Goal: Task Accomplishment & Management: Use online tool/utility

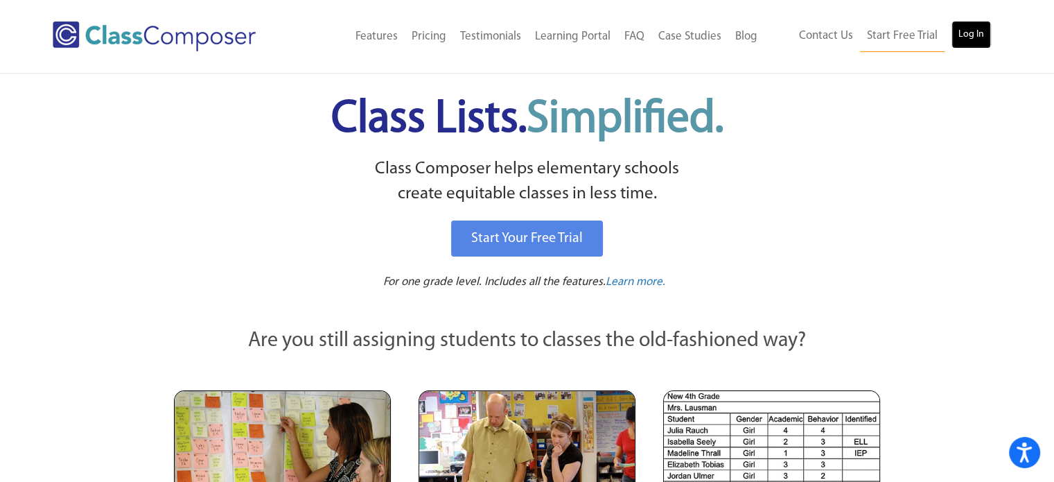
click at [987, 38] on link "Log In" at bounding box center [970, 35] width 39 height 28
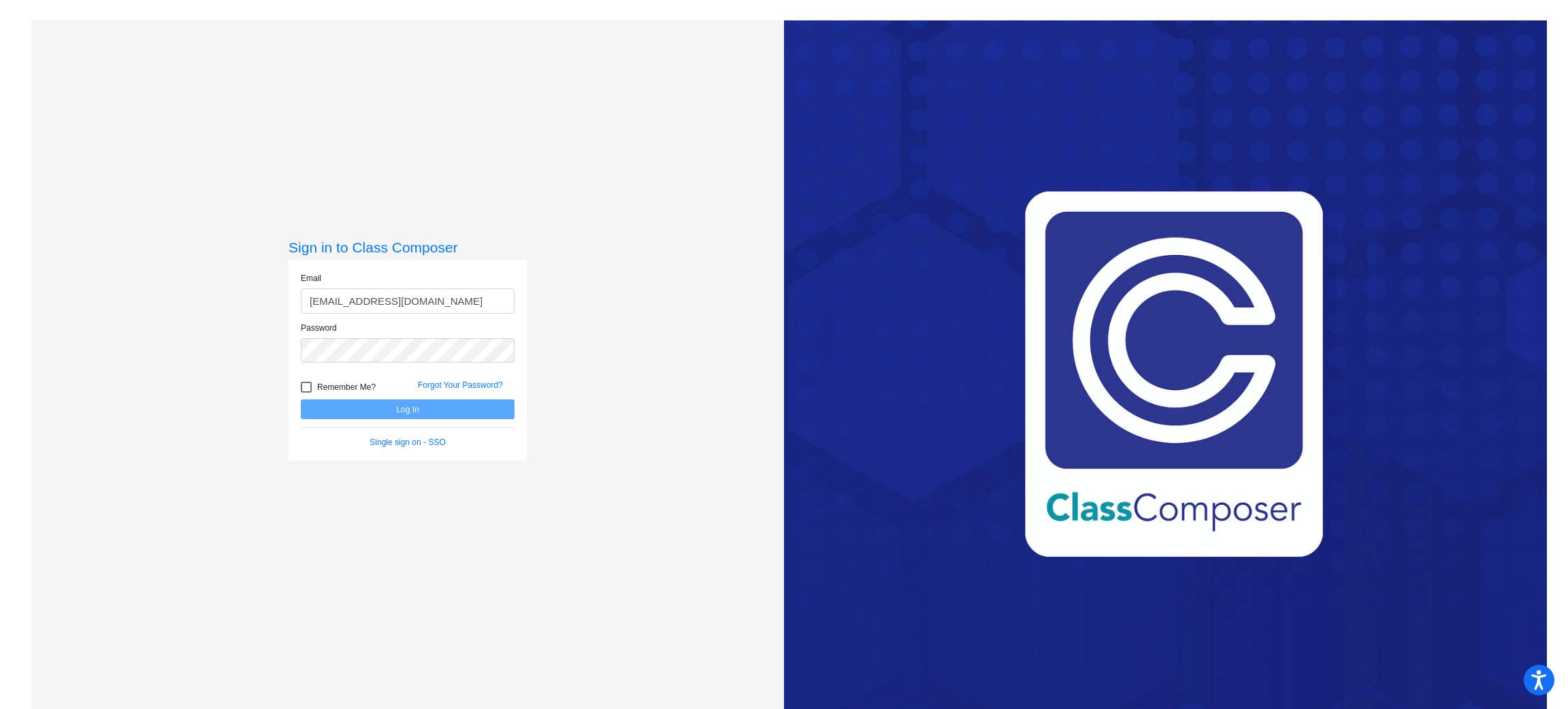
type input "[EMAIL_ADDRESS][DOMAIN_NAME]"
click at [300, 400] on button "Log In" at bounding box center [407, 409] width 214 height 20
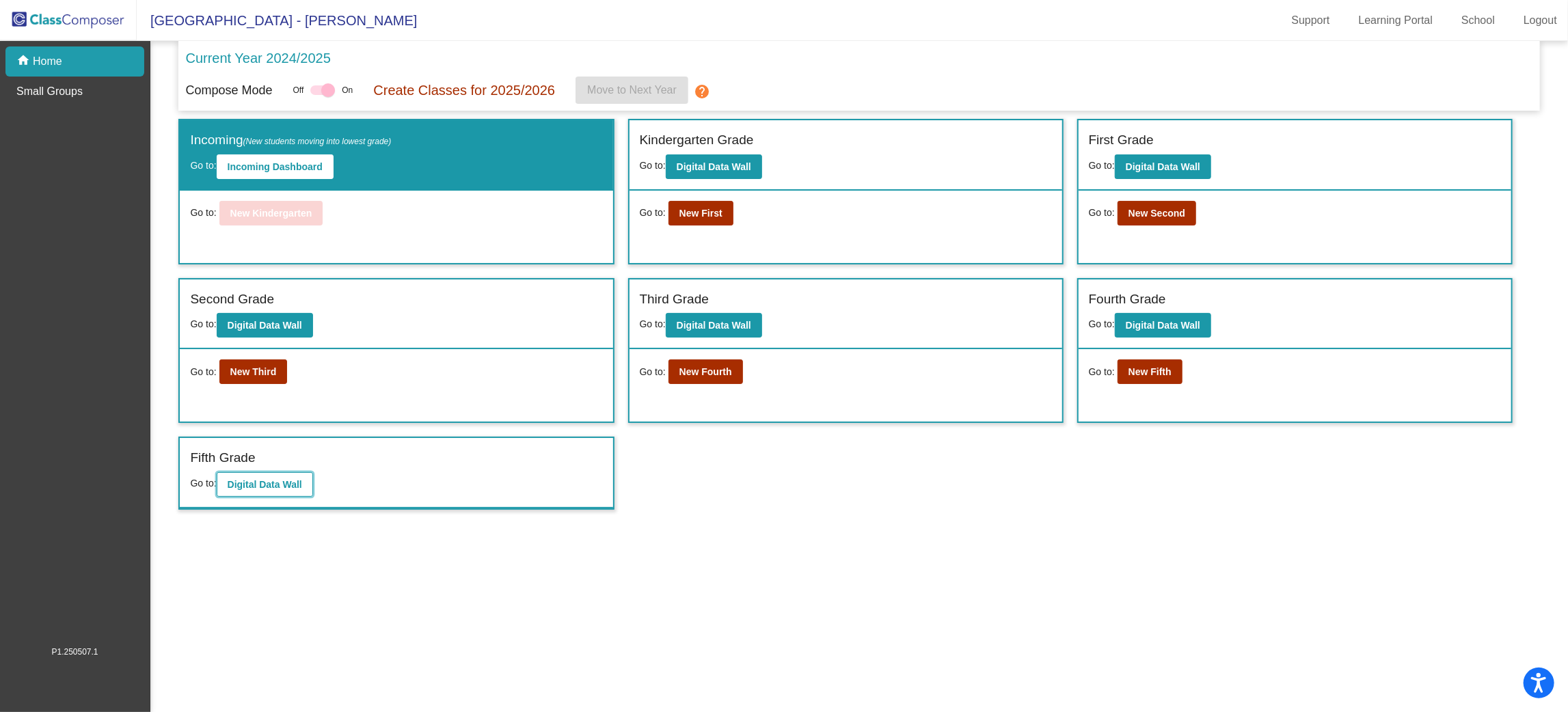
click at [270, 485] on b "Digital Data Wall" at bounding box center [265, 484] width 75 height 11
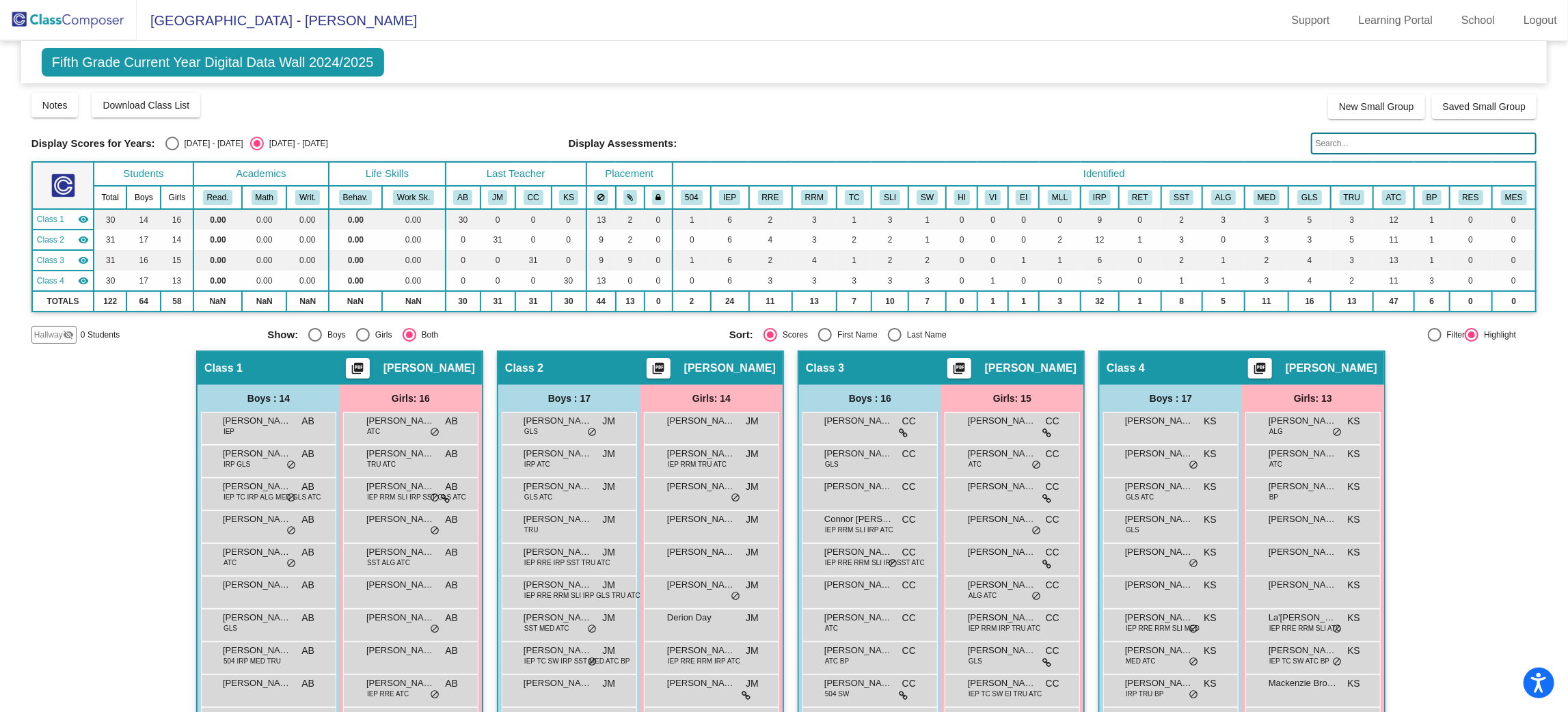
click at [102, 26] on img at bounding box center [68, 20] width 137 height 40
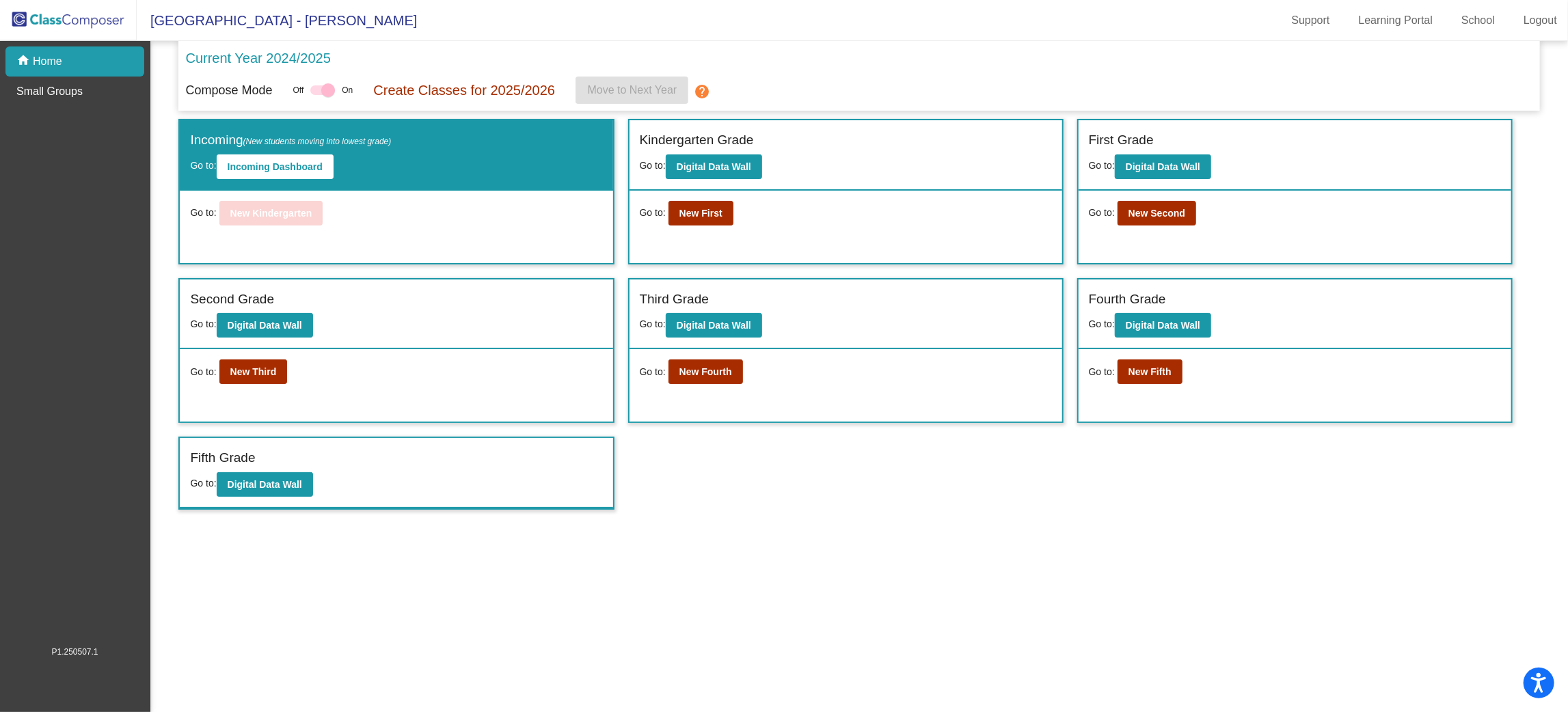
click at [695, 93] on mat-icon "help" at bounding box center [701, 92] width 17 height 17
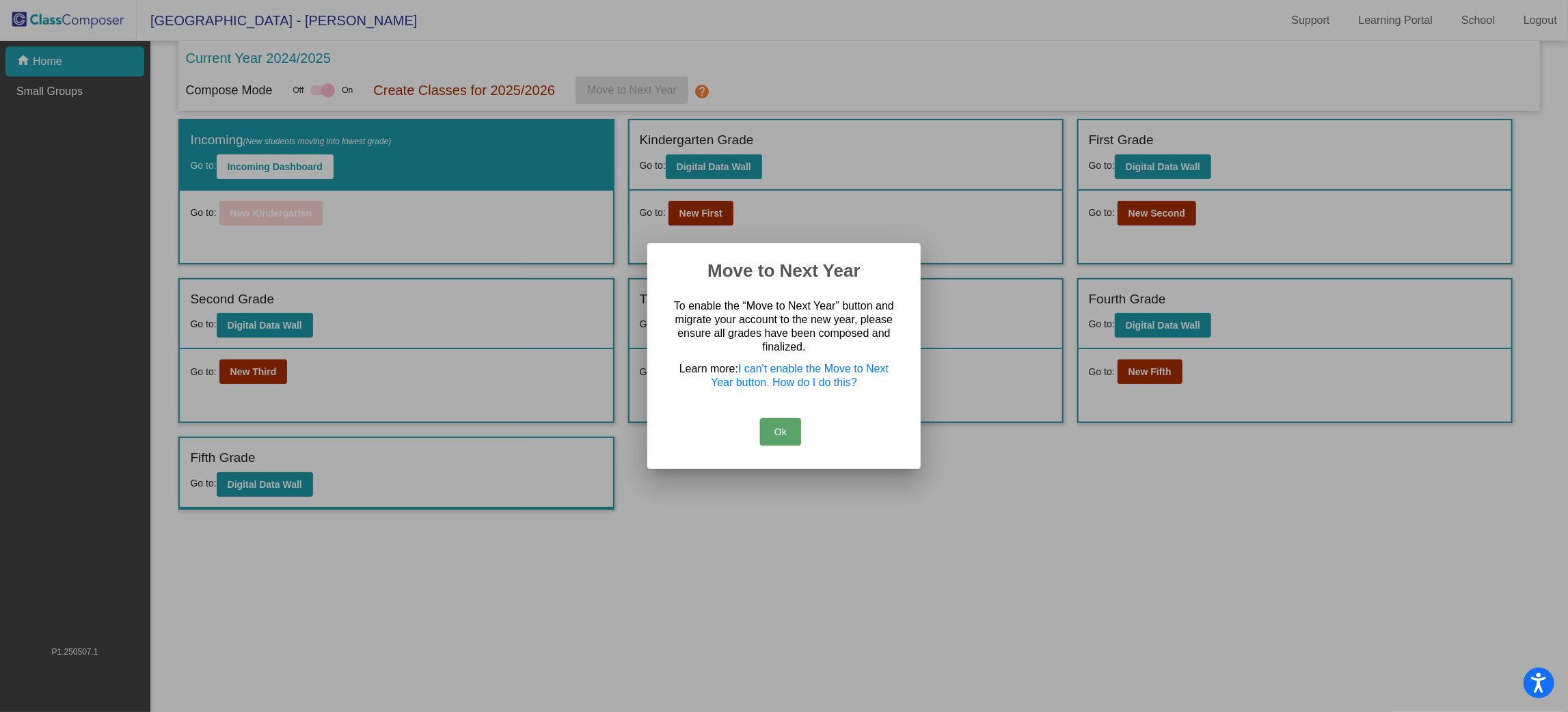
click at [777, 433] on button "Ok" at bounding box center [781, 432] width 41 height 28
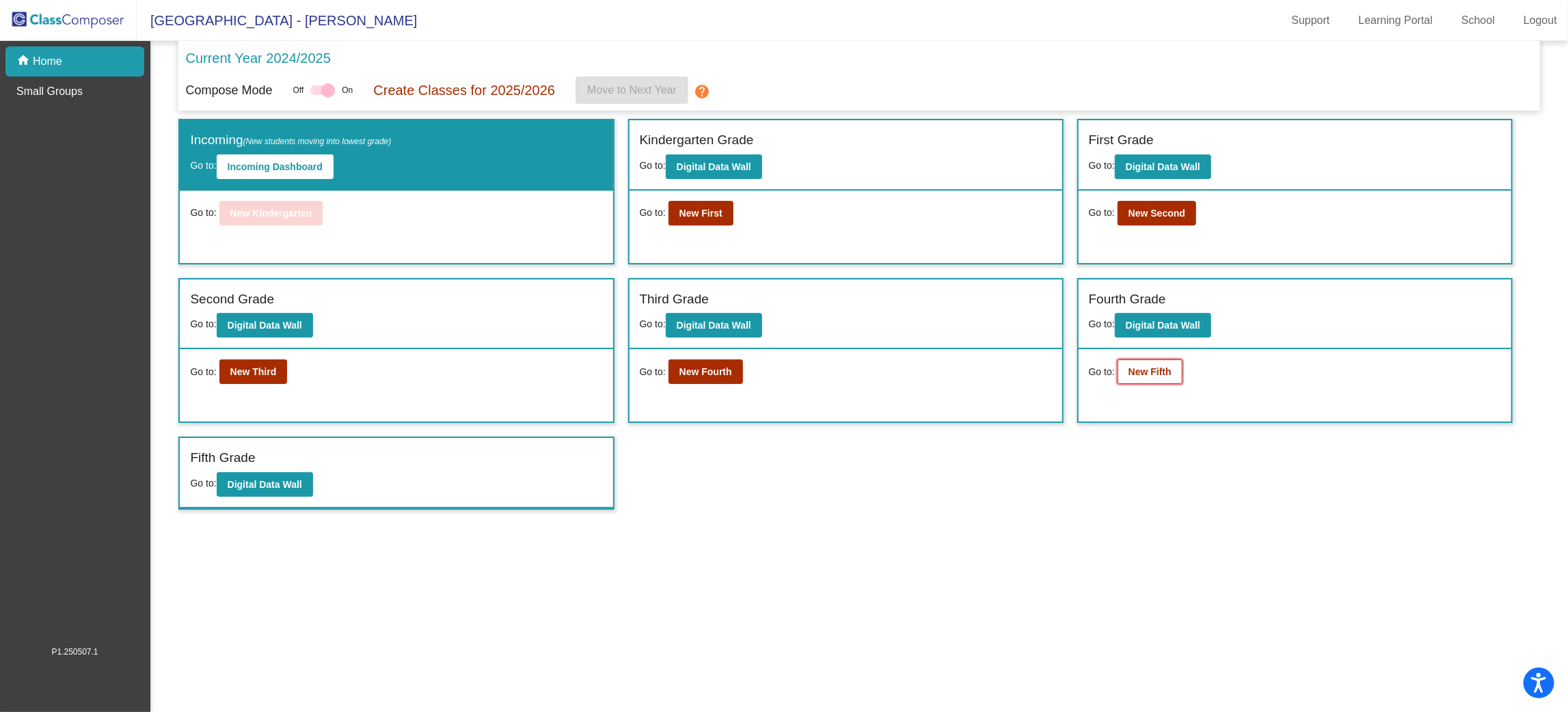
click at [1146, 369] on b "New Fifth" at bounding box center [1150, 371] width 43 height 11
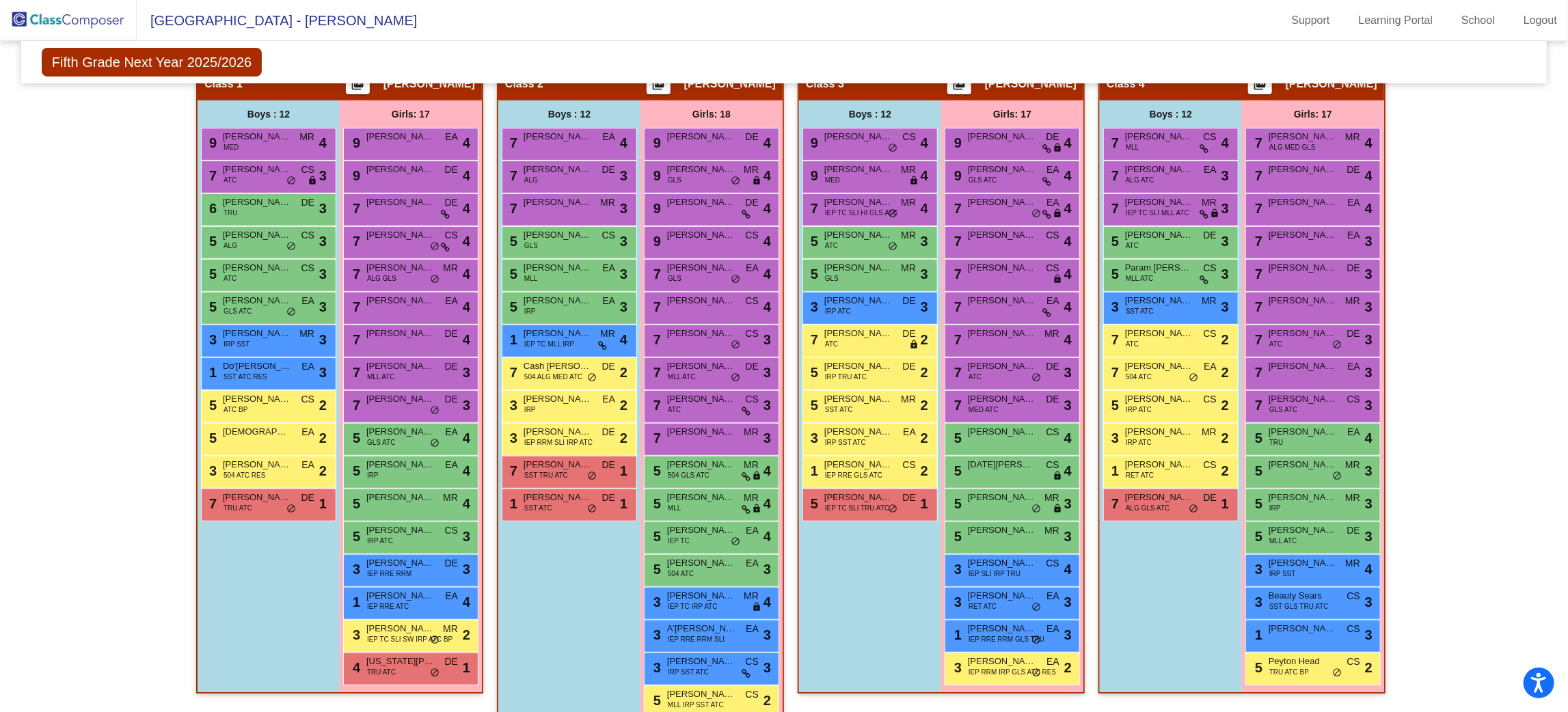
scroll to position [280, 0]
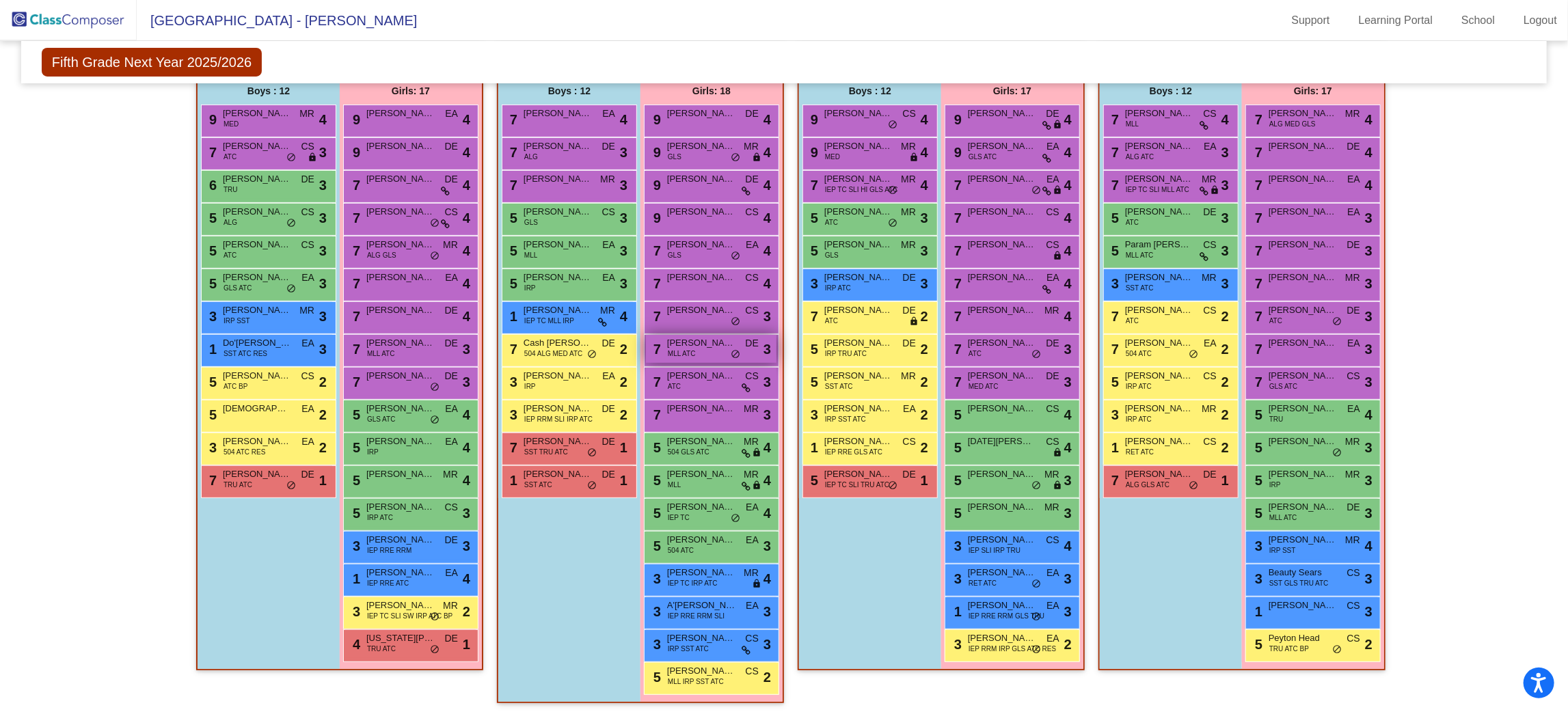
click at [764, 354] on span "3" at bounding box center [767, 349] width 8 height 21
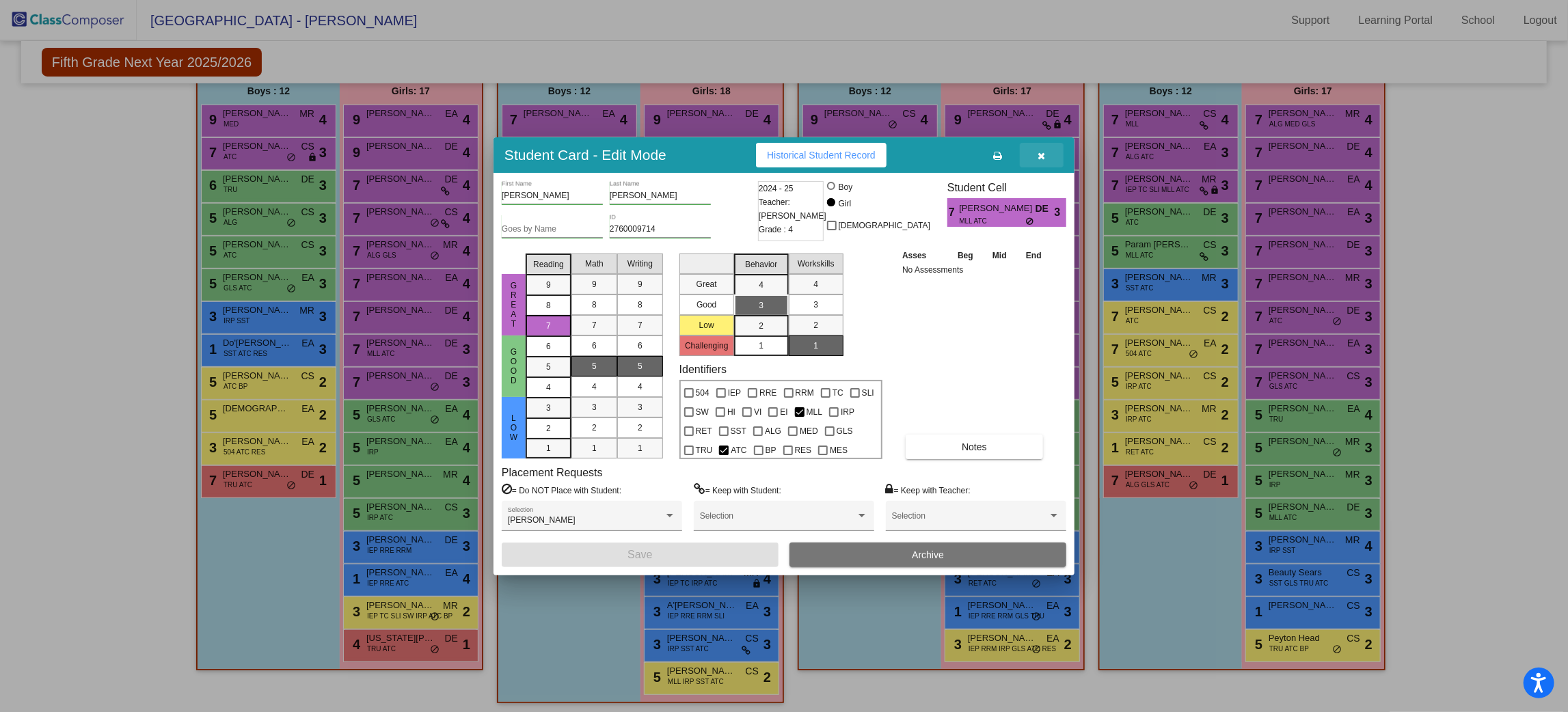
click at [1043, 157] on icon "button" at bounding box center [1042, 156] width 8 height 10
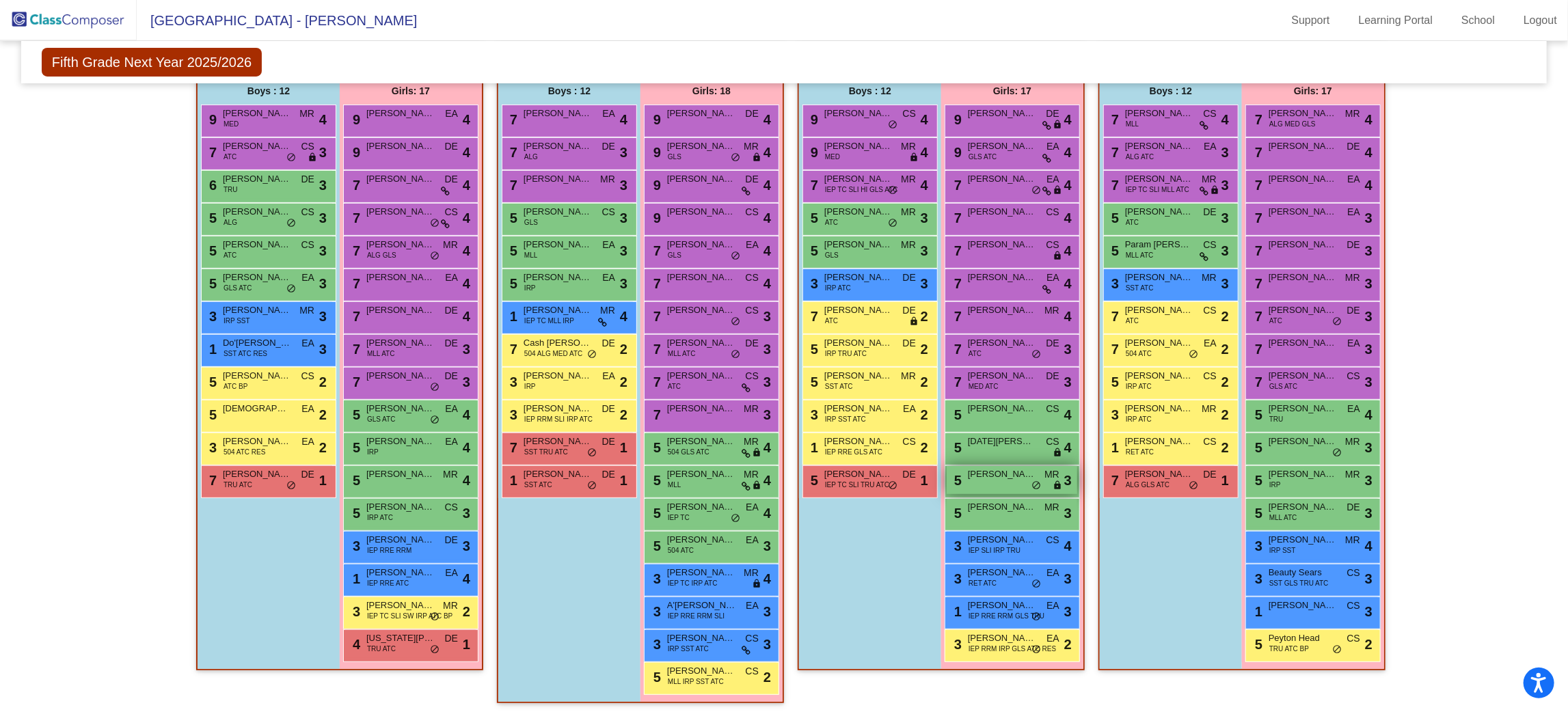
click at [1053, 480] on span "lock" at bounding box center [1057, 485] width 10 height 11
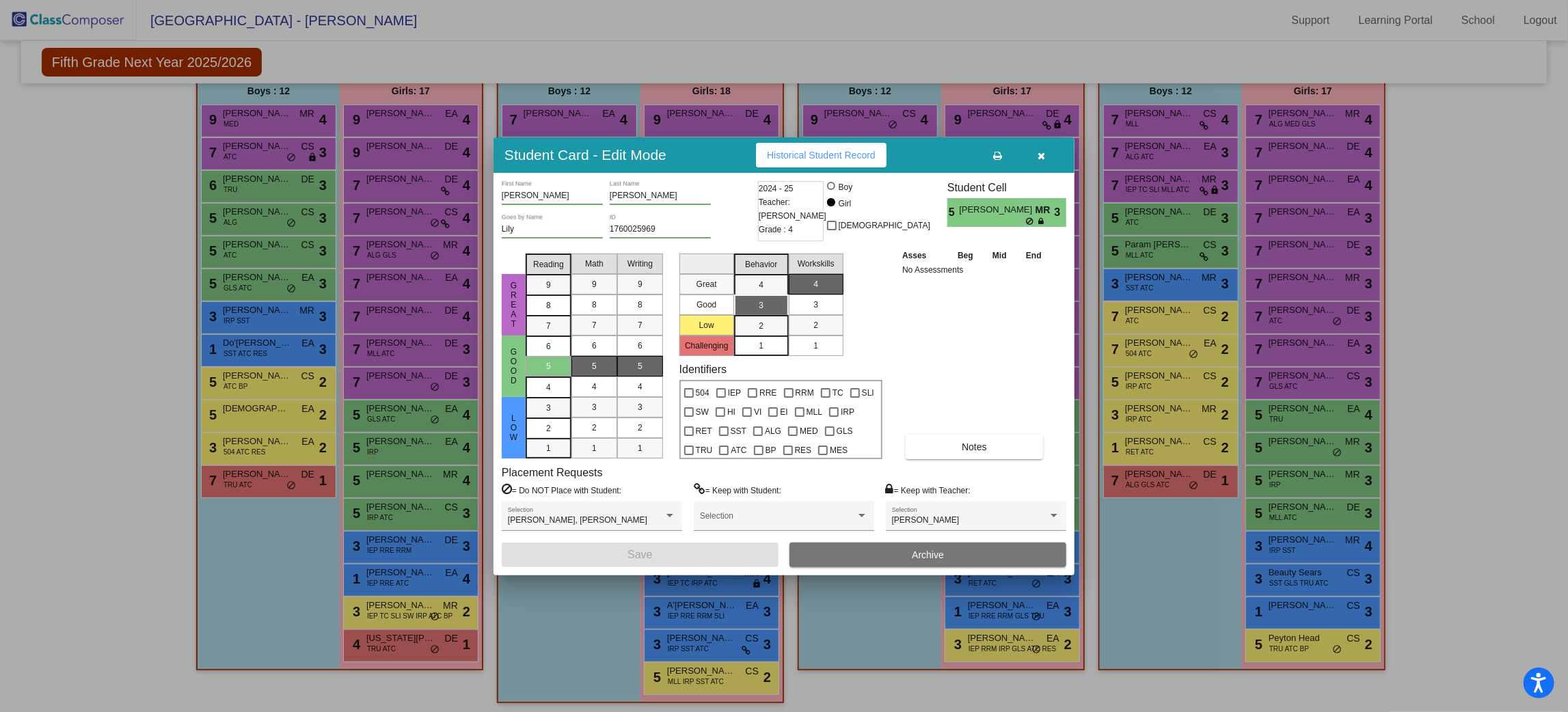
click at [1047, 162] on button "button" at bounding box center [1041, 155] width 43 height 25
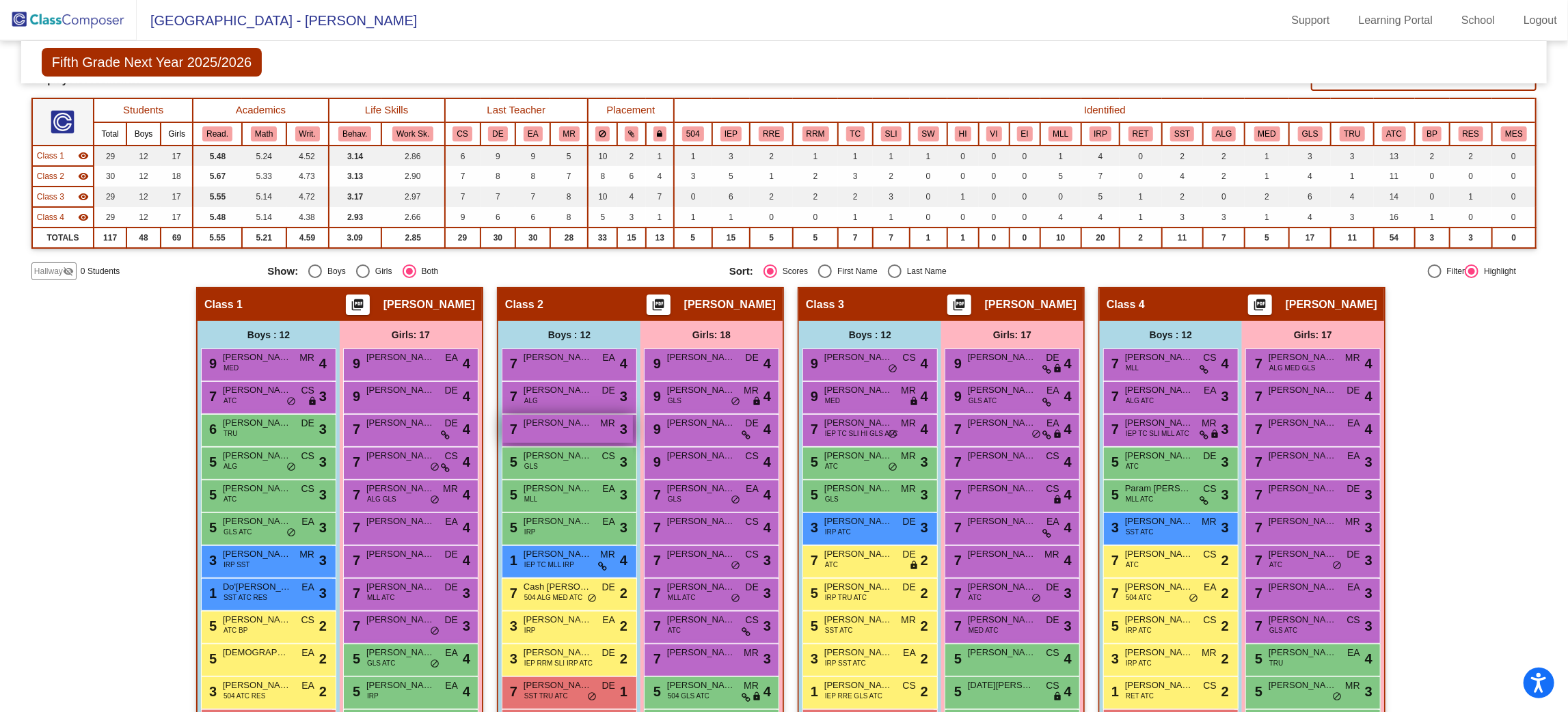
scroll to position [0, 0]
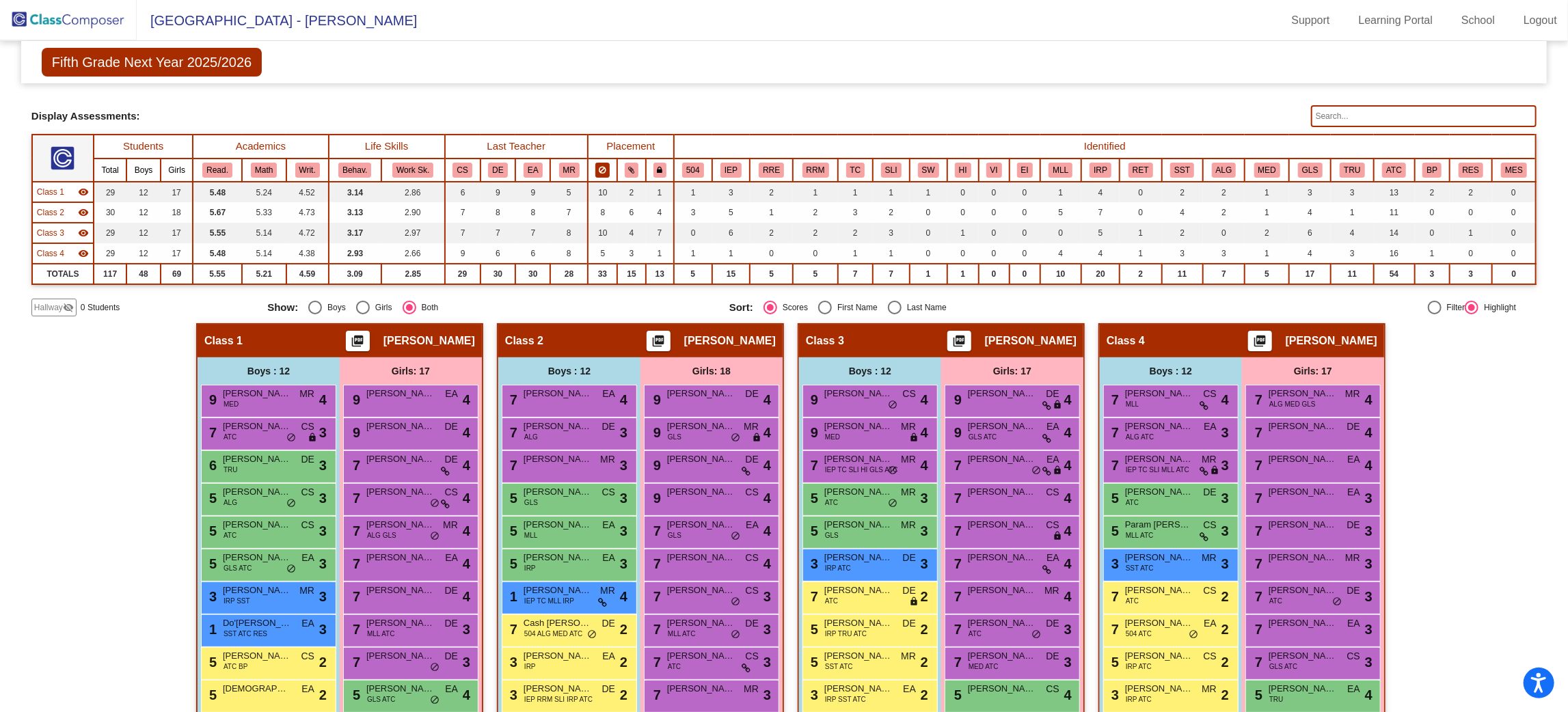
click at [600, 167] on icon at bounding box center [602, 170] width 7 height 8
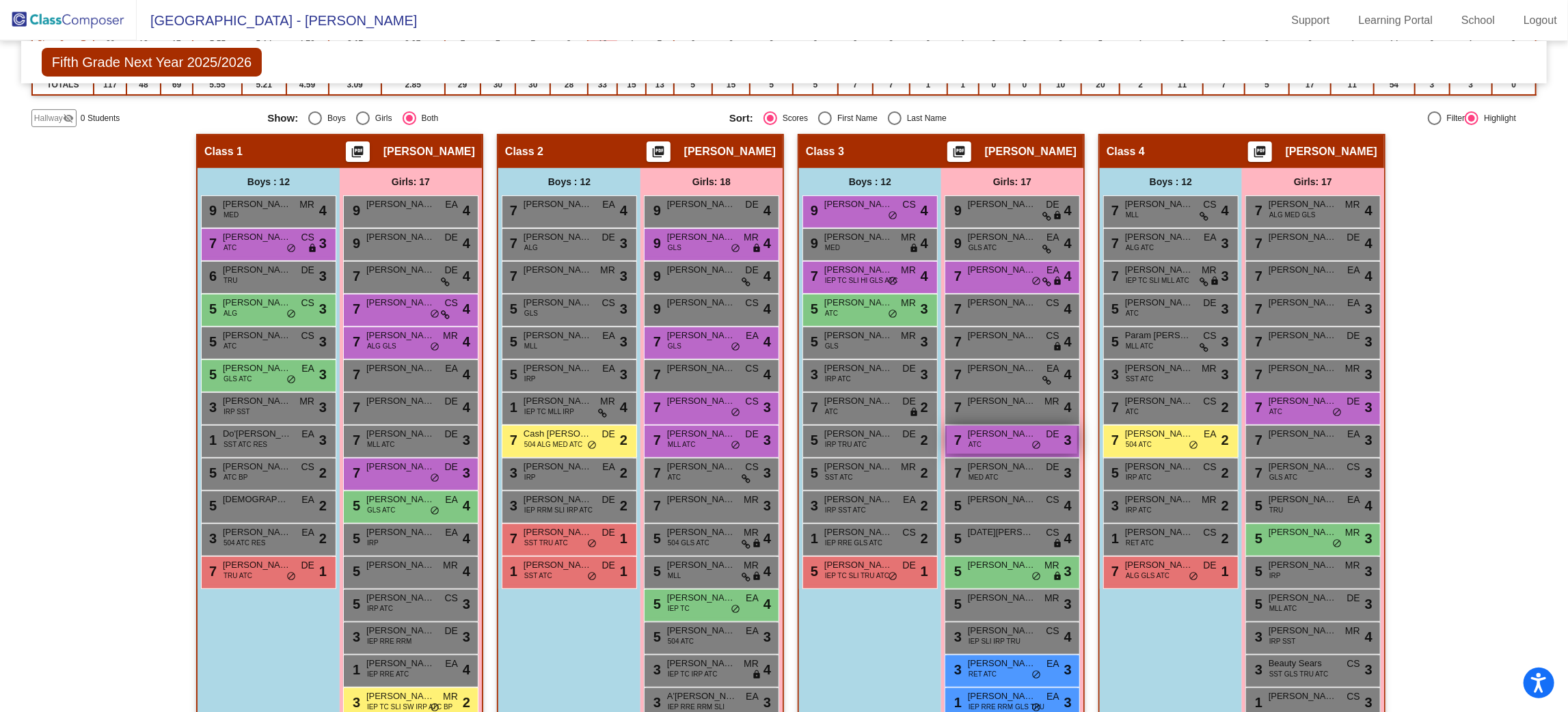
scroll to position [280, 0]
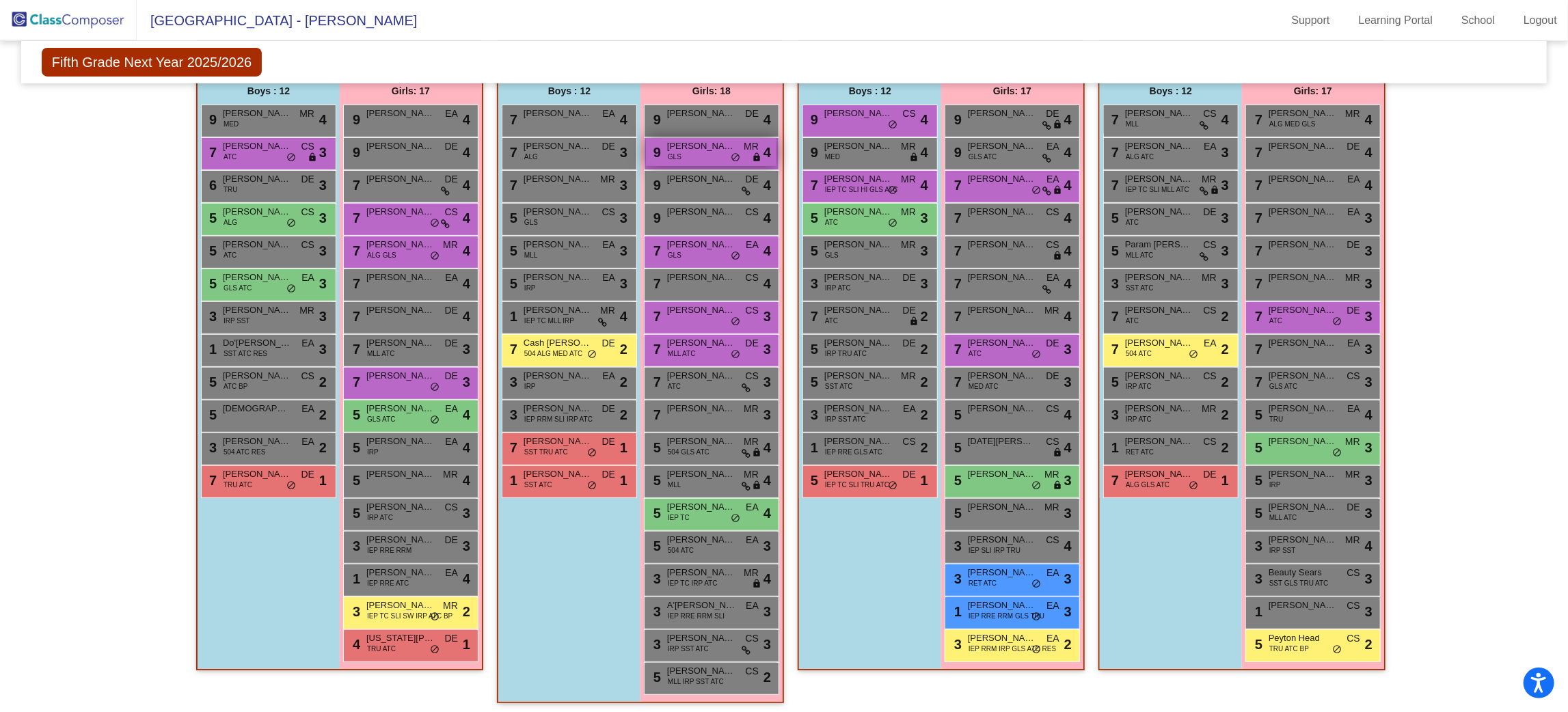
click at [739, 141] on div "9 Maria Helena Federico GLS MR lock do_not_disturb_alt 4" at bounding box center [711, 152] width 130 height 28
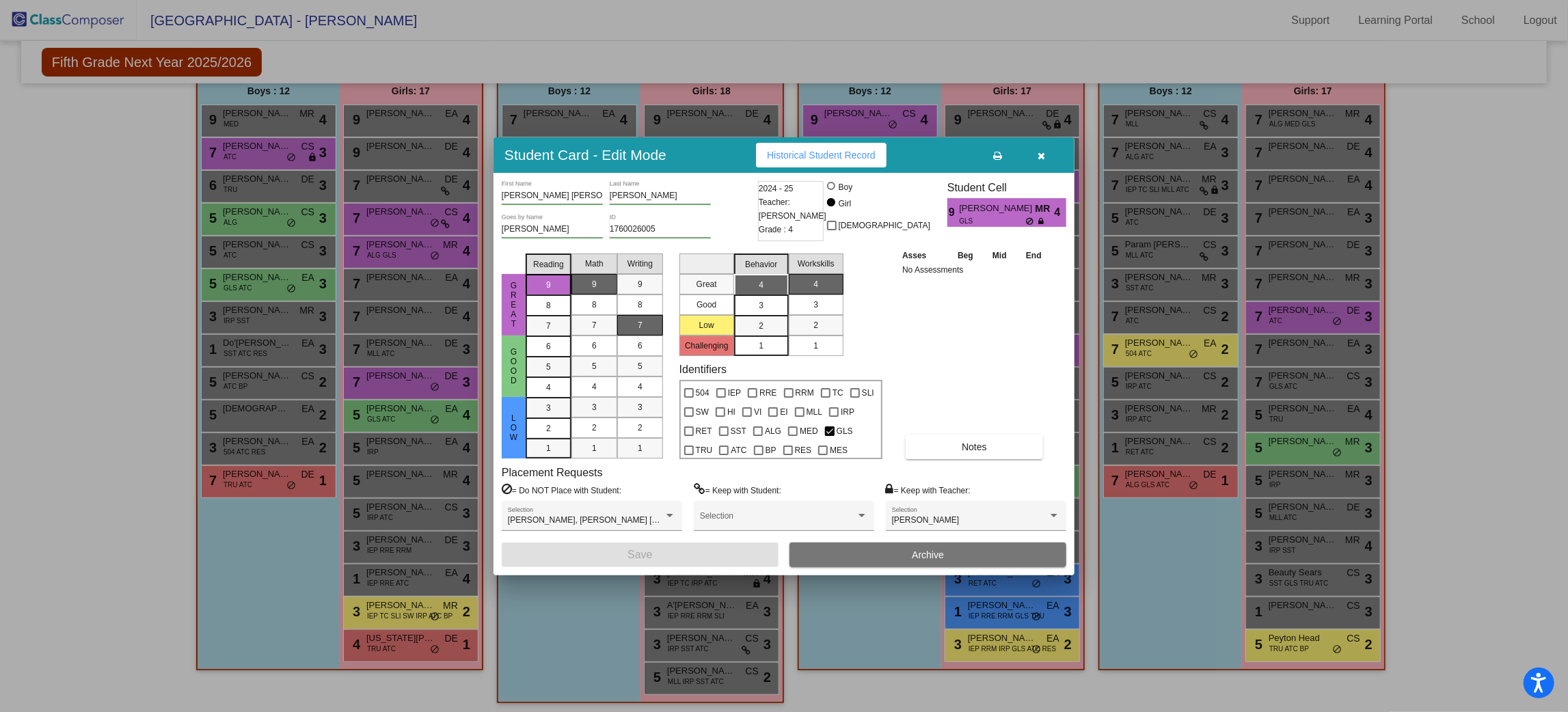
click at [1038, 150] on span "button" at bounding box center [1042, 155] width 8 height 11
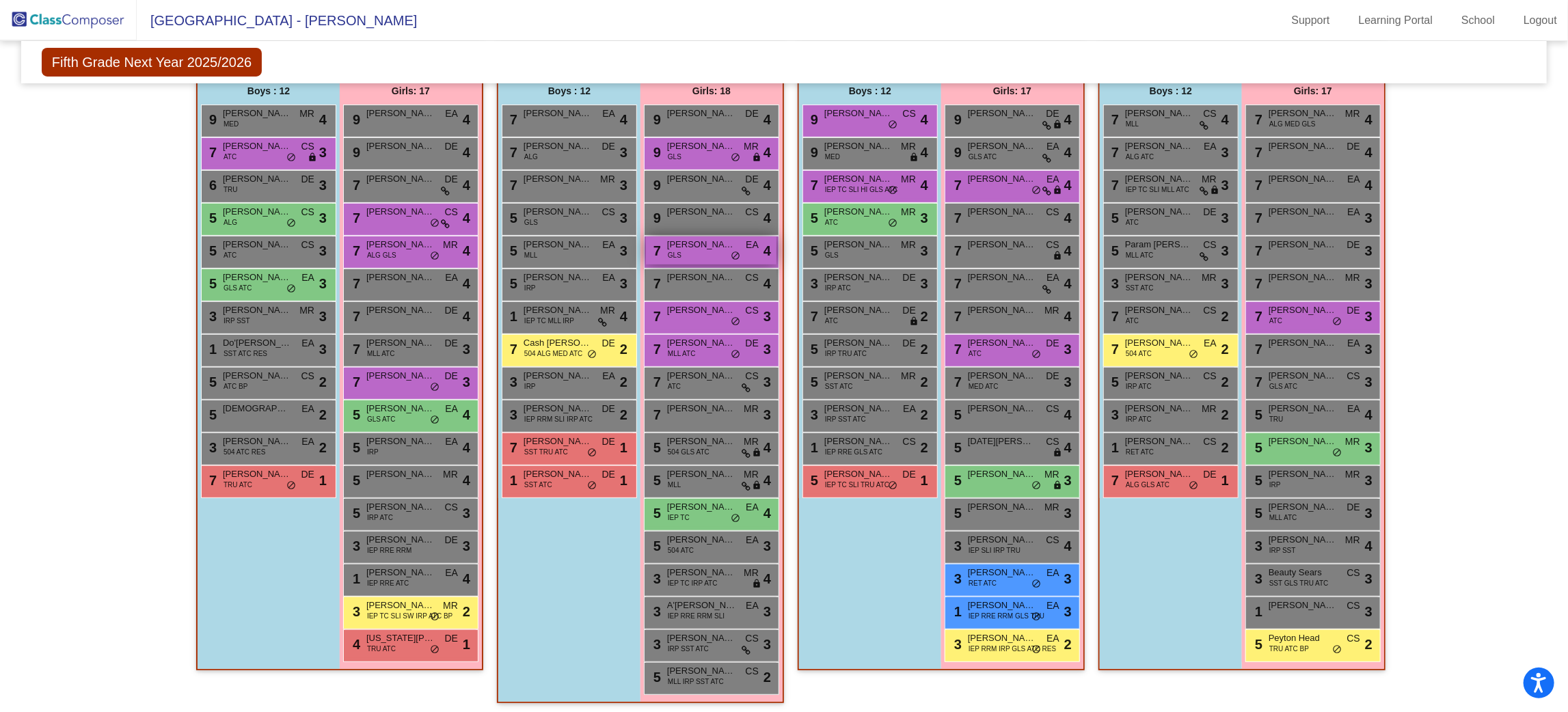
click at [731, 250] on span "do_not_disturb_alt" at bounding box center [736, 255] width 10 height 11
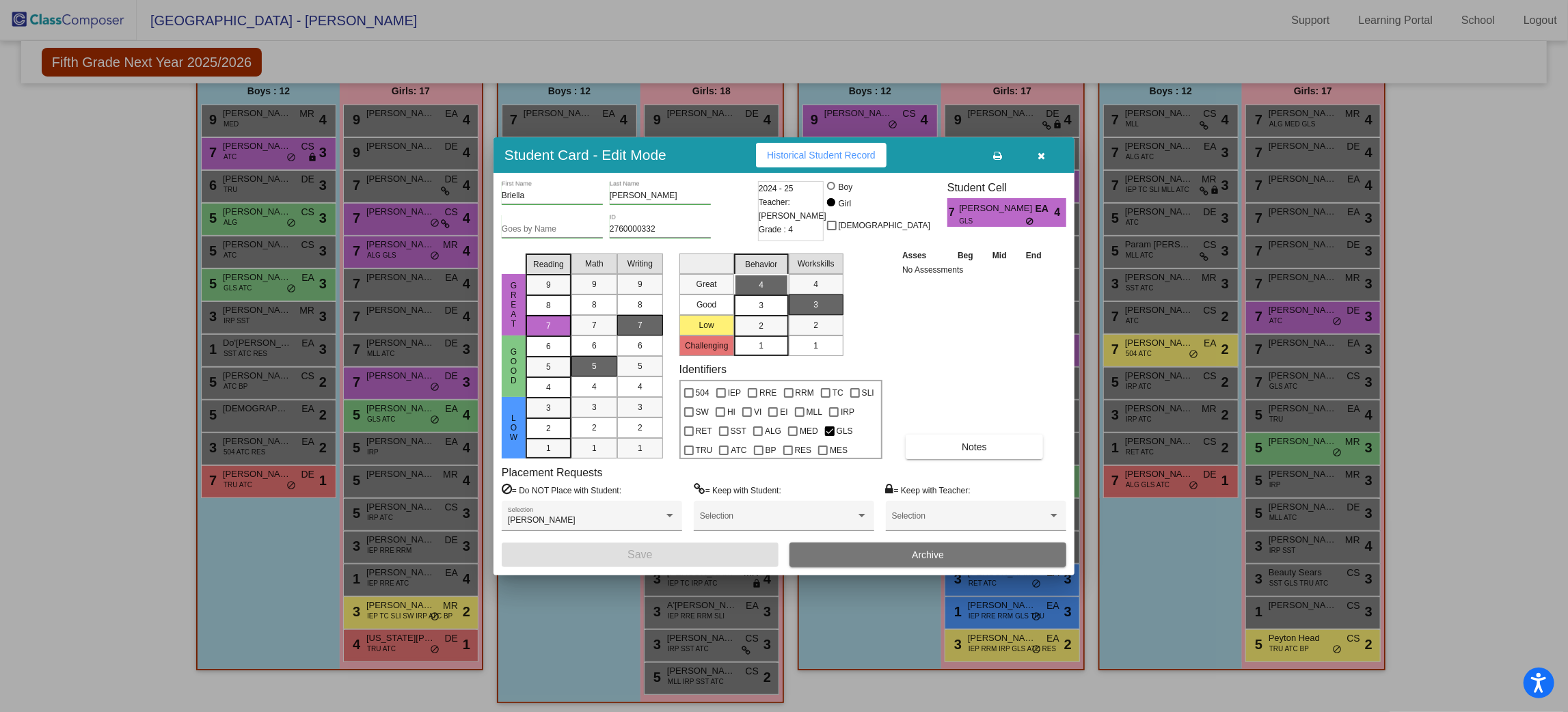
click at [1047, 157] on button "button" at bounding box center [1041, 155] width 43 height 25
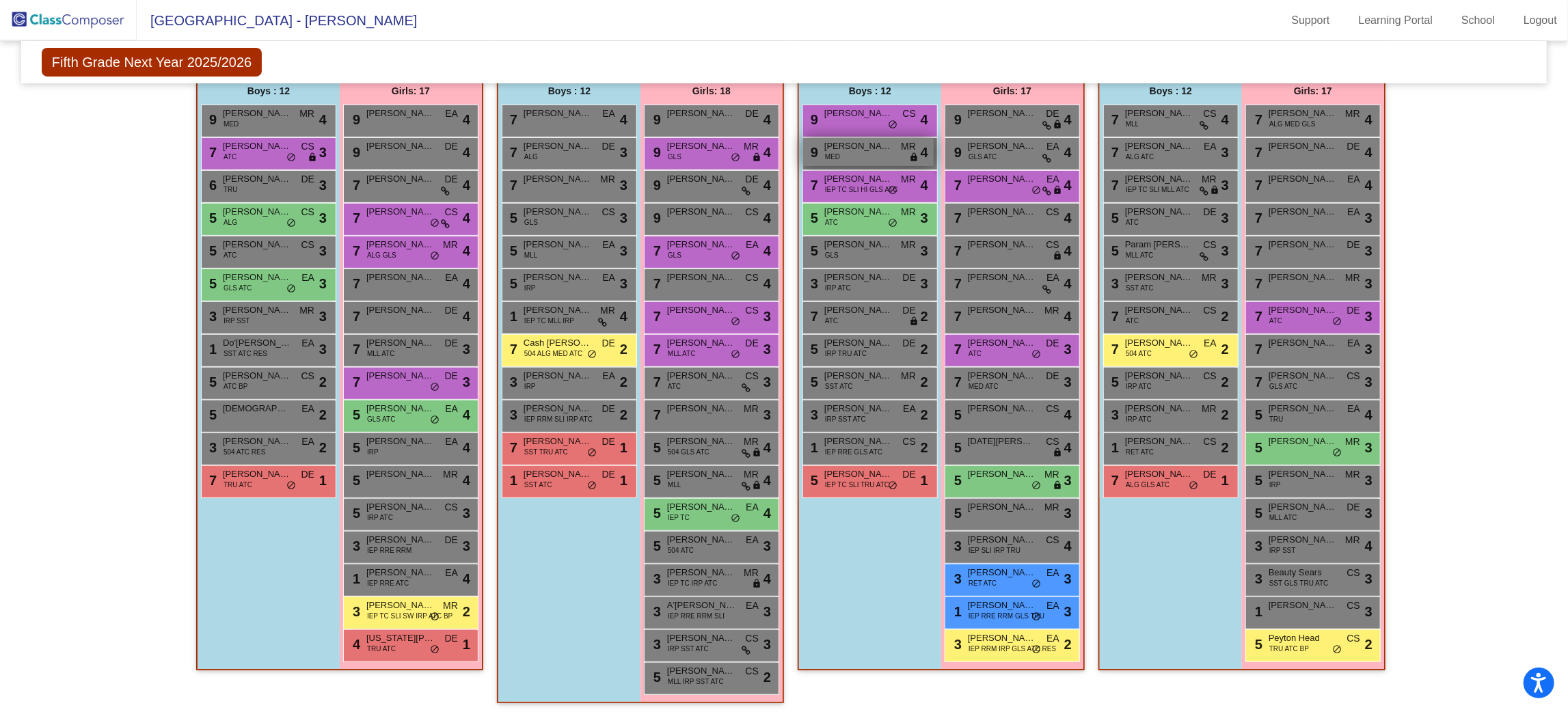
click at [847, 162] on div "9 Carter DeSantes MED MR lock do_not_disturb_alt 4" at bounding box center [868, 152] width 130 height 28
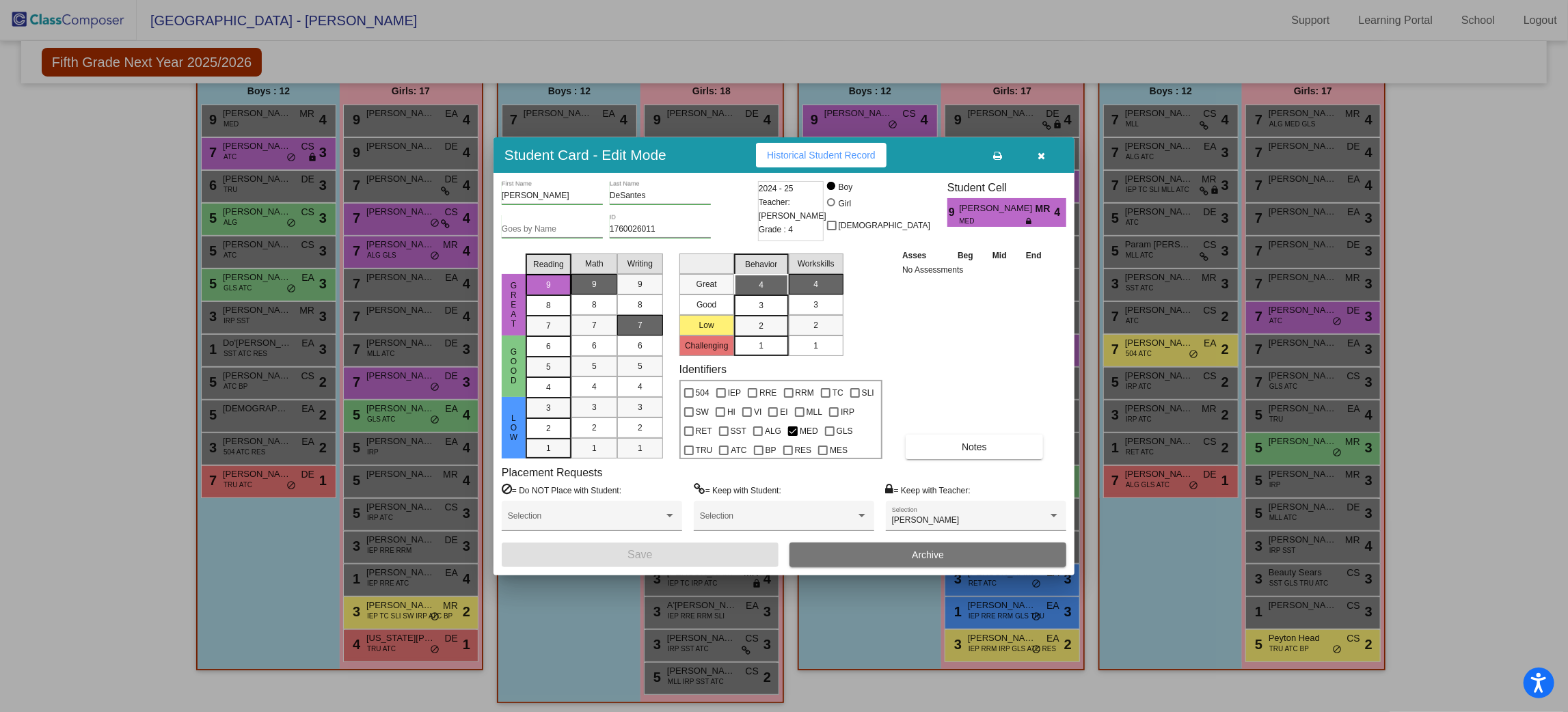
click at [1054, 156] on button "button" at bounding box center [1041, 155] width 43 height 25
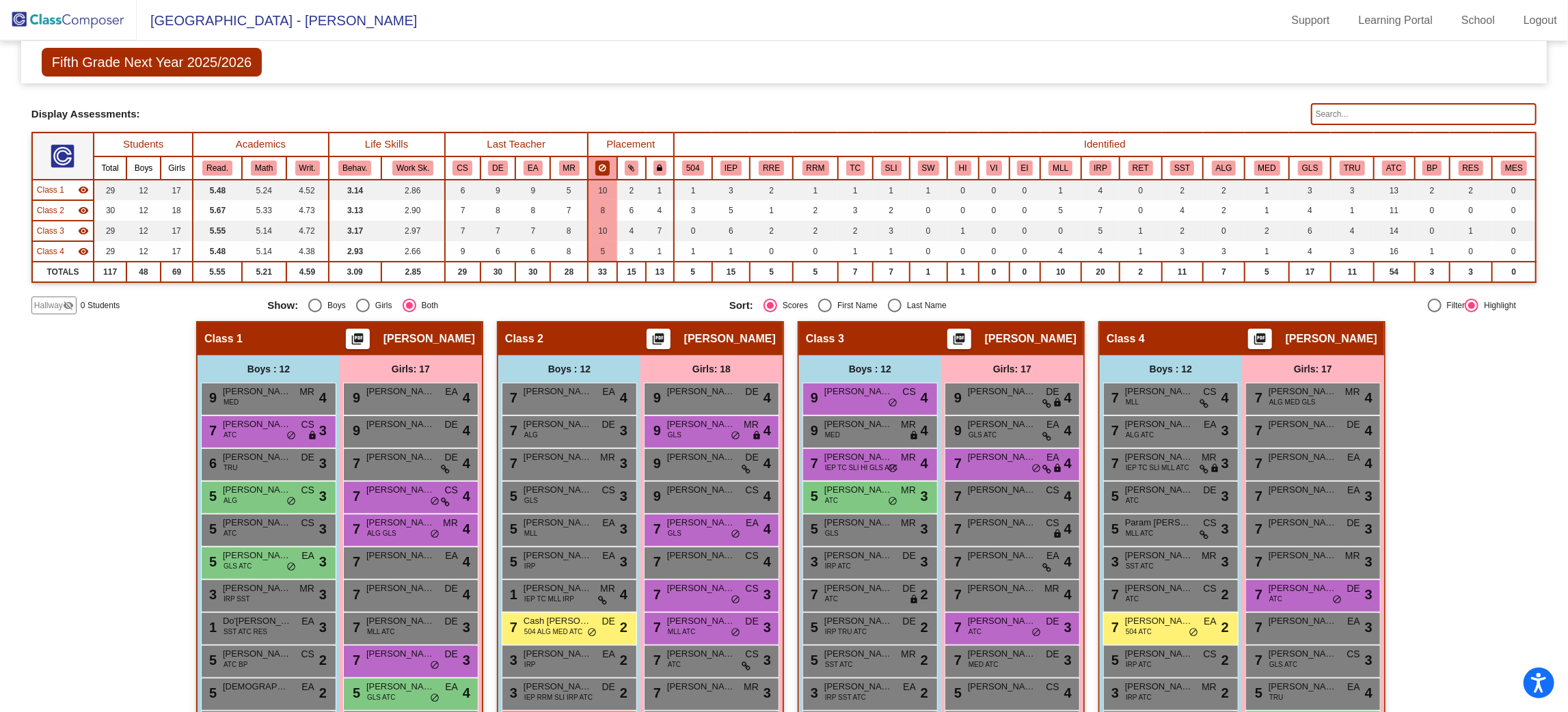
scroll to position [0, 0]
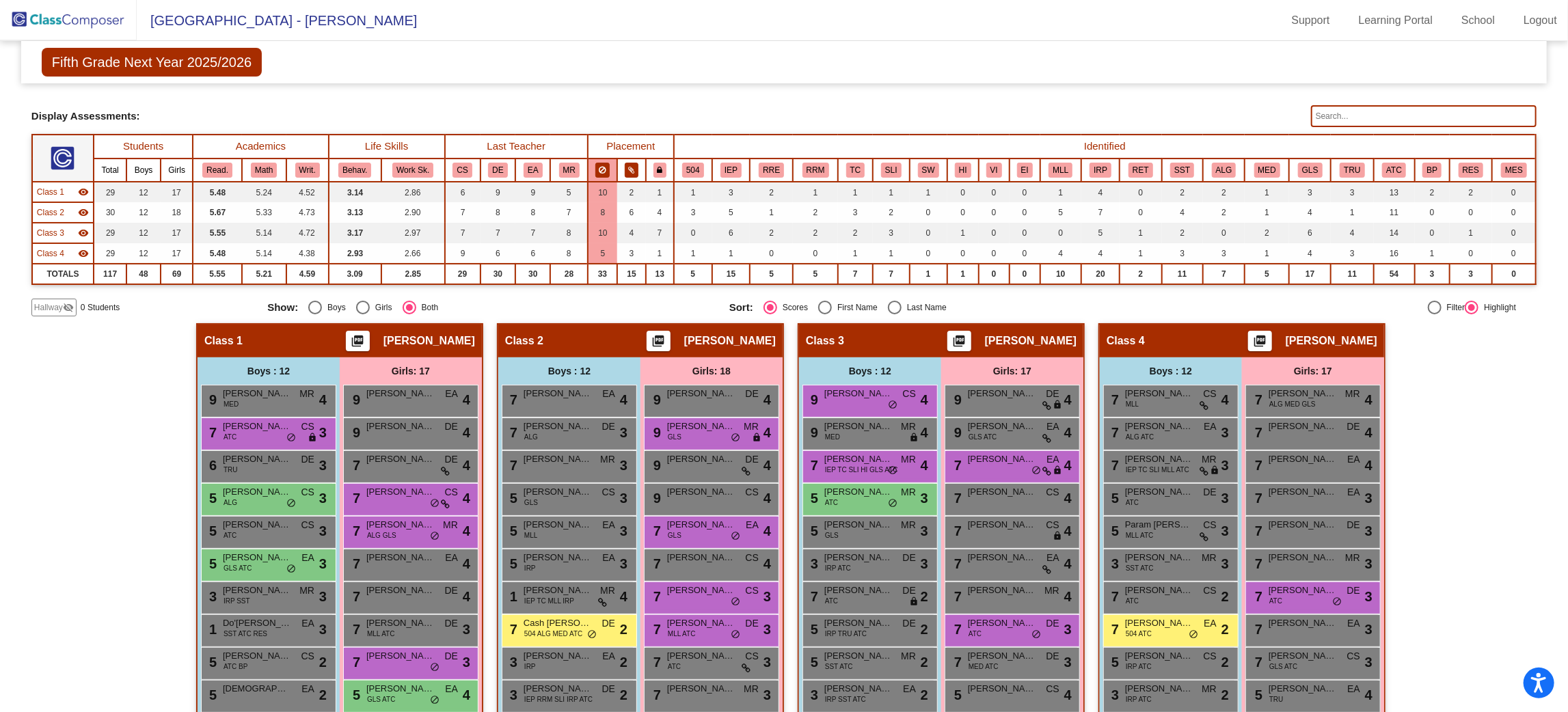
click at [629, 168] on icon at bounding box center [632, 170] width 6 height 8
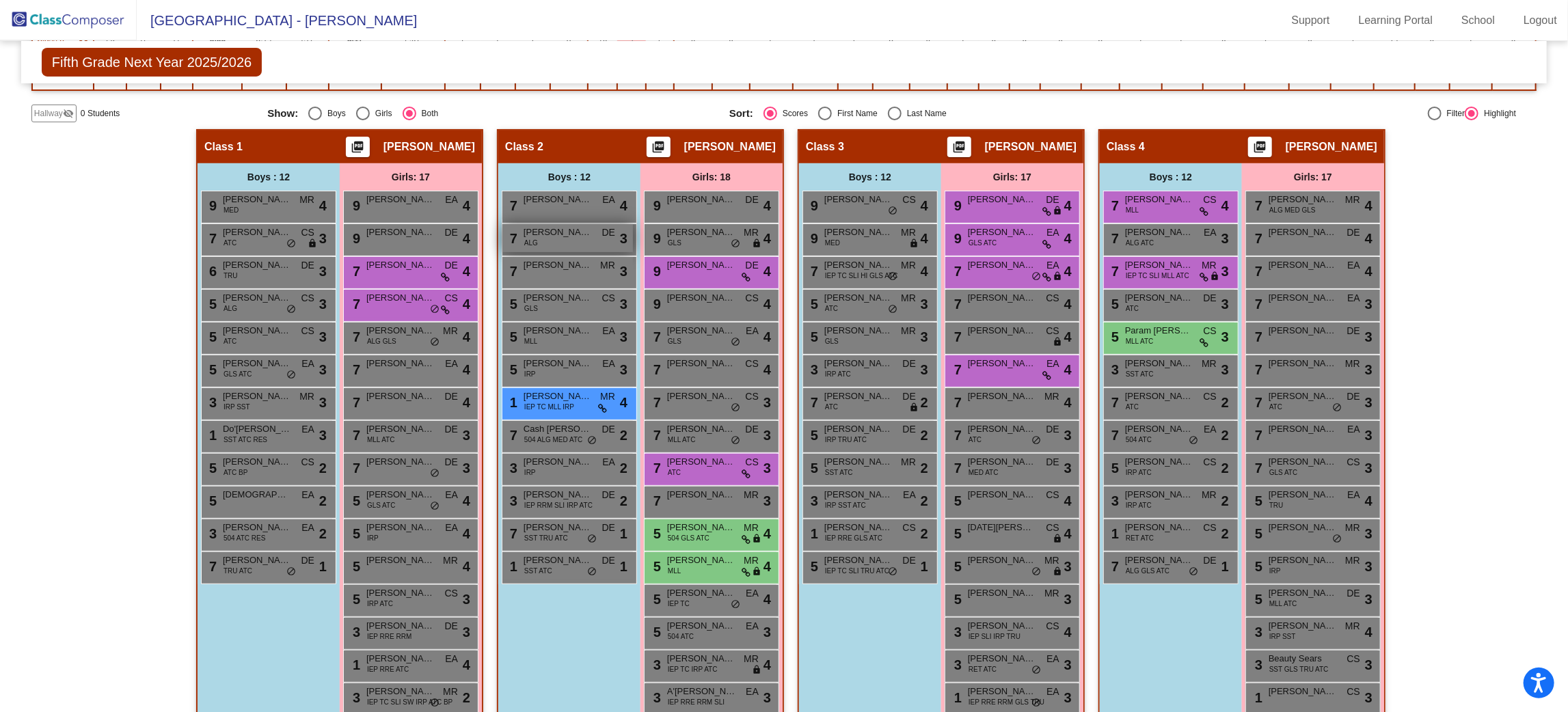
scroll to position [205, 0]
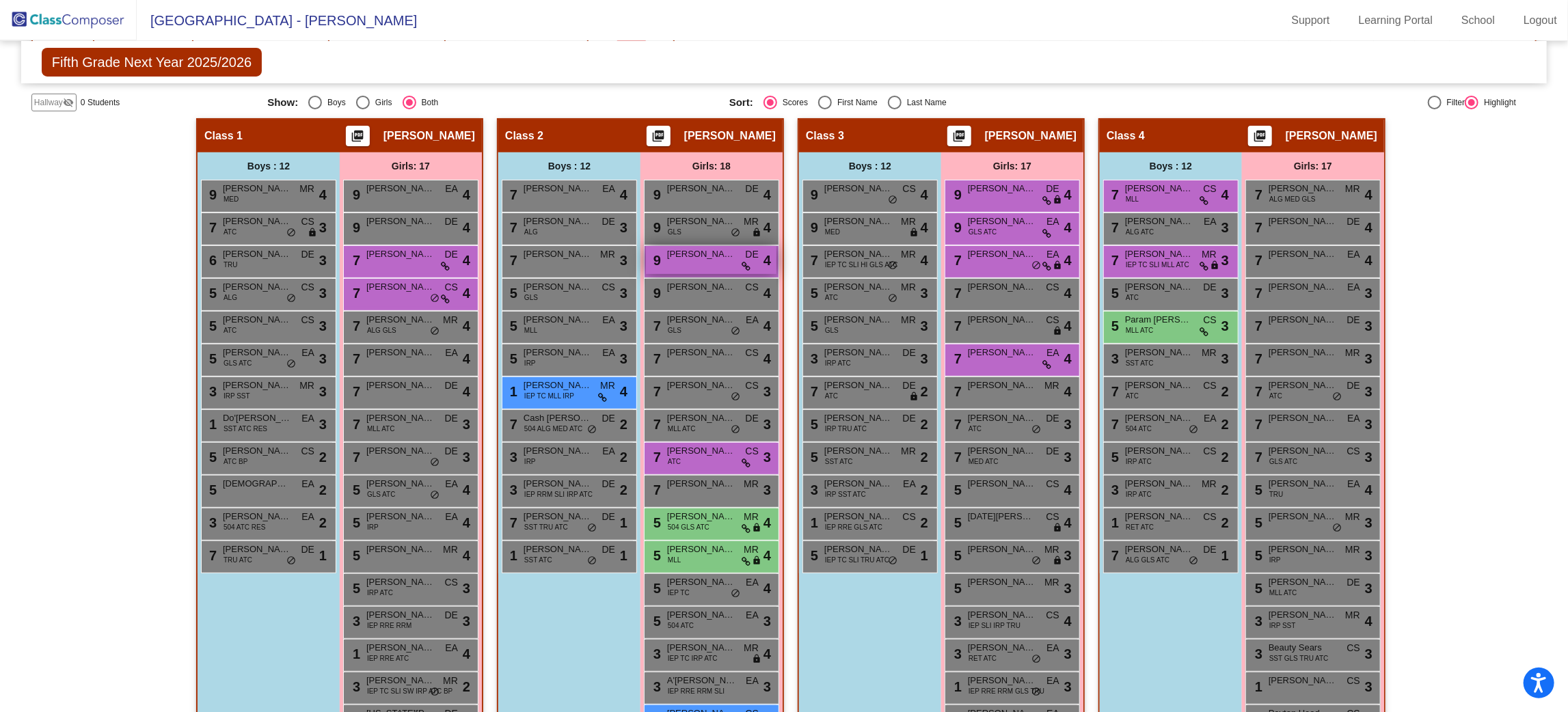
click at [699, 256] on span "Isabella Kovacik" at bounding box center [700, 254] width 68 height 14
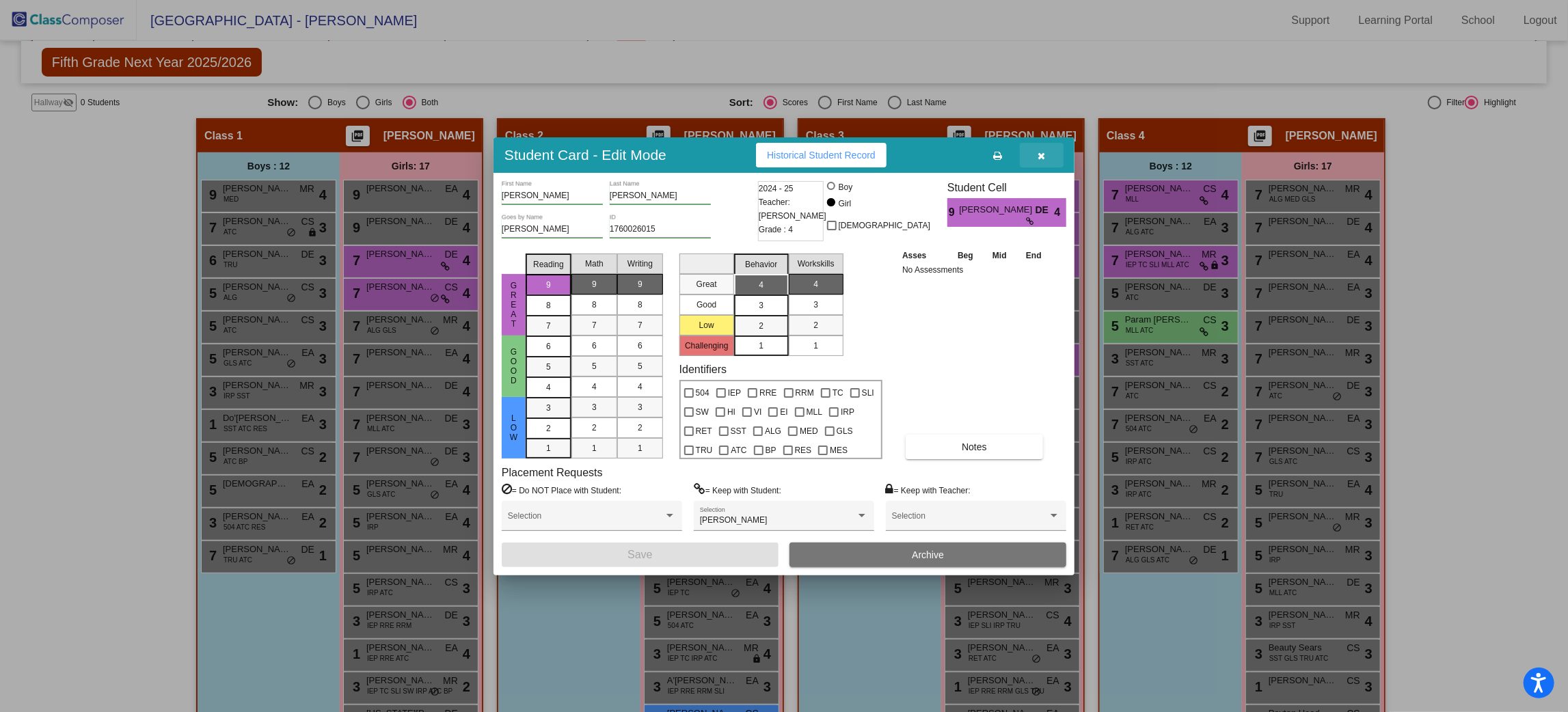
click at [1052, 160] on button "button" at bounding box center [1041, 155] width 43 height 25
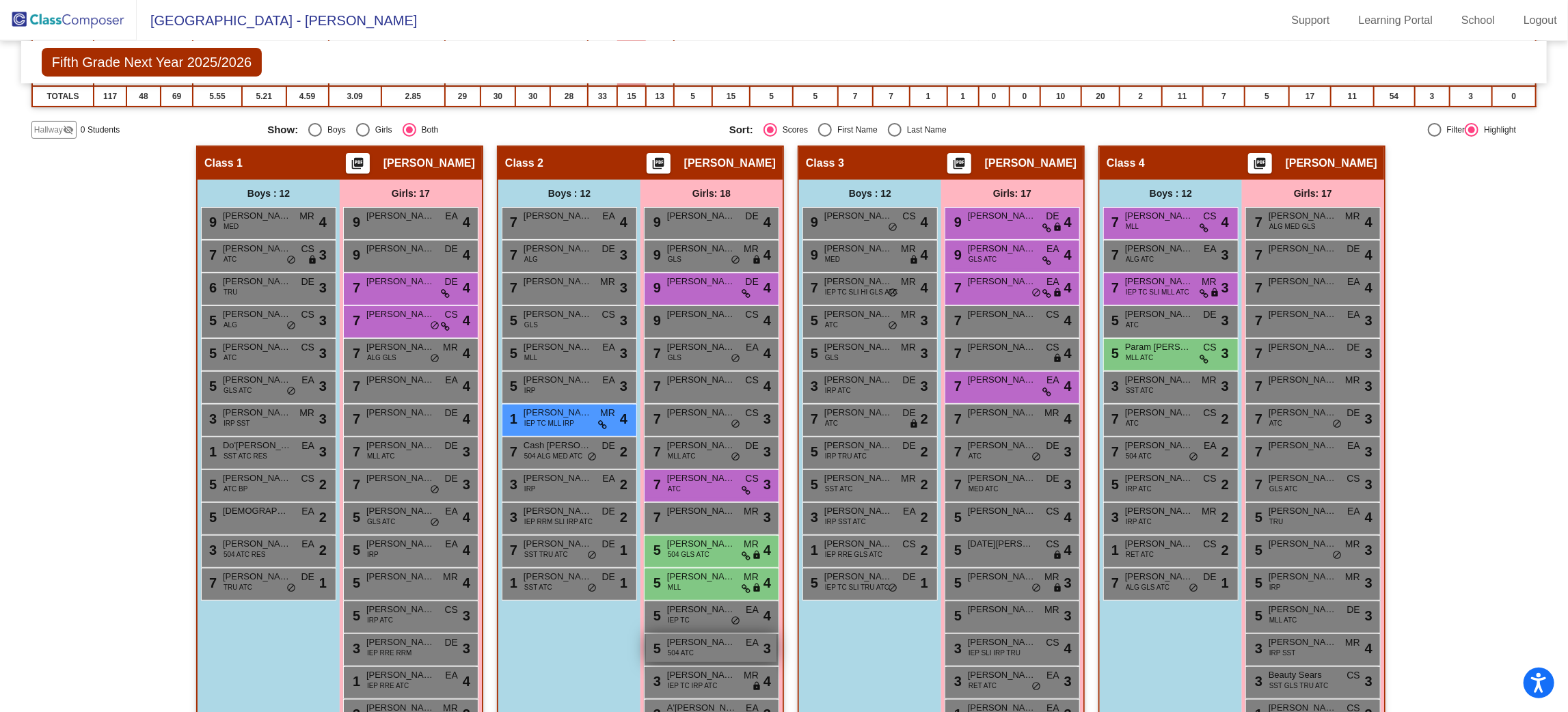
scroll to position [280, 0]
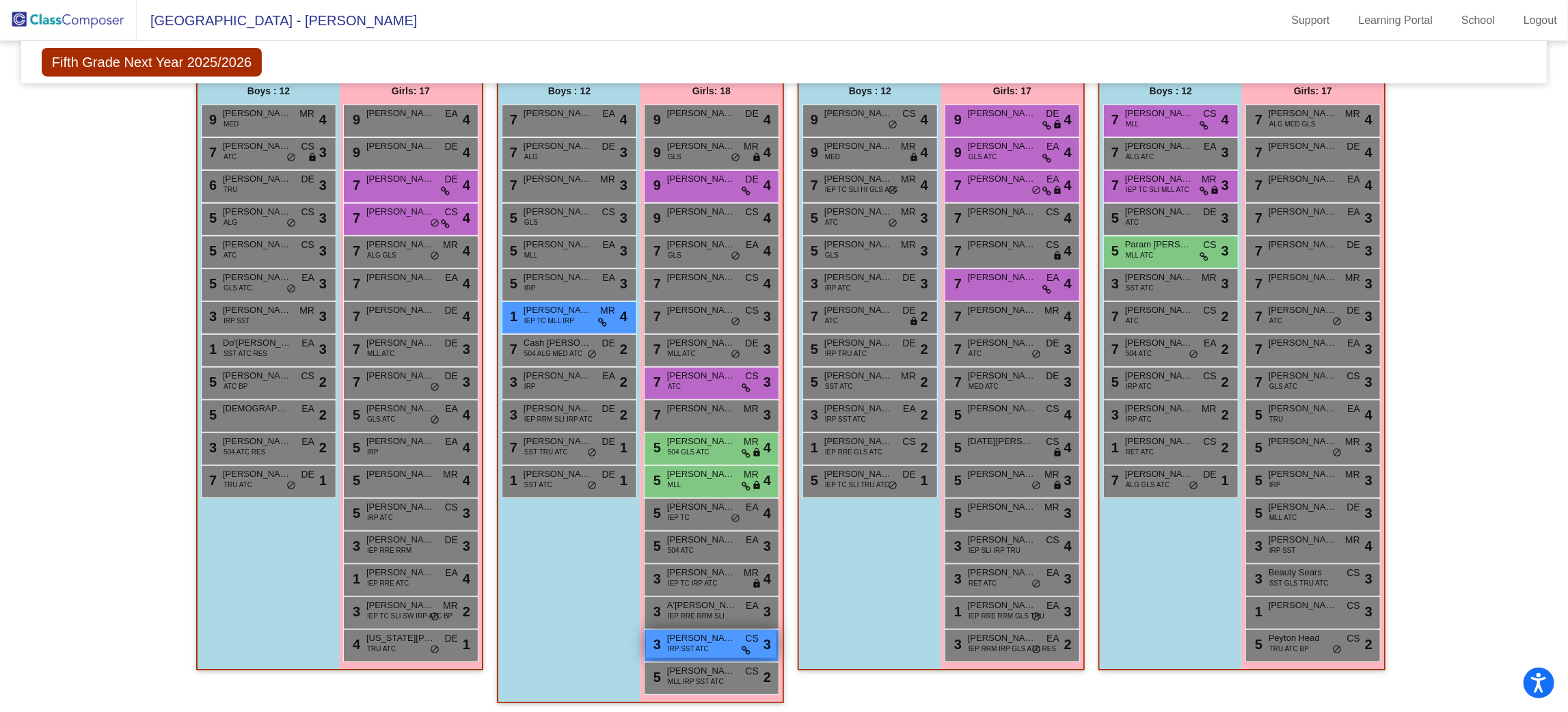
click at [693, 639] on span "Angelina Girgenti" at bounding box center [700, 638] width 68 height 14
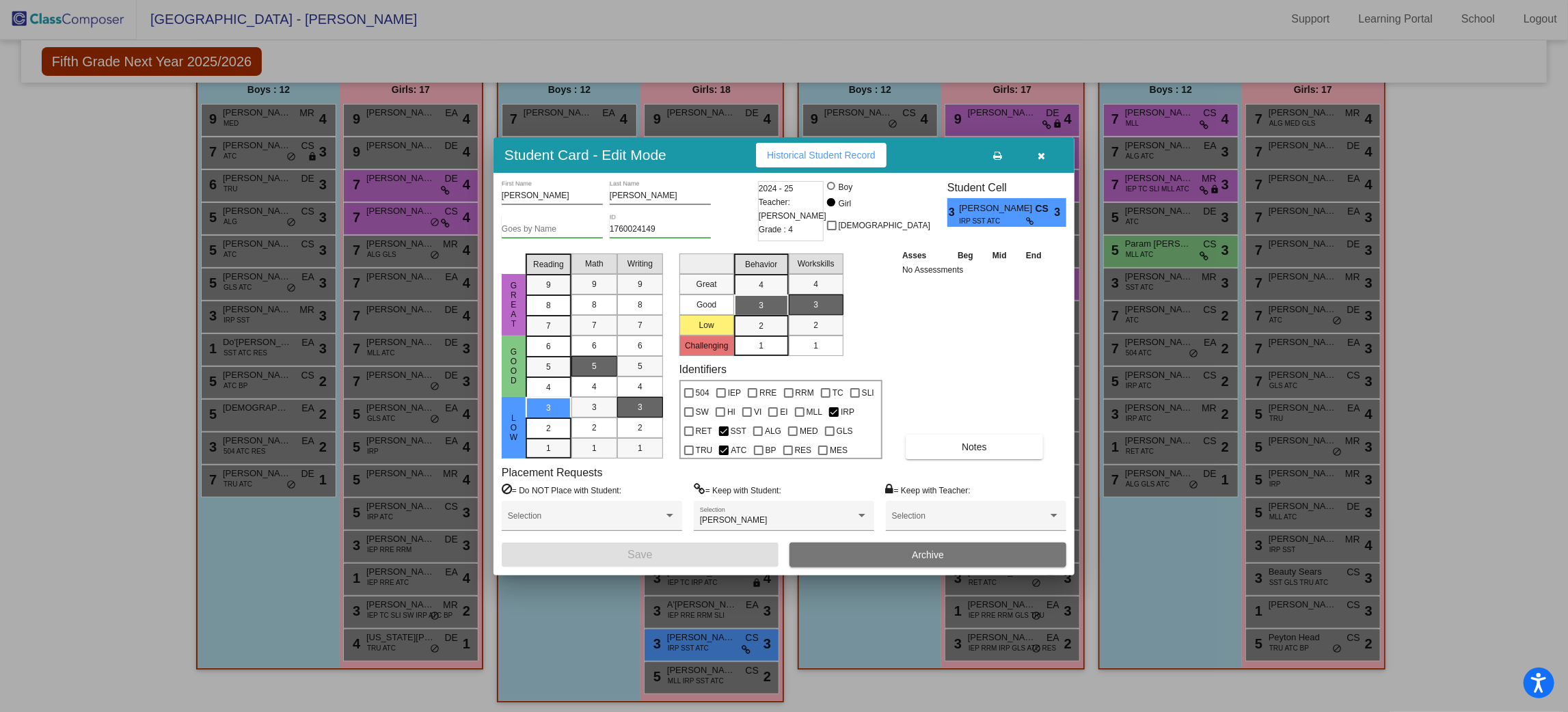
click at [1039, 158] on icon "button" at bounding box center [1042, 156] width 8 height 10
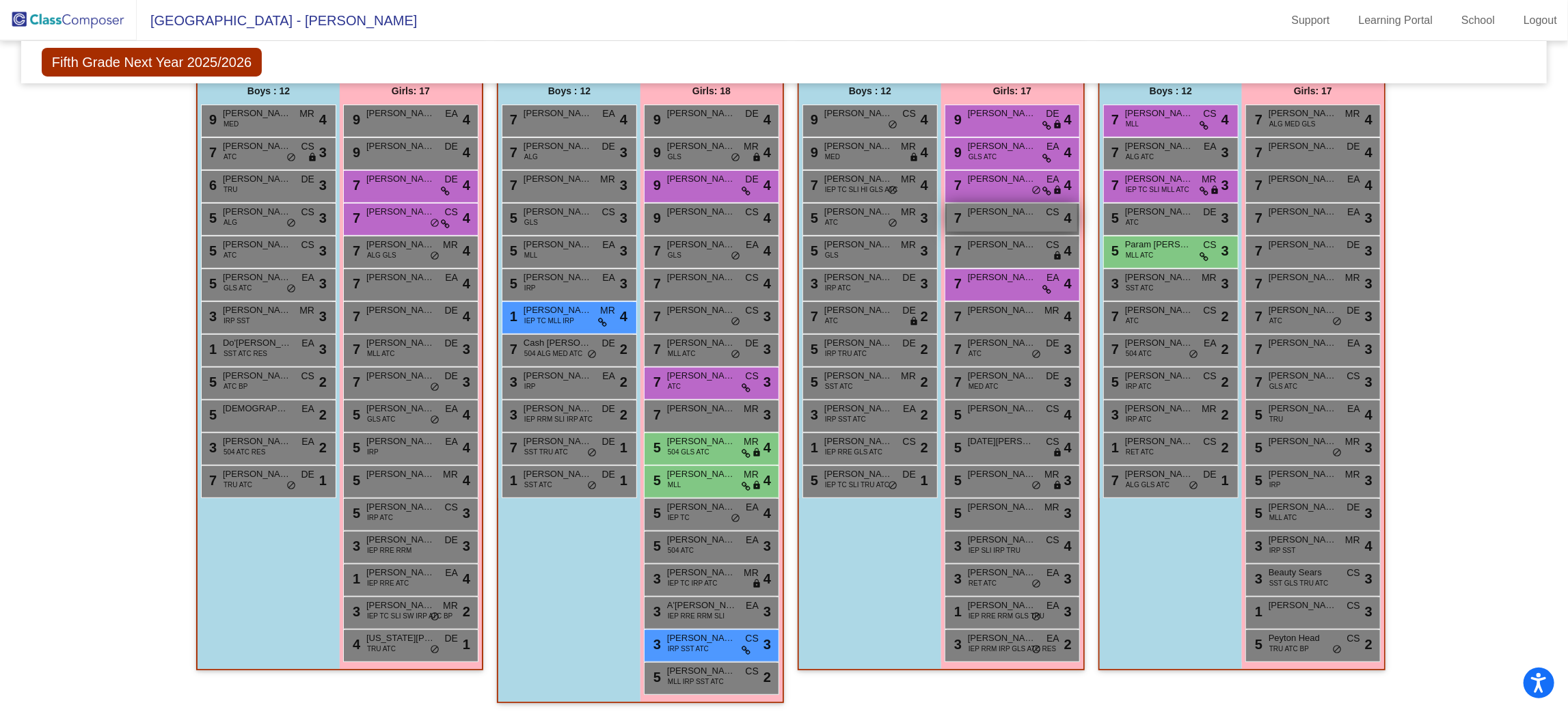
scroll to position [1, 0]
click at [562, 304] on span "Julian Sanchez-Sanchez" at bounding box center [557, 311] width 68 height 14
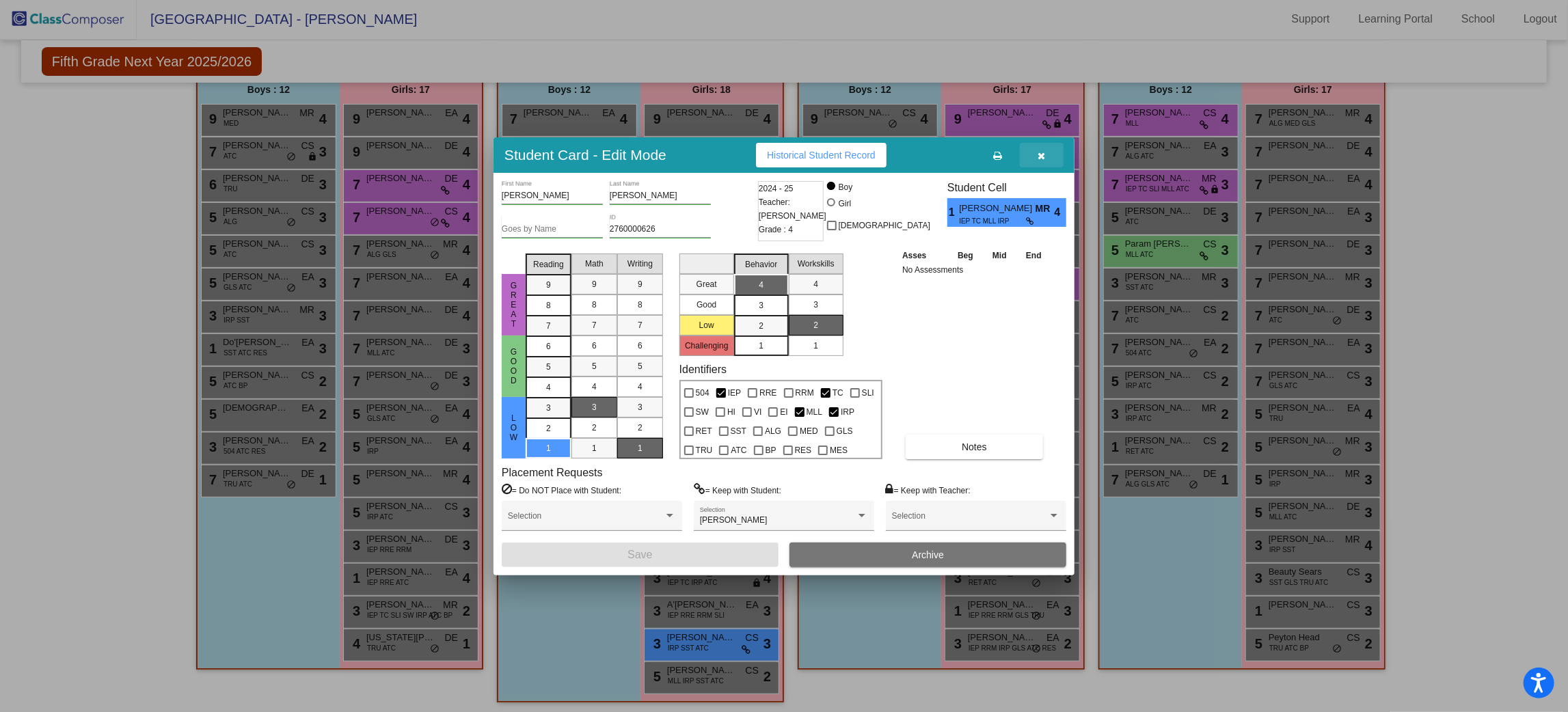
click at [1038, 159] on icon "button" at bounding box center [1042, 156] width 8 height 10
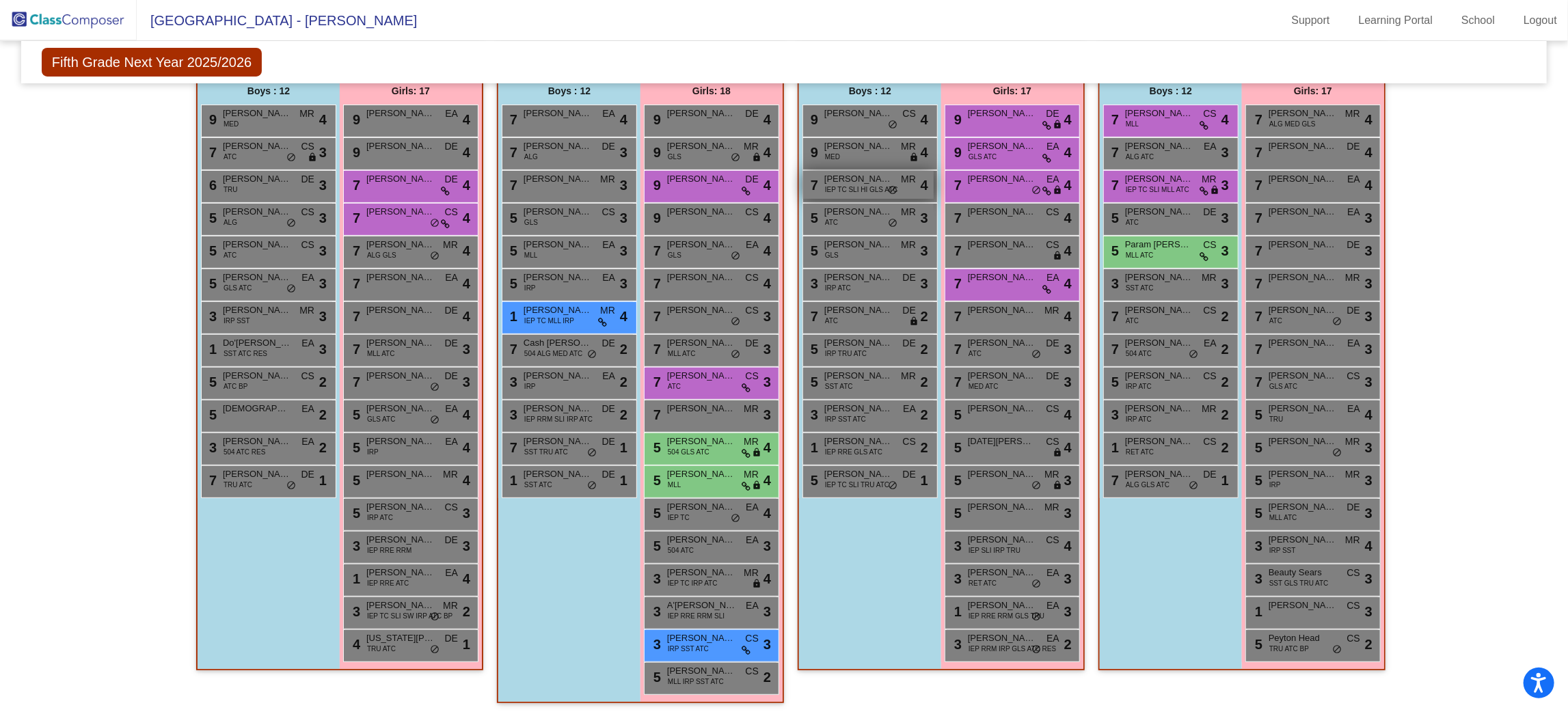
scroll to position [1, 0]
click at [396, 186] on div "7 Daniela Adragna DE lock do_not_disturb_alt 4" at bounding box center [410, 184] width 130 height 28
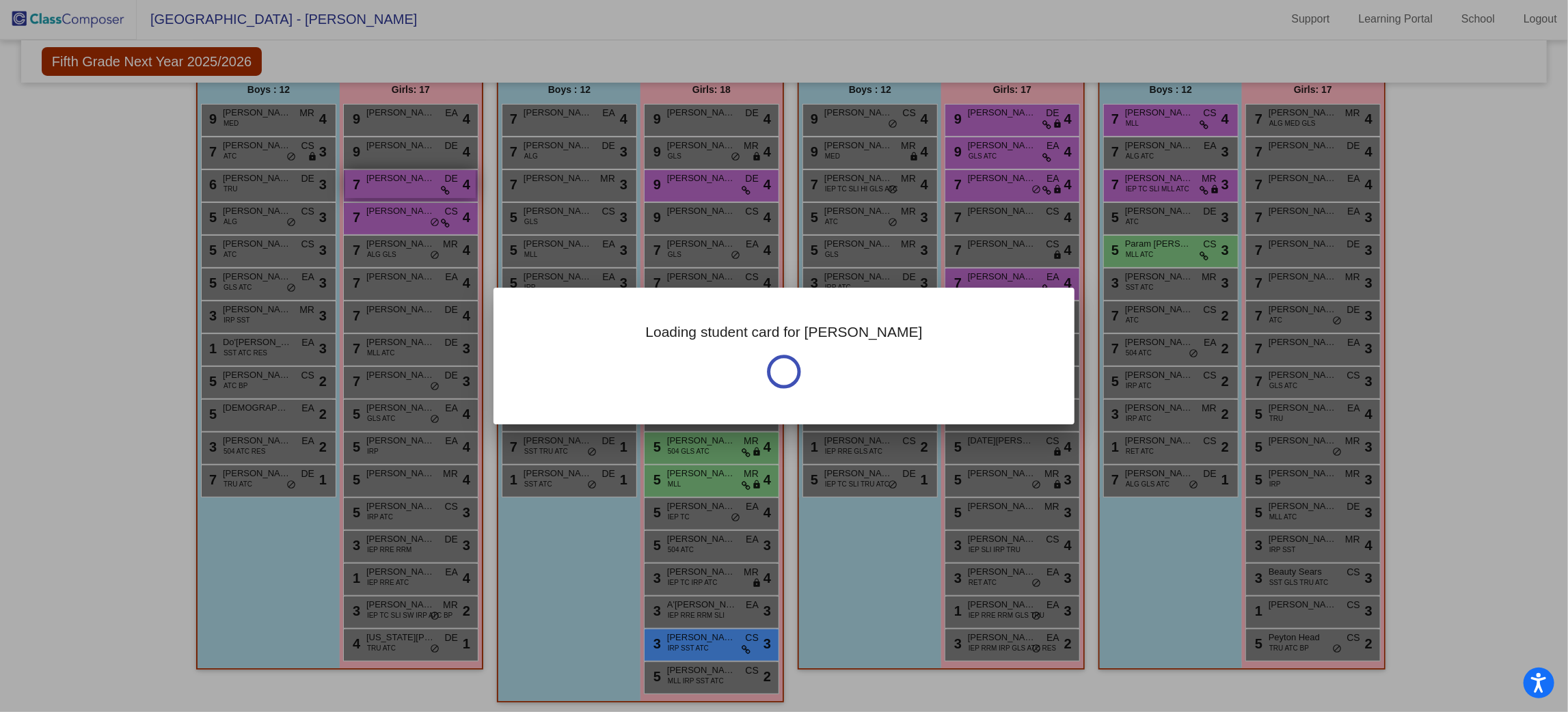
scroll to position [0, 0]
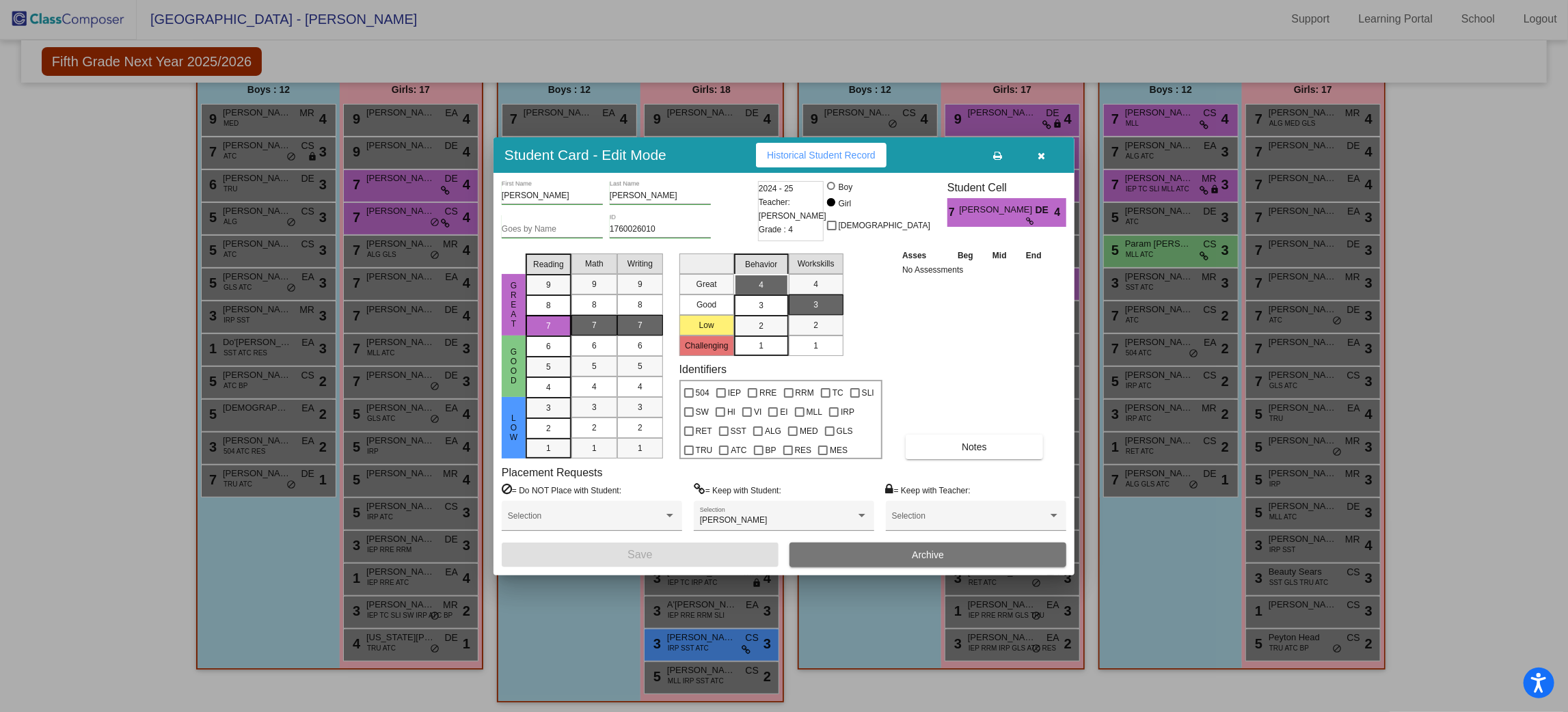
click at [1042, 158] on icon "button" at bounding box center [1042, 156] width 8 height 10
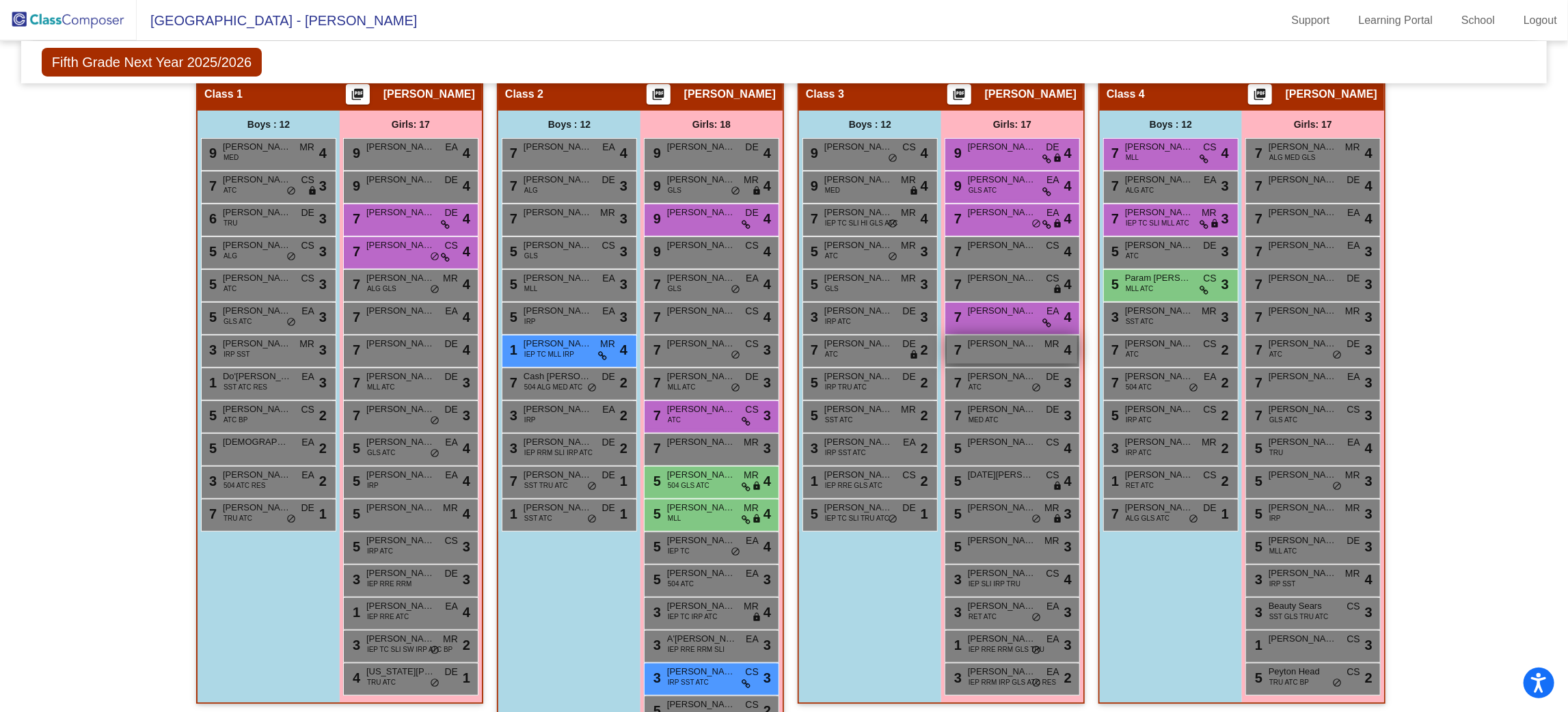
scroll to position [280, 0]
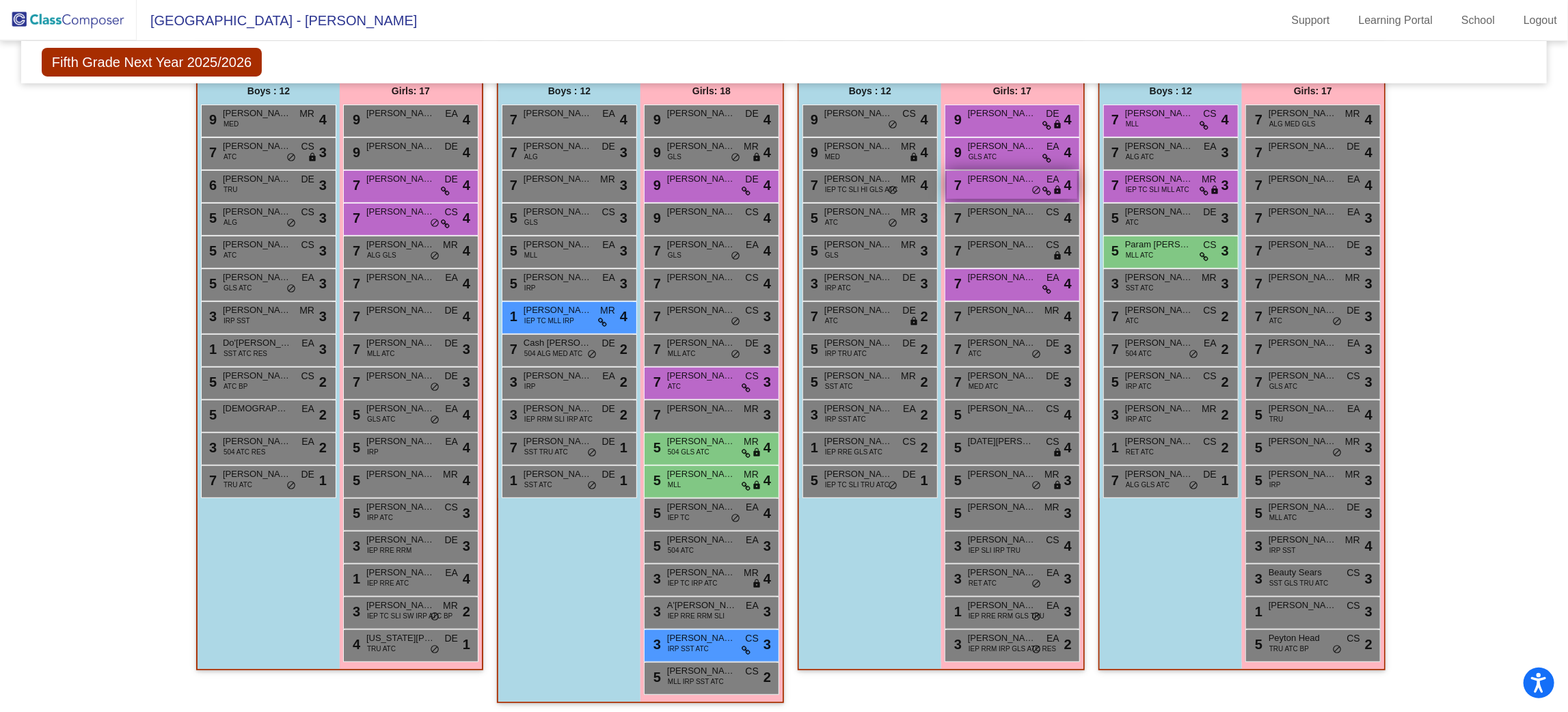
click at [1046, 186] on icon at bounding box center [1046, 191] width 9 height 10
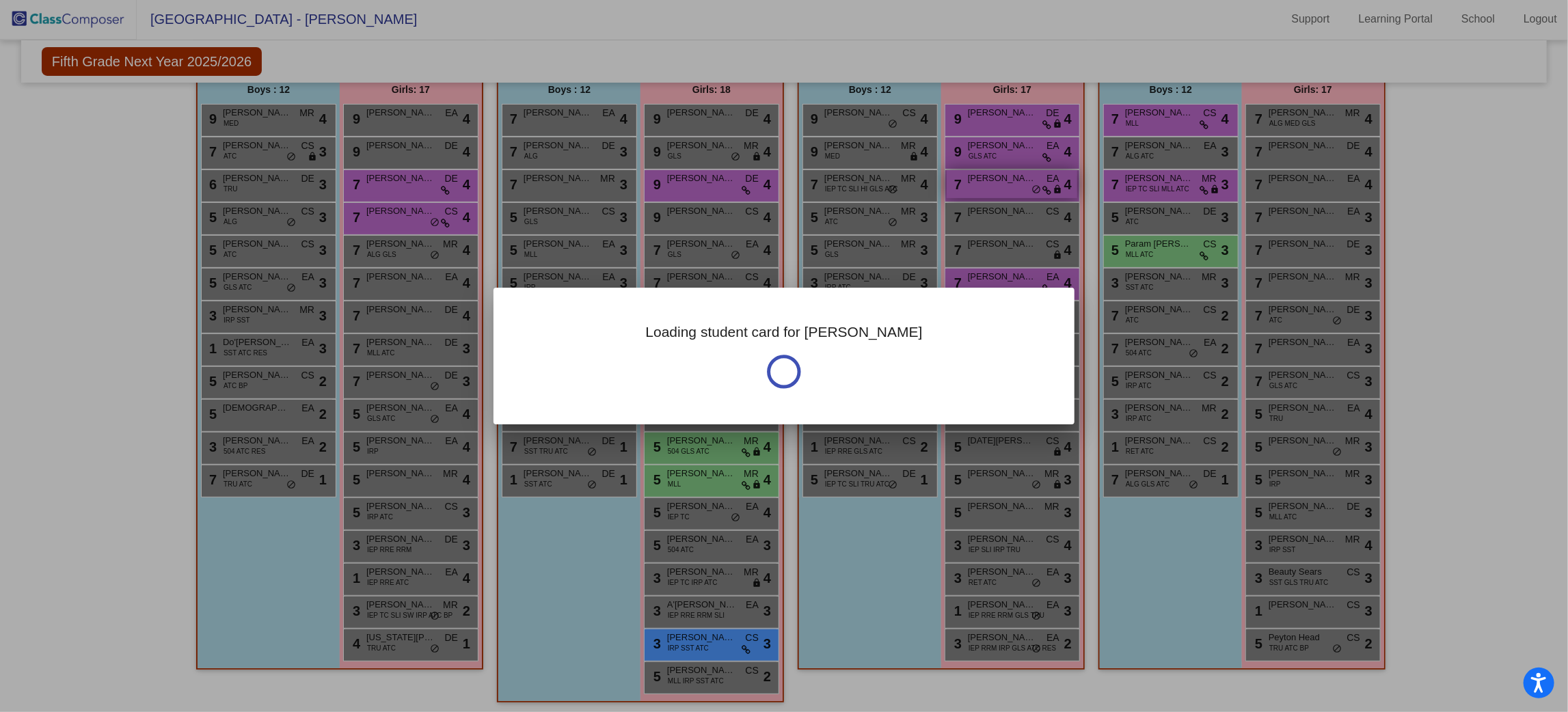
scroll to position [0, 0]
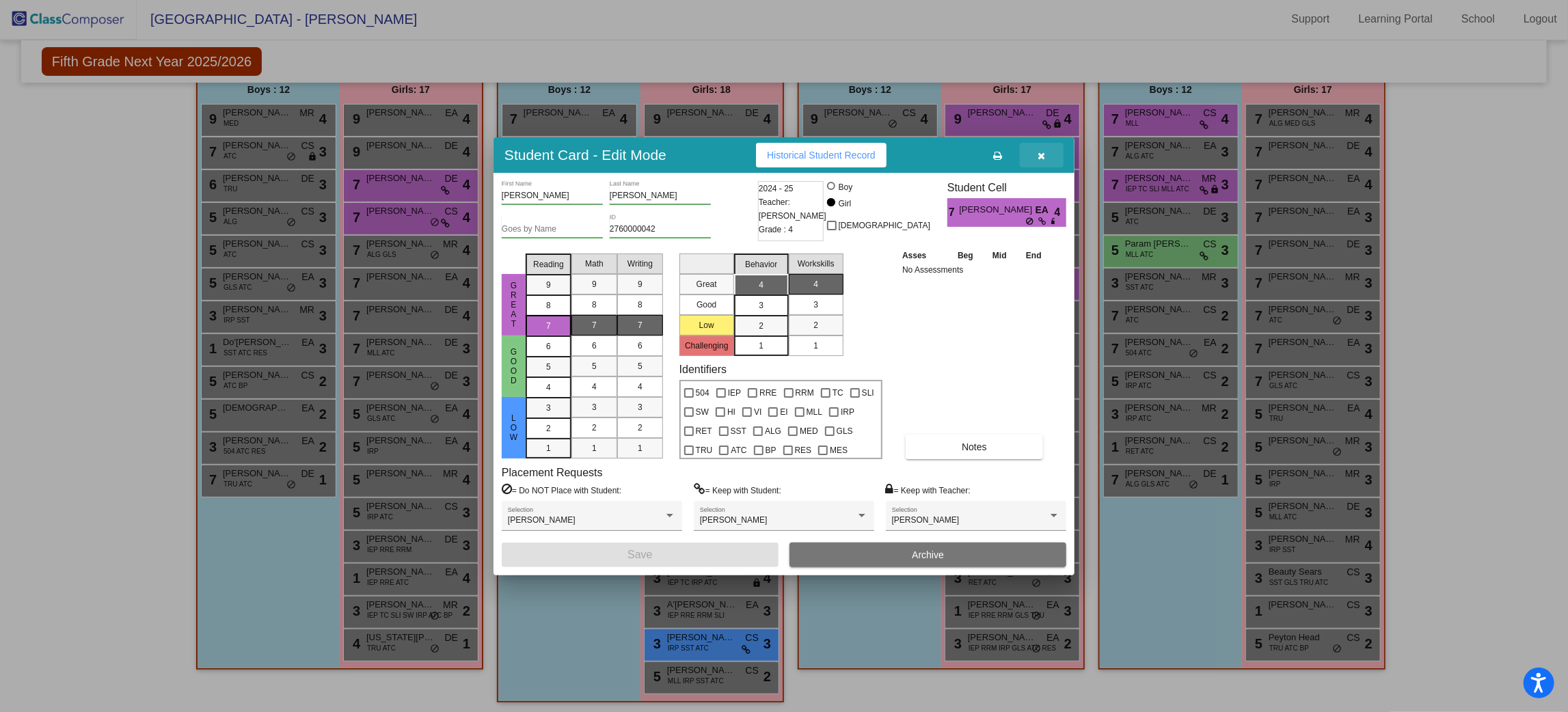
click at [1056, 159] on button "button" at bounding box center [1041, 155] width 43 height 25
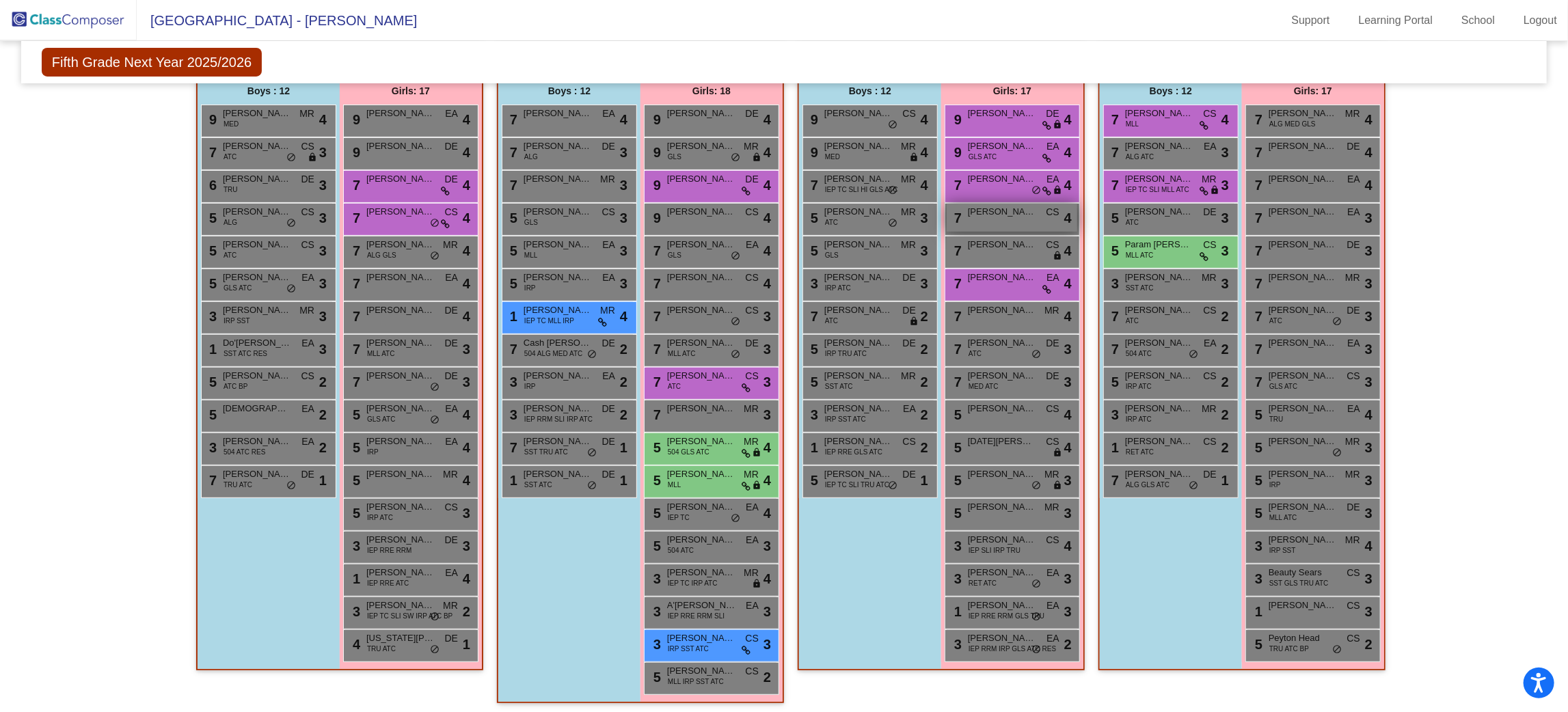
scroll to position [1, 0]
click at [1054, 250] on span "lock" at bounding box center [1057, 255] width 10 height 11
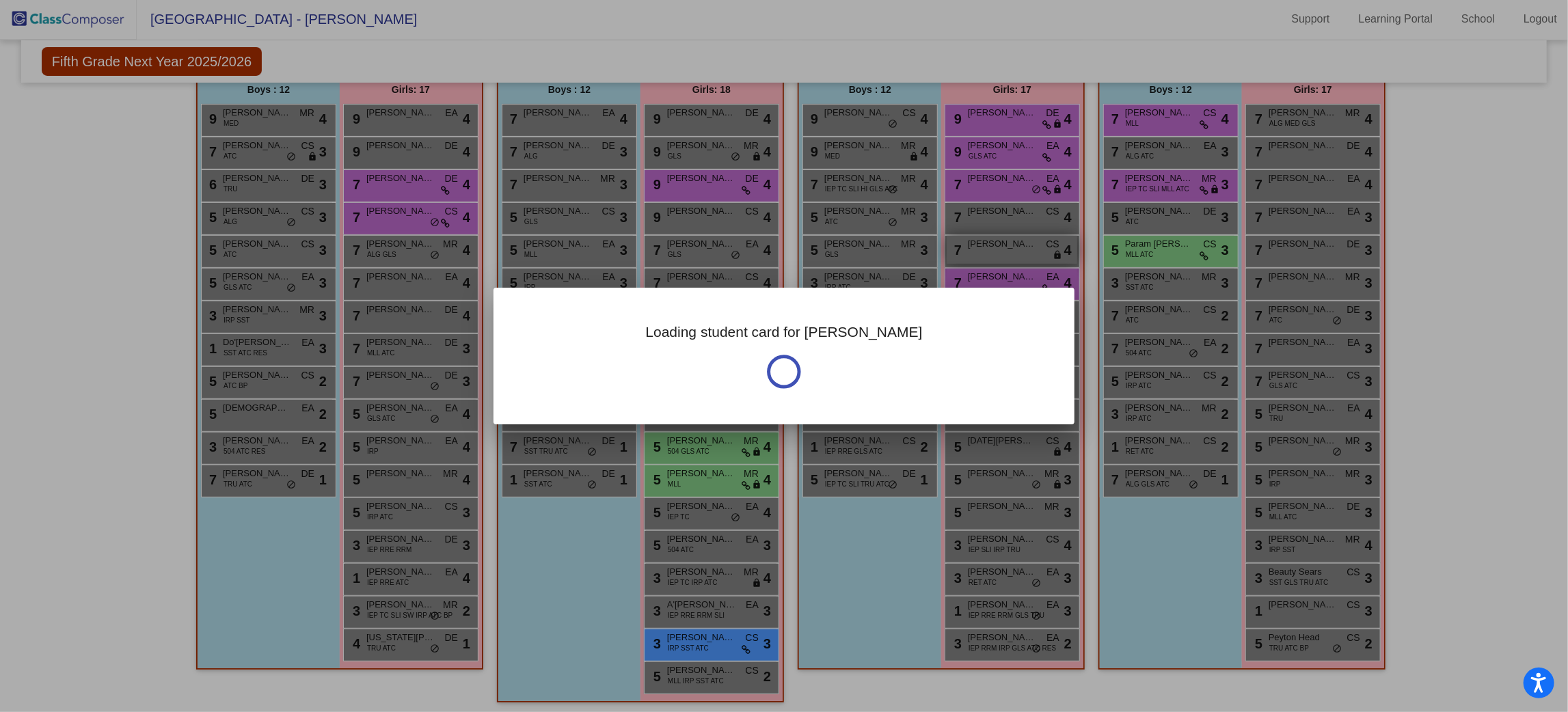
scroll to position [0, 0]
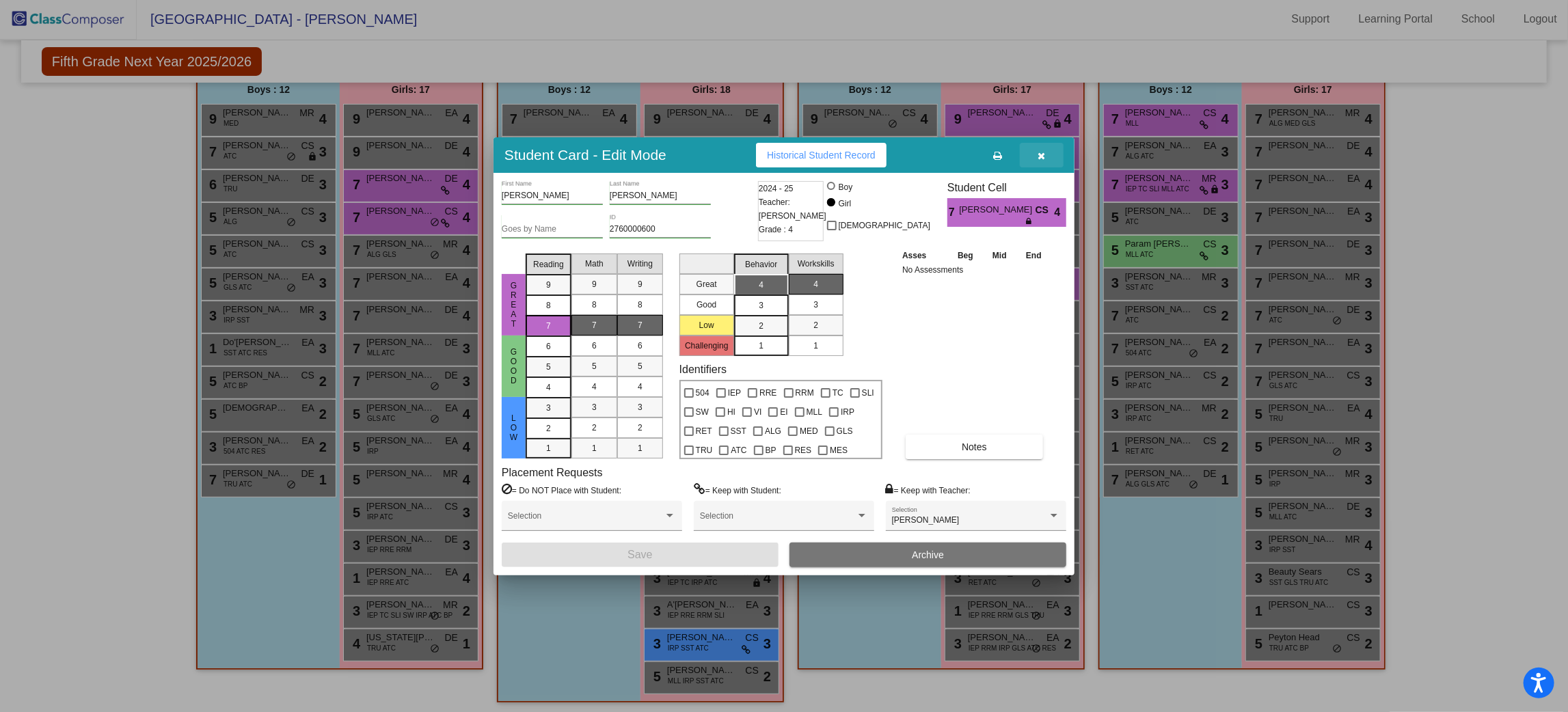
click at [1047, 154] on button "button" at bounding box center [1041, 155] width 43 height 25
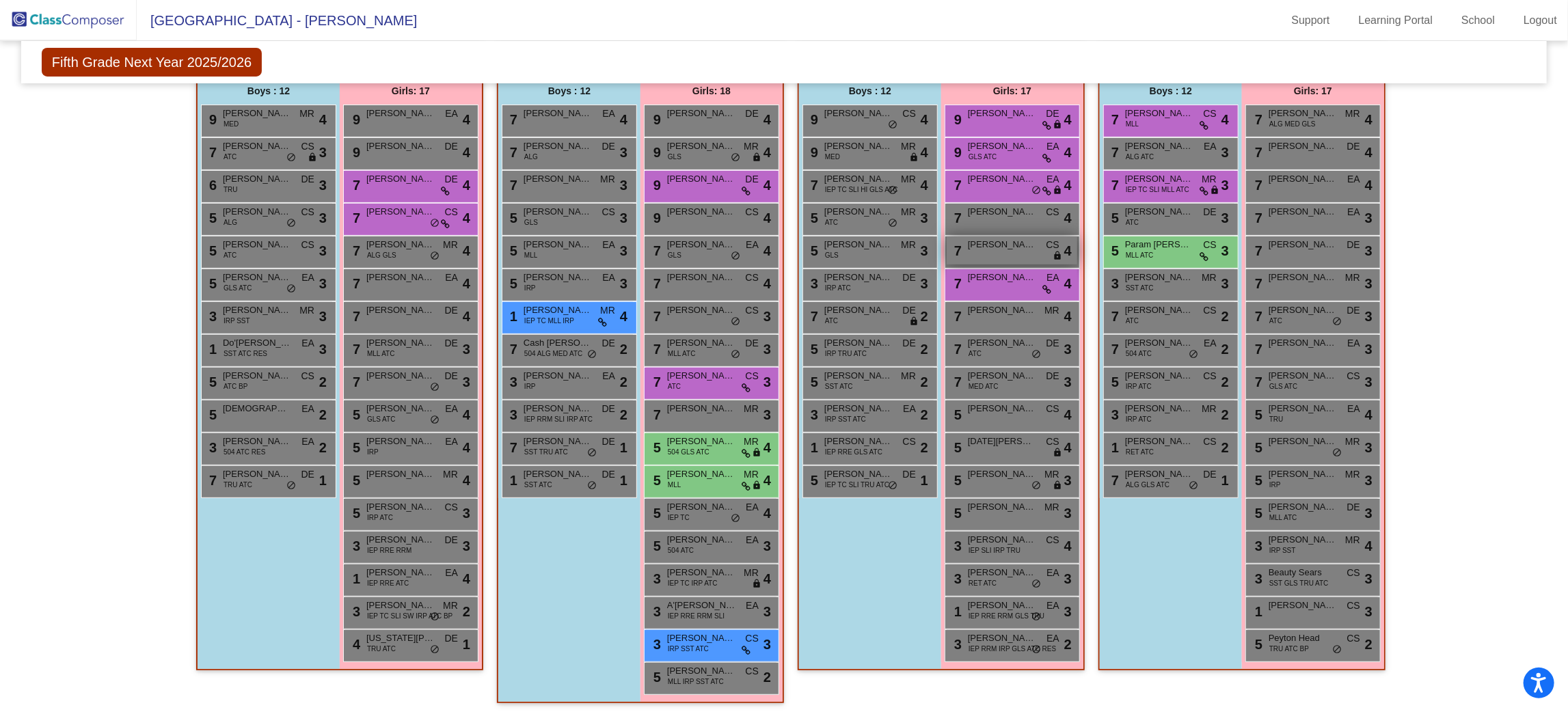
scroll to position [1, 0]
click at [889, 312] on span "Julian Wiitanen" at bounding box center [858, 311] width 68 height 14
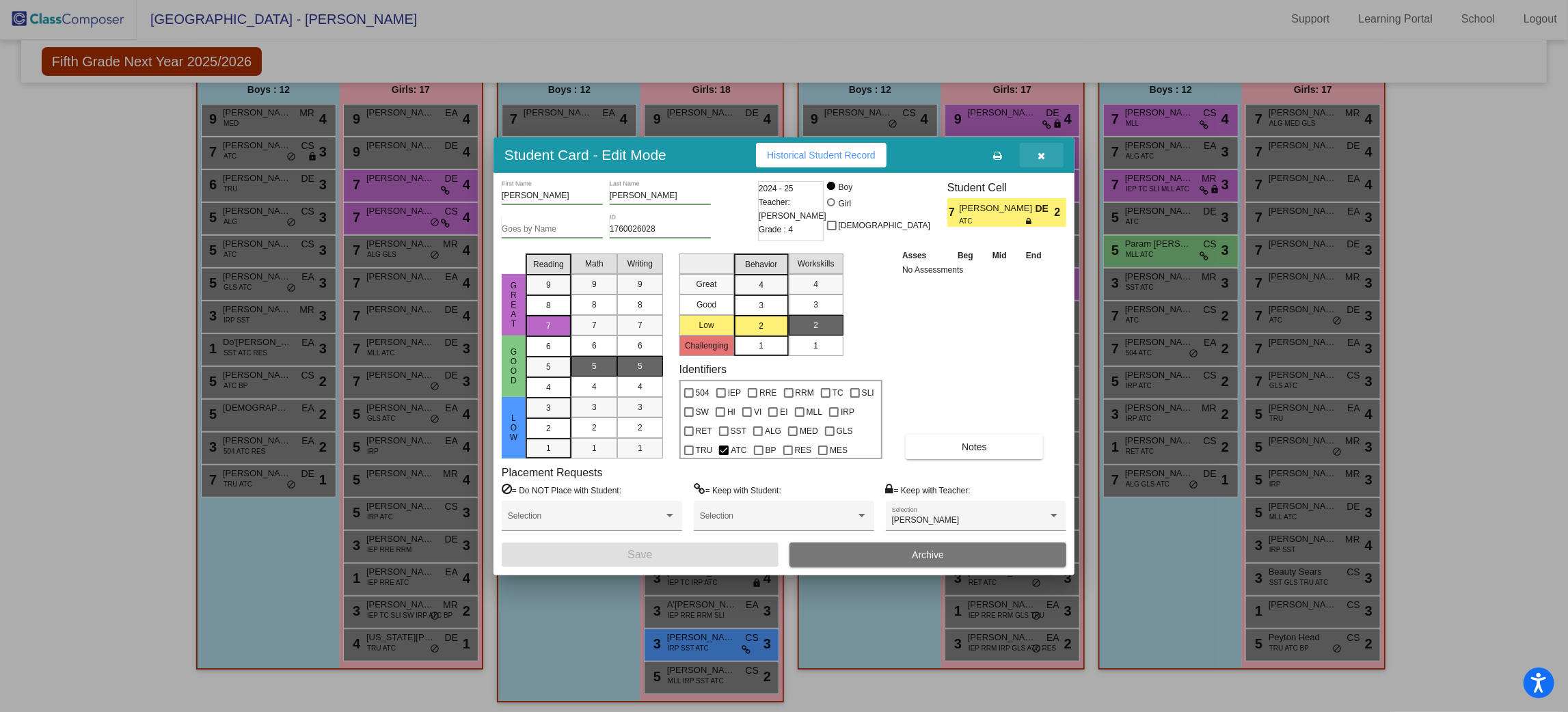
click at [1043, 159] on icon "button" at bounding box center [1042, 156] width 8 height 10
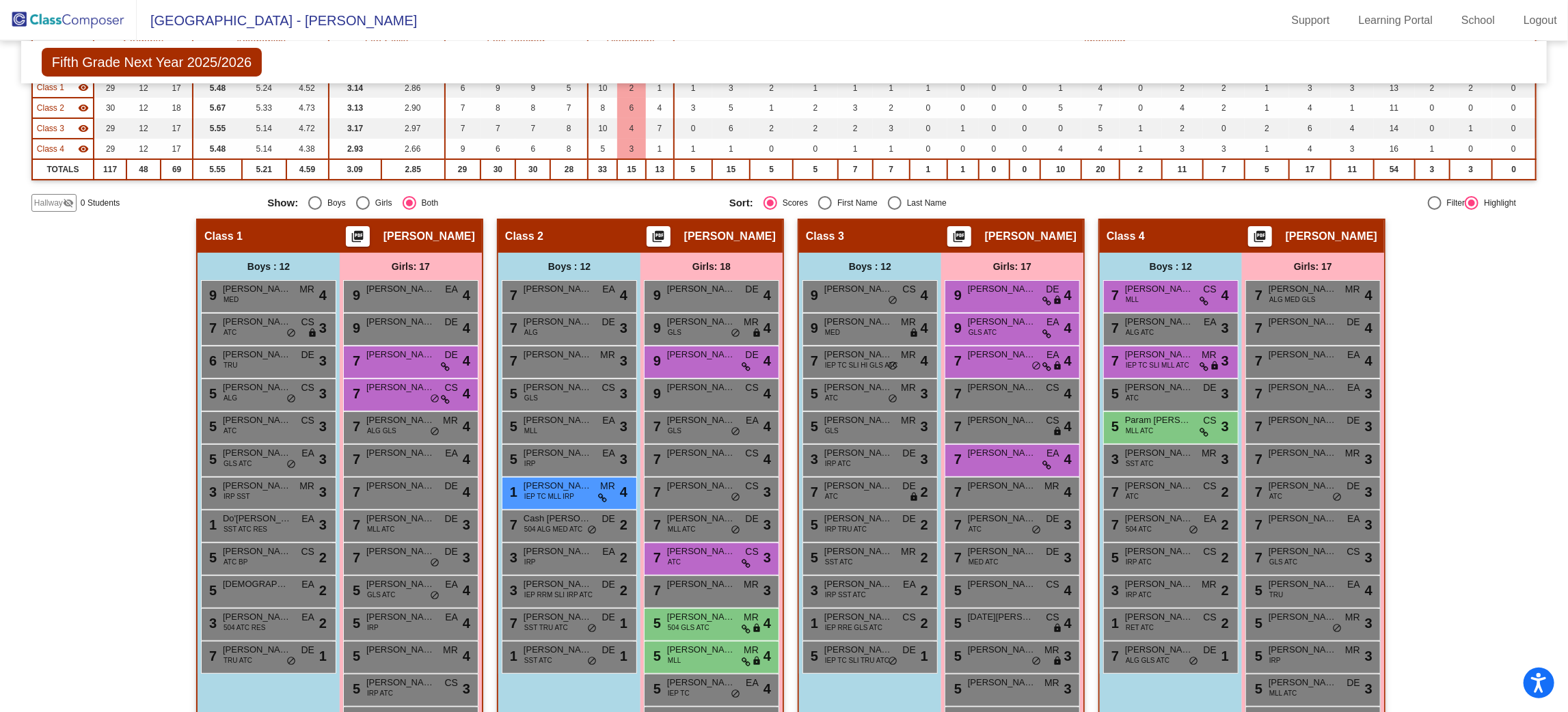
scroll to position [75, 0]
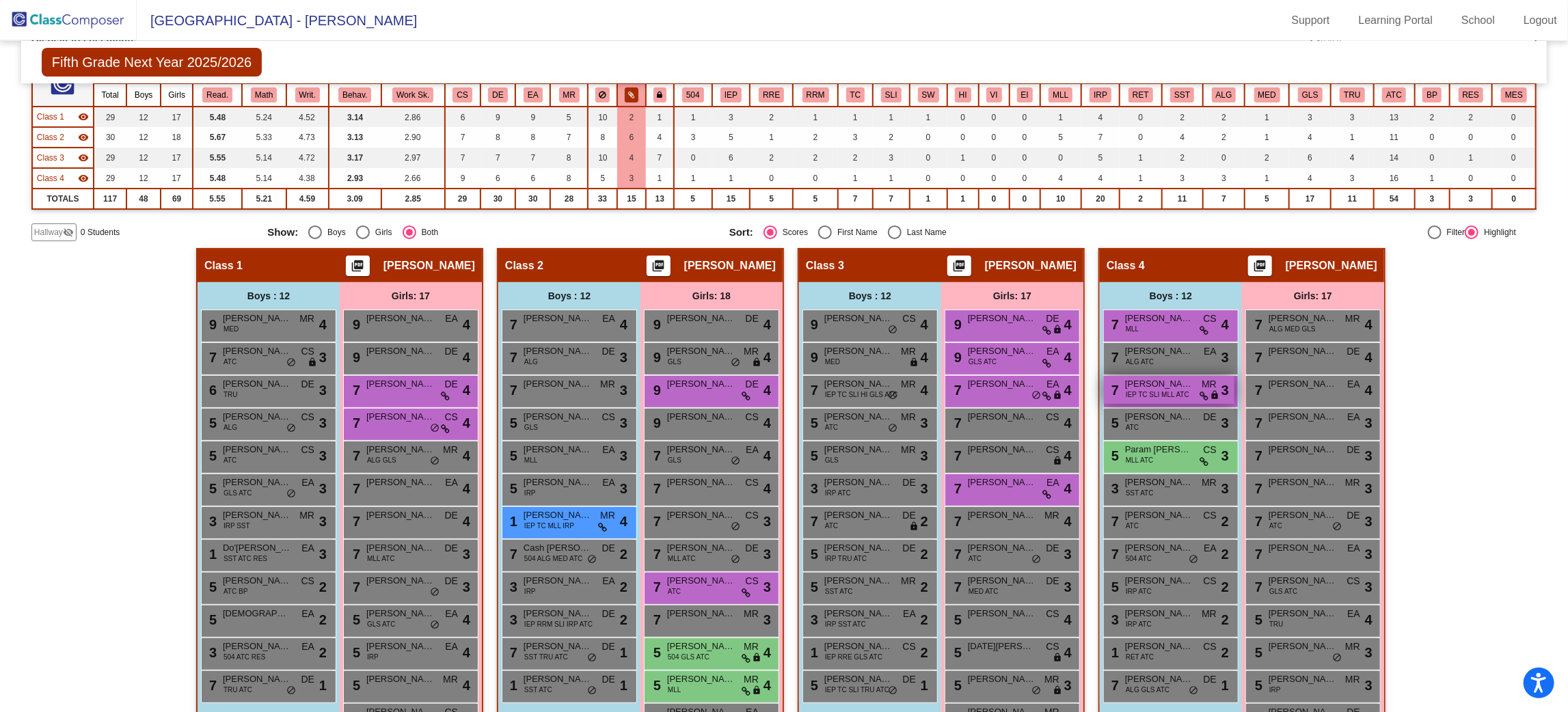
click at [1183, 380] on span "Kenan Measar" at bounding box center [1159, 385] width 68 height 14
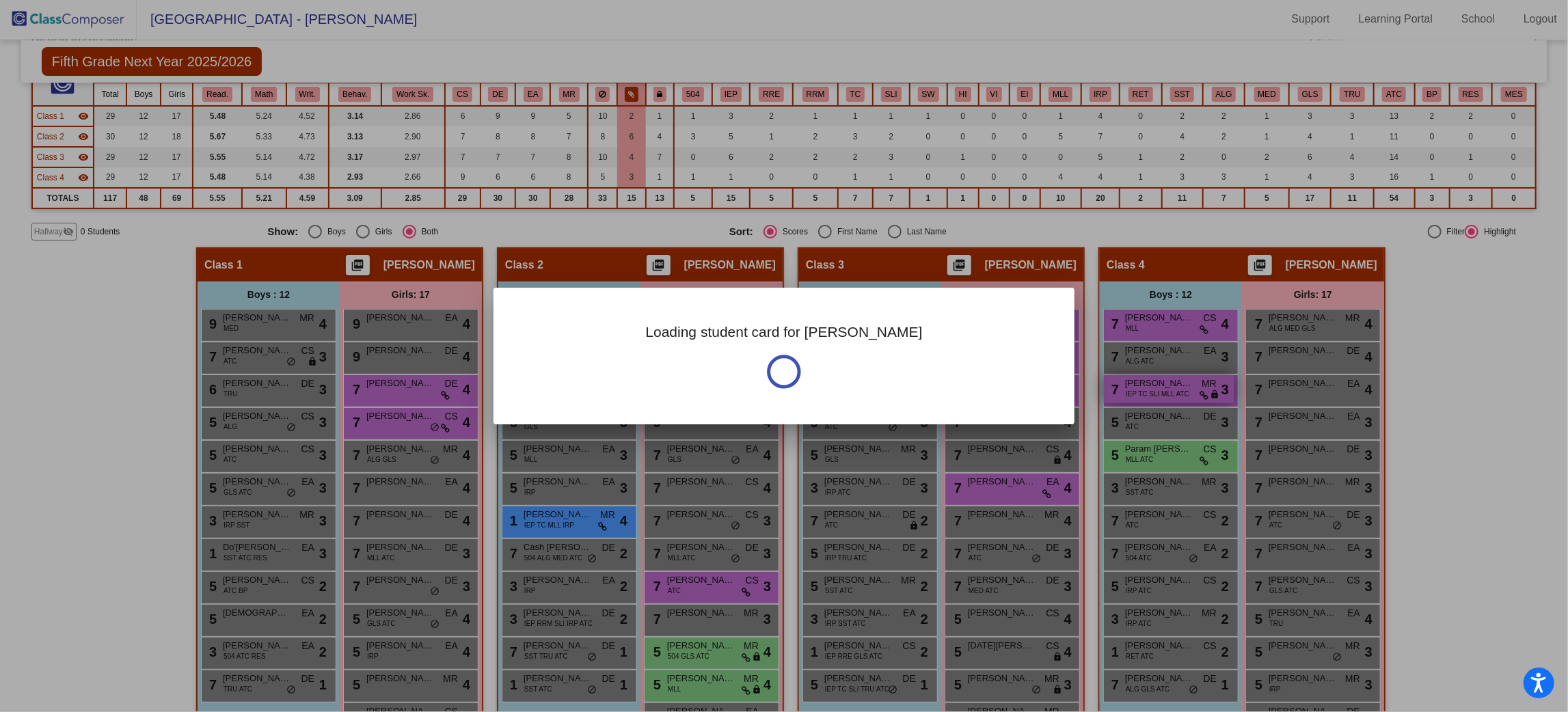
scroll to position [0, 0]
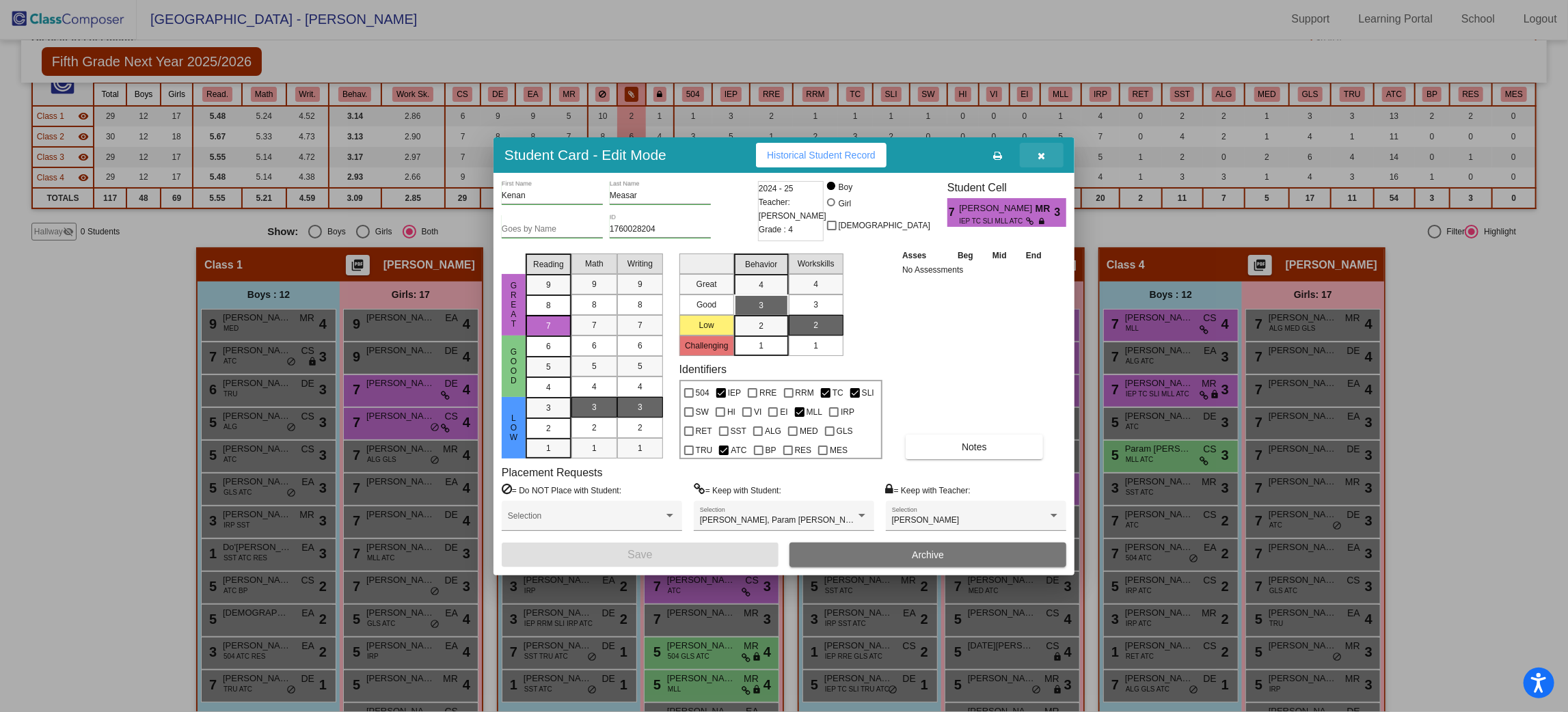
click at [1036, 157] on button "button" at bounding box center [1041, 155] width 43 height 25
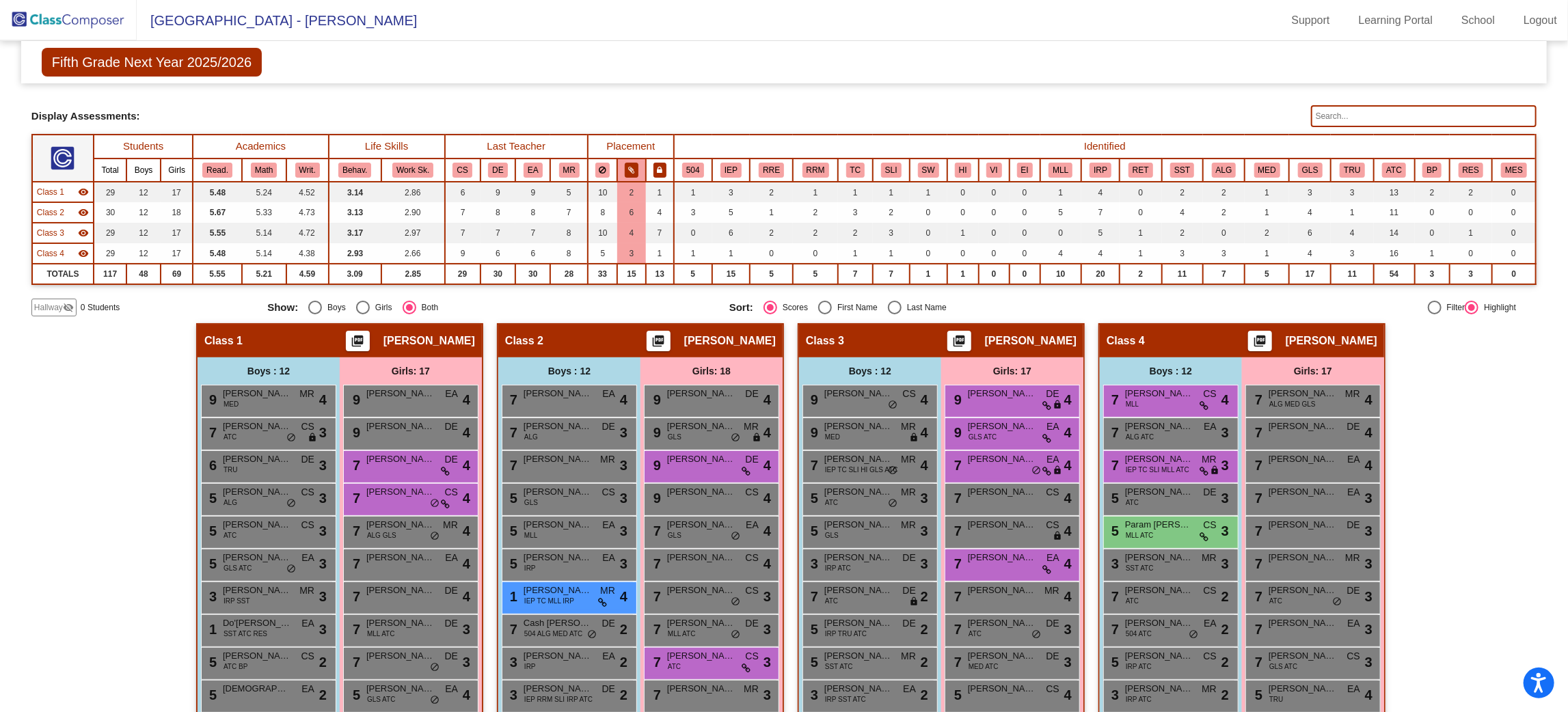
click at [660, 164] on button at bounding box center [660, 170] width 14 height 15
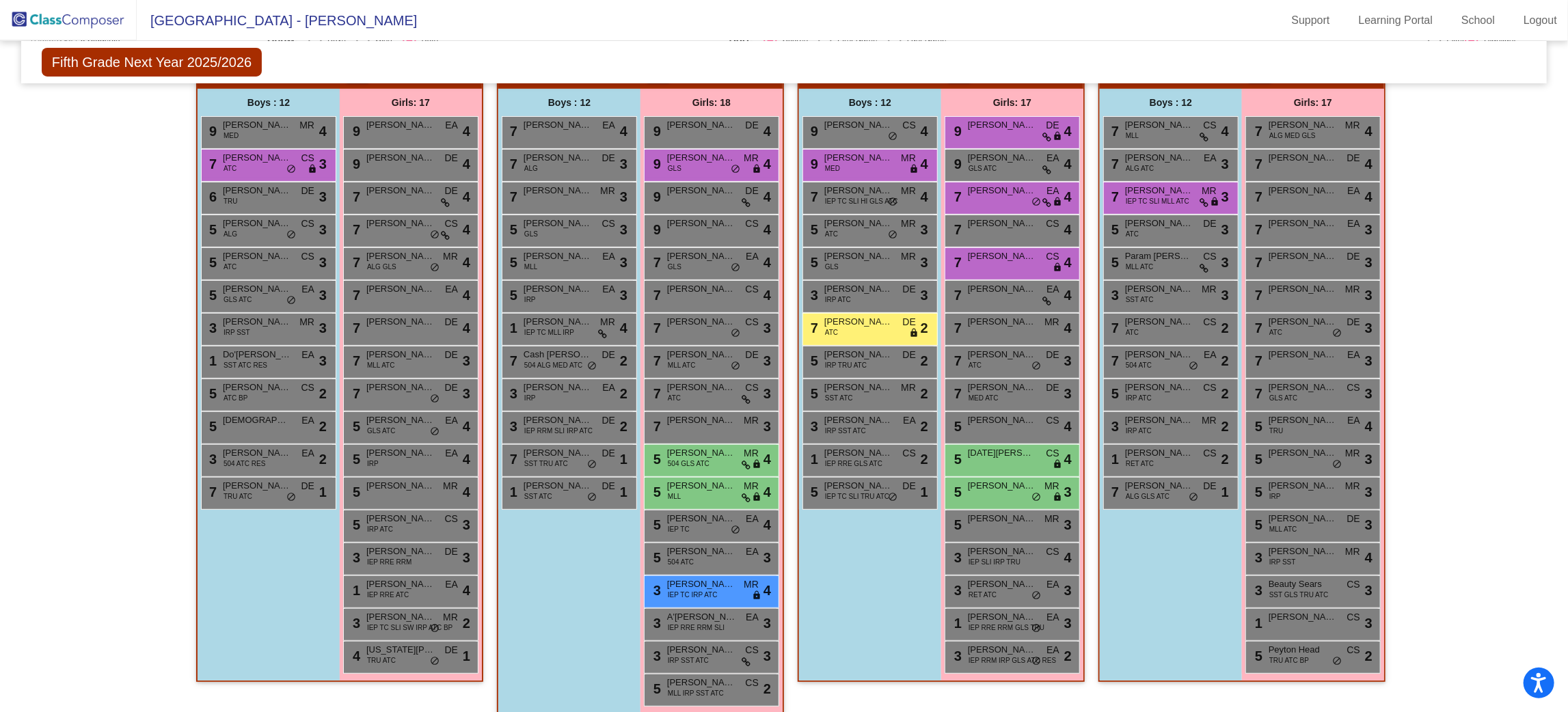
scroll to position [280, 0]
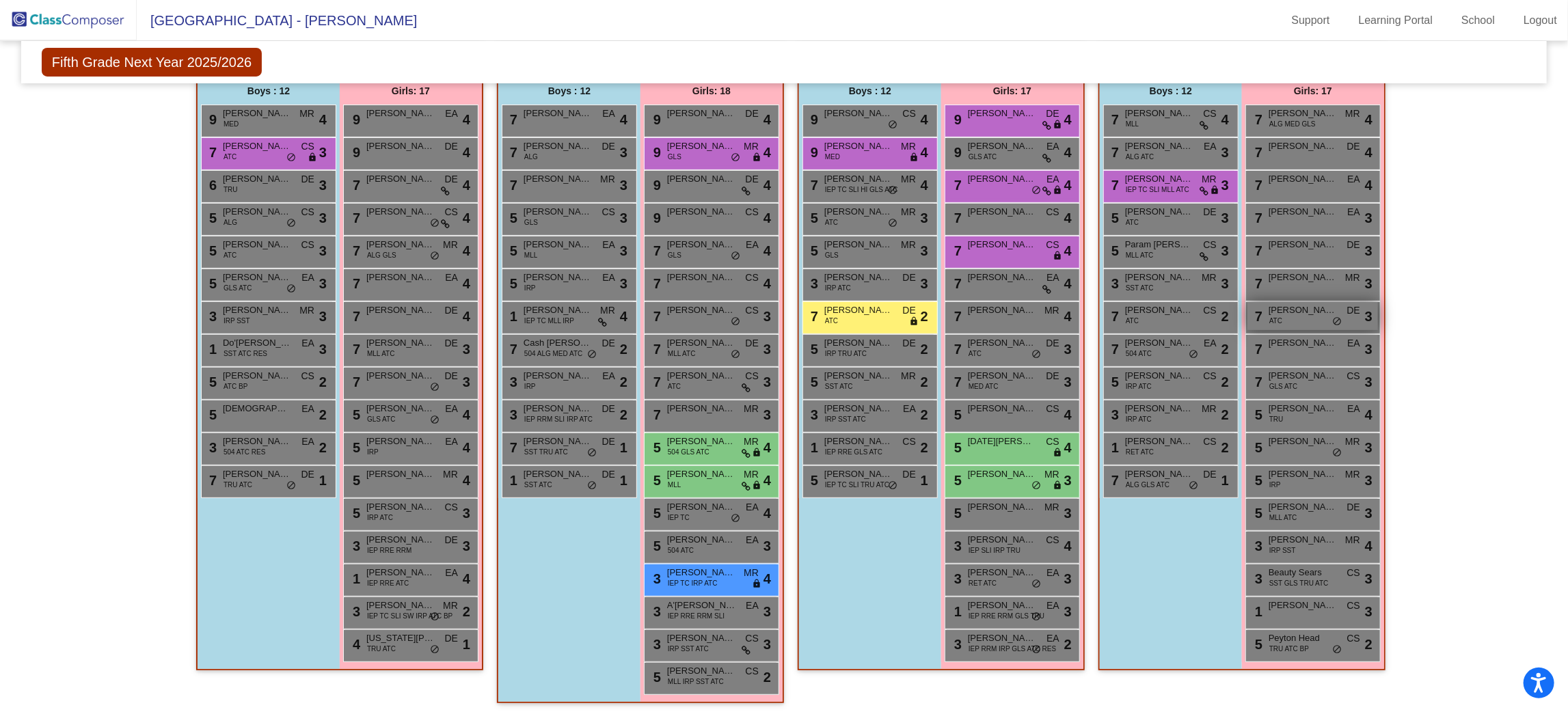
click at [1325, 318] on div "7 Fiona Fiordellisi ATC DE lock do_not_disturb_alt 3" at bounding box center [1313, 316] width 130 height 28
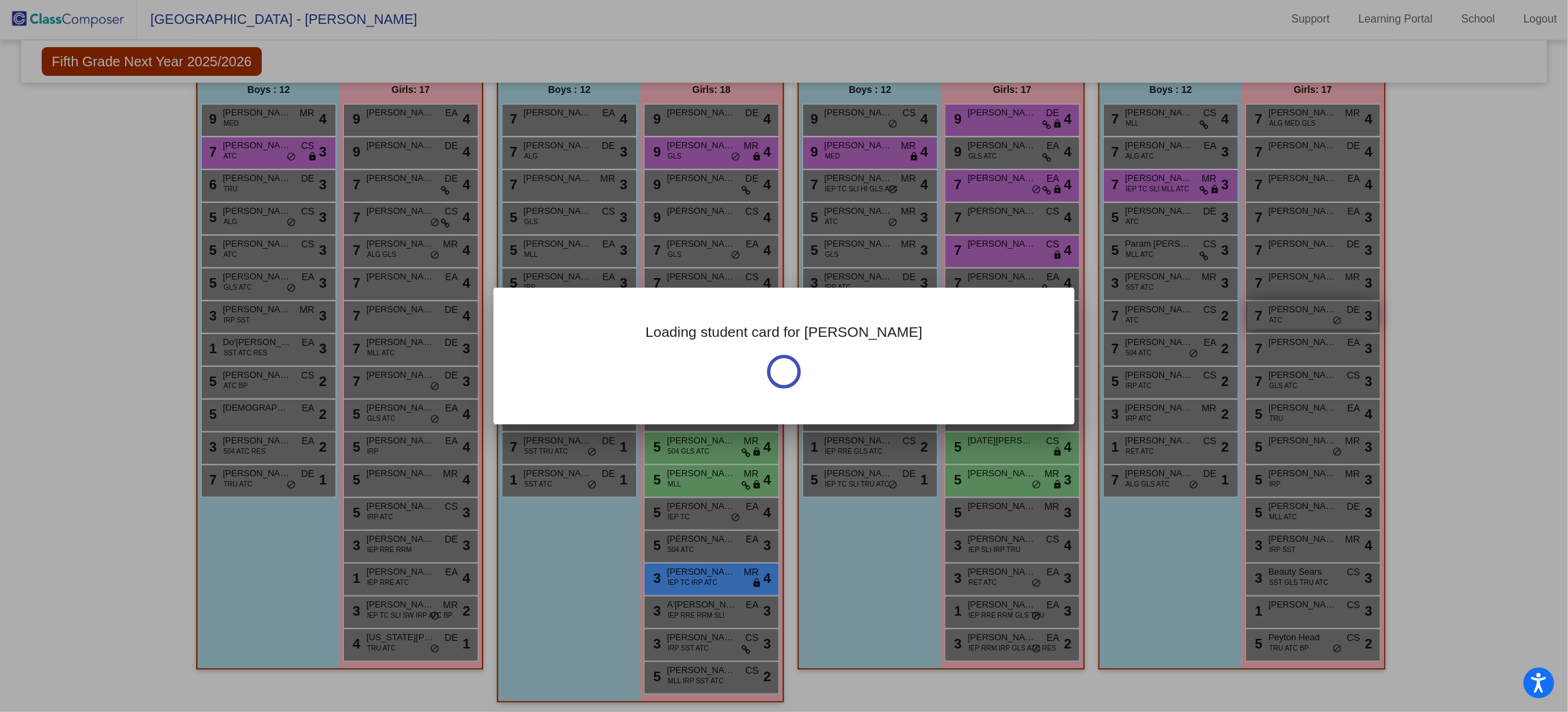
scroll to position [0, 0]
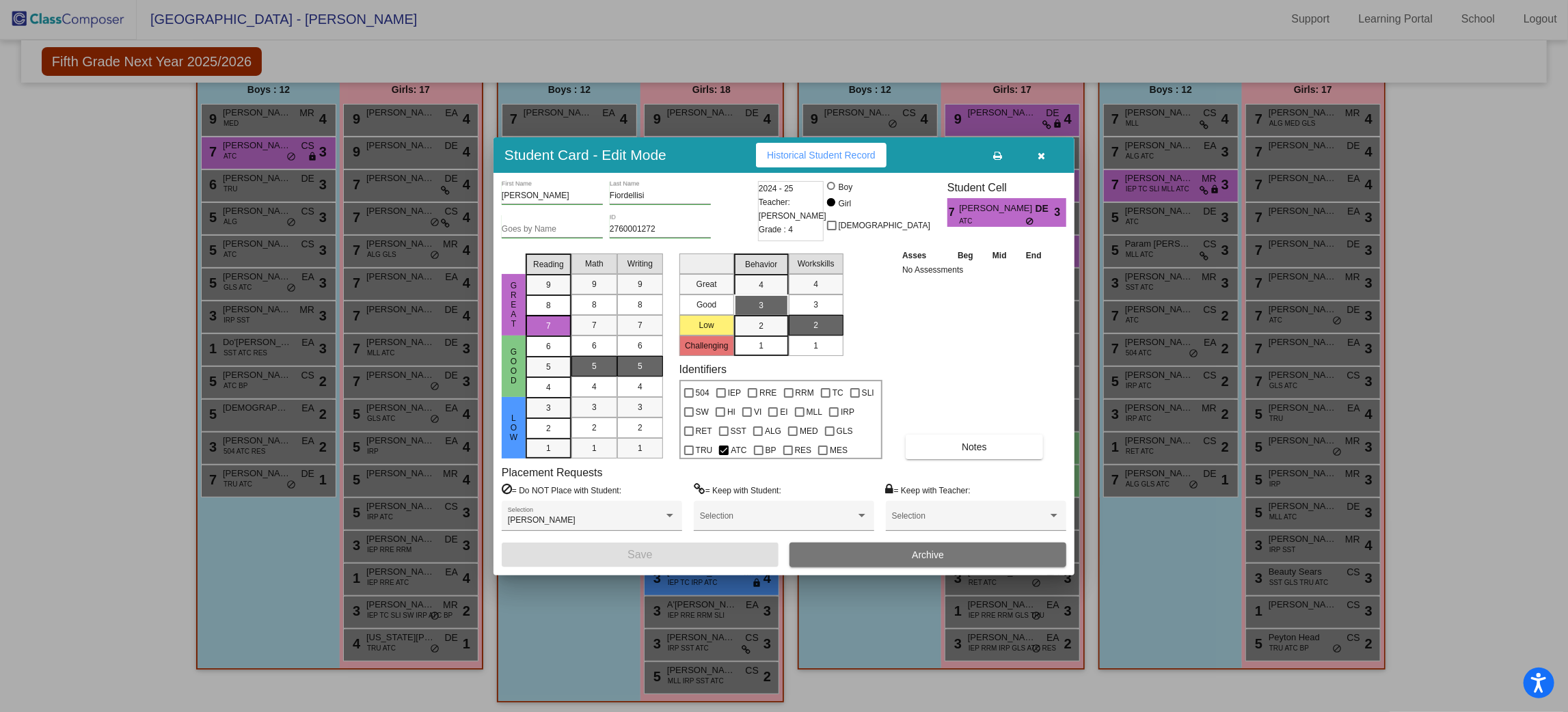
click at [1054, 155] on button "button" at bounding box center [1041, 155] width 43 height 25
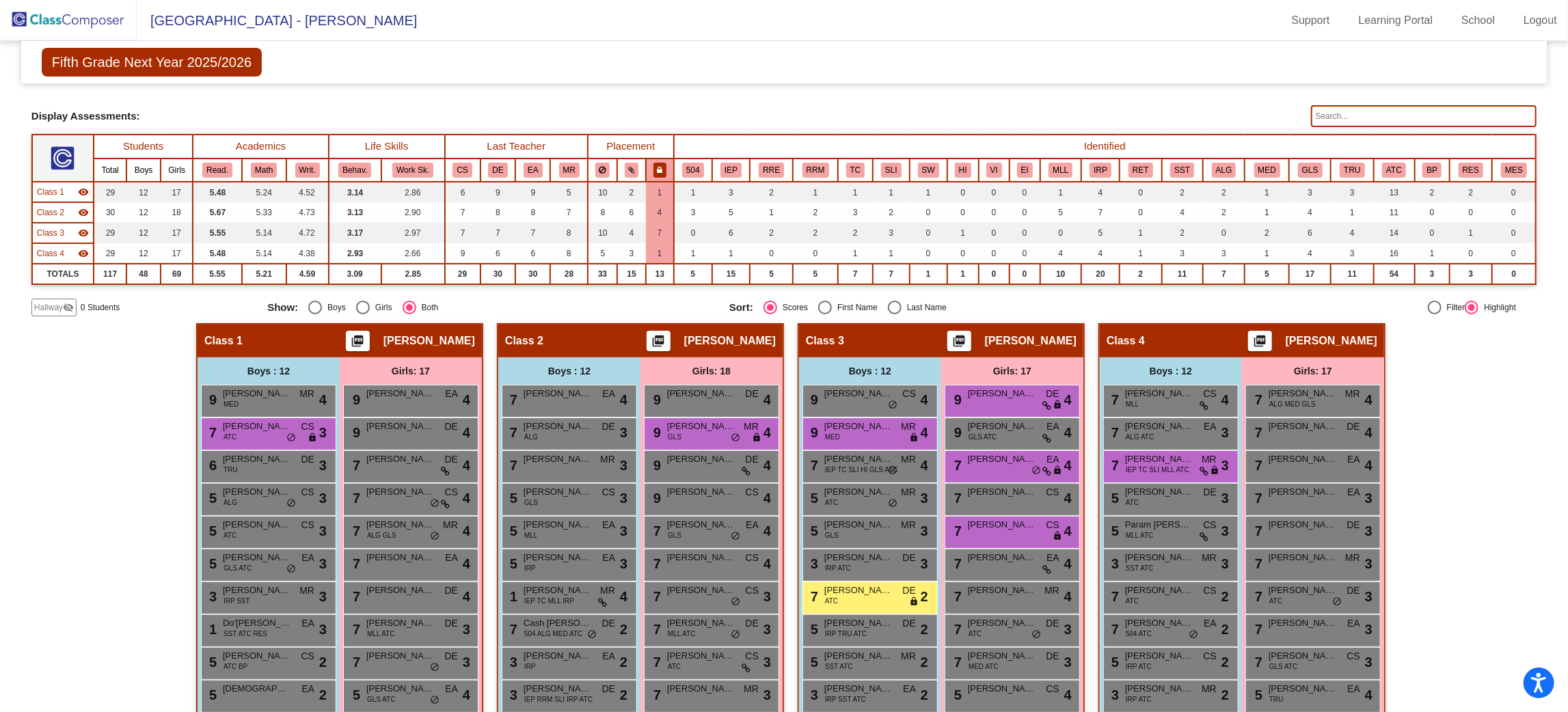
click at [653, 163] on button at bounding box center [660, 170] width 14 height 15
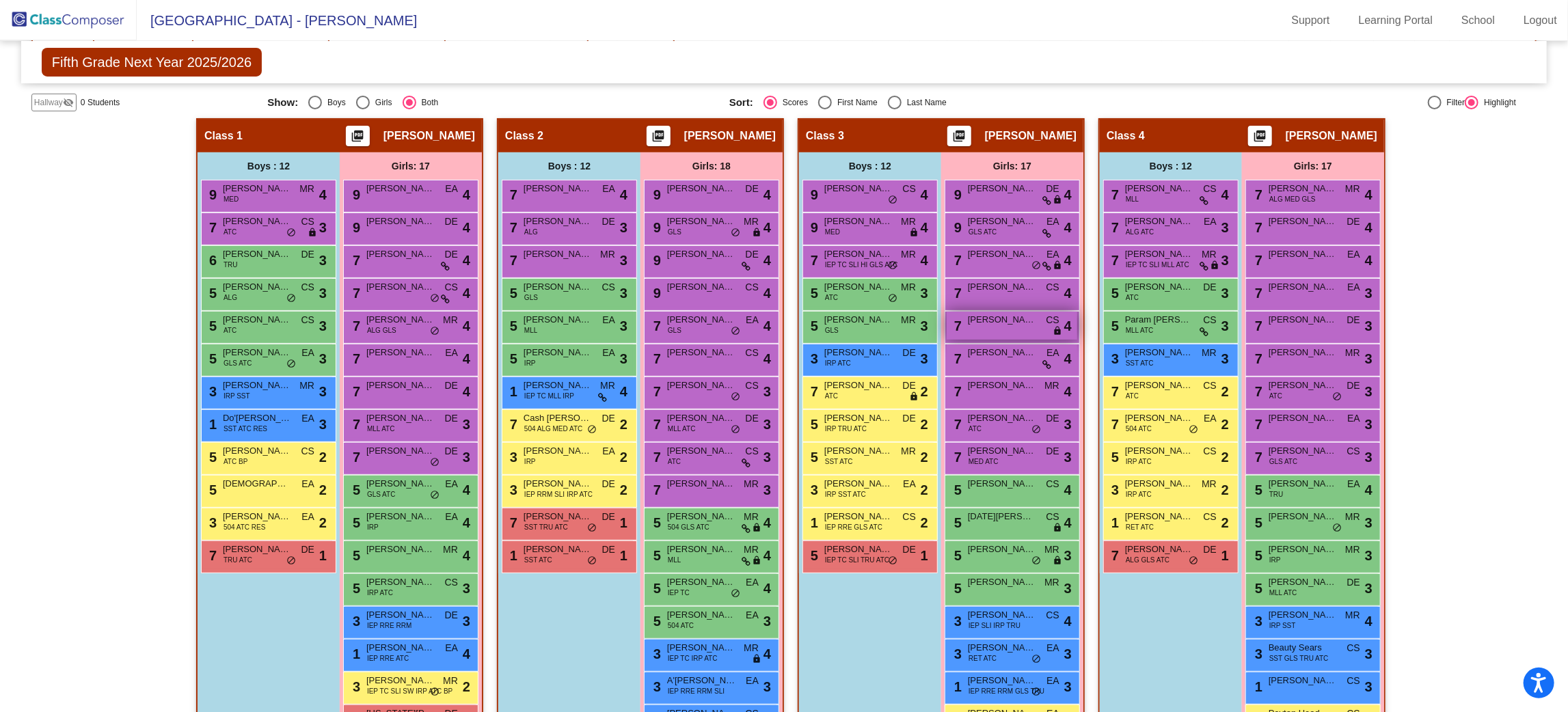
scroll to position [280, 0]
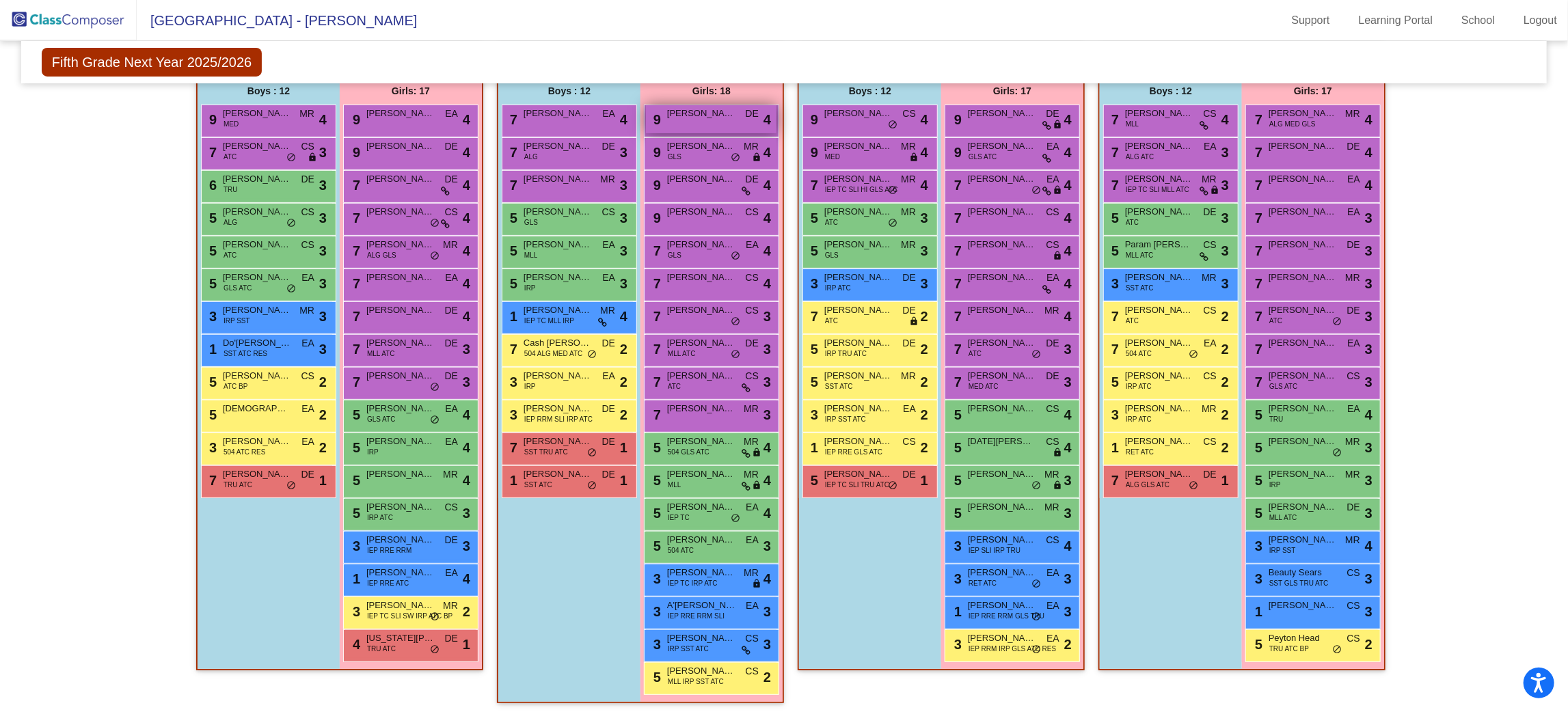
click at [728, 116] on span "Amber Bagwell" at bounding box center [700, 113] width 68 height 14
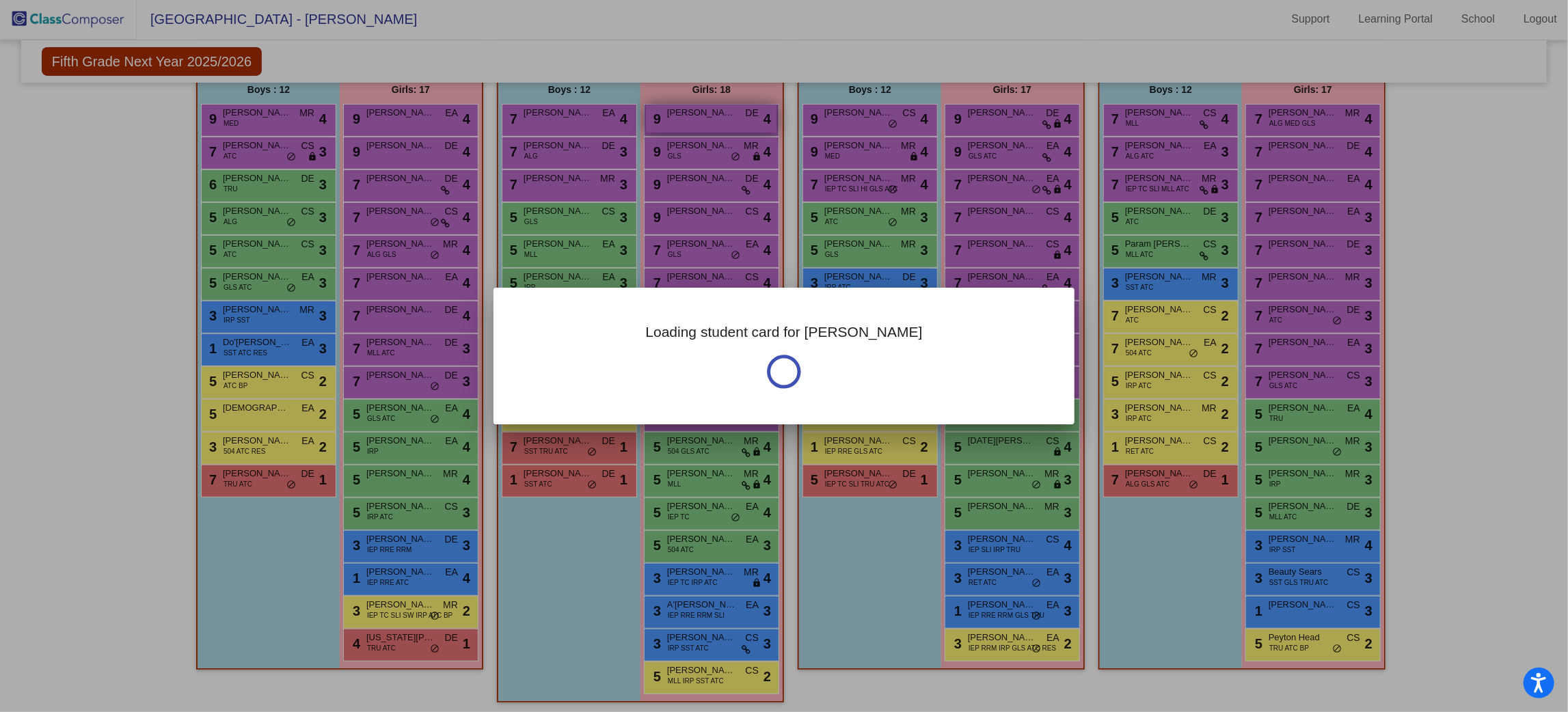
scroll to position [0, 0]
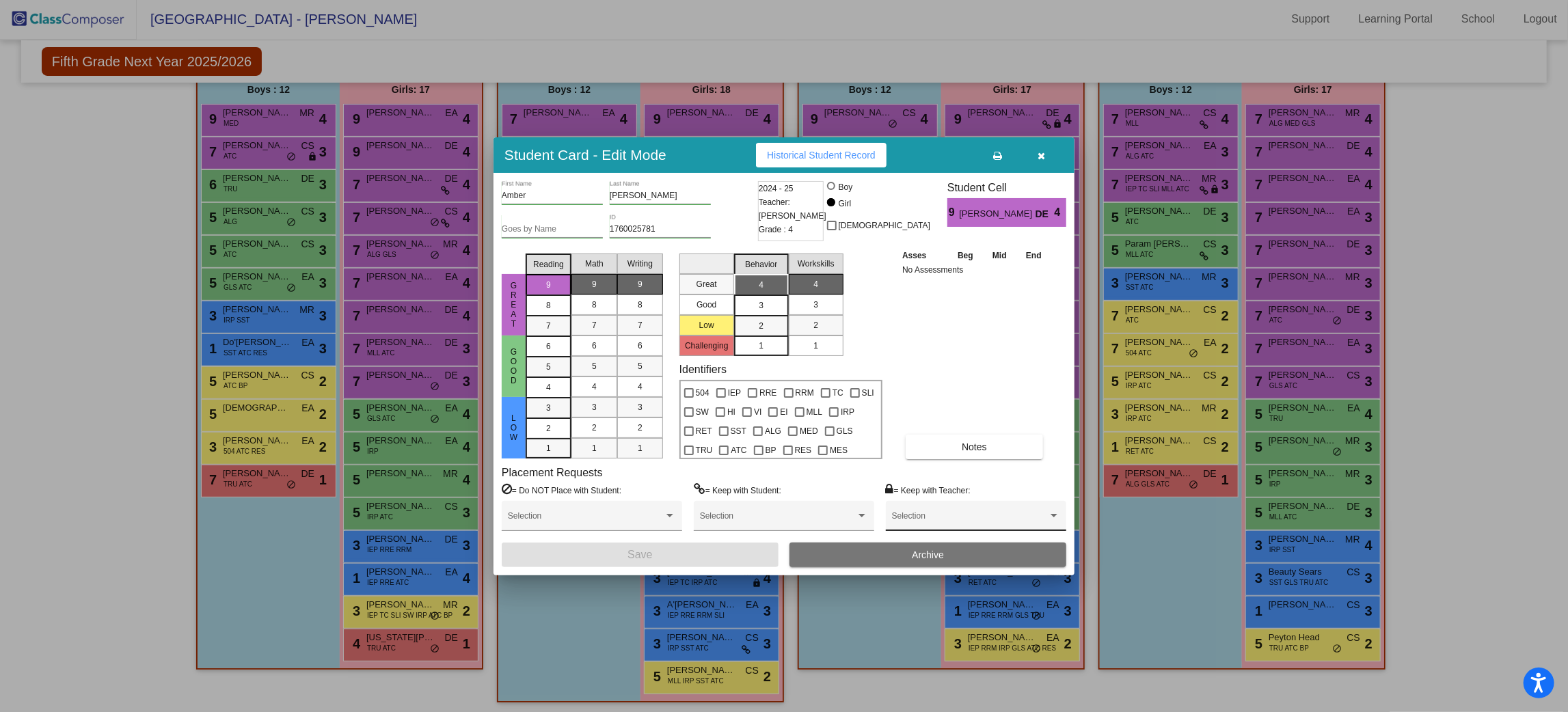
click at [903, 510] on div "Selection" at bounding box center [975, 519] width 168 height 25
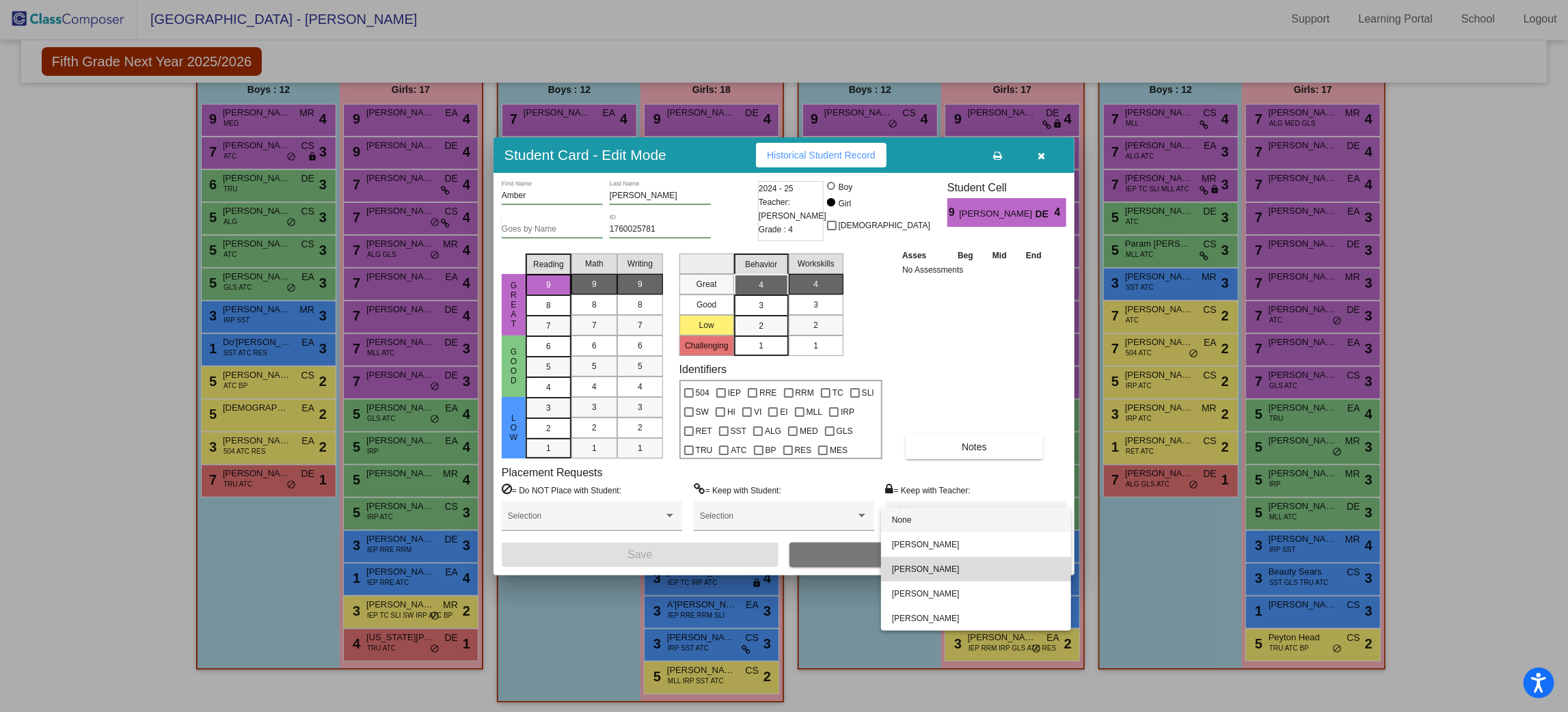
click at [949, 570] on span "Joanna Milke" at bounding box center [975, 569] width 168 height 25
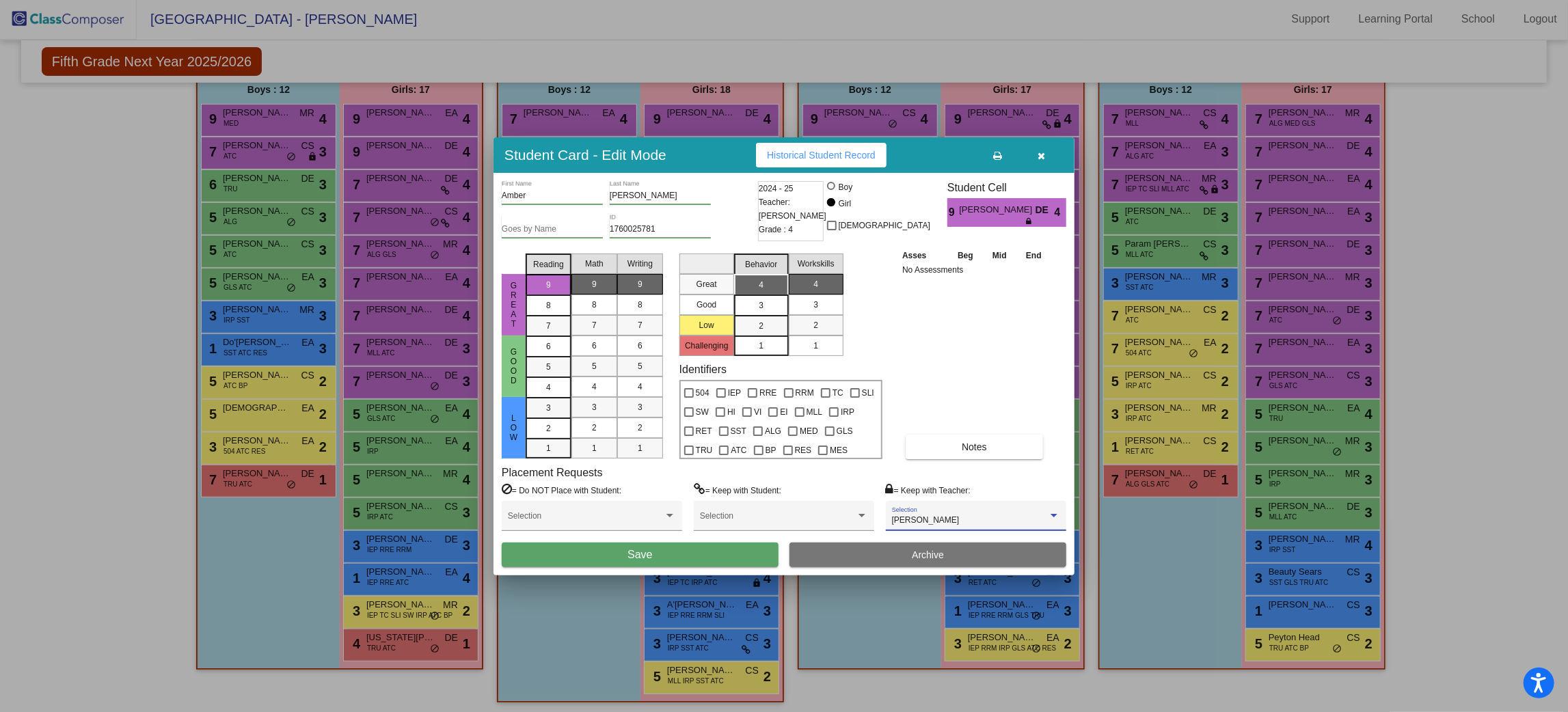
click at [707, 549] on button "Save" at bounding box center [640, 554] width 277 height 25
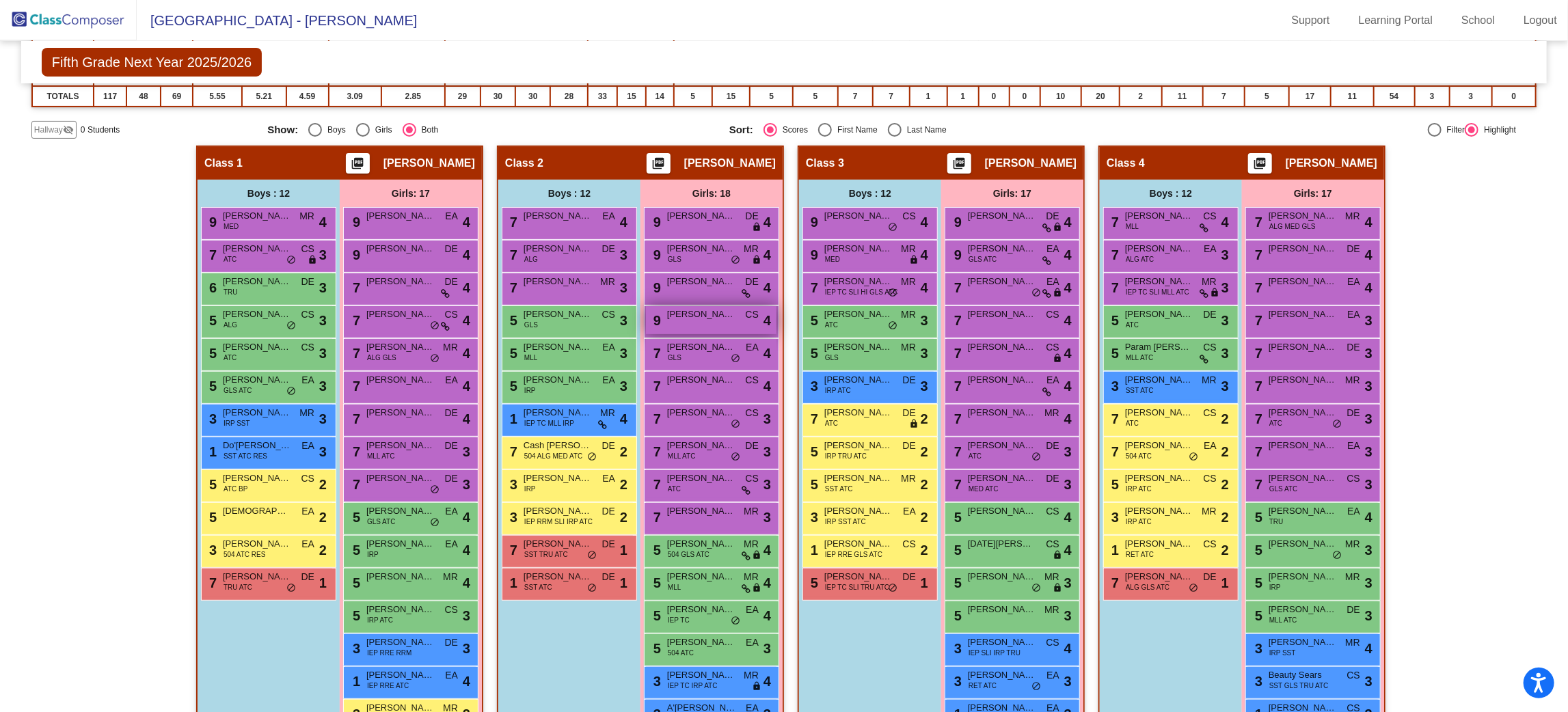
scroll to position [280, 0]
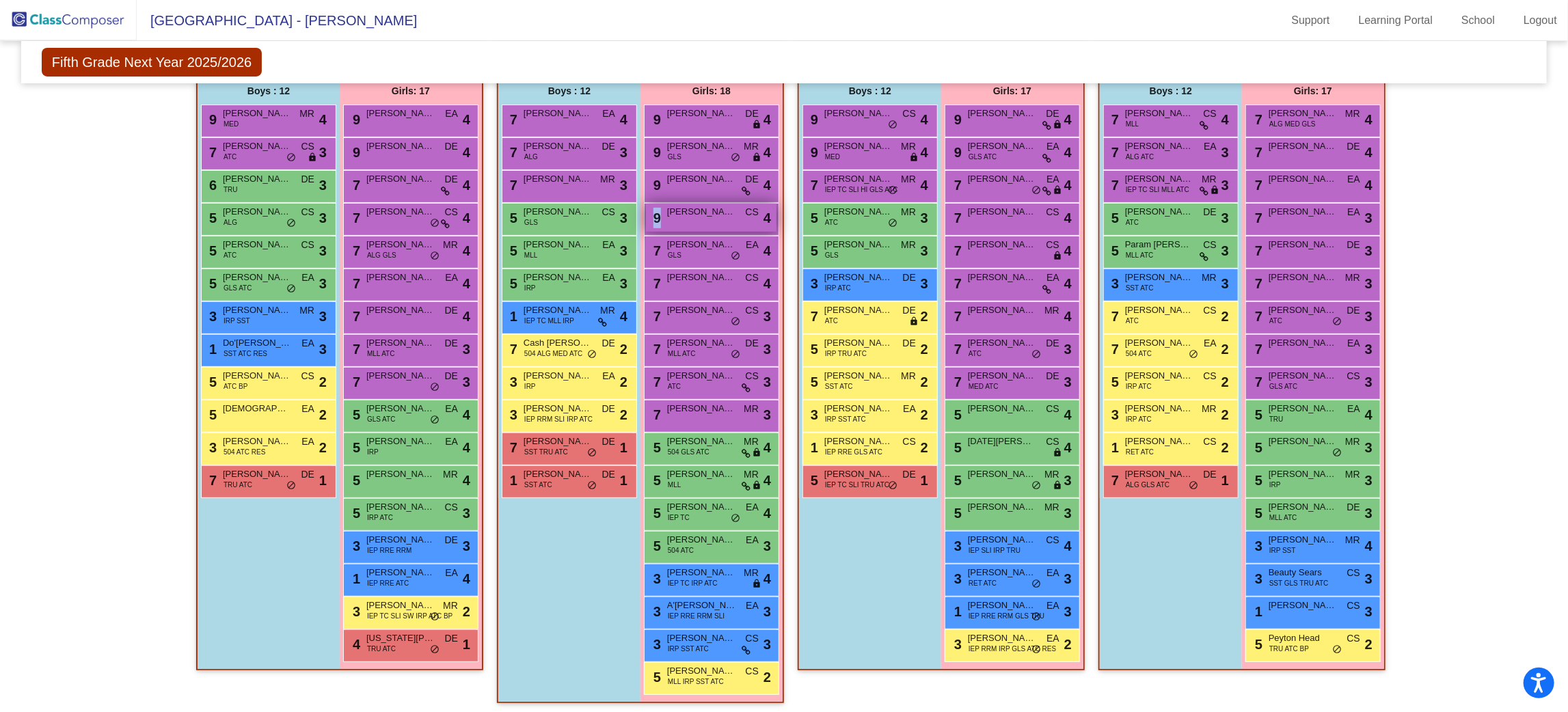
drag, startPoint x: 720, startPoint y: 219, endPoint x: 644, endPoint y: 220, distance: 76.0
click at [646, 220] on div "9 Ava Nienstedt CS lock do_not_disturb_alt 4" at bounding box center [711, 218] width 130 height 28
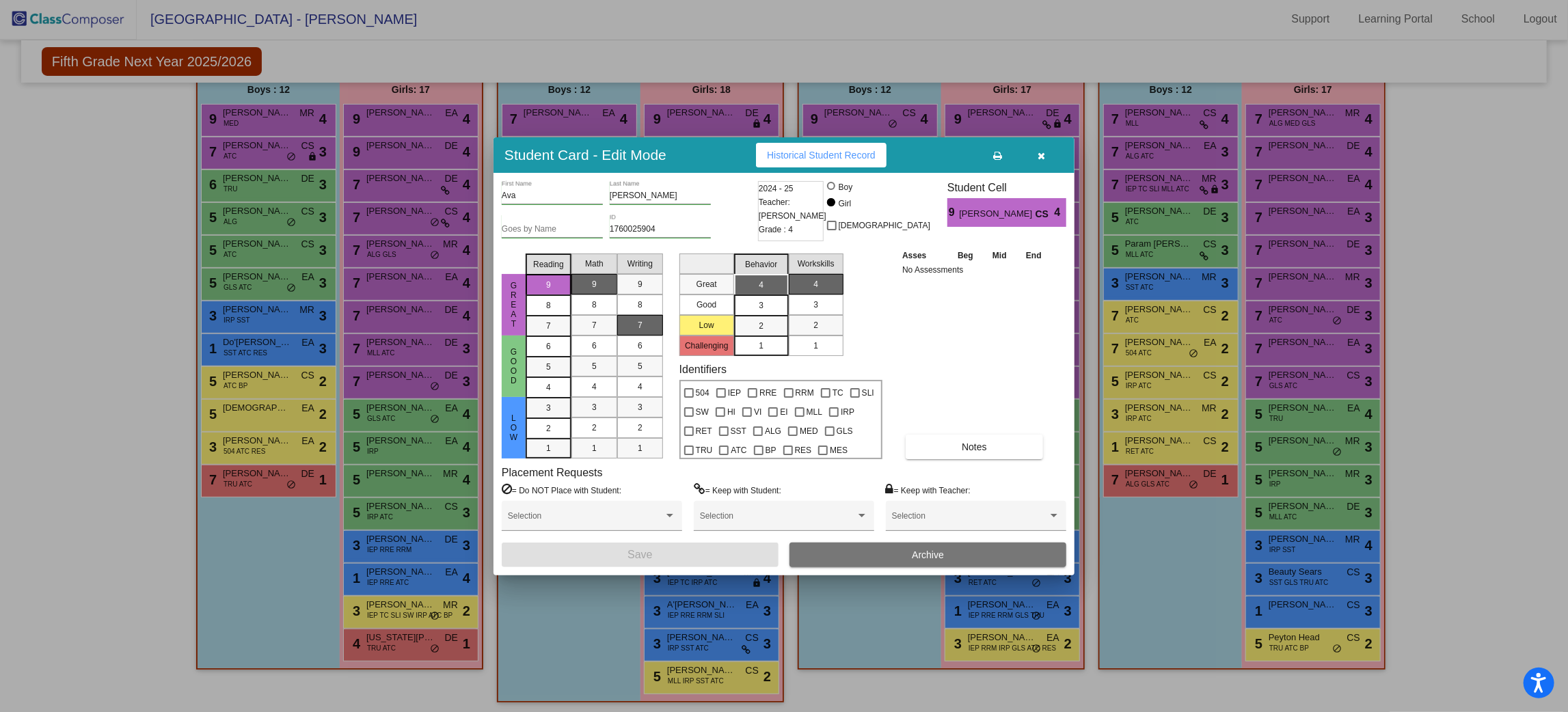
click at [1050, 155] on button "button" at bounding box center [1041, 155] width 43 height 25
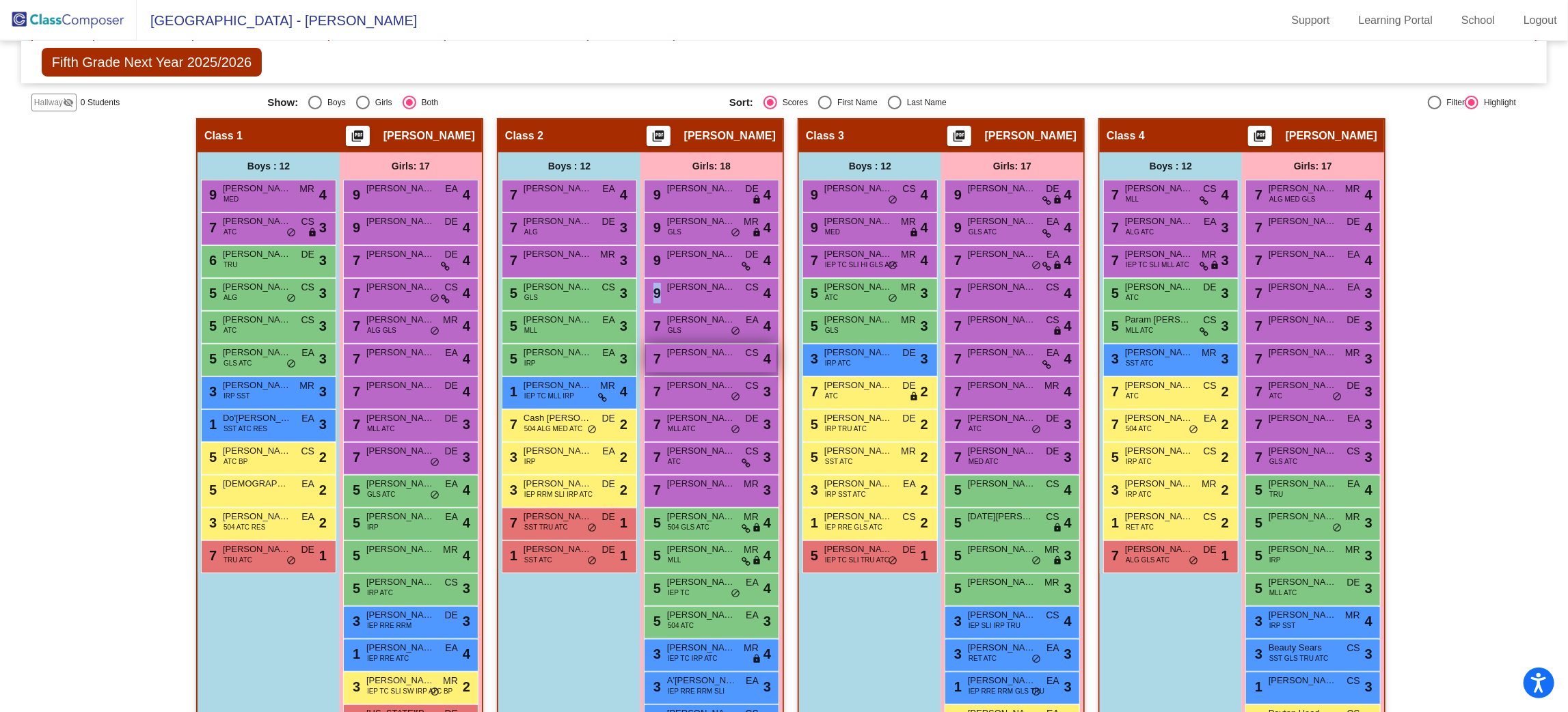
scroll to position [280, 0]
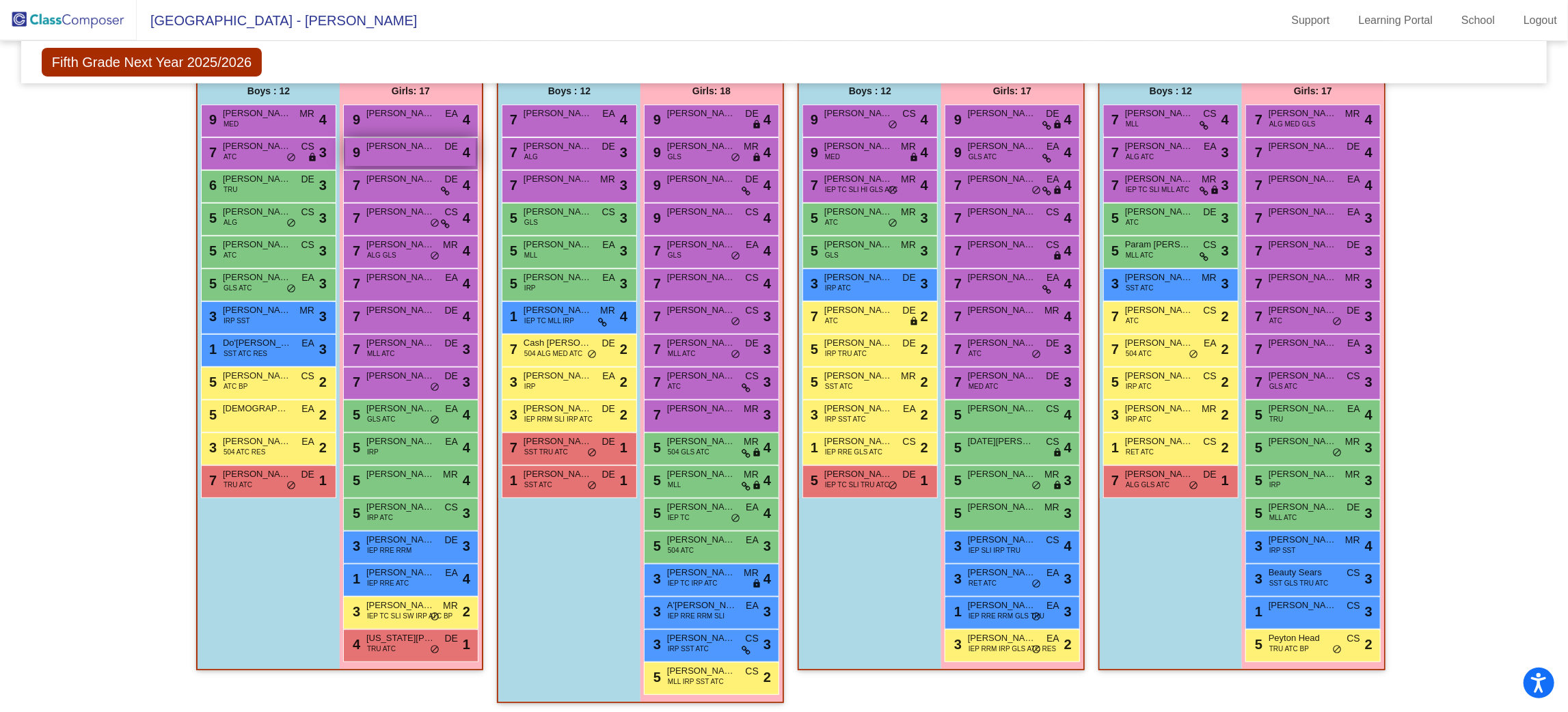
click at [423, 146] on span "Gabrielle Derowski" at bounding box center [399, 146] width 68 height 14
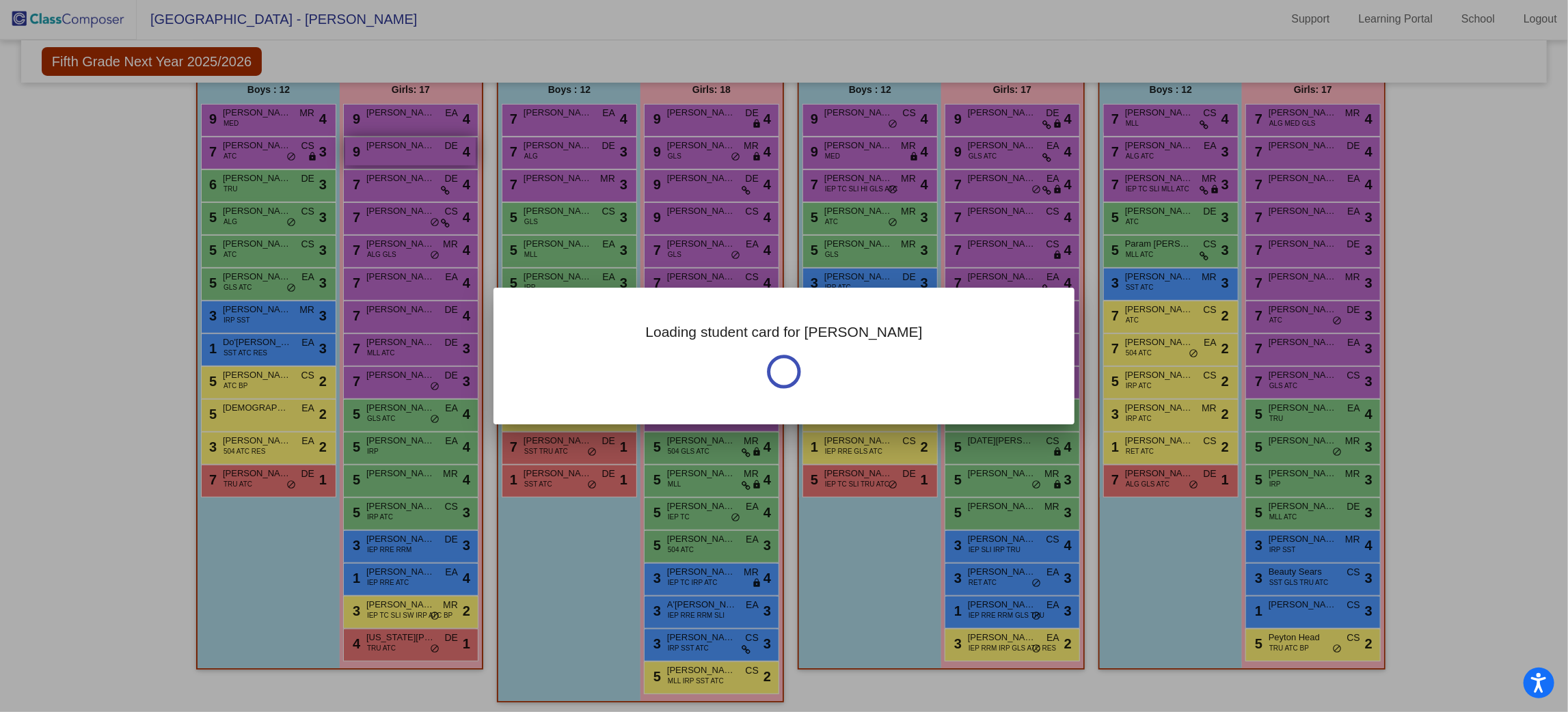
scroll to position [0, 0]
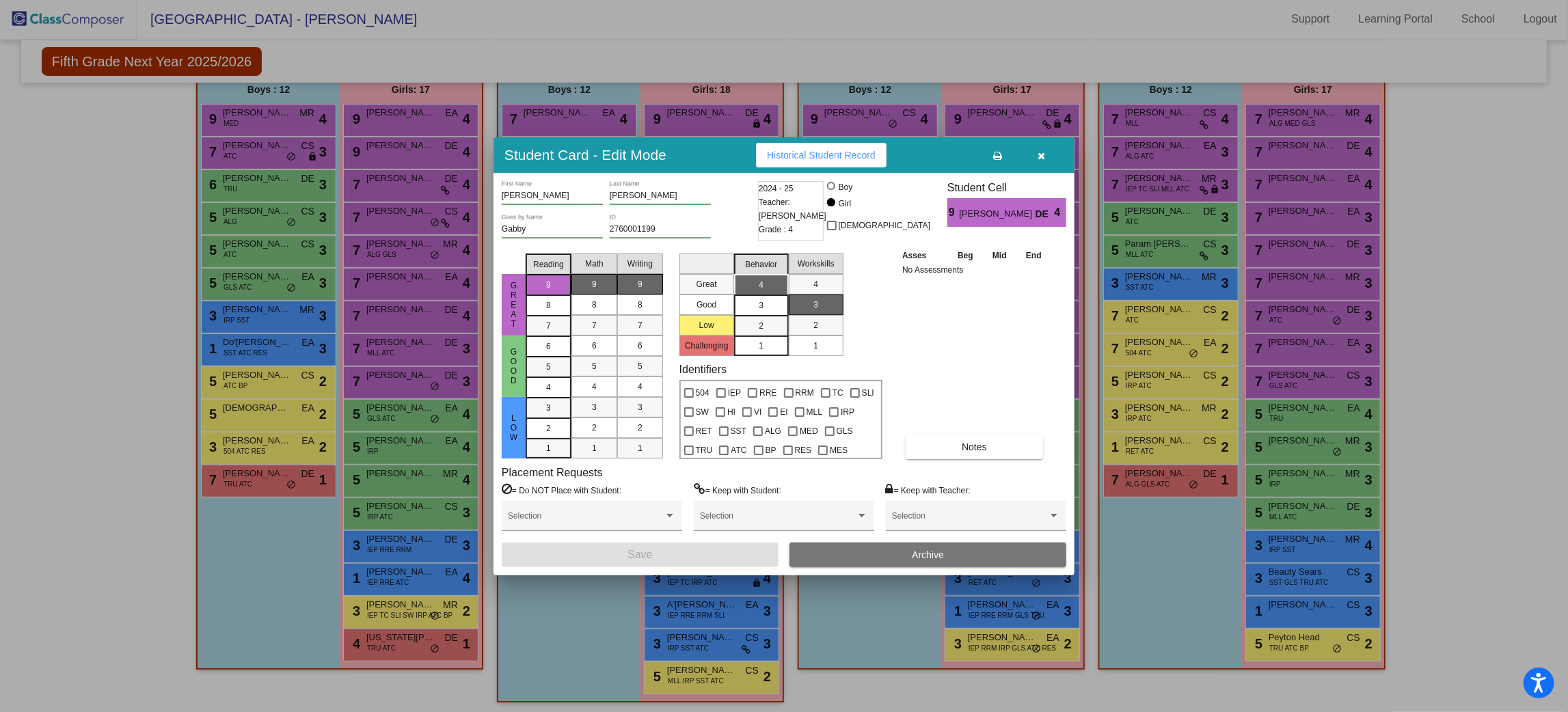
click at [1043, 149] on button "button" at bounding box center [1041, 155] width 43 height 25
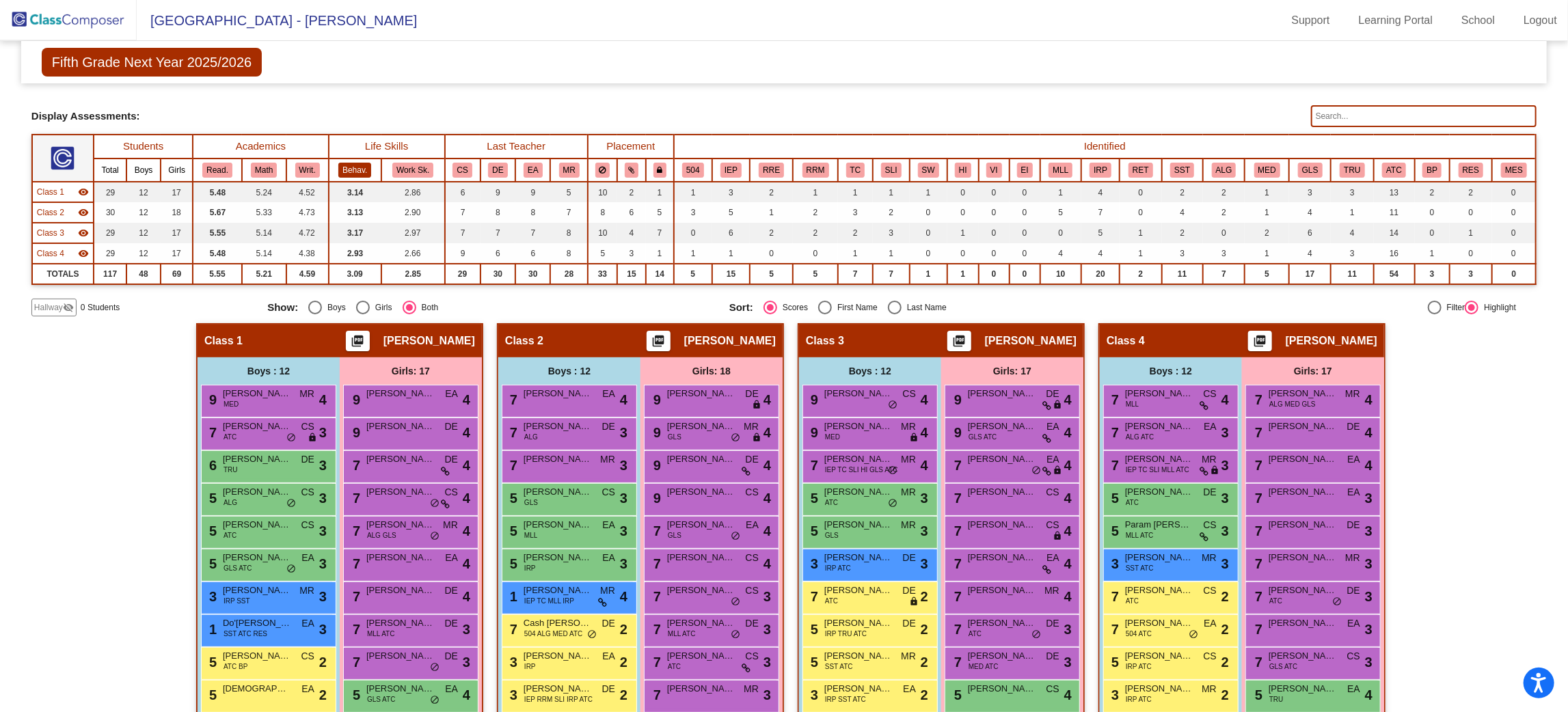
click at [364, 168] on button "Behav." at bounding box center [354, 170] width 33 height 15
click at [1459, 440] on div "Hallway - Hallway Class picture_as_pdf Add Student First Name Last Name Student…" at bounding box center [784, 660] width 1505 height 674
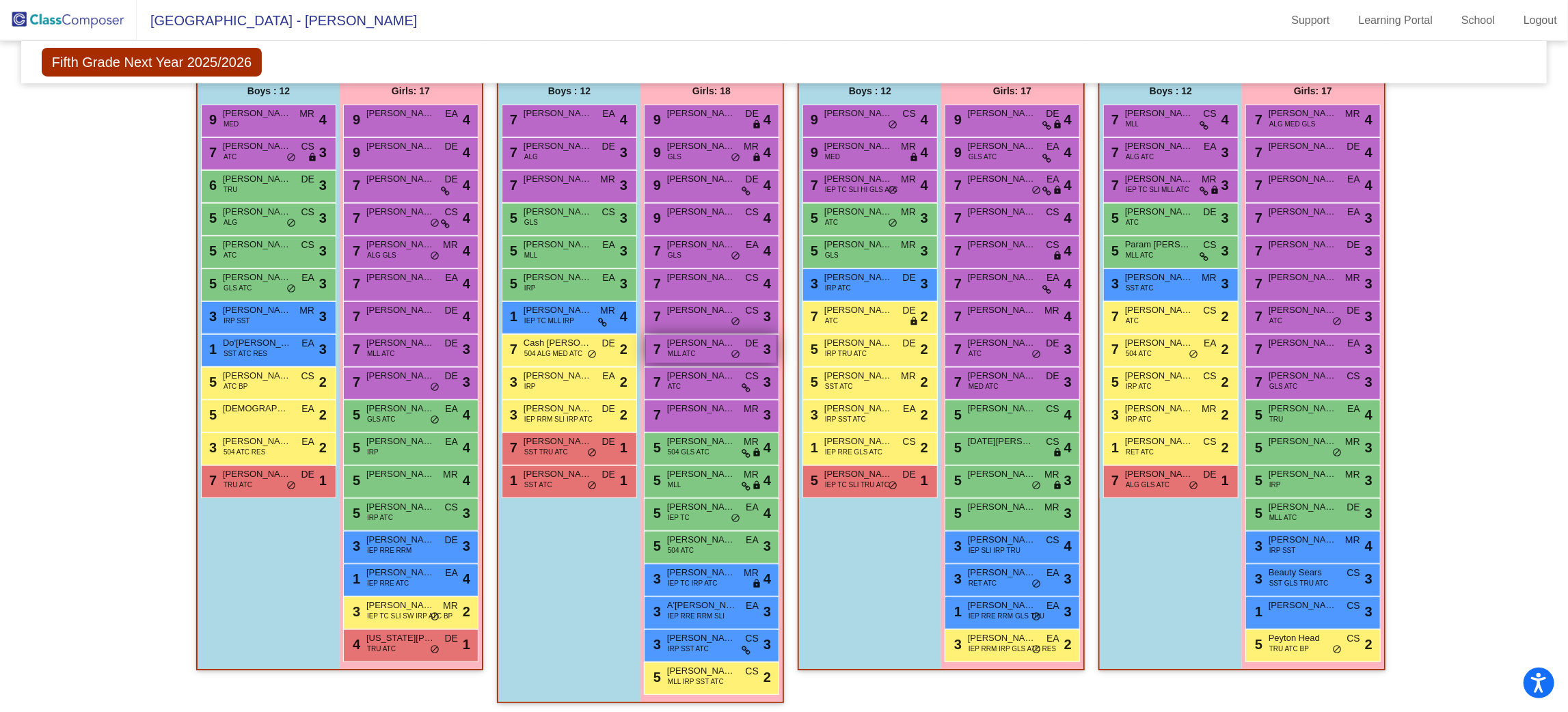
click at [735, 349] on span "do_not_disturb_alt" at bounding box center [736, 354] width 10 height 11
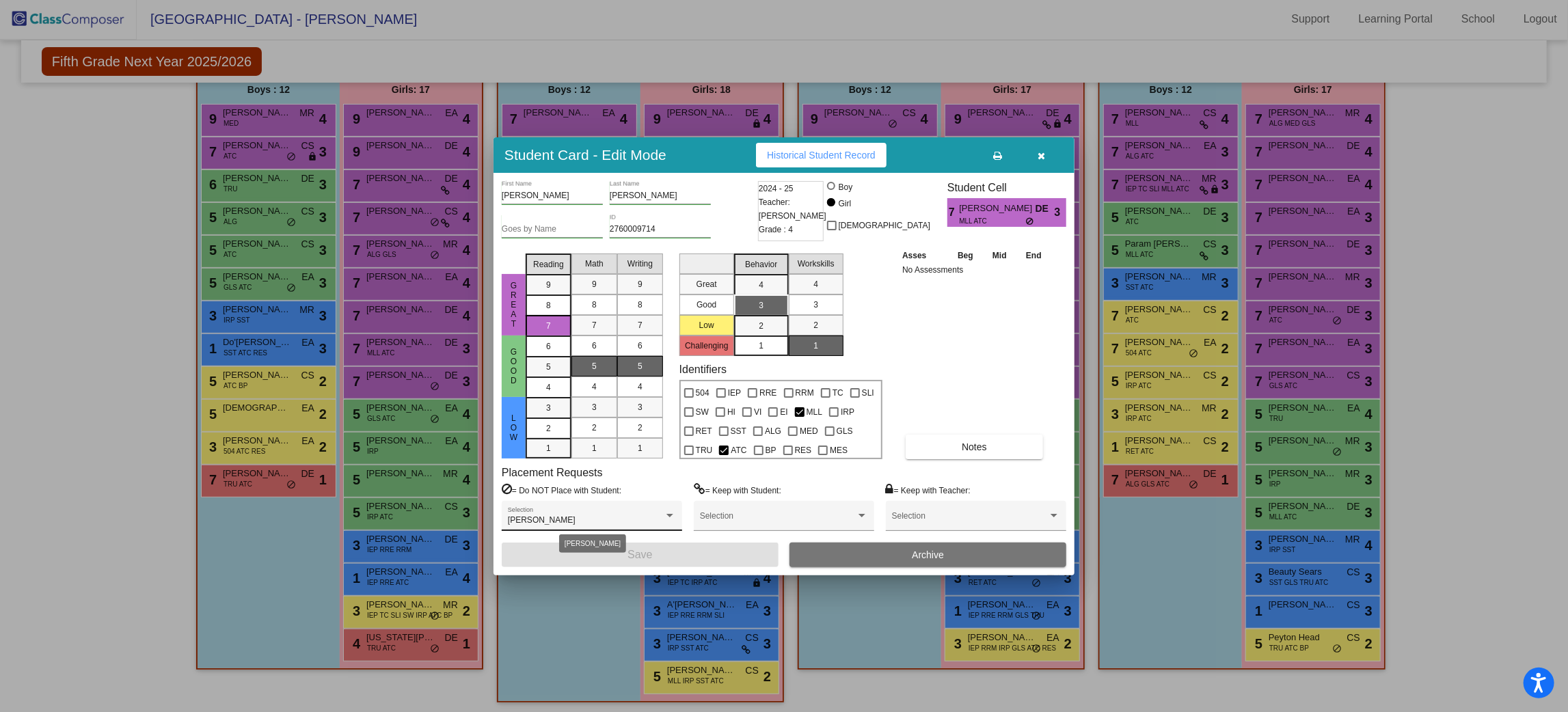
click at [638, 519] on div "Carter Shinholster" at bounding box center [586, 521] width 156 height 10
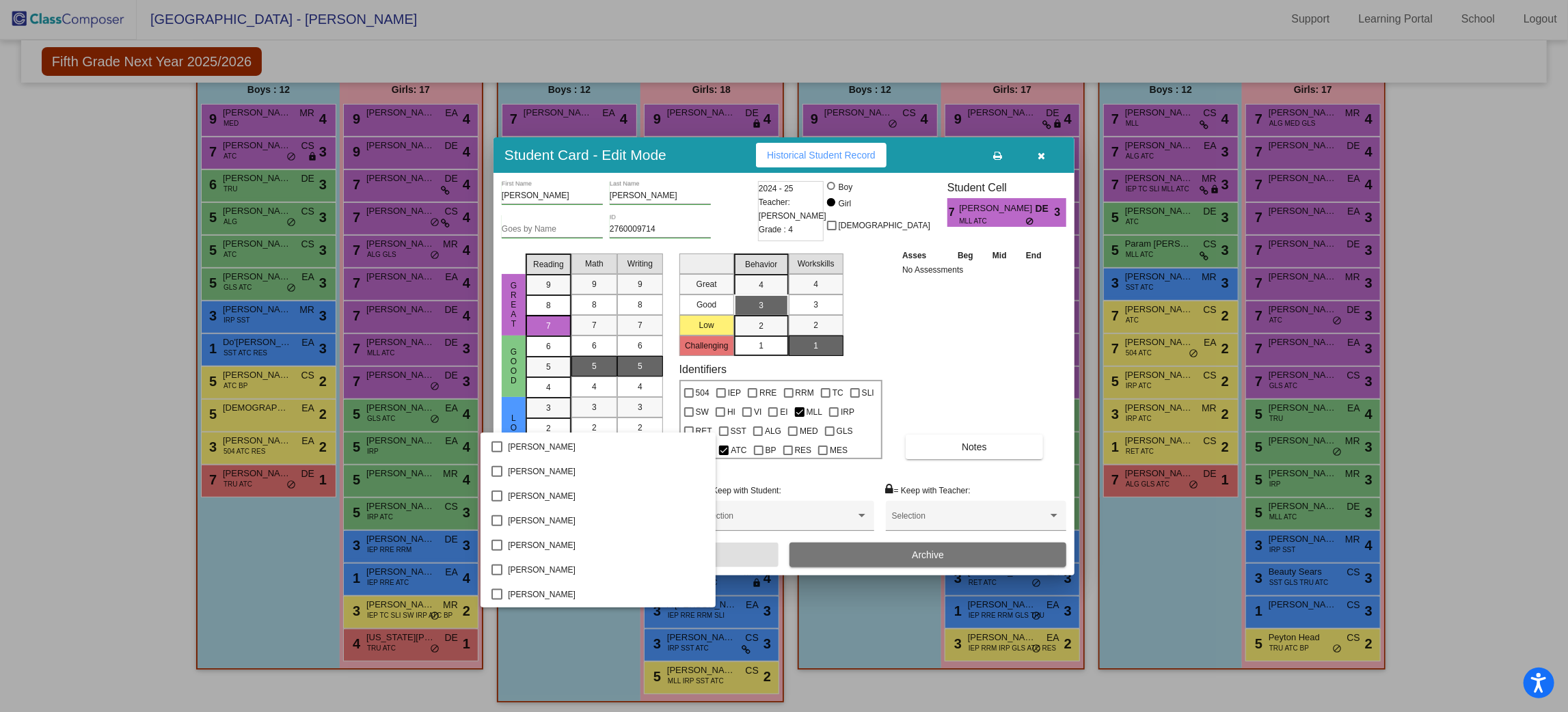
scroll to position [47, 0]
click at [526, 519] on span "Aliana Khammi" at bounding box center [606, 521] width 197 height 25
click at [747, 559] on div at bounding box center [784, 356] width 1568 height 712
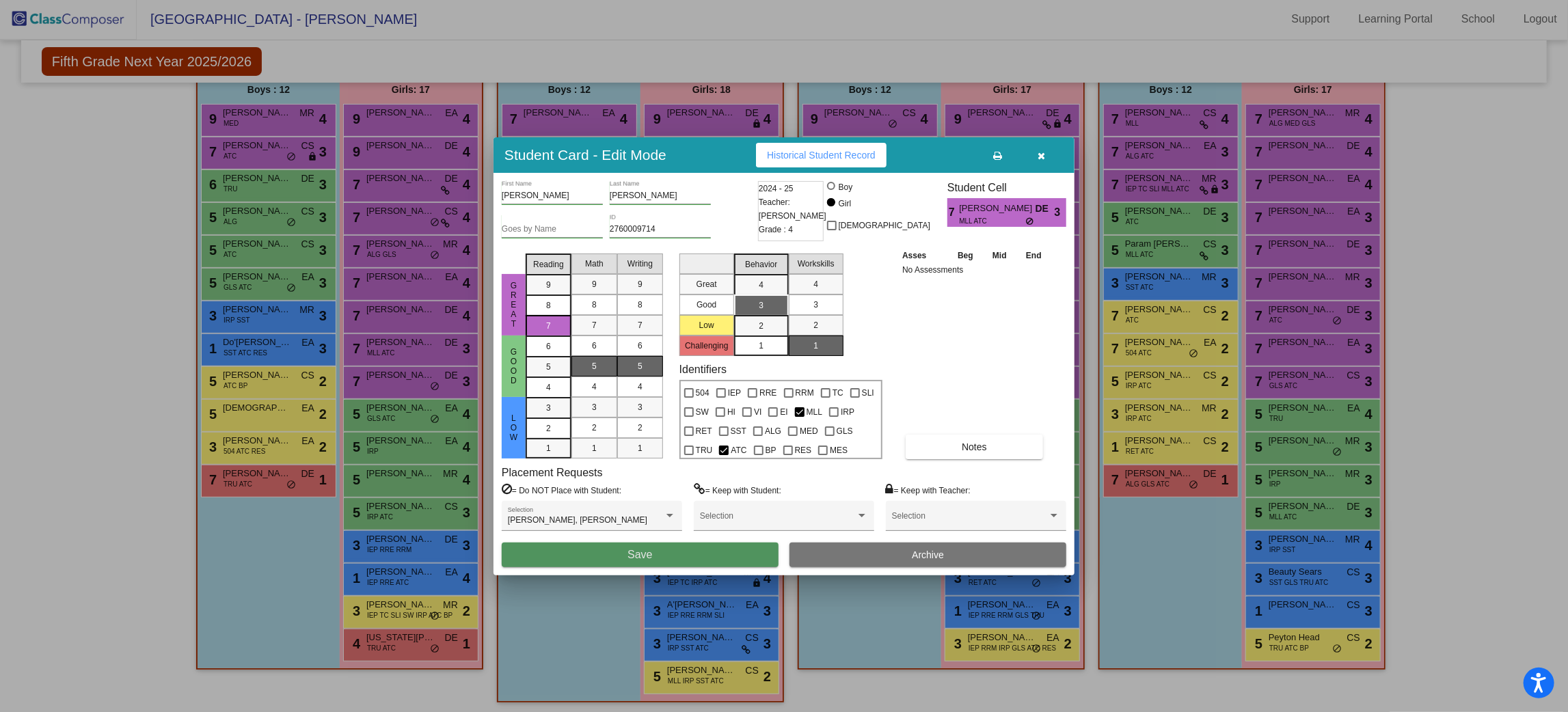
click at [737, 557] on button "Save" at bounding box center [640, 554] width 277 height 25
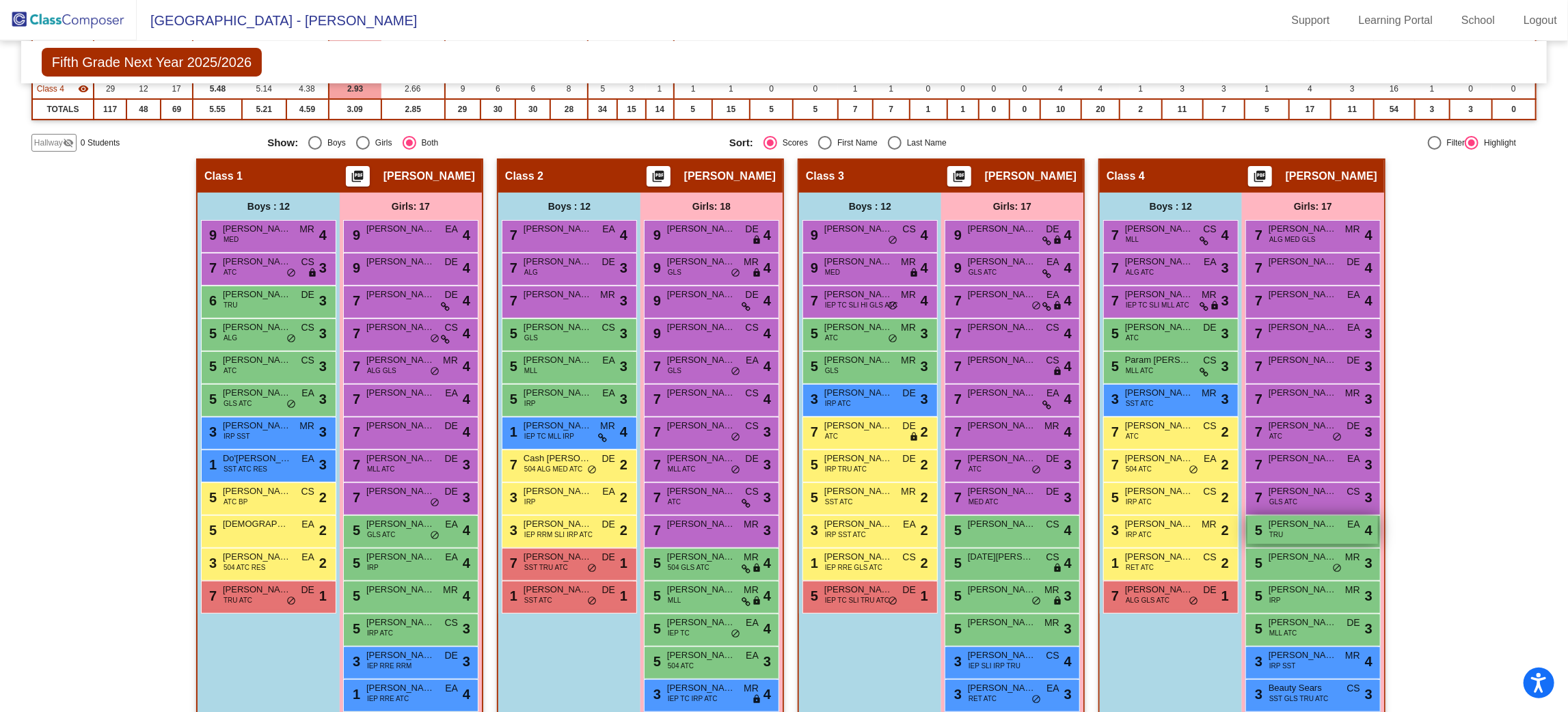
scroll to position [280, 0]
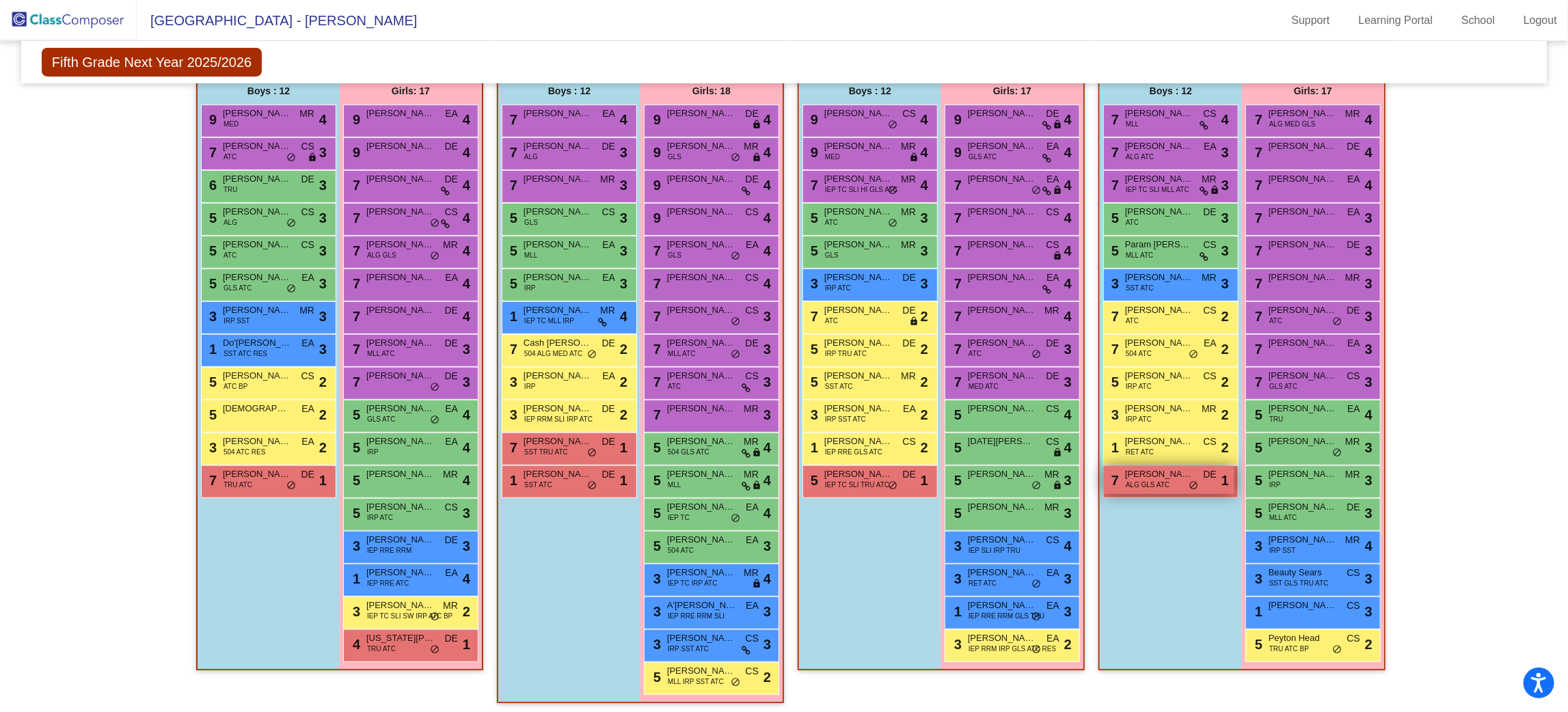
click at [1188, 480] on span "do_not_disturb_alt" at bounding box center [1193, 485] width 10 height 11
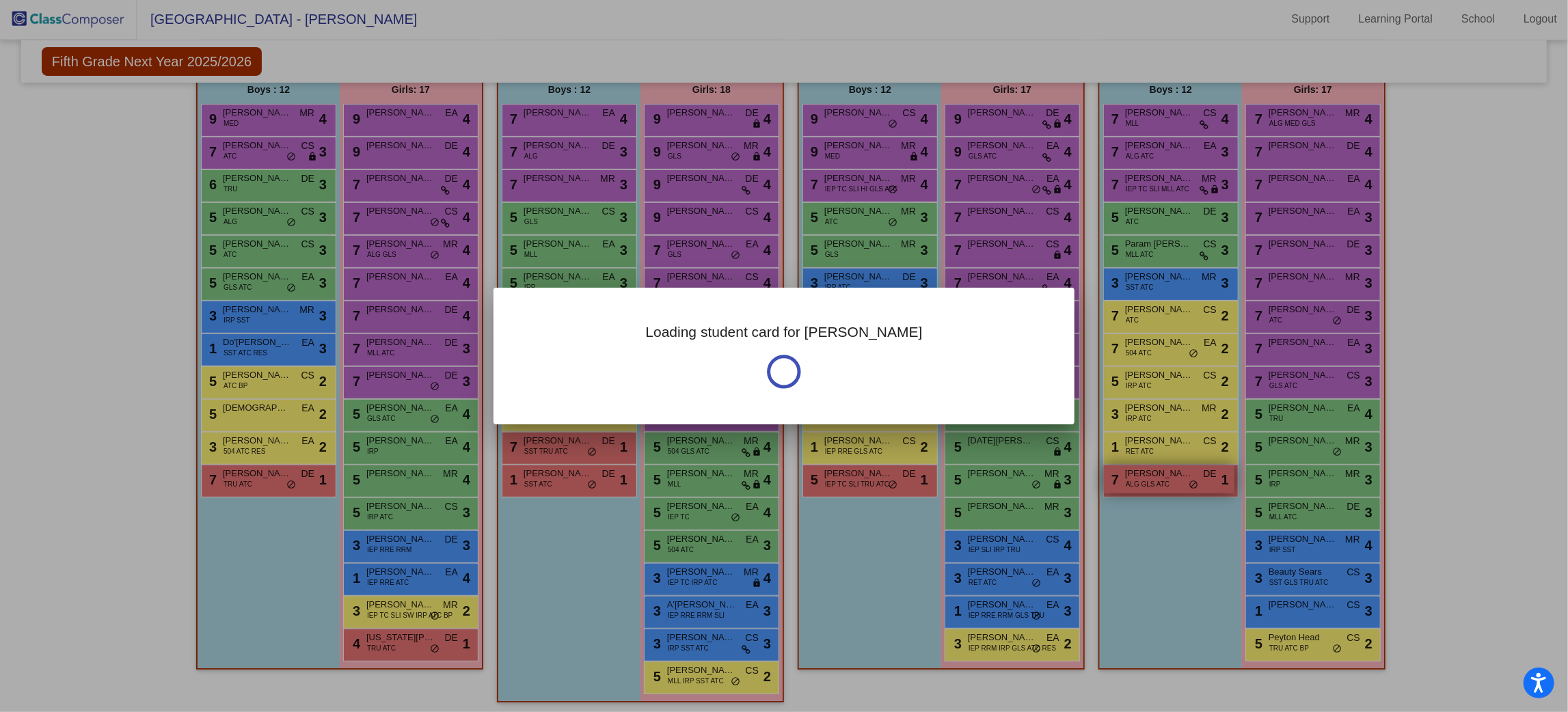
scroll to position [0, 0]
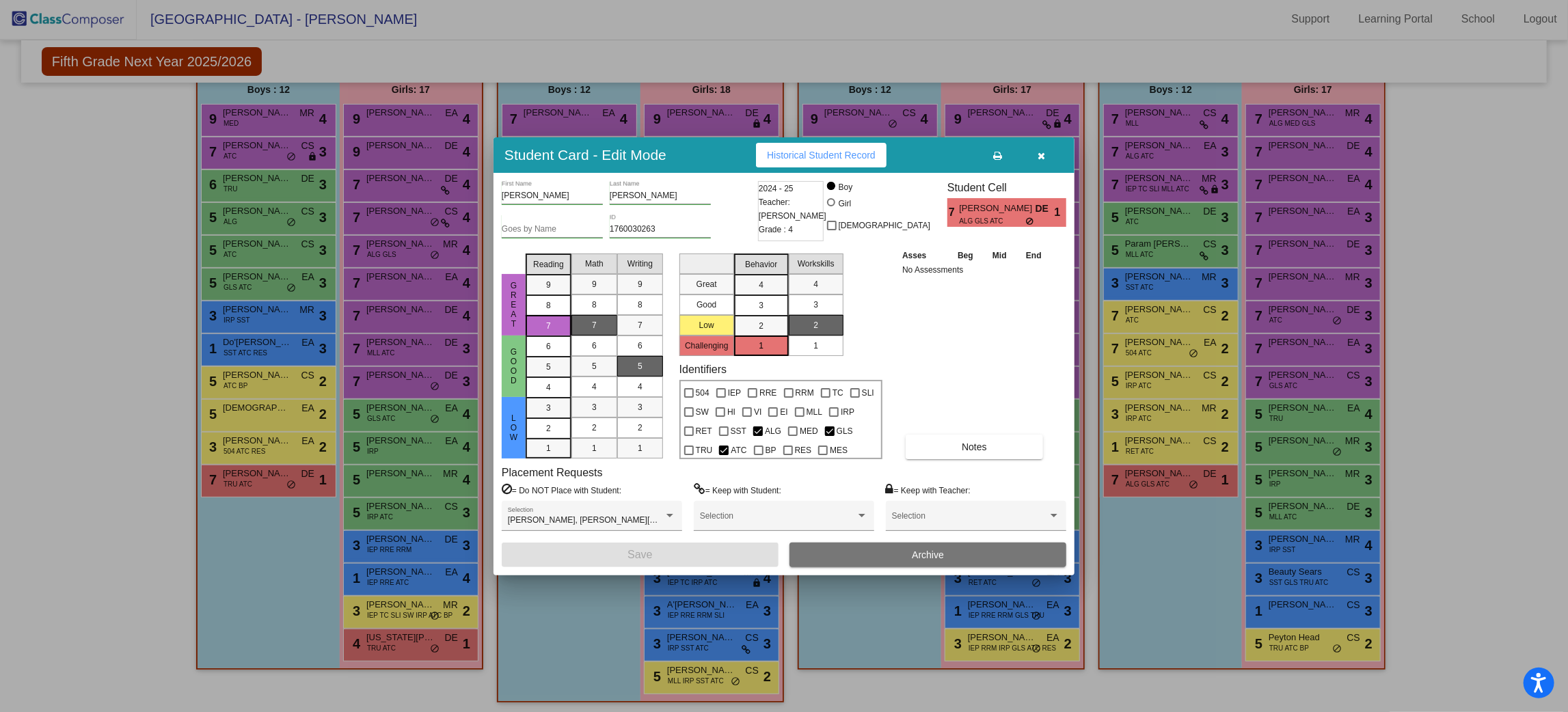
click at [1054, 152] on button "button" at bounding box center [1041, 155] width 43 height 25
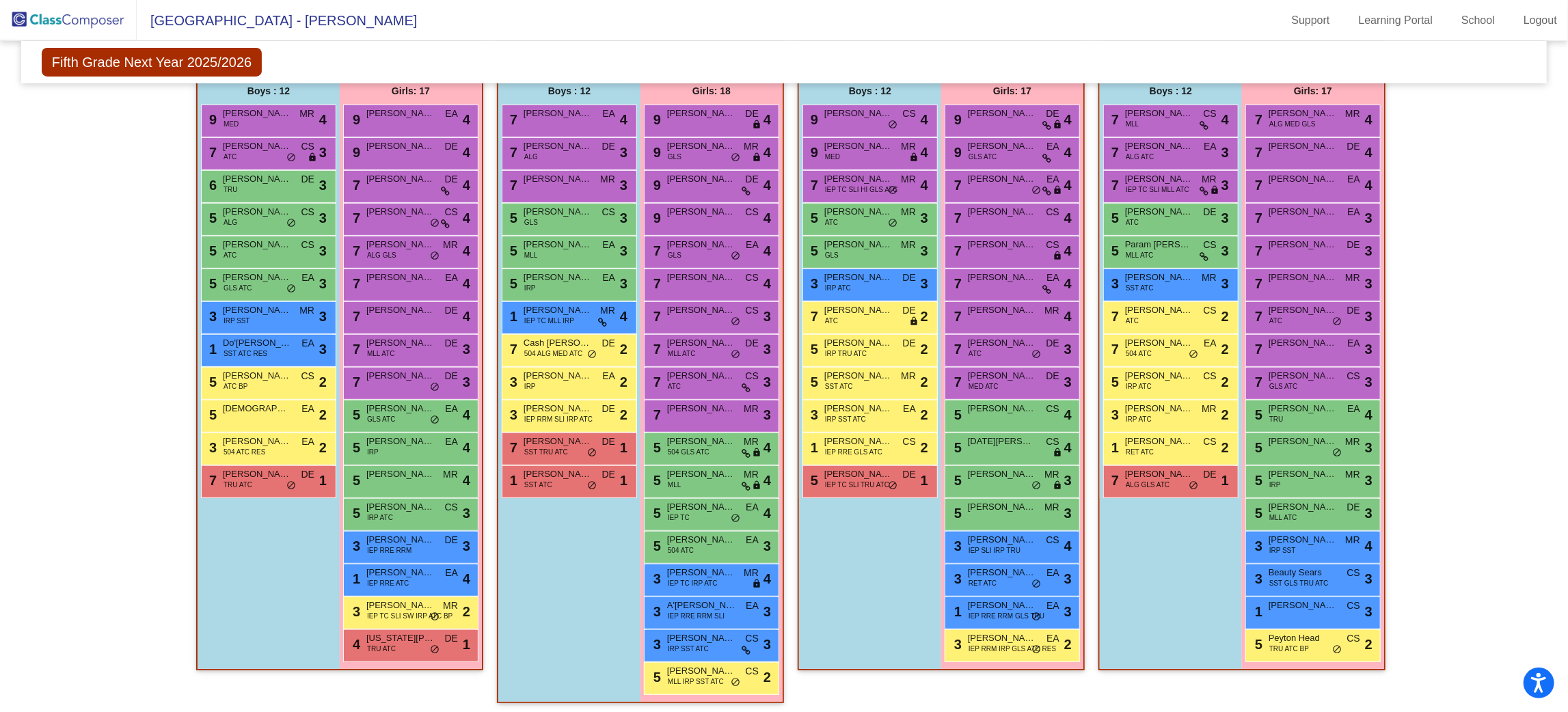
drag, startPoint x: 1490, startPoint y: 400, endPoint x: 1486, endPoint y: 357, distance: 43.2
drag, startPoint x: 1506, startPoint y: 249, endPoint x: 1499, endPoint y: 210, distance: 39.6
click at [1498, 217] on div "Hallway - Hallway Class picture_as_pdf Add Student First Name Last Name Student…" at bounding box center [784, 380] width 1505 height 674
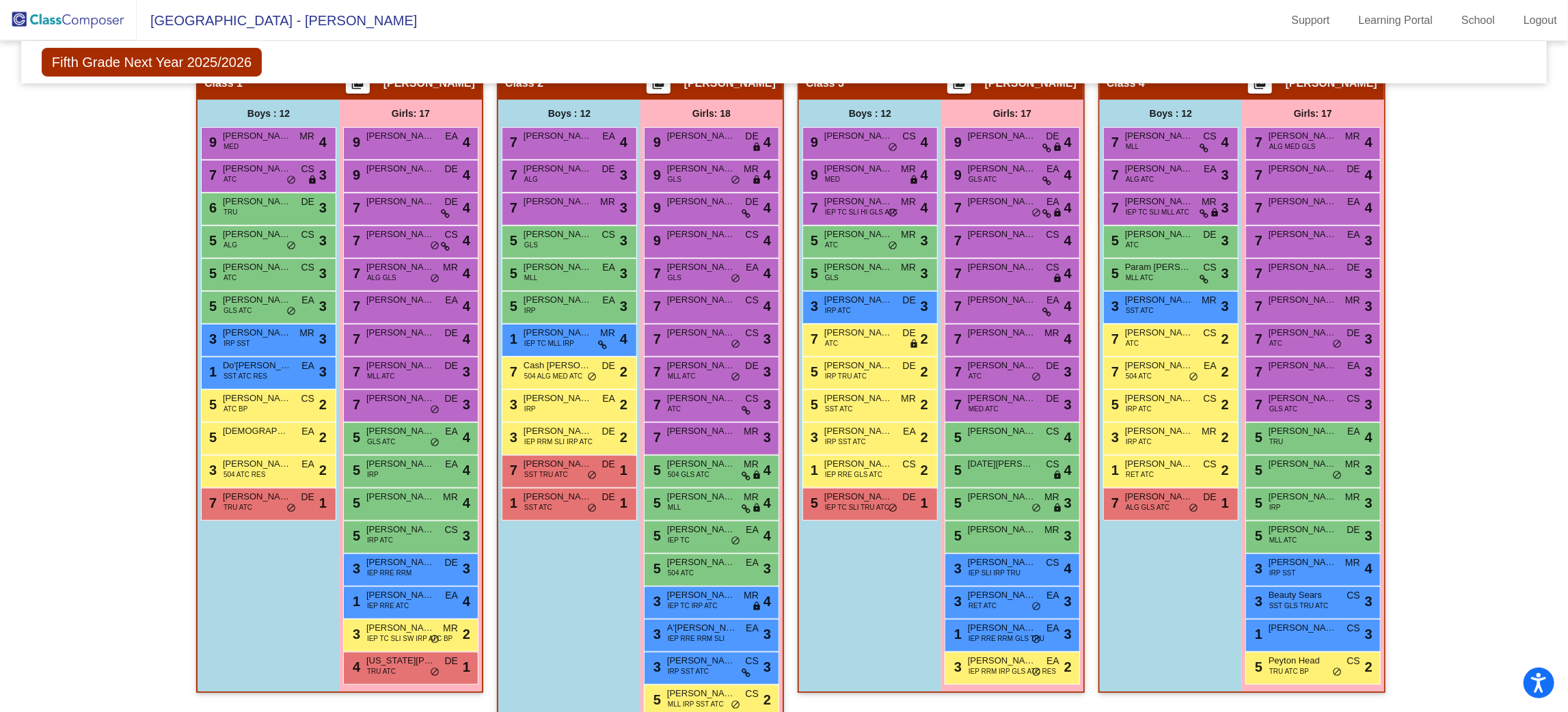
scroll to position [226, 0]
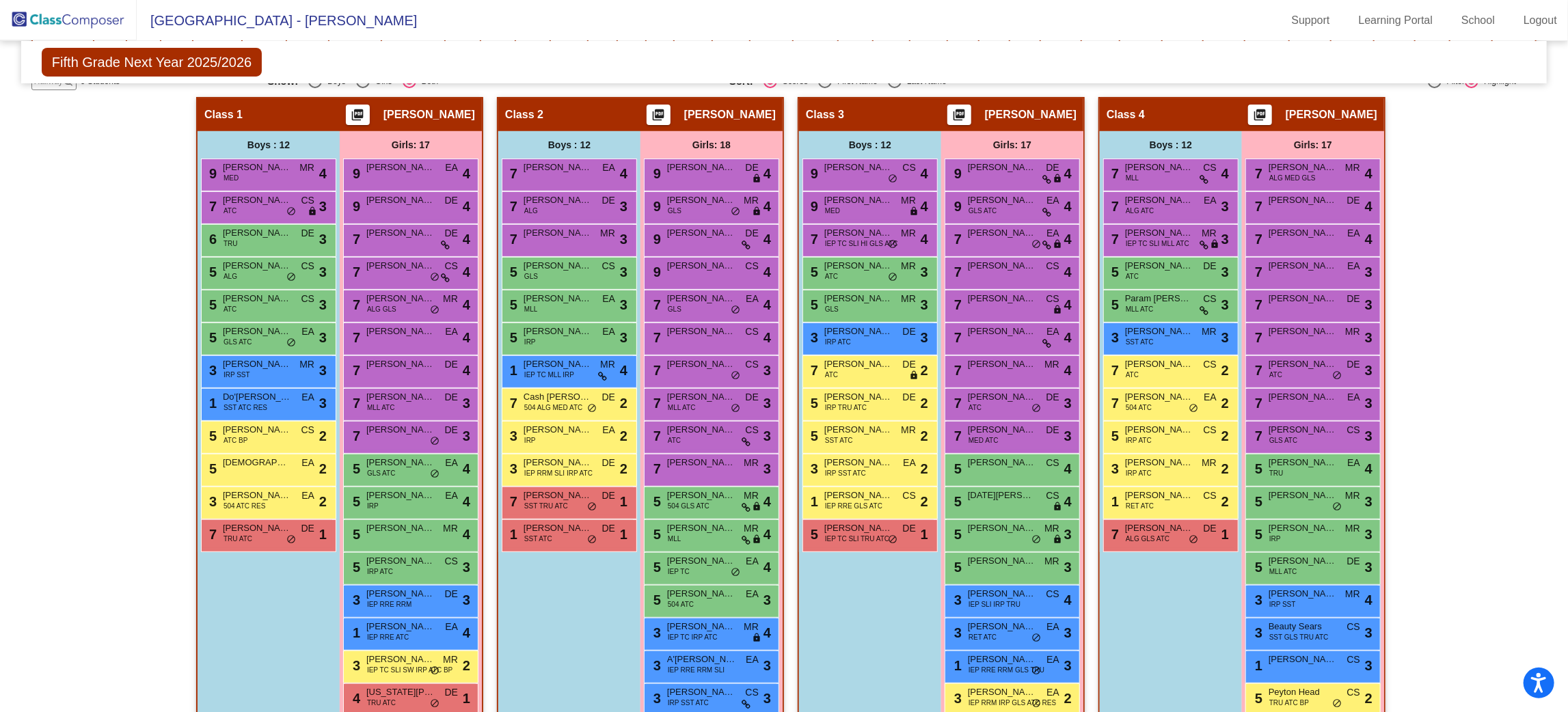
drag, startPoint x: 69, startPoint y: 275, endPoint x: 71, endPoint y: 241, distance: 34.1
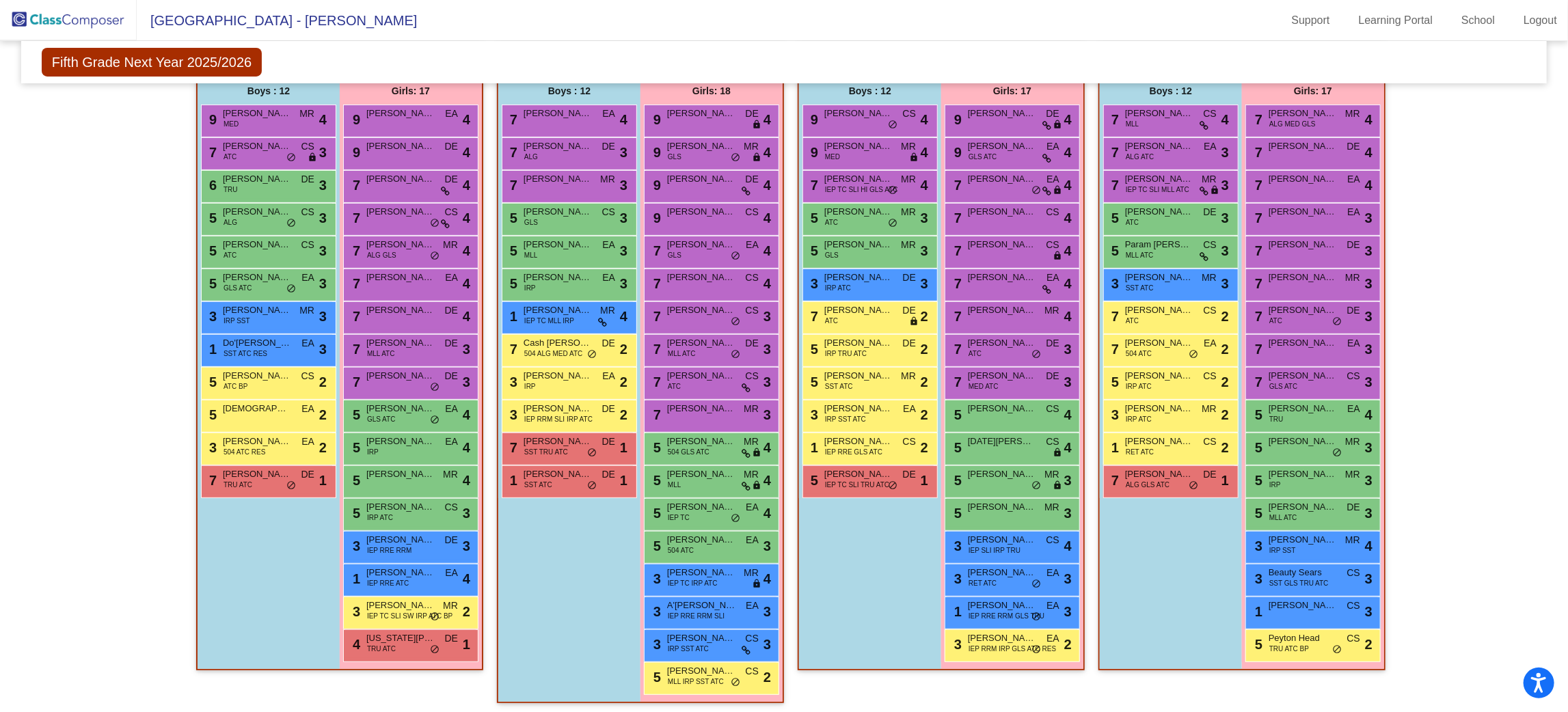
scroll to position [0, 0]
drag, startPoint x: 1443, startPoint y: 266, endPoint x: 1450, endPoint y: 199, distance: 67.4
drag, startPoint x: 1450, startPoint y: 268, endPoint x: 1455, endPoint y: 204, distance: 64.2
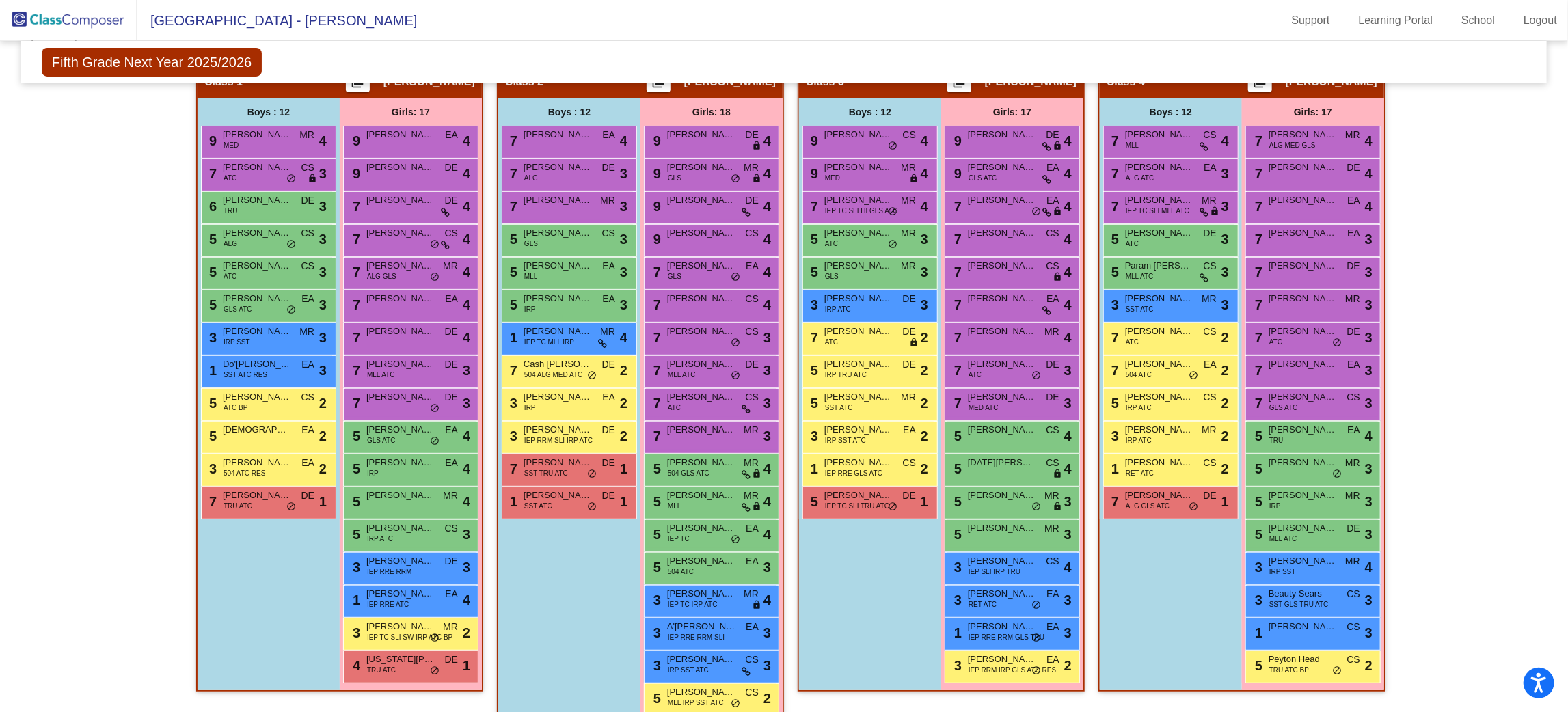
scroll to position [280, 0]
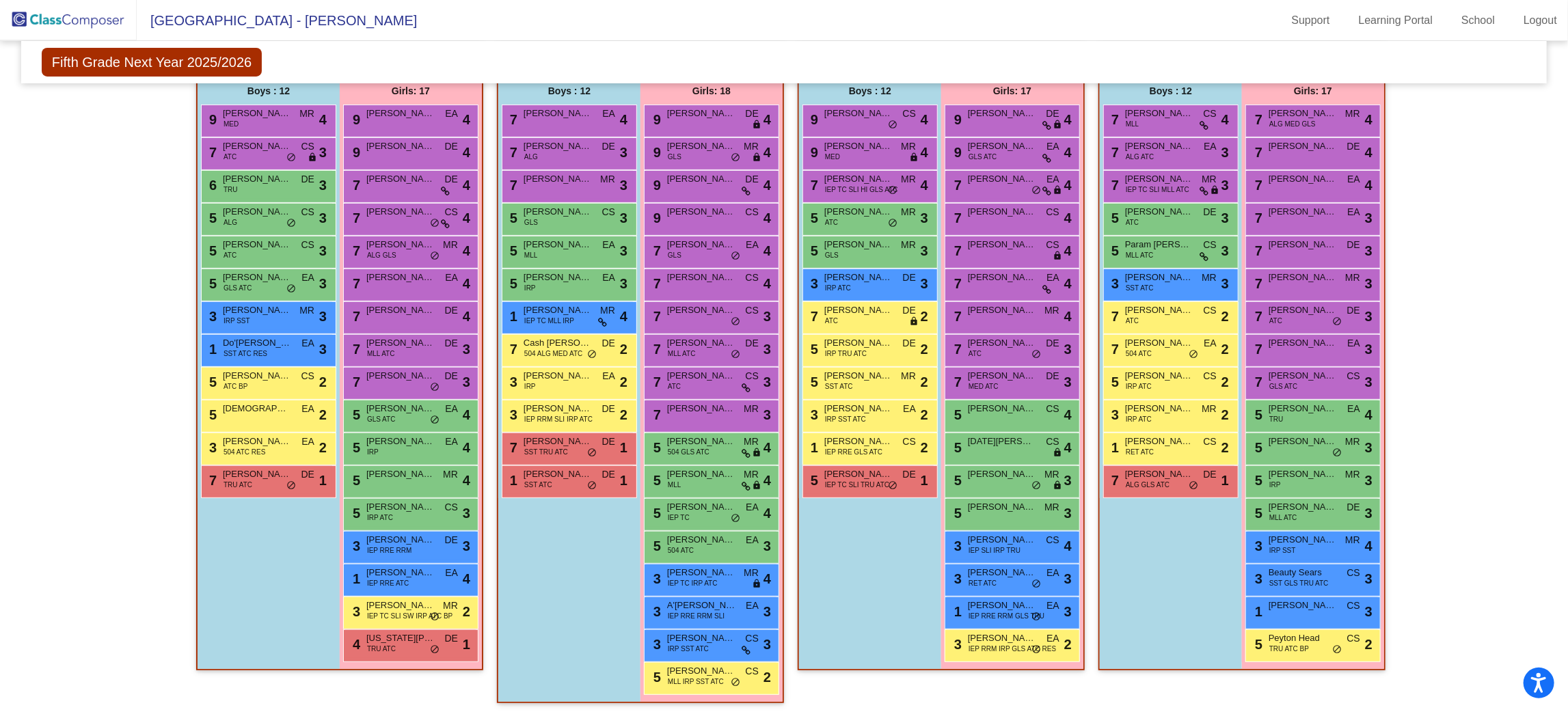
drag, startPoint x: 1465, startPoint y: 421, endPoint x: 1471, endPoint y: 364, distance: 57.3
click at [1476, 359] on div "Hallway - Hallway Class picture_as_pdf Add Student First Name Last Name Student…" at bounding box center [784, 380] width 1505 height 674
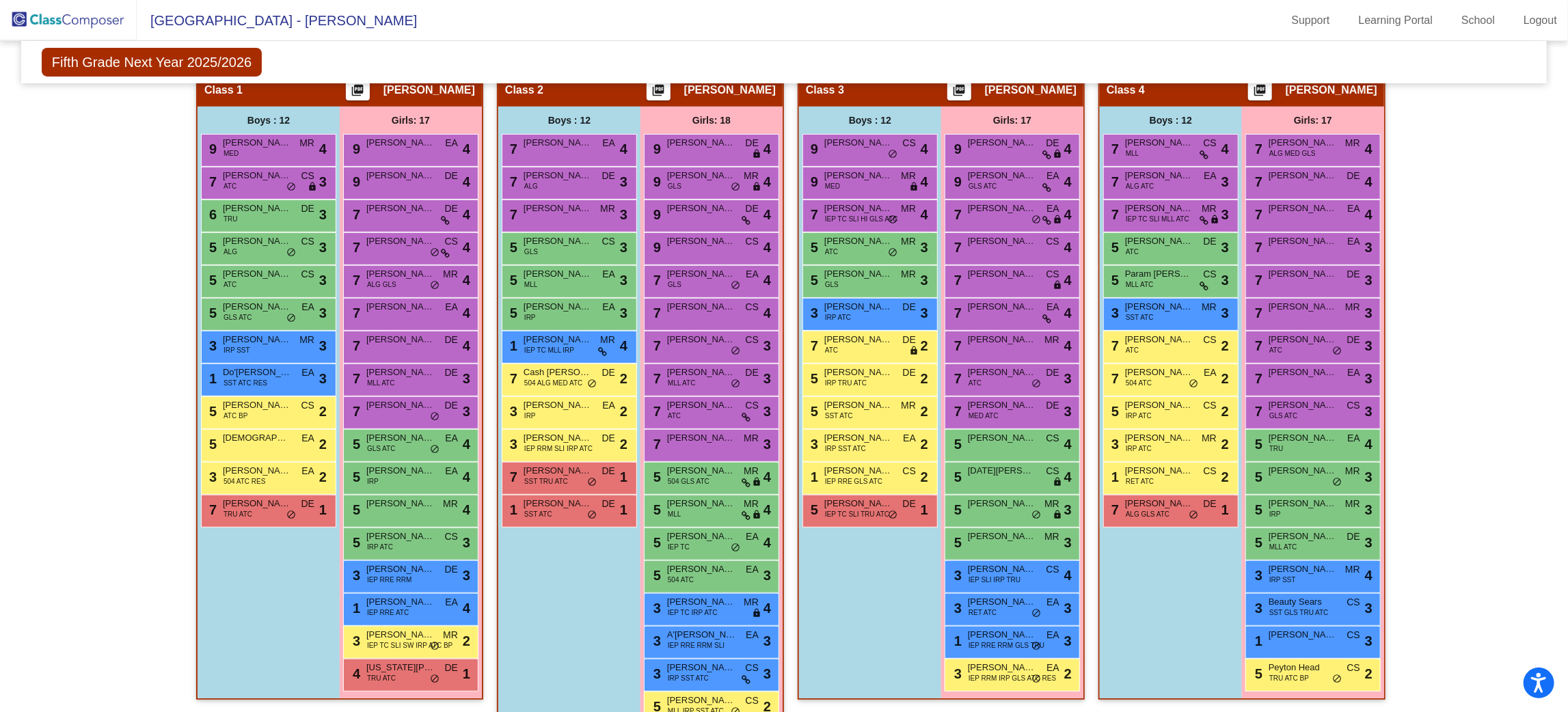
scroll to position [1, 0]
drag, startPoint x: 1465, startPoint y: 335, endPoint x: 1461, endPoint y: 364, distance: 29.3
click at [1463, 359] on div "Hallway - Hallway Class picture_as_pdf Add Student First Name Last Name Student…" at bounding box center [784, 408] width 1505 height 674
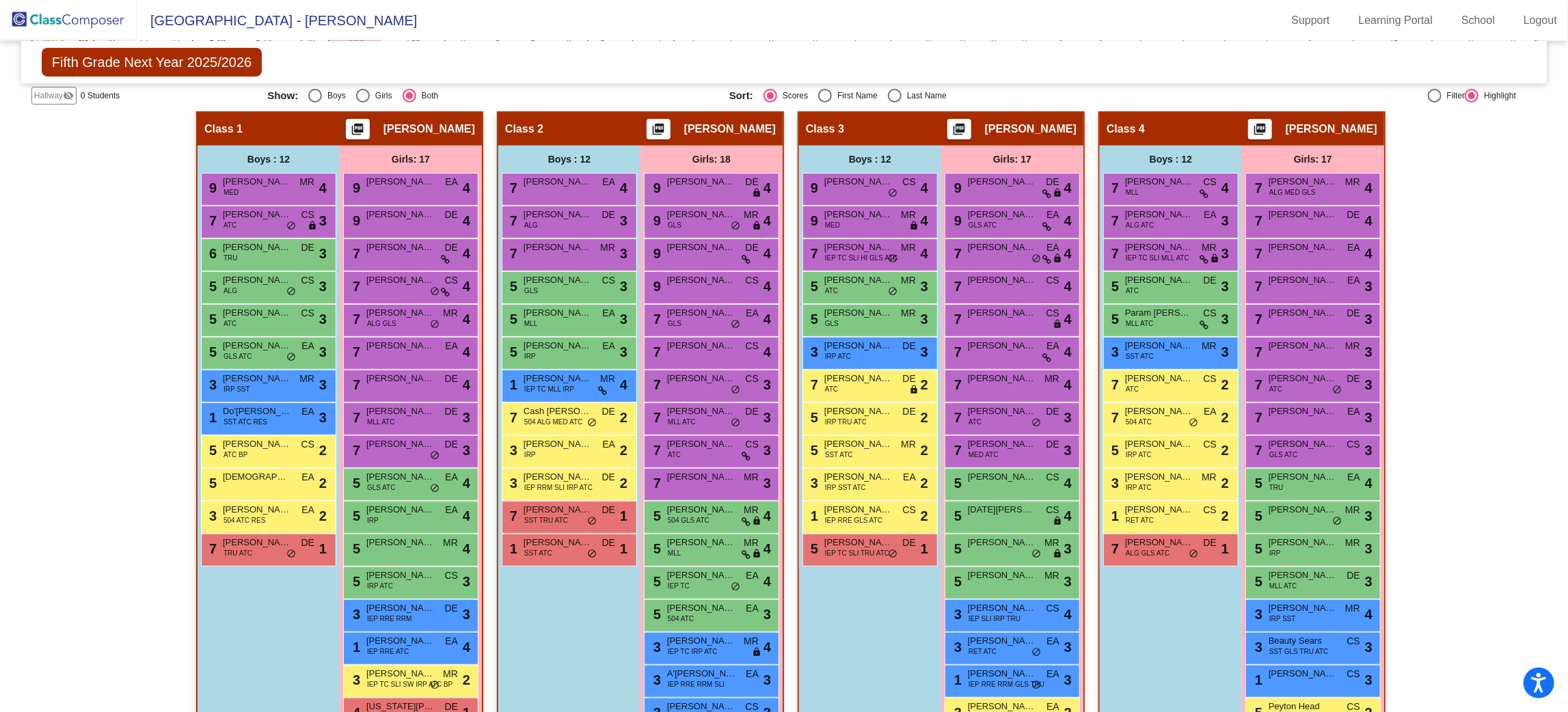
scroll to position [75, 0]
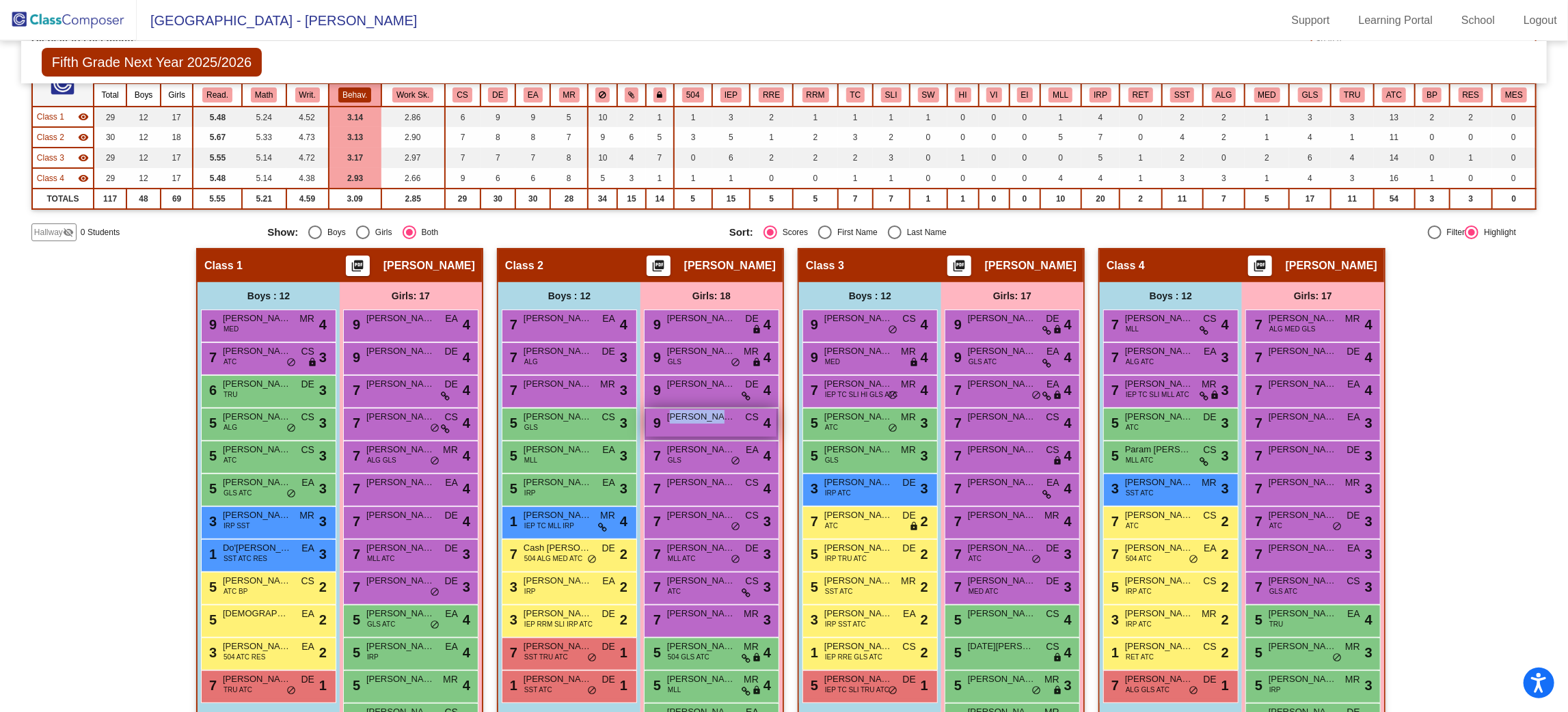
drag, startPoint x: 714, startPoint y: 413, endPoint x: 669, endPoint y: 420, distance: 45.5
click at [669, 420] on div "9 Ava Nienstedt CS lock do_not_disturb_alt 4" at bounding box center [711, 422] width 130 height 28
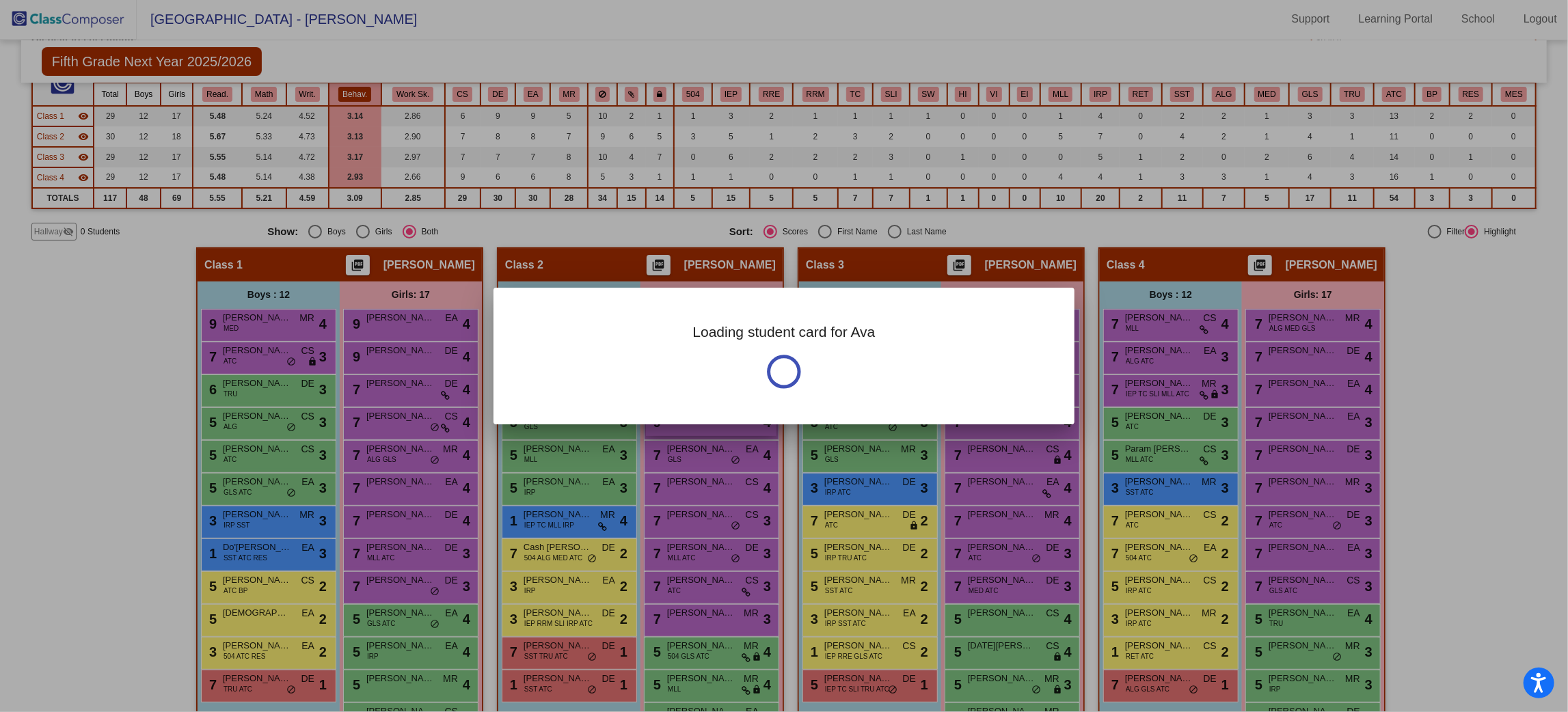
scroll to position [0, 0]
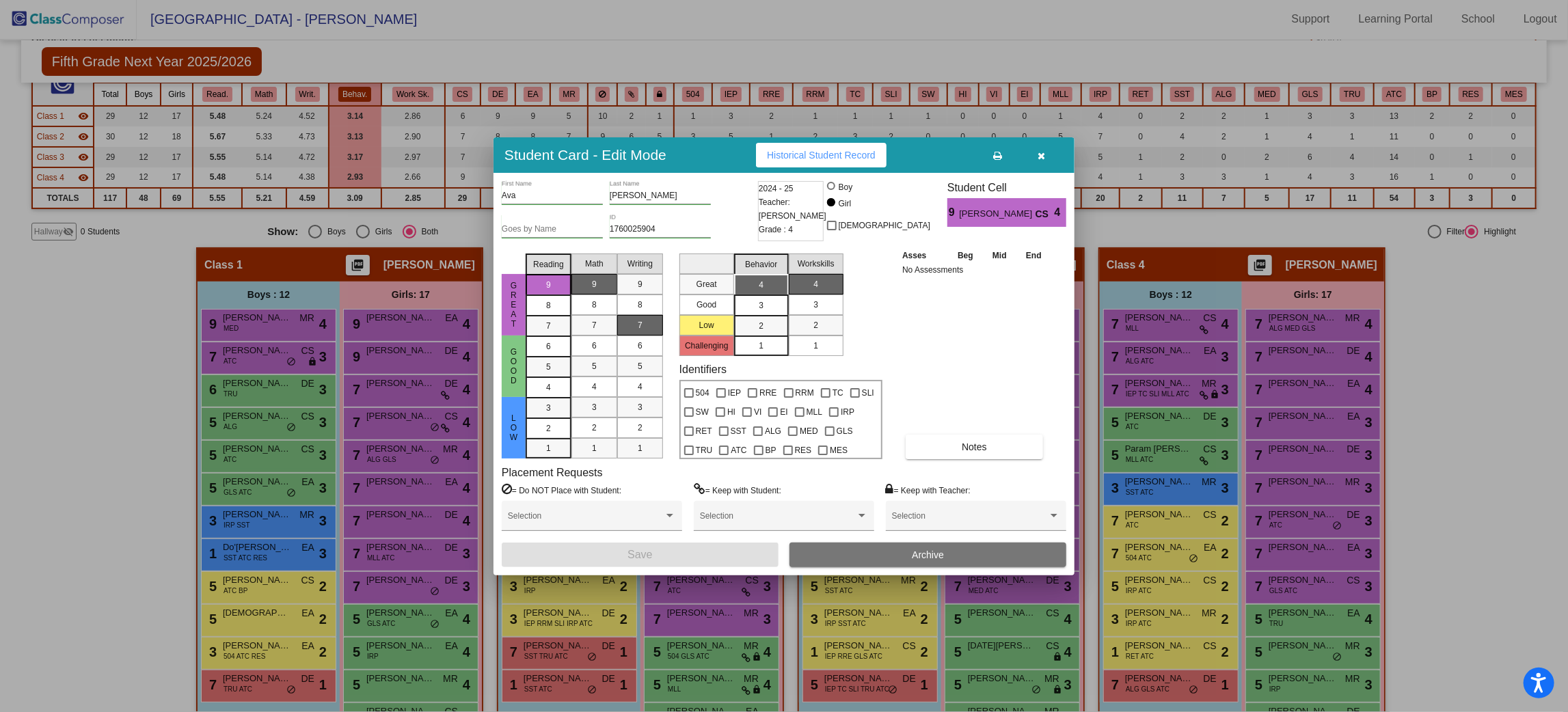
drag, startPoint x: 669, startPoint y: 420, endPoint x: 1052, endPoint y: 389, distance: 384.3
click at [1051, 390] on body "Accessibility Screen-Reader Guide, Feedback, and Issue Reporting | New window O…" at bounding box center [784, 355] width 1568 height 712
click at [1048, 153] on button "button" at bounding box center [1041, 155] width 43 height 25
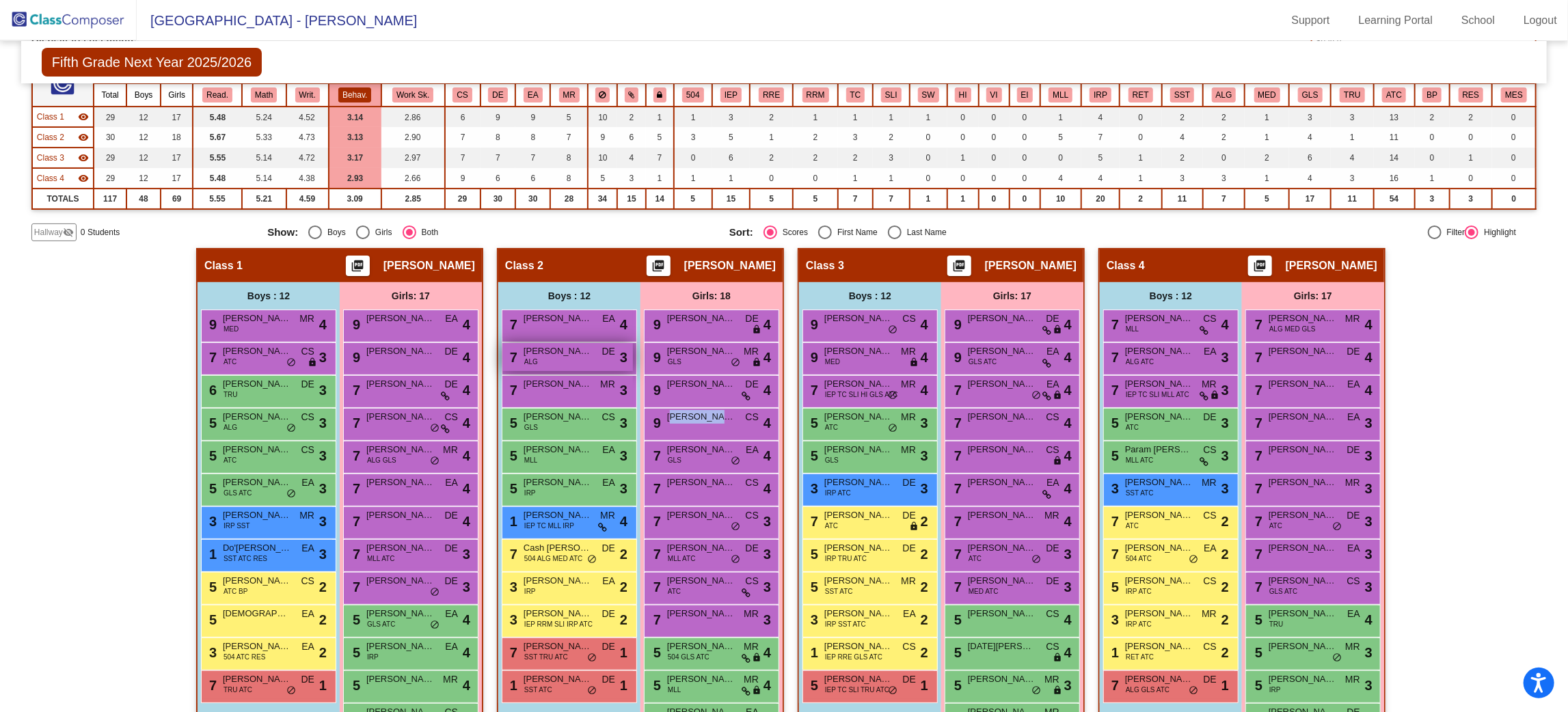
scroll to position [1, 0]
drag, startPoint x: 733, startPoint y: 415, endPoint x: 699, endPoint y: 426, distance: 35.7
click at [699, 426] on div "9 Ava Nienstedt CS lock do_not_disturb_alt 4" at bounding box center [711, 422] width 130 height 28
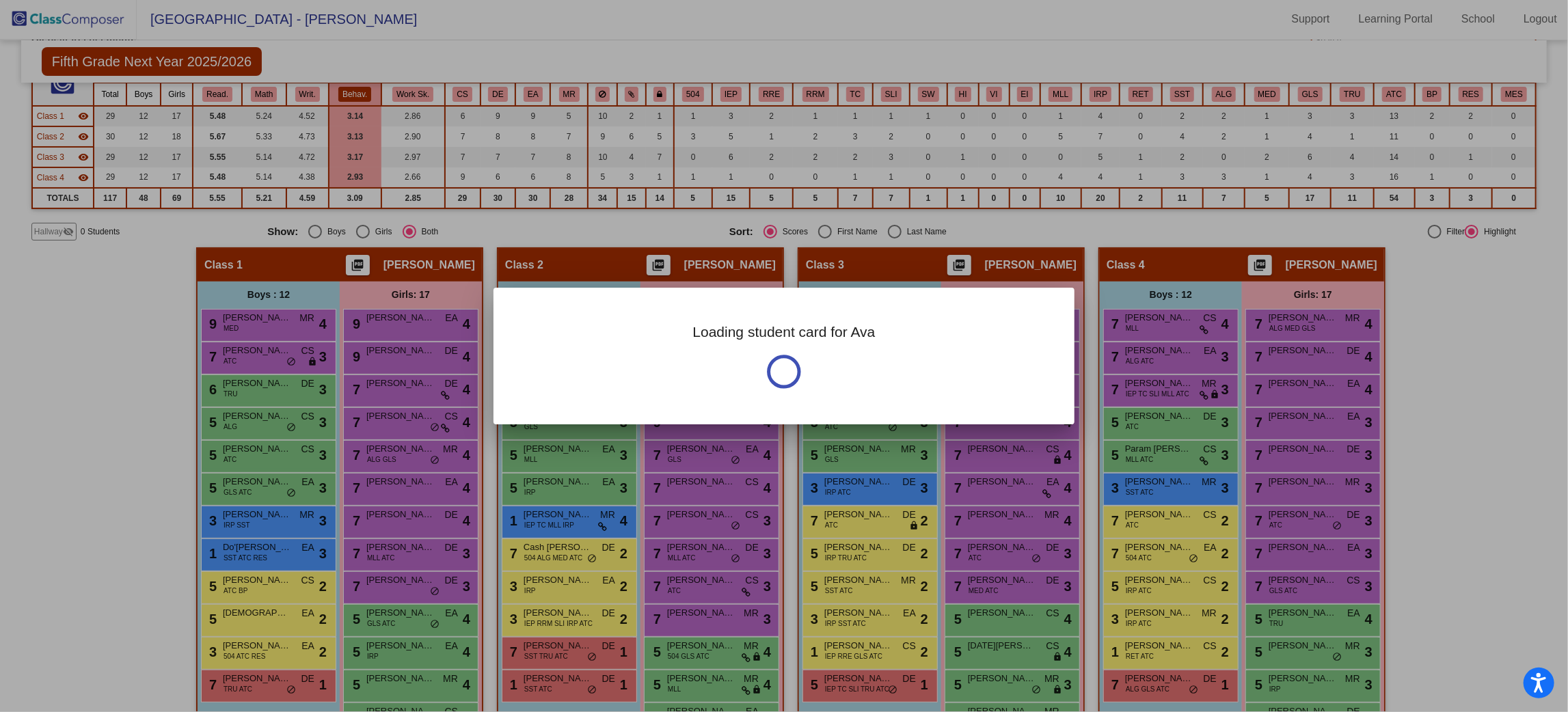
scroll to position [0, 0]
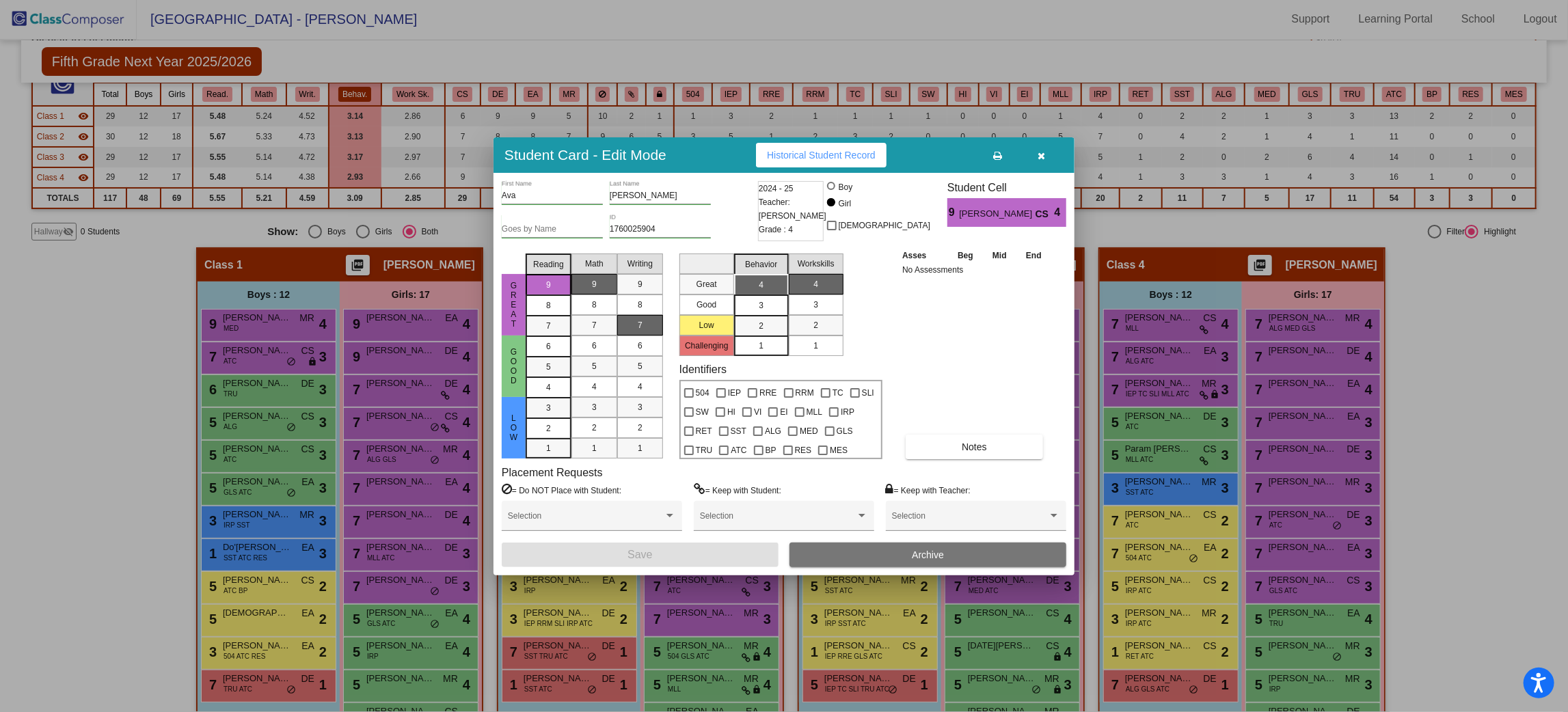
click at [1053, 160] on button "button" at bounding box center [1041, 155] width 43 height 25
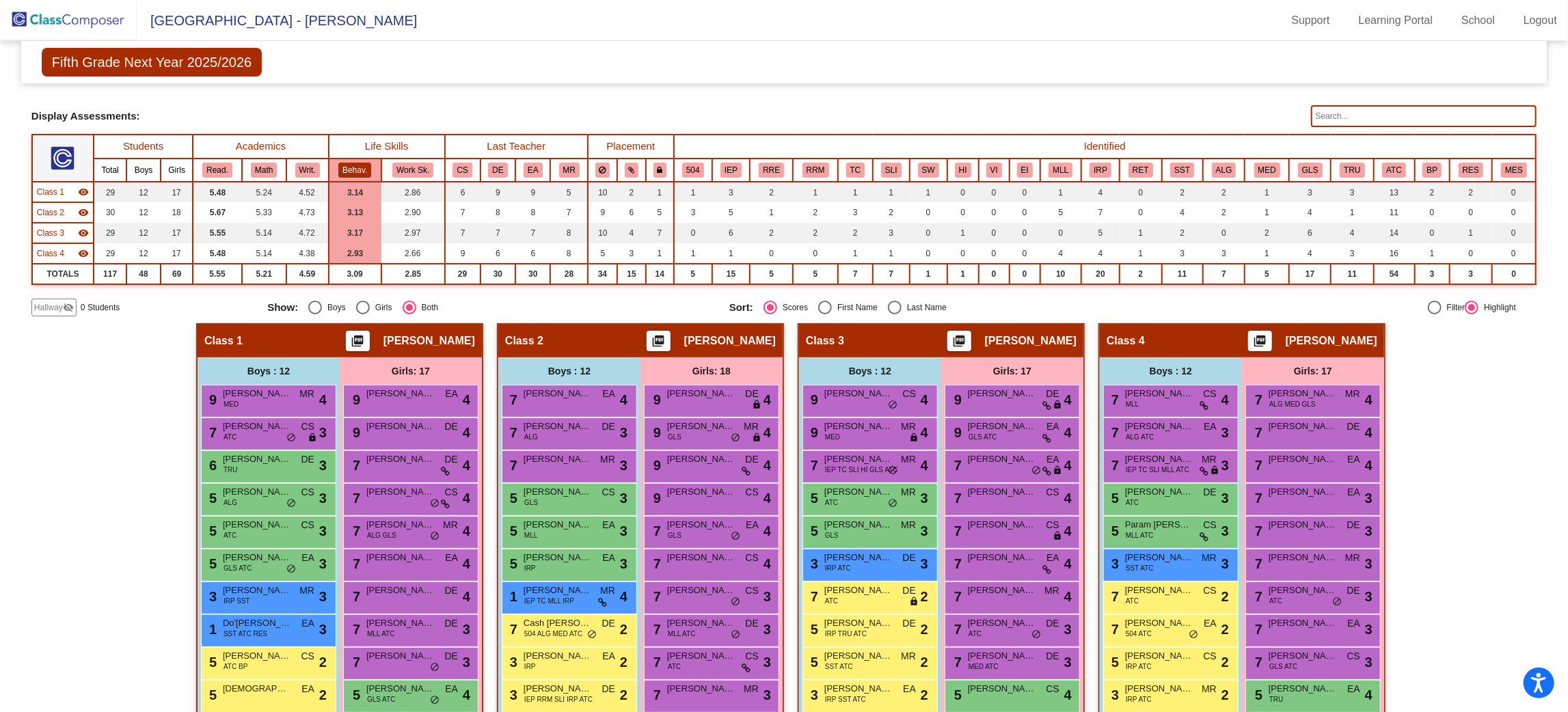
click at [56, 19] on img at bounding box center [68, 20] width 137 height 40
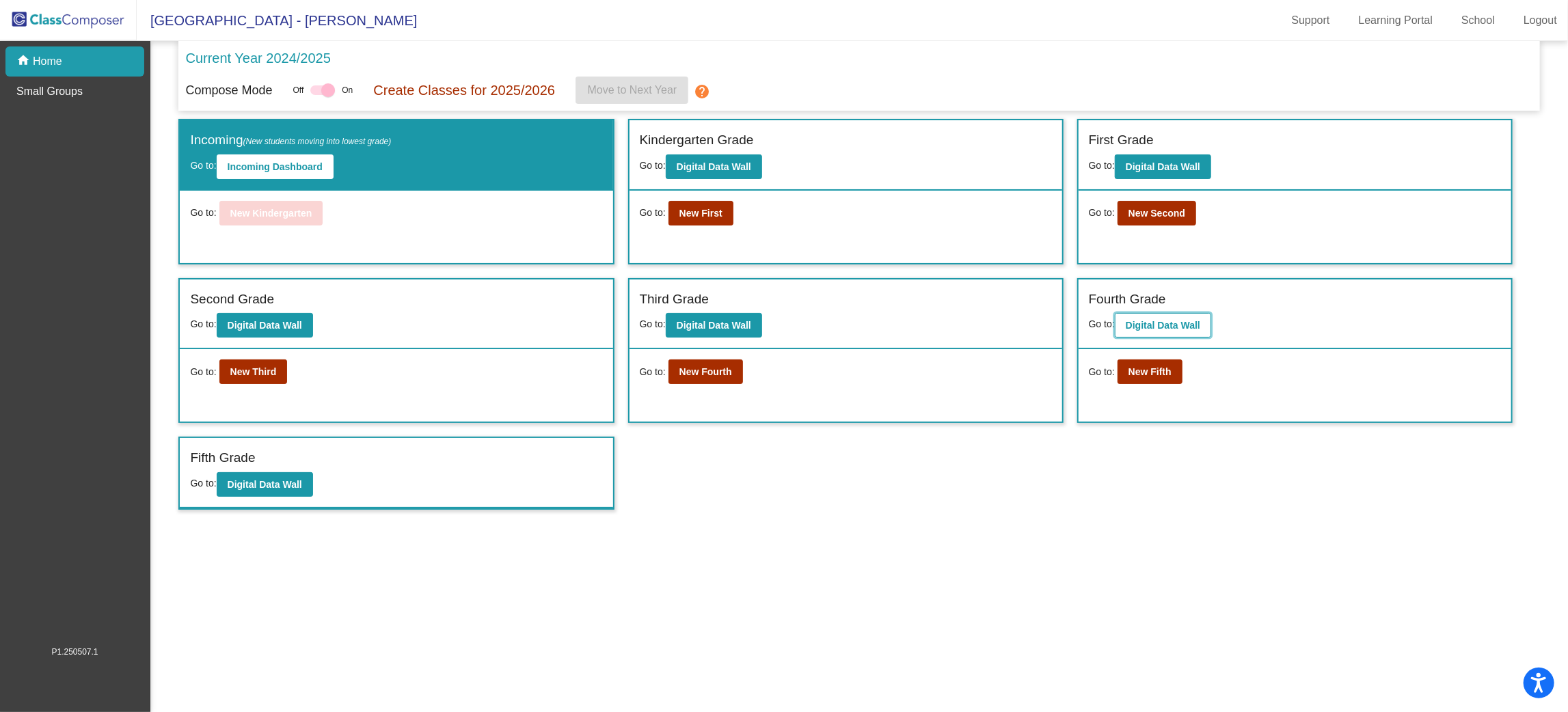
click at [1131, 320] on b "Digital Data Wall" at bounding box center [1163, 324] width 75 height 11
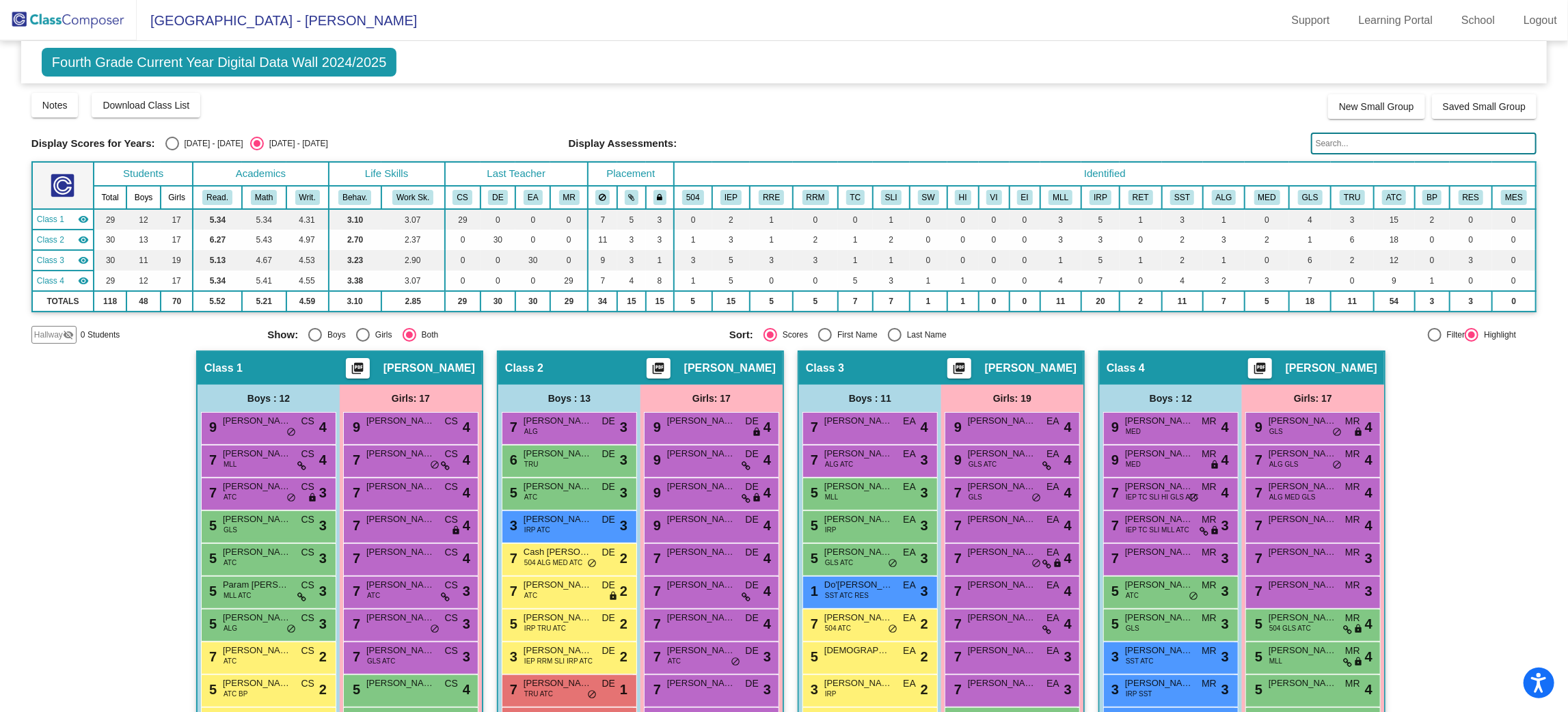
click at [198, 146] on div "2023 - 2024" at bounding box center [211, 143] width 64 height 12
click at [173, 150] on input "2023 - 2024" at bounding box center [172, 150] width 1 height 1
radio input "true"
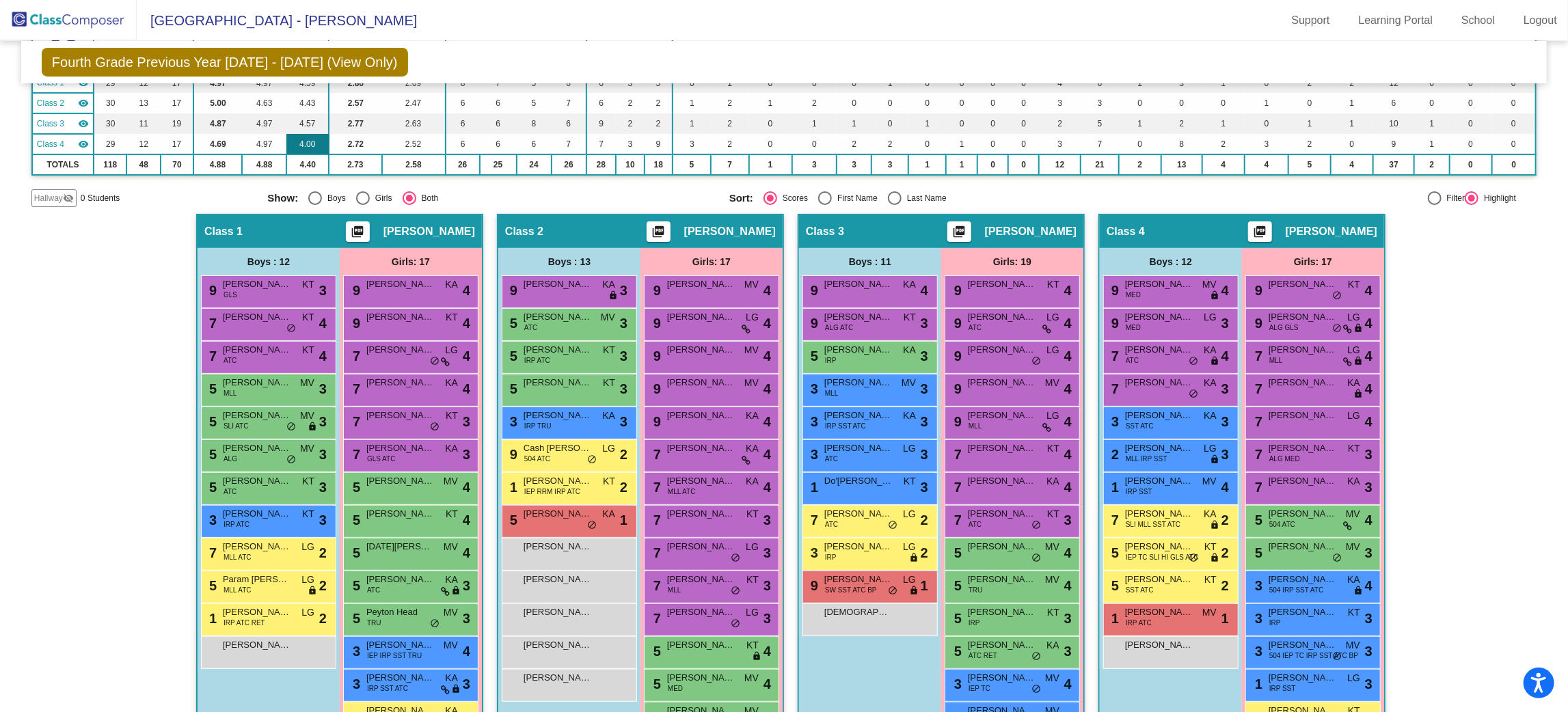
scroll to position [30, 0]
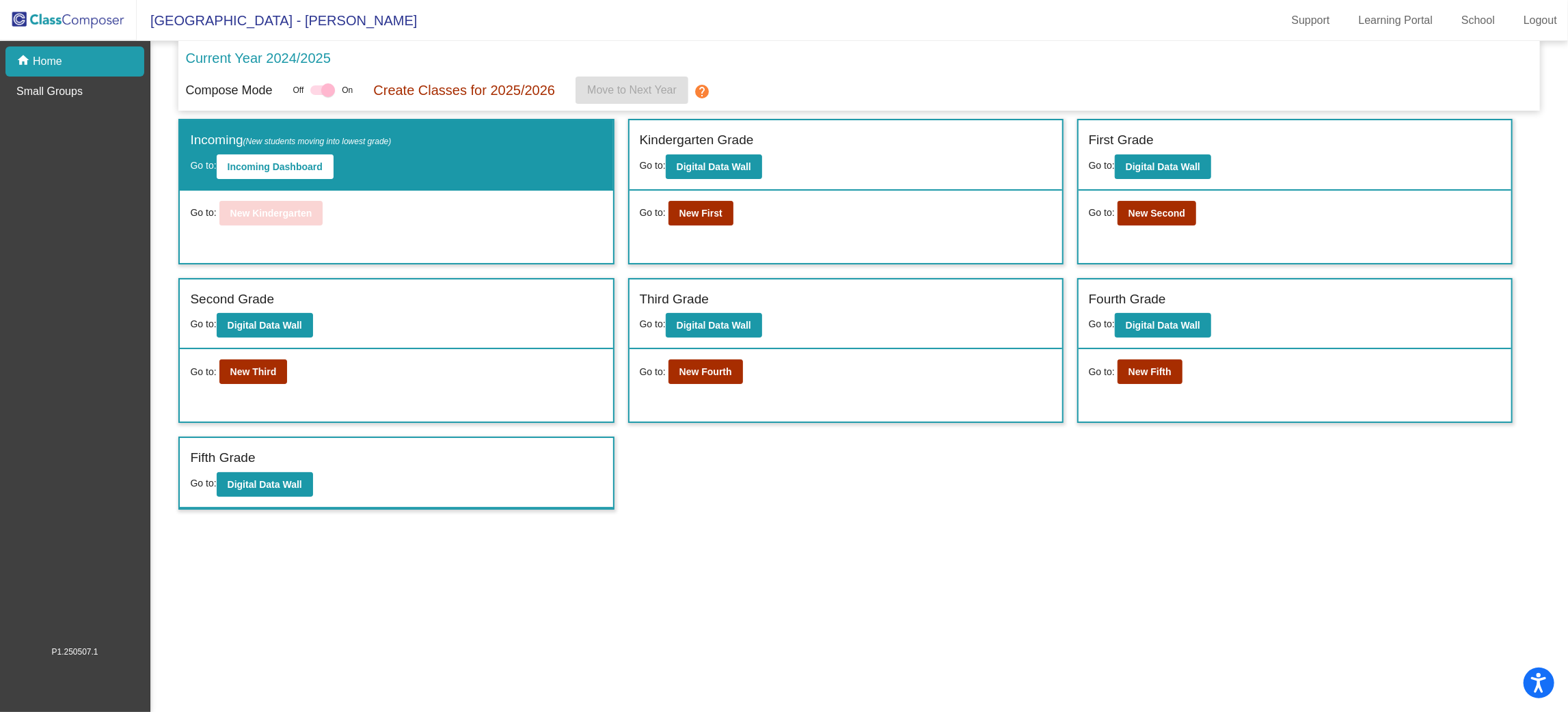
click at [42, 64] on p "Home" at bounding box center [47, 61] width 30 height 17
click at [1167, 213] on b "New Second" at bounding box center [1157, 213] width 57 height 11
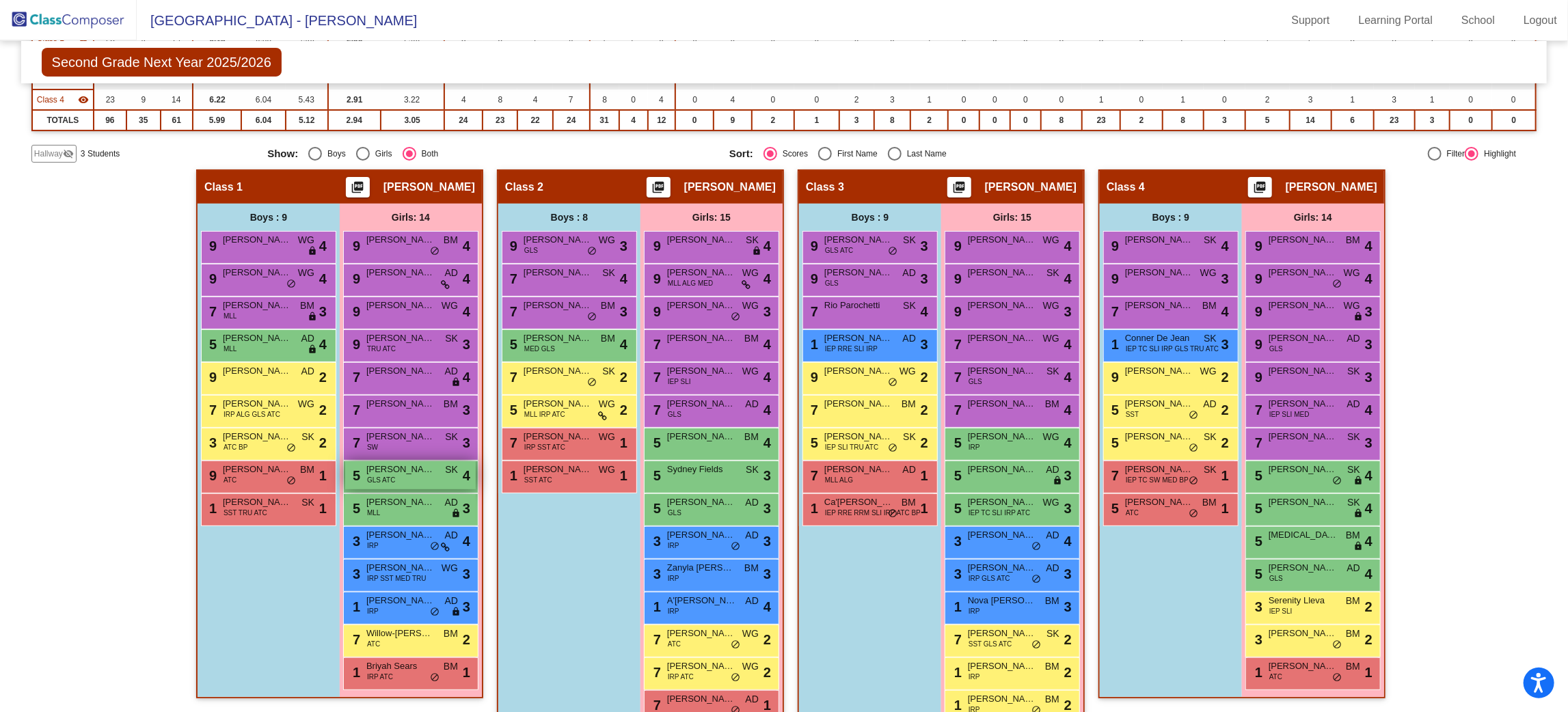
scroll to position [181, 0]
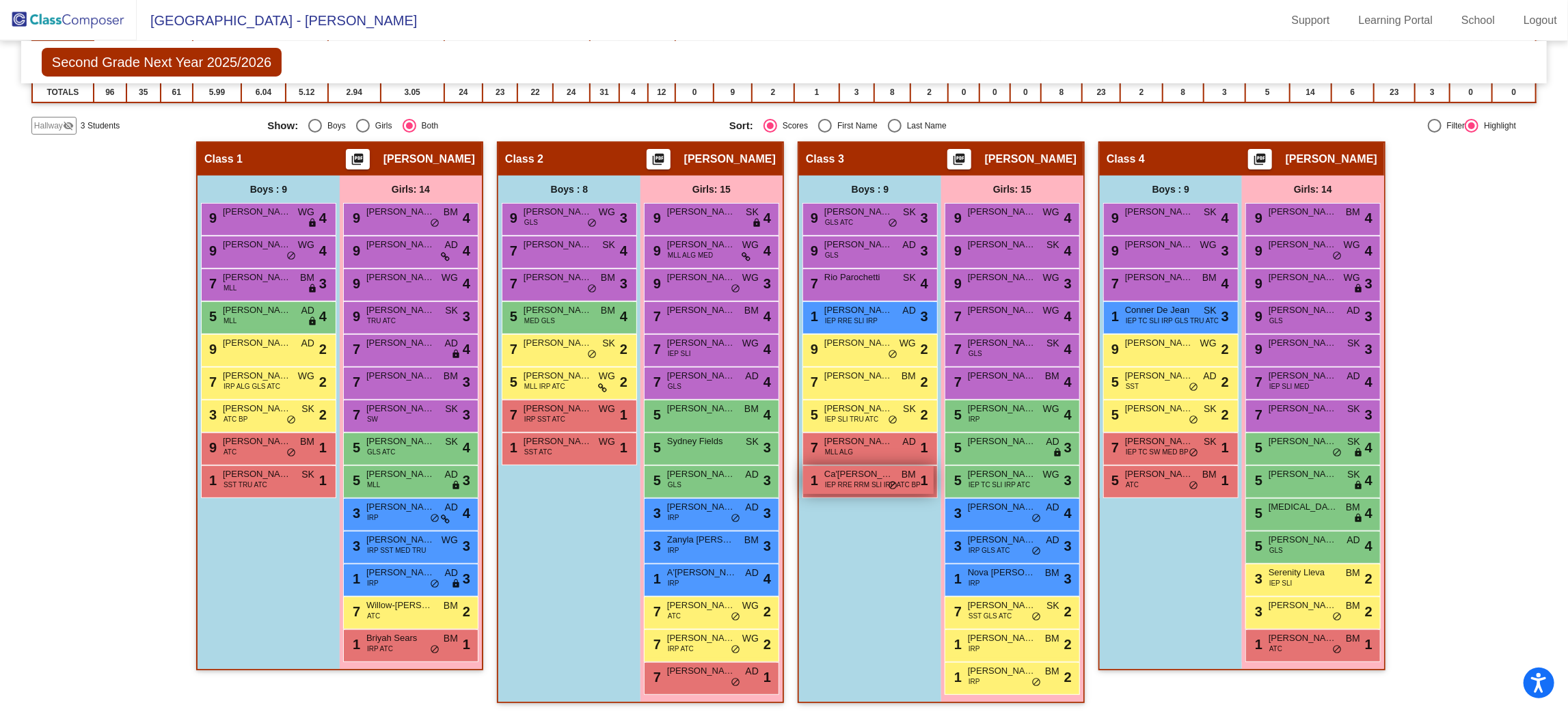
click at [913, 479] on span "IEP RRE RRM SLI IRP ATC BP" at bounding box center [872, 484] width 96 height 10
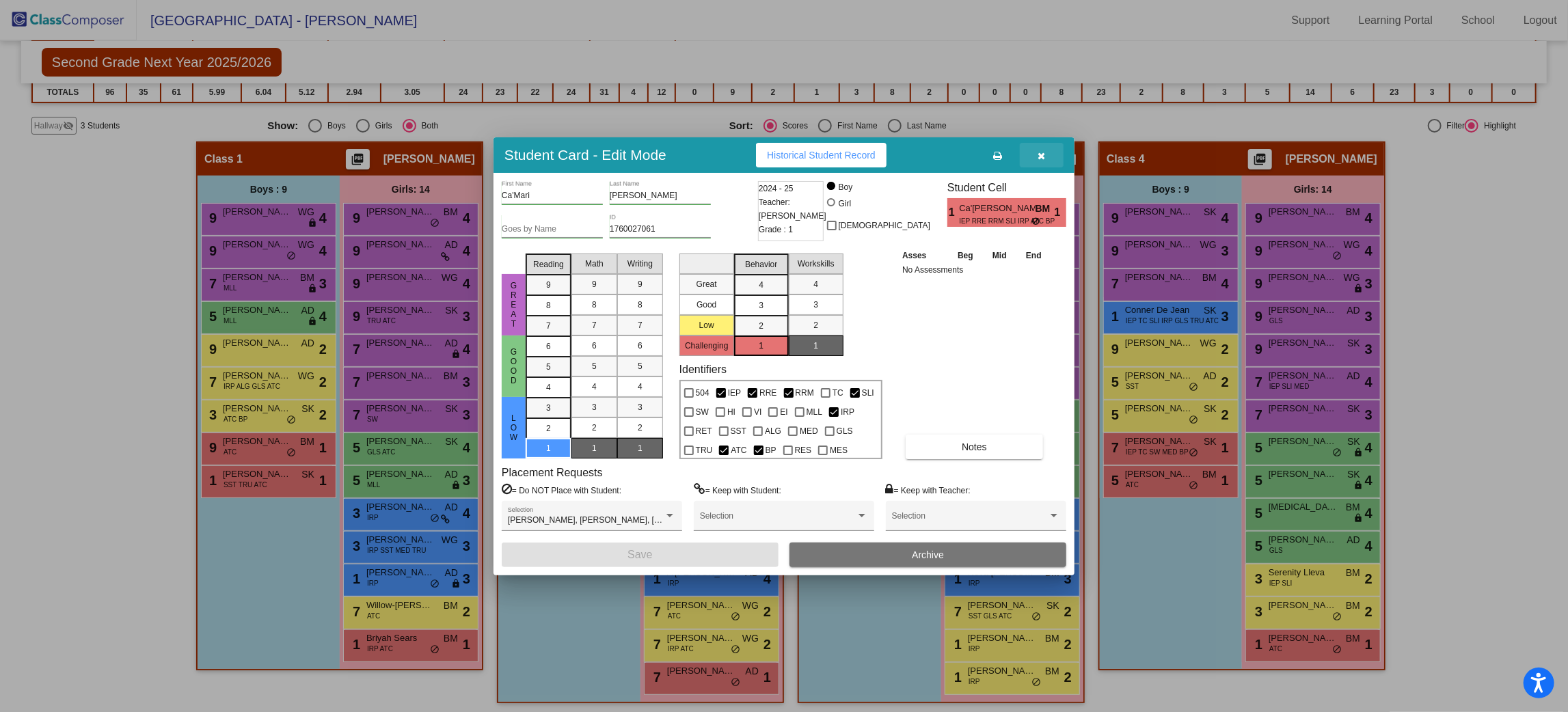
click at [1044, 151] on icon "button" at bounding box center [1042, 156] width 8 height 10
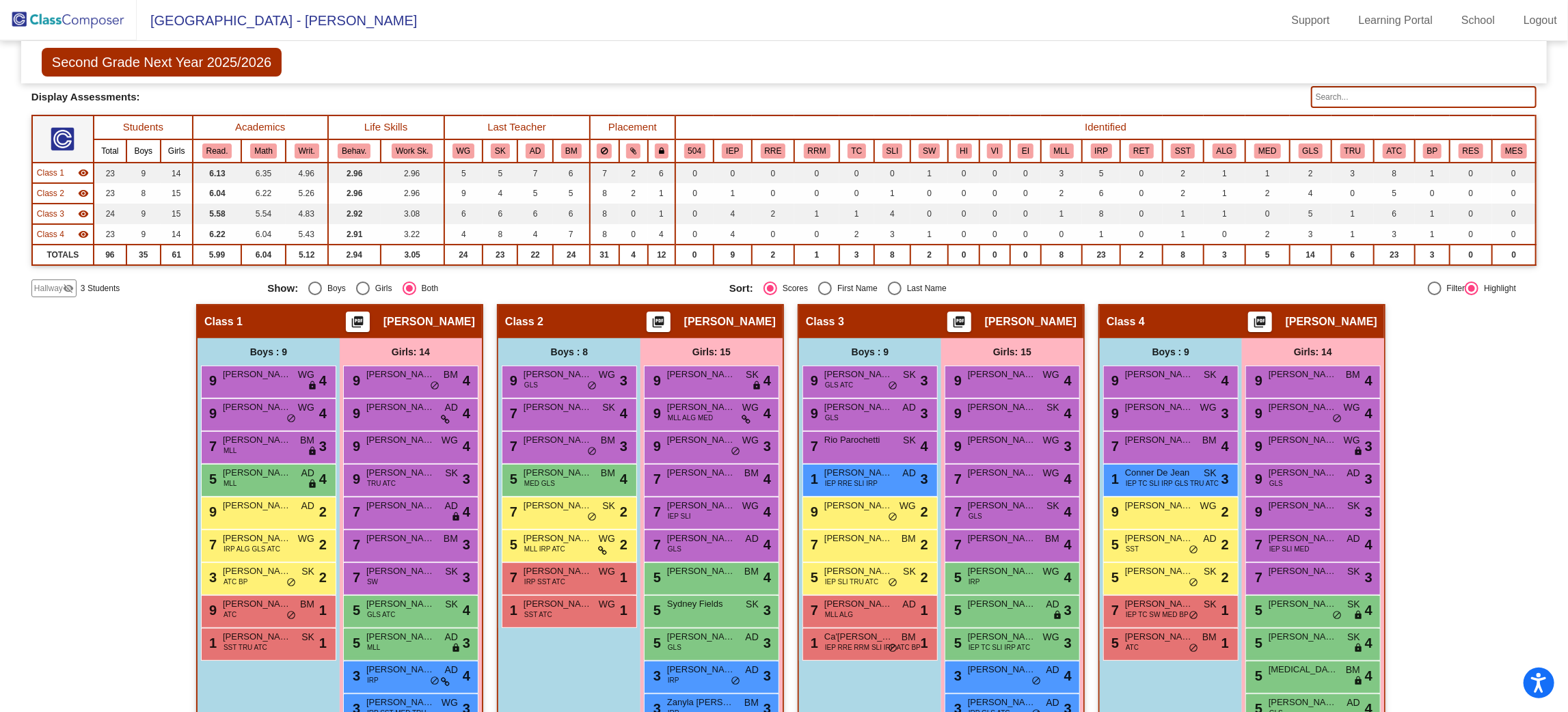
scroll to position [0, 0]
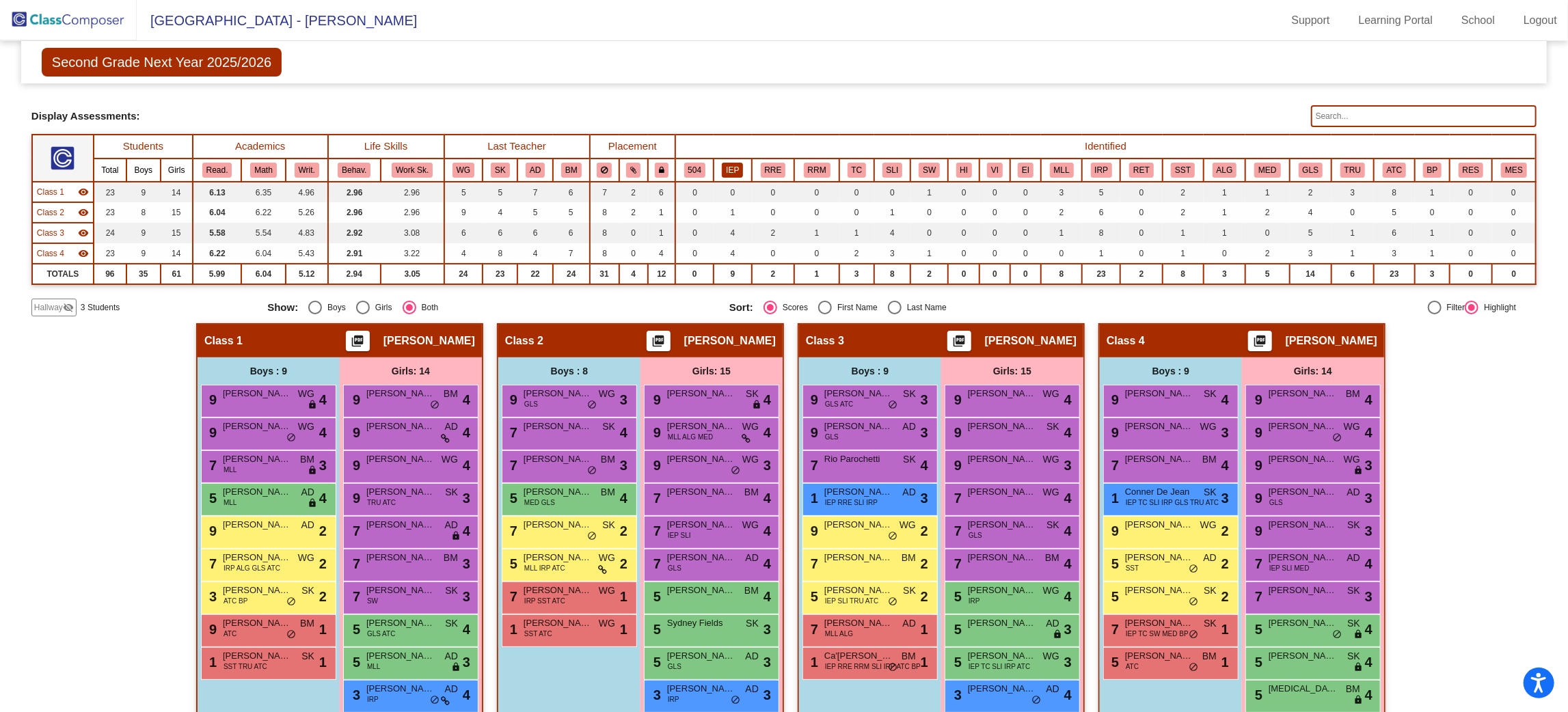
click at [736, 163] on button "IEP" at bounding box center [732, 170] width 21 height 15
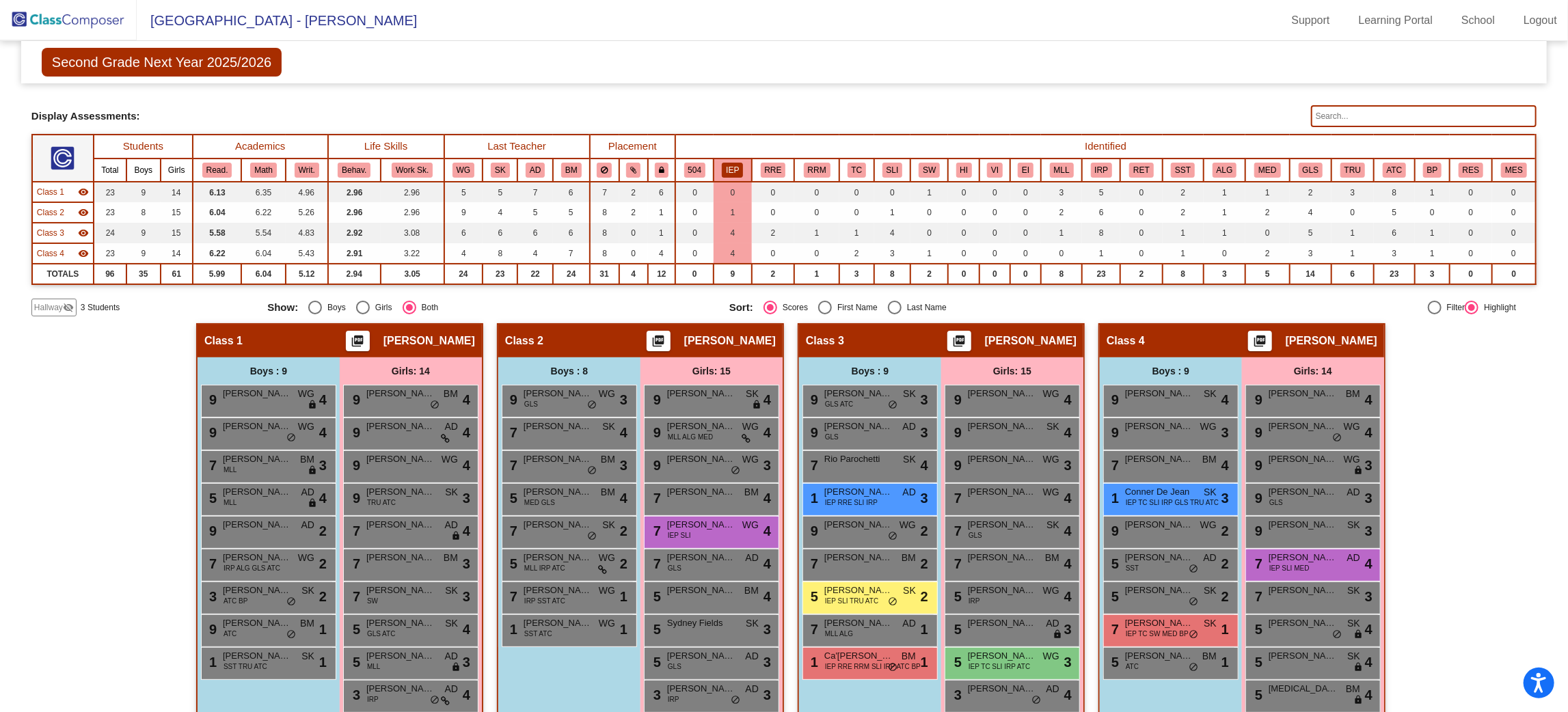
click at [101, 26] on img at bounding box center [68, 20] width 137 height 40
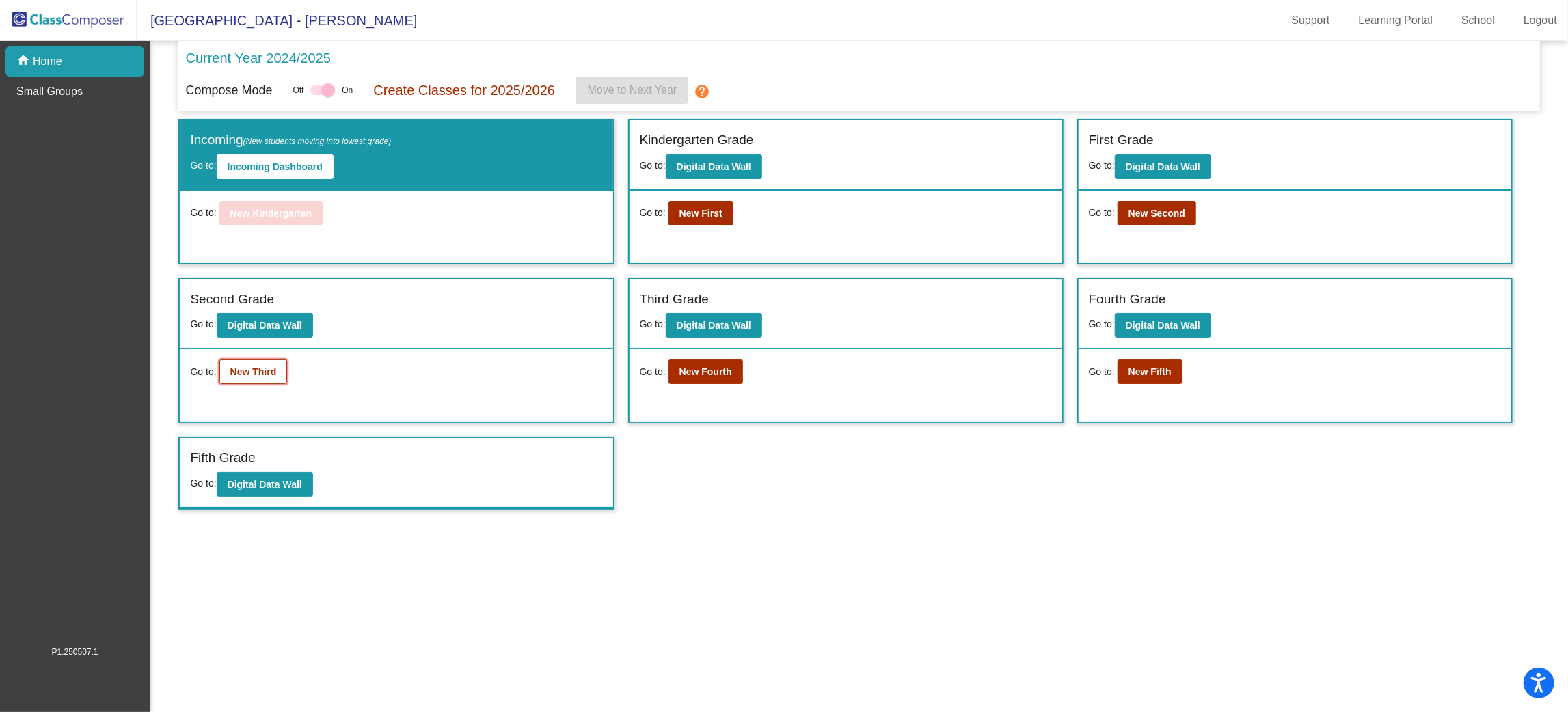
click at [255, 380] on button "New Third" at bounding box center [252, 371] width 68 height 25
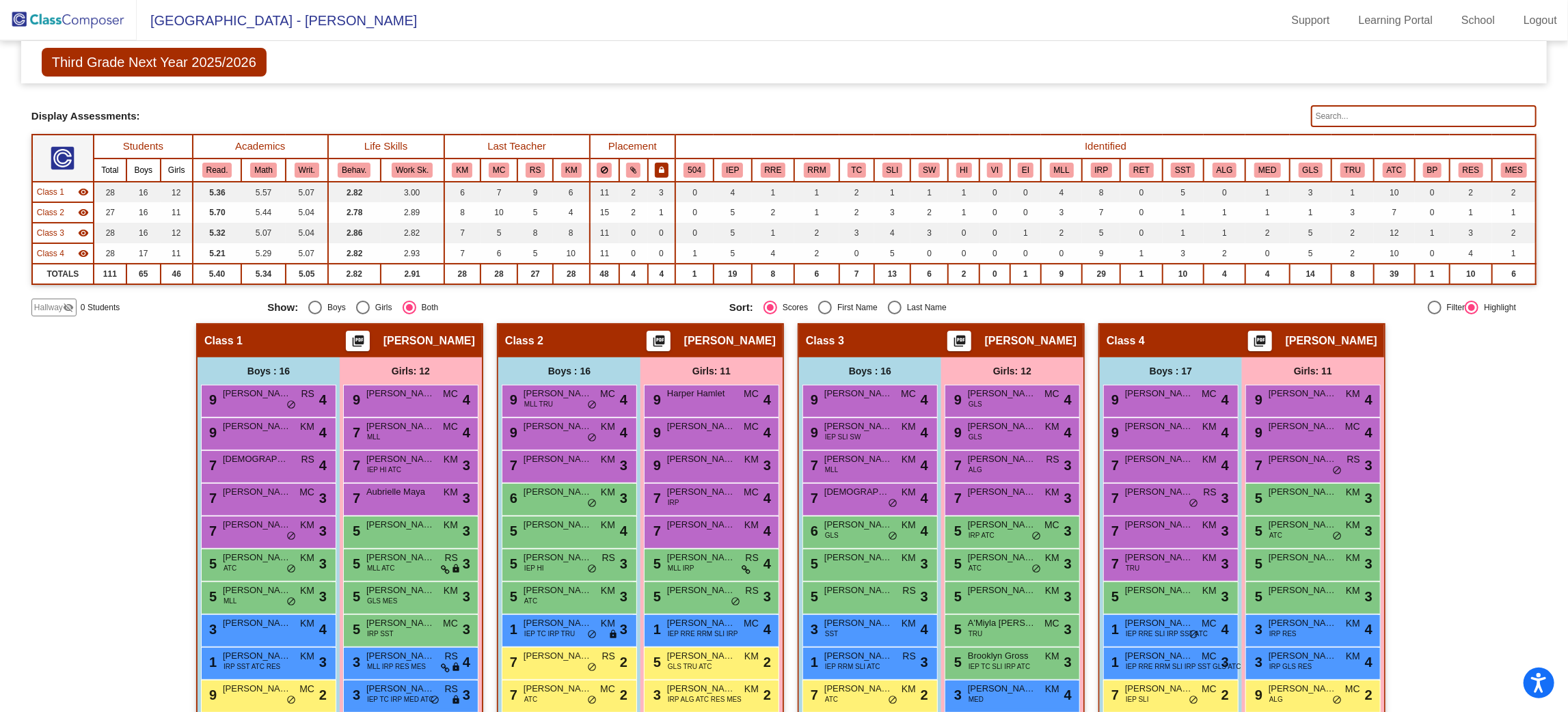
click at [655, 164] on button at bounding box center [662, 170] width 14 height 15
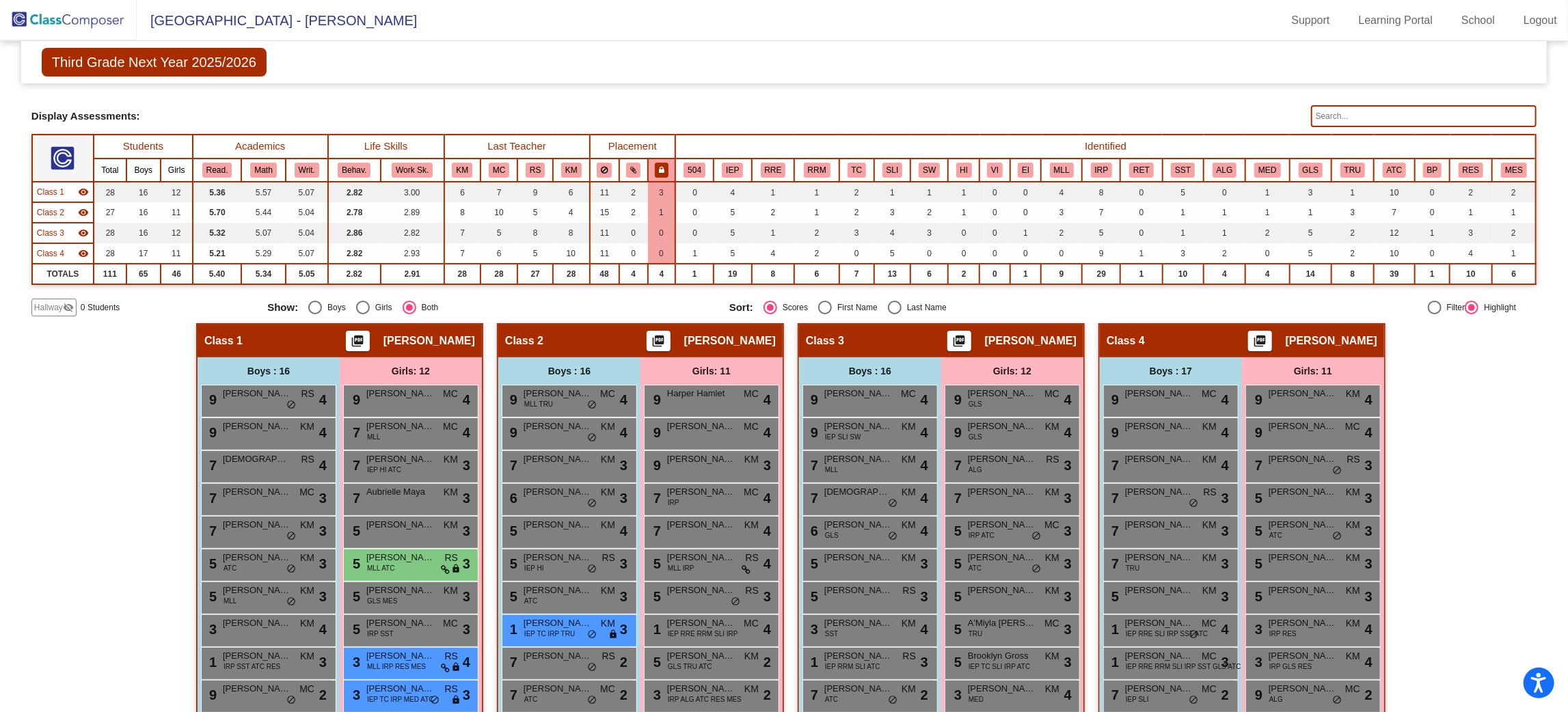
click at [659, 168] on icon at bounding box center [662, 170] width 6 height 8
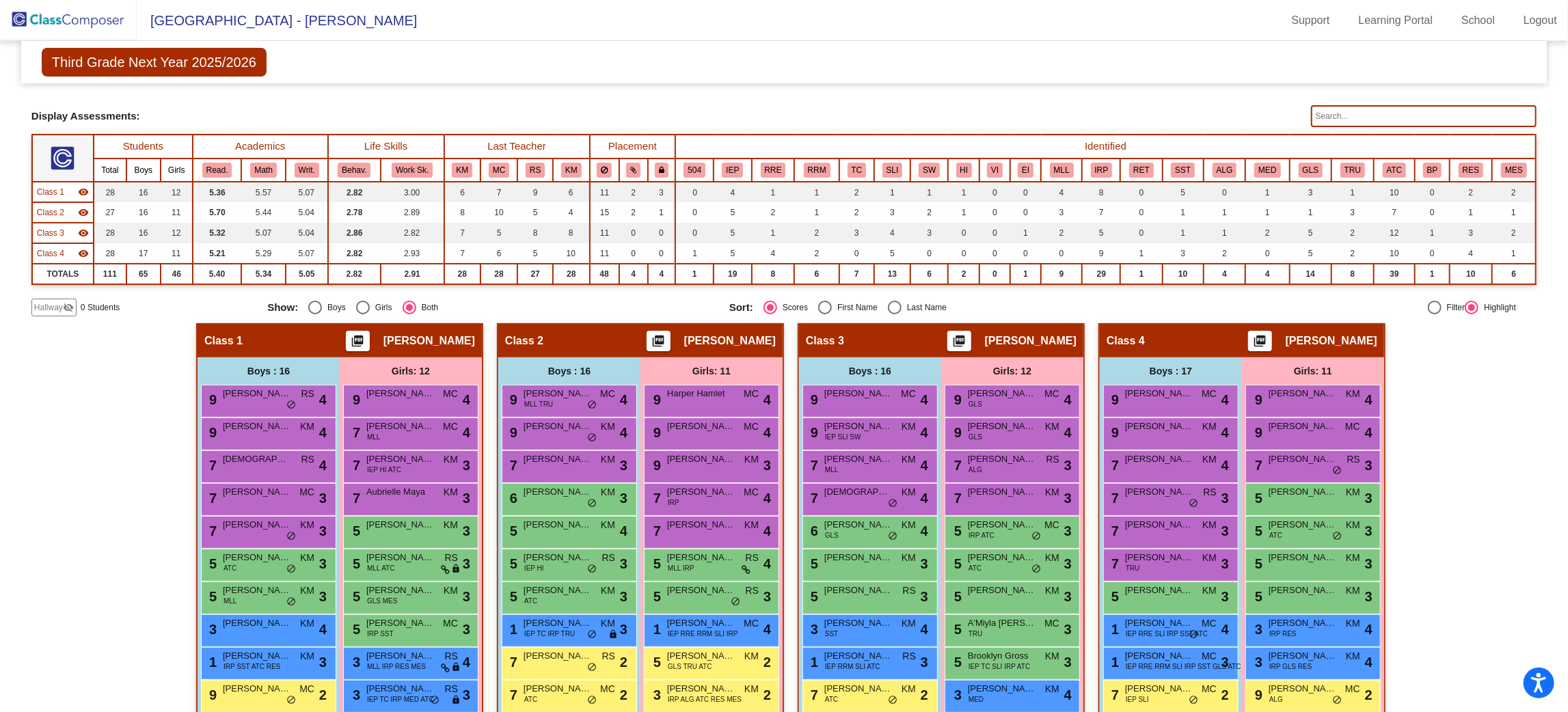
click at [715, 159] on th "IEP" at bounding box center [732, 171] width 37 height 24
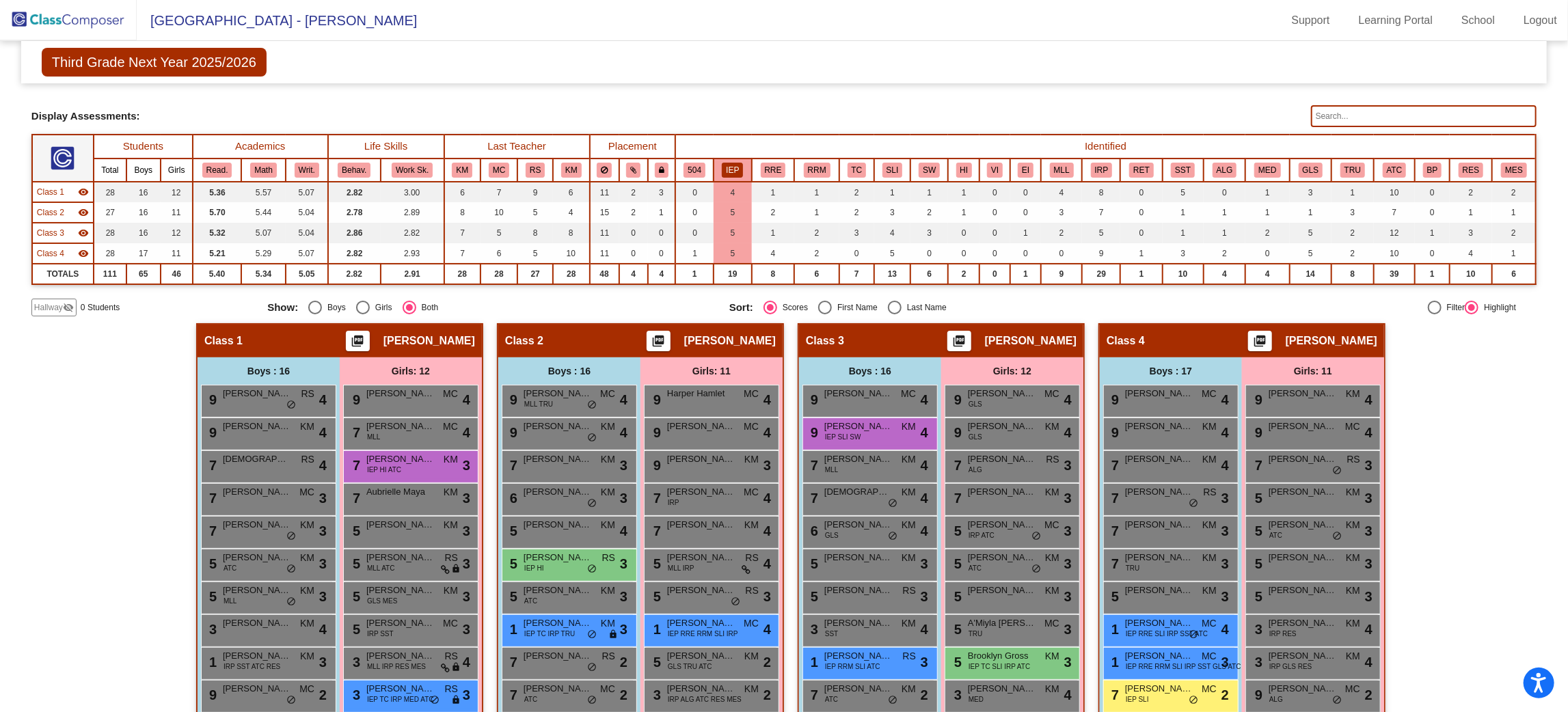
click at [63, 14] on img at bounding box center [68, 20] width 137 height 40
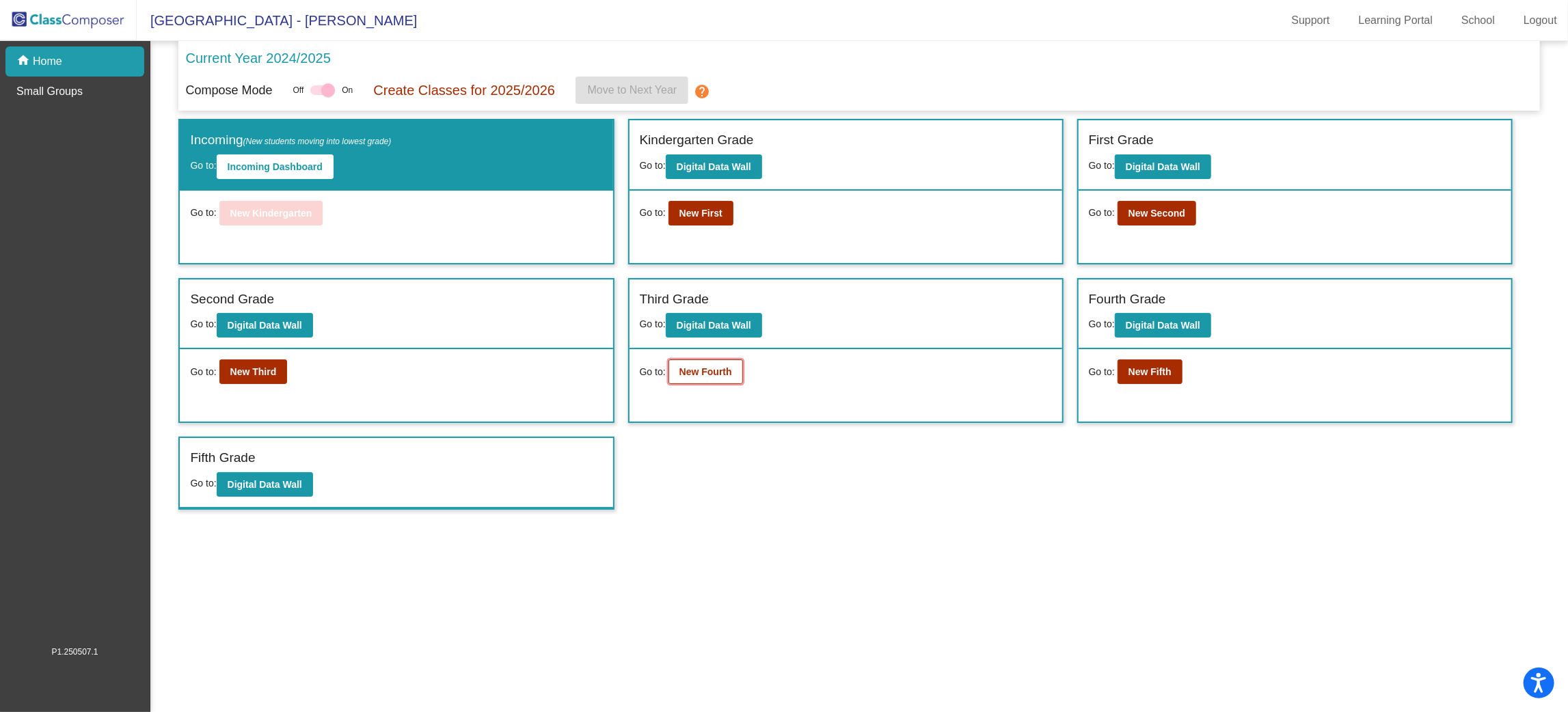
click at [731, 362] on button "New Fourth" at bounding box center [706, 371] width 75 height 25
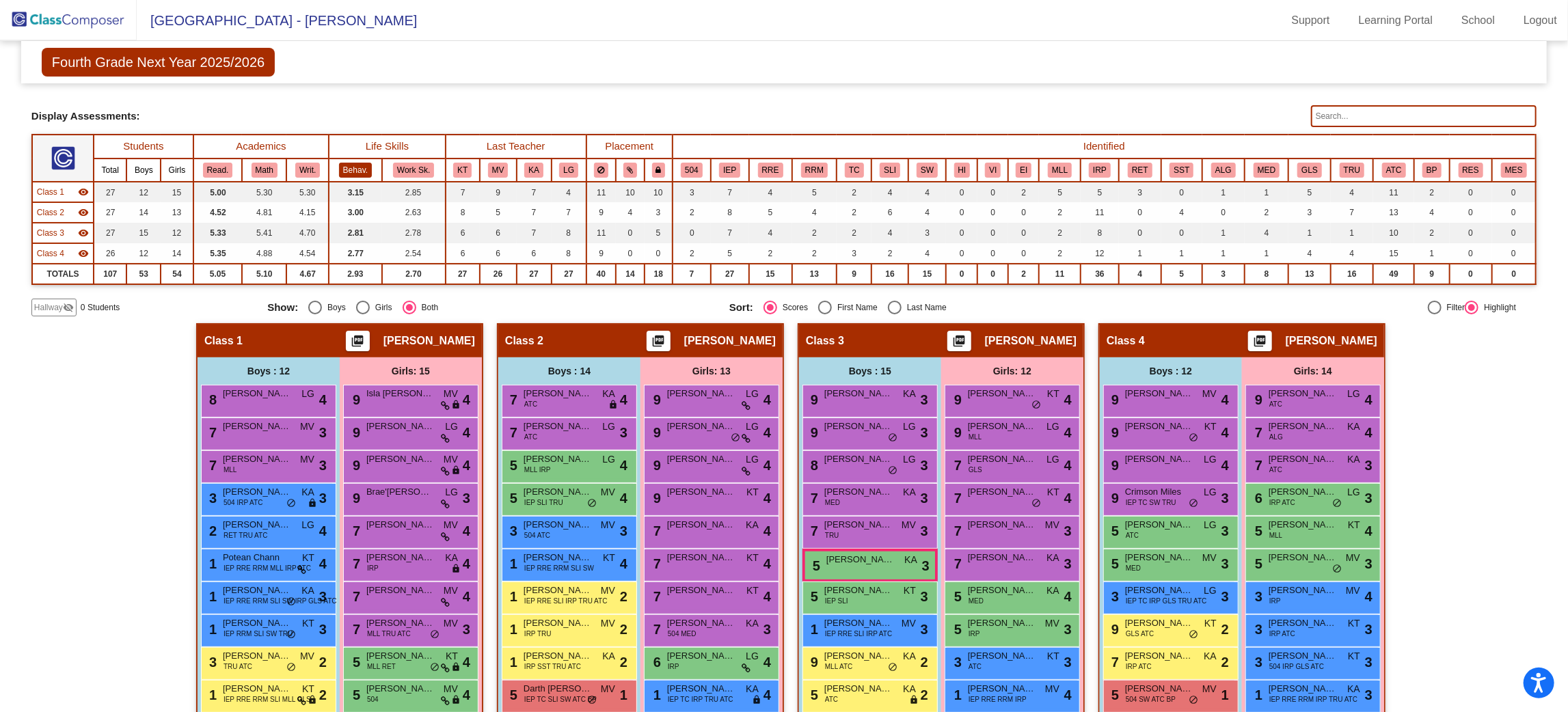
click at [366, 172] on button "Behav." at bounding box center [355, 170] width 33 height 15
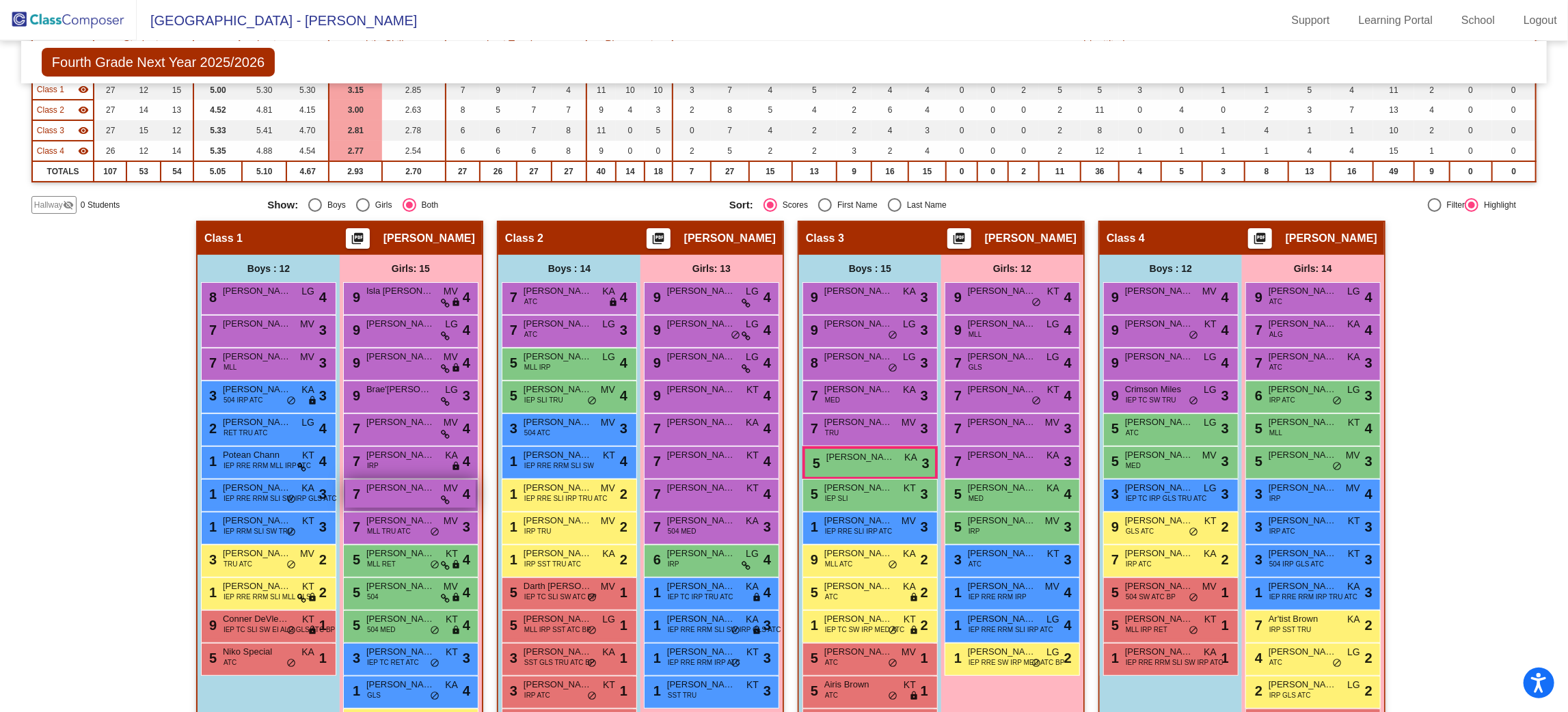
click at [436, 484] on div "7 Nora Ashburn MV lock do_not_disturb_alt 4" at bounding box center [410, 493] width 130 height 28
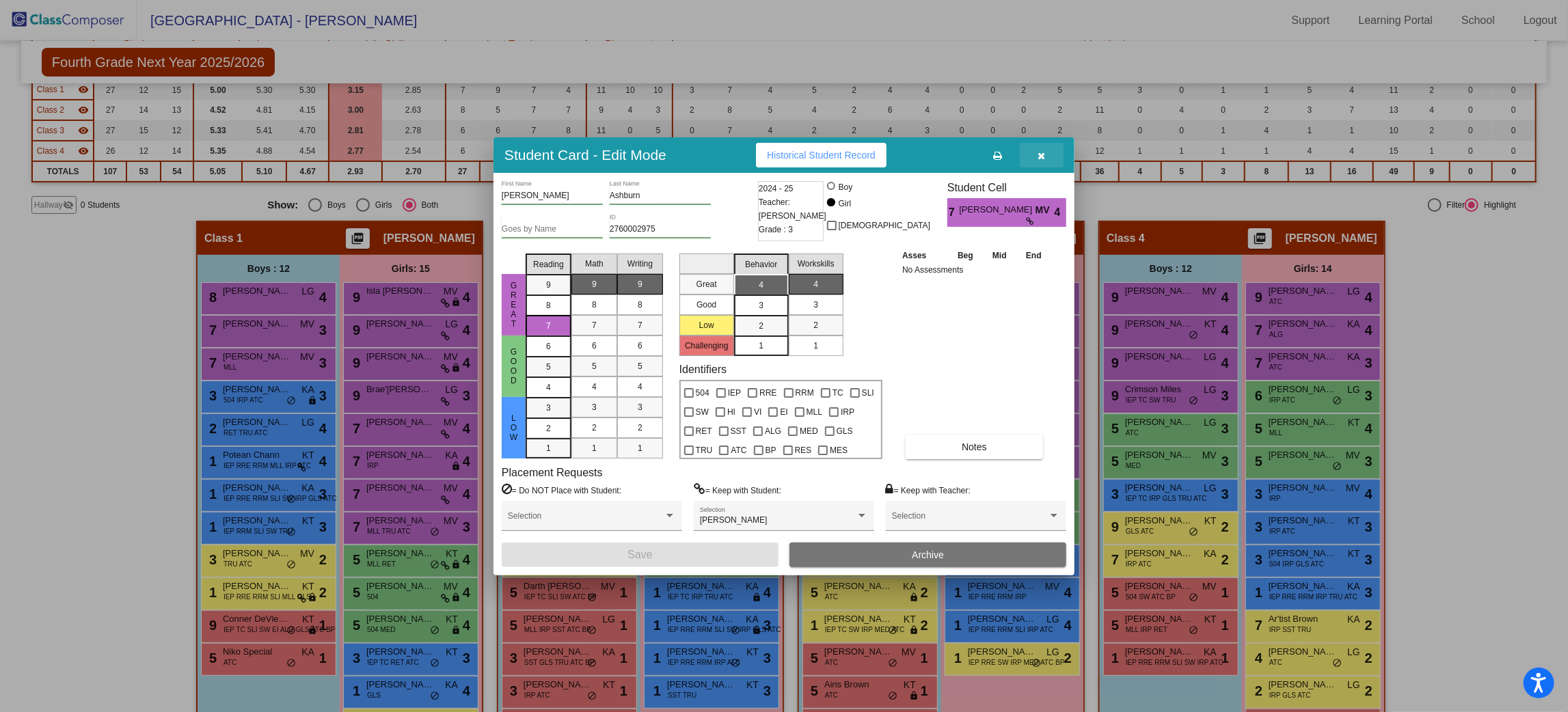
click at [1053, 149] on button "button" at bounding box center [1041, 155] width 43 height 25
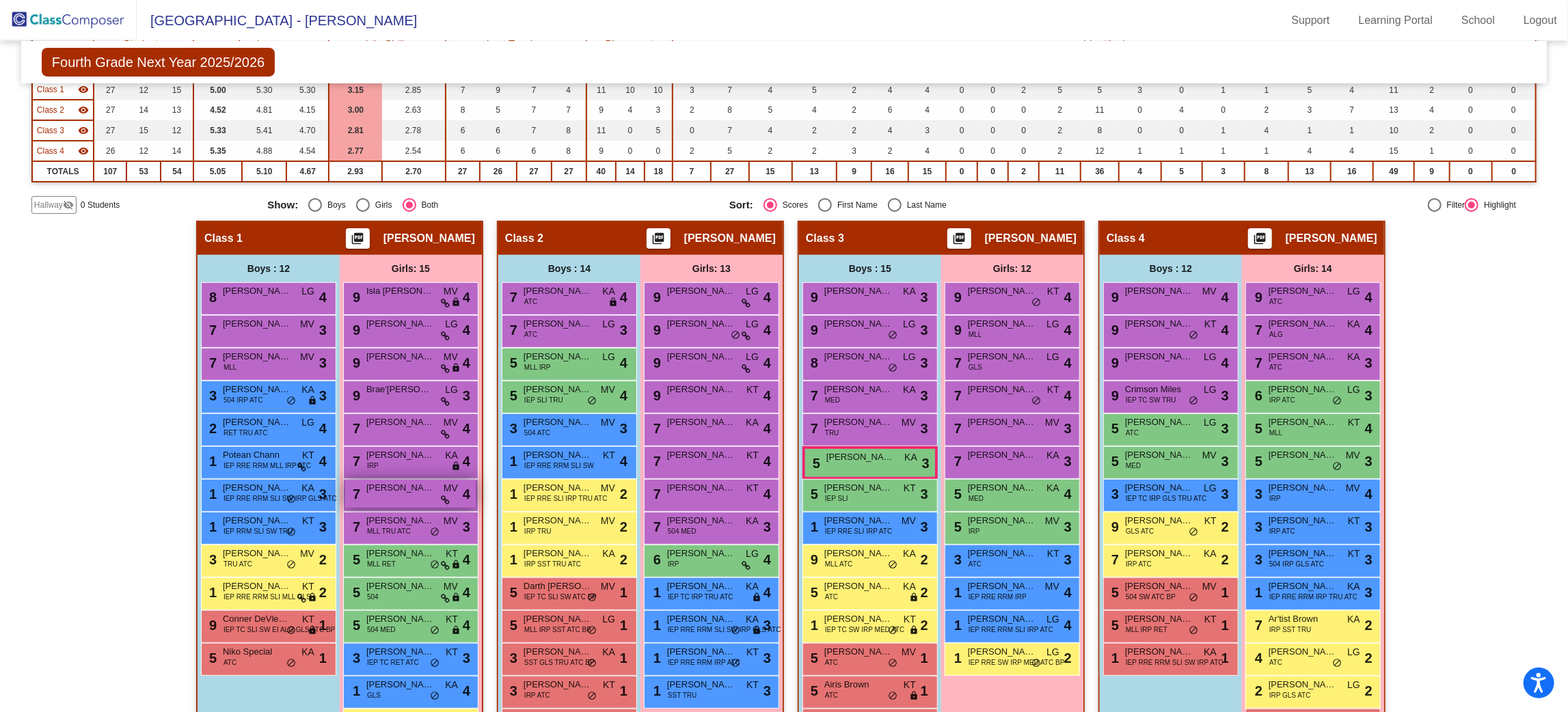
click at [421, 489] on span "Nora Ashburn" at bounding box center [399, 488] width 68 height 14
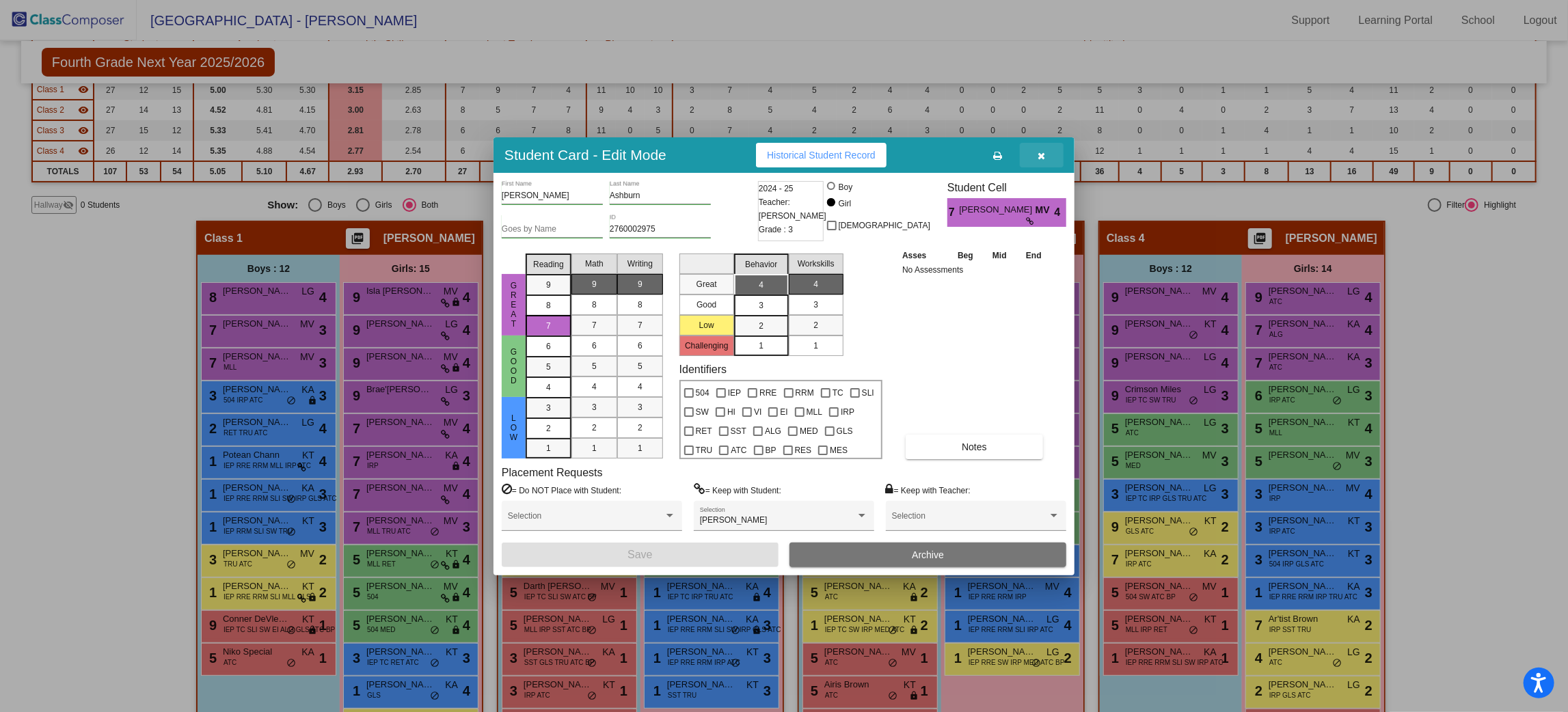
click at [1049, 156] on button "button" at bounding box center [1041, 155] width 43 height 25
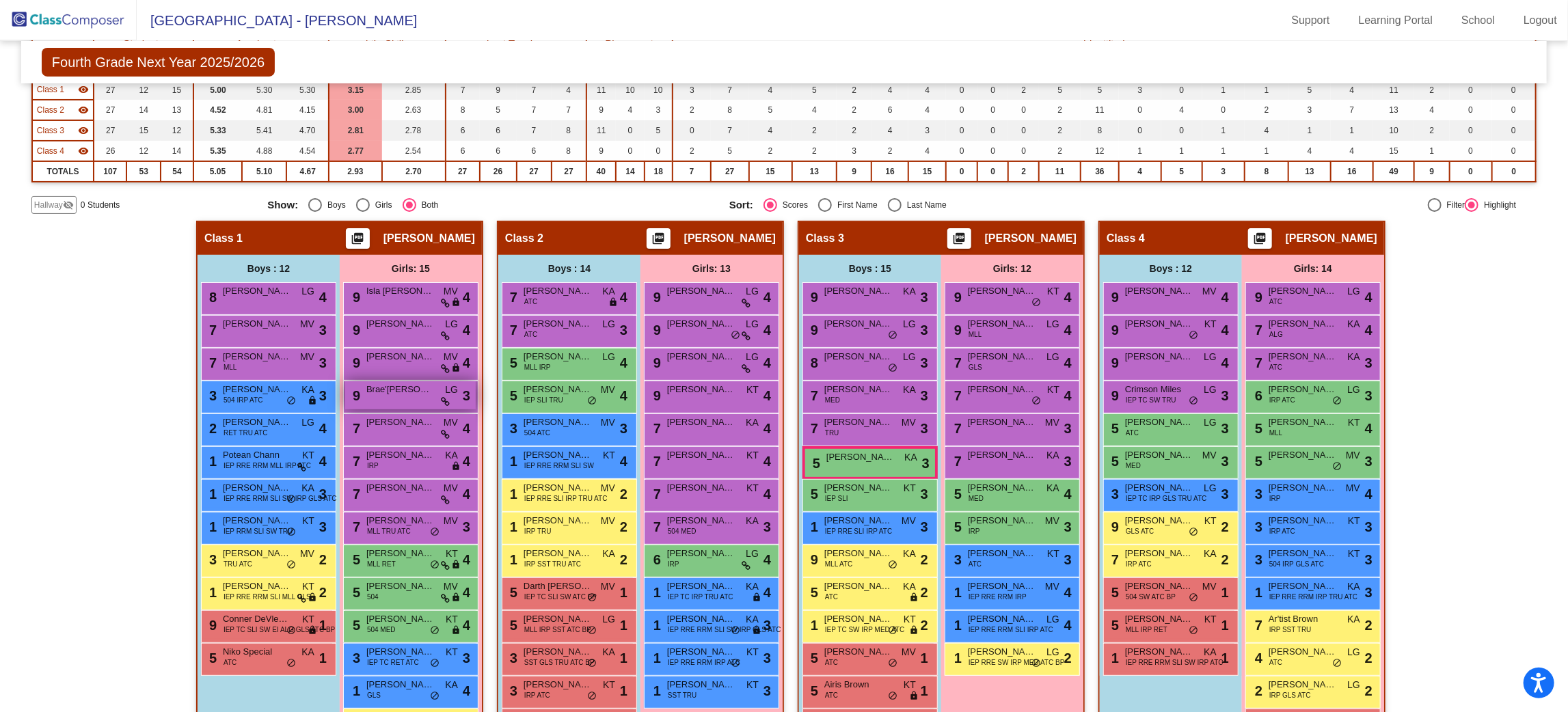
click at [445, 391] on span "LG" at bounding box center [451, 390] width 13 height 15
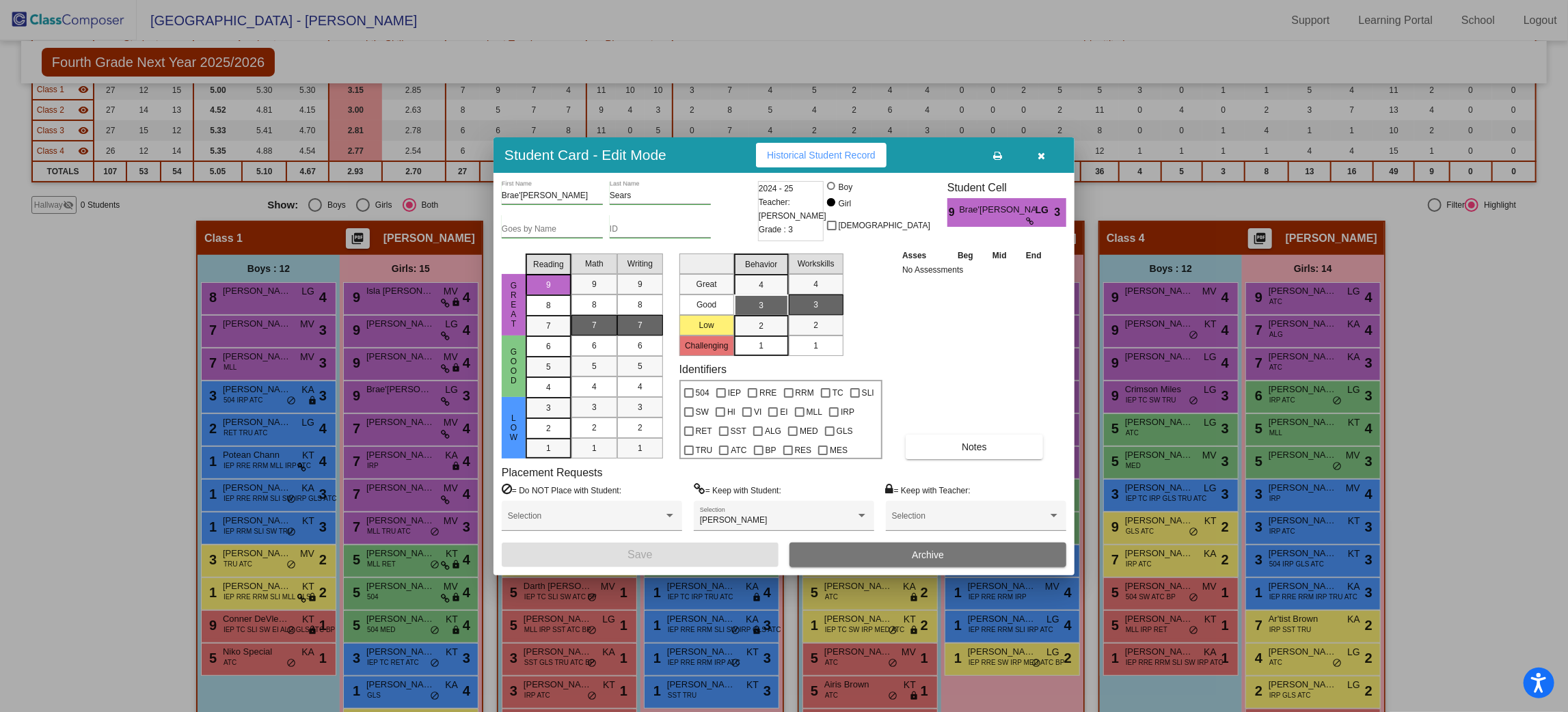
click at [1056, 155] on button "button" at bounding box center [1041, 155] width 43 height 25
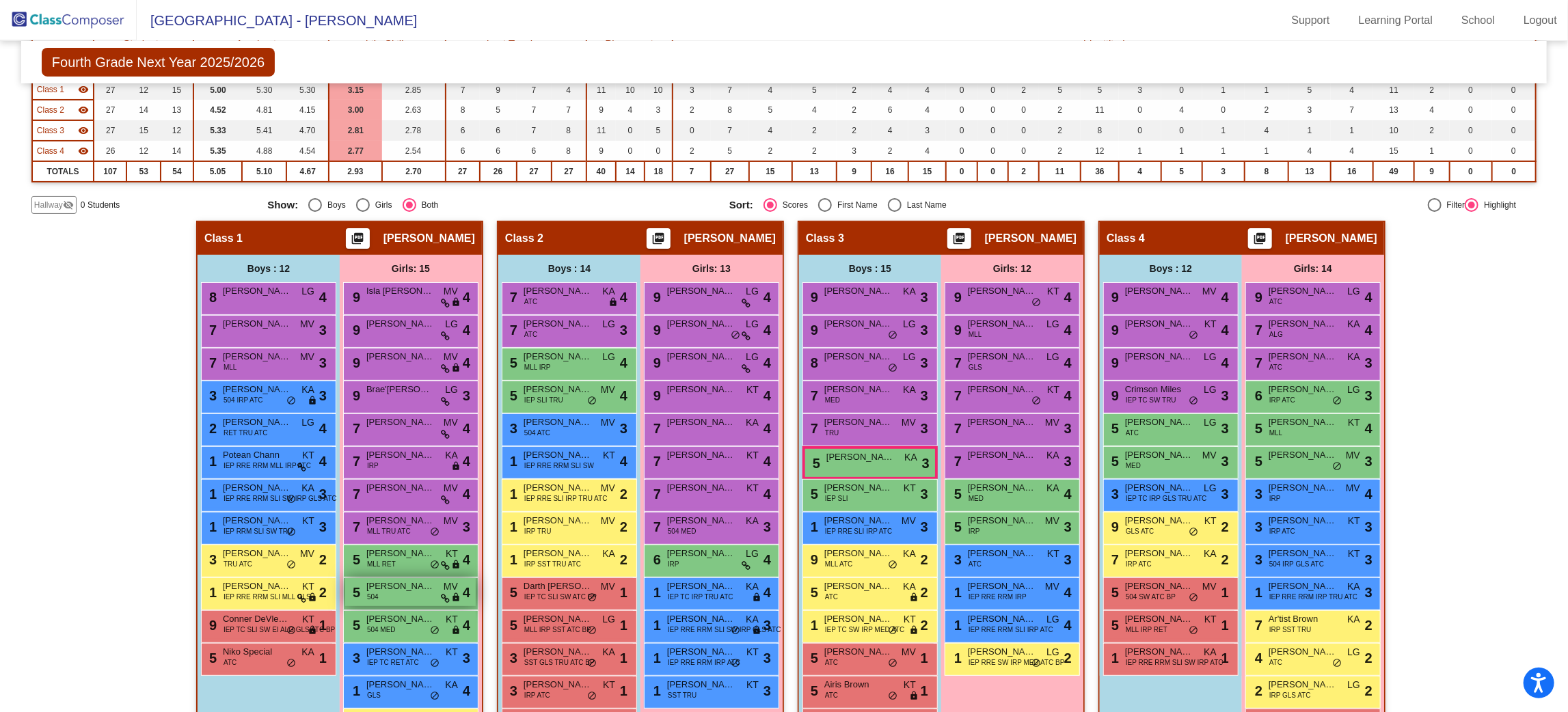
click at [423, 597] on div "5 Mollie Driscoll 504 MV lock do_not_disturb_alt 4" at bounding box center [410, 592] width 130 height 28
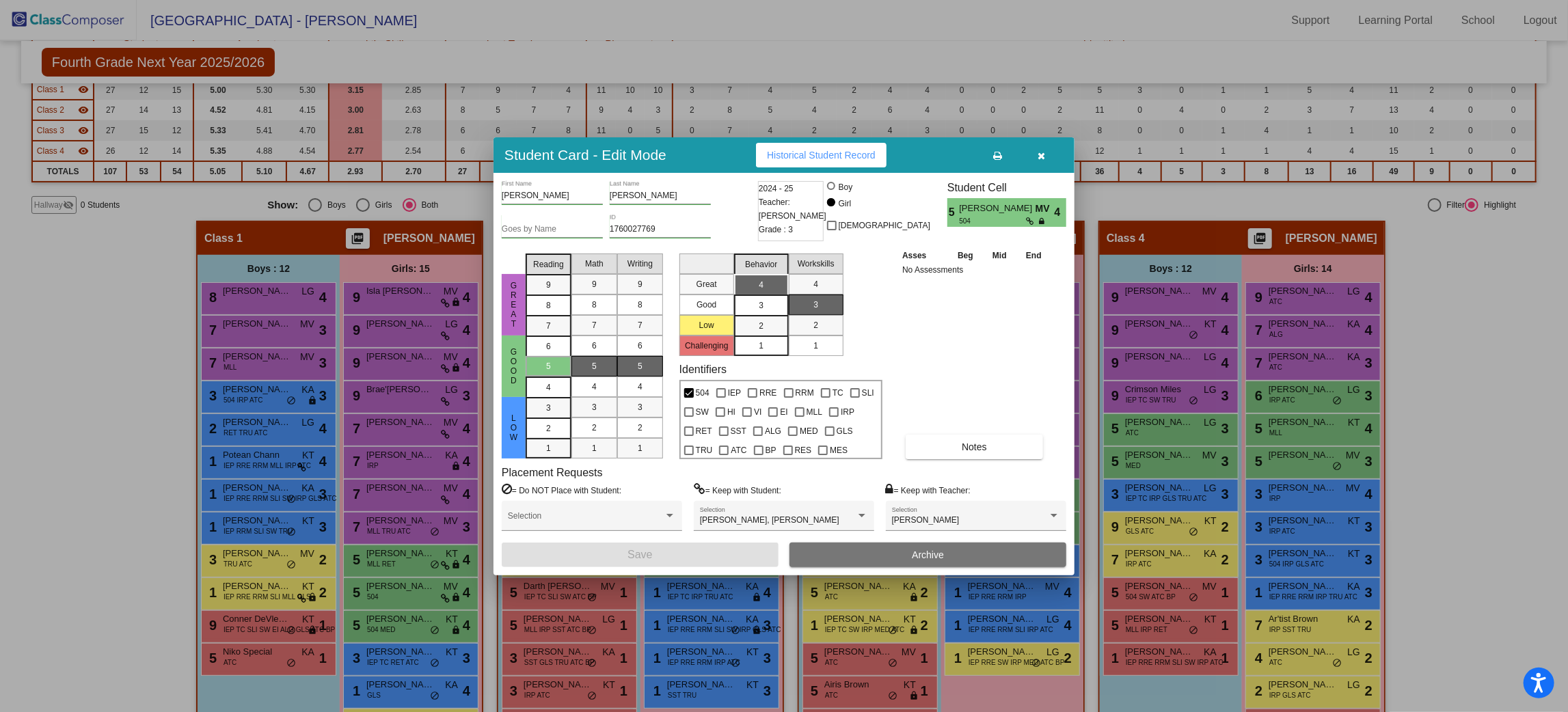
click at [1053, 159] on button "button" at bounding box center [1041, 155] width 43 height 25
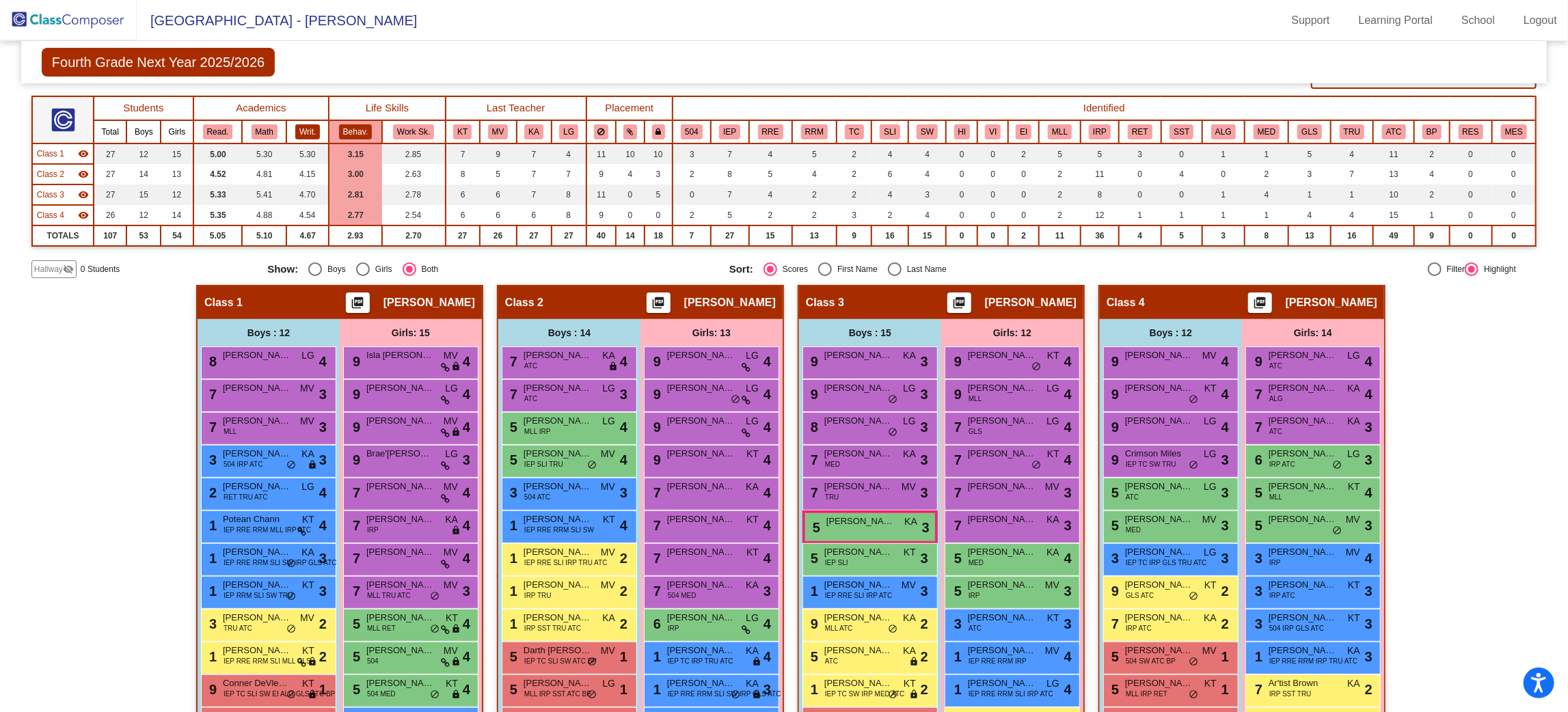
scroll to position [0, 0]
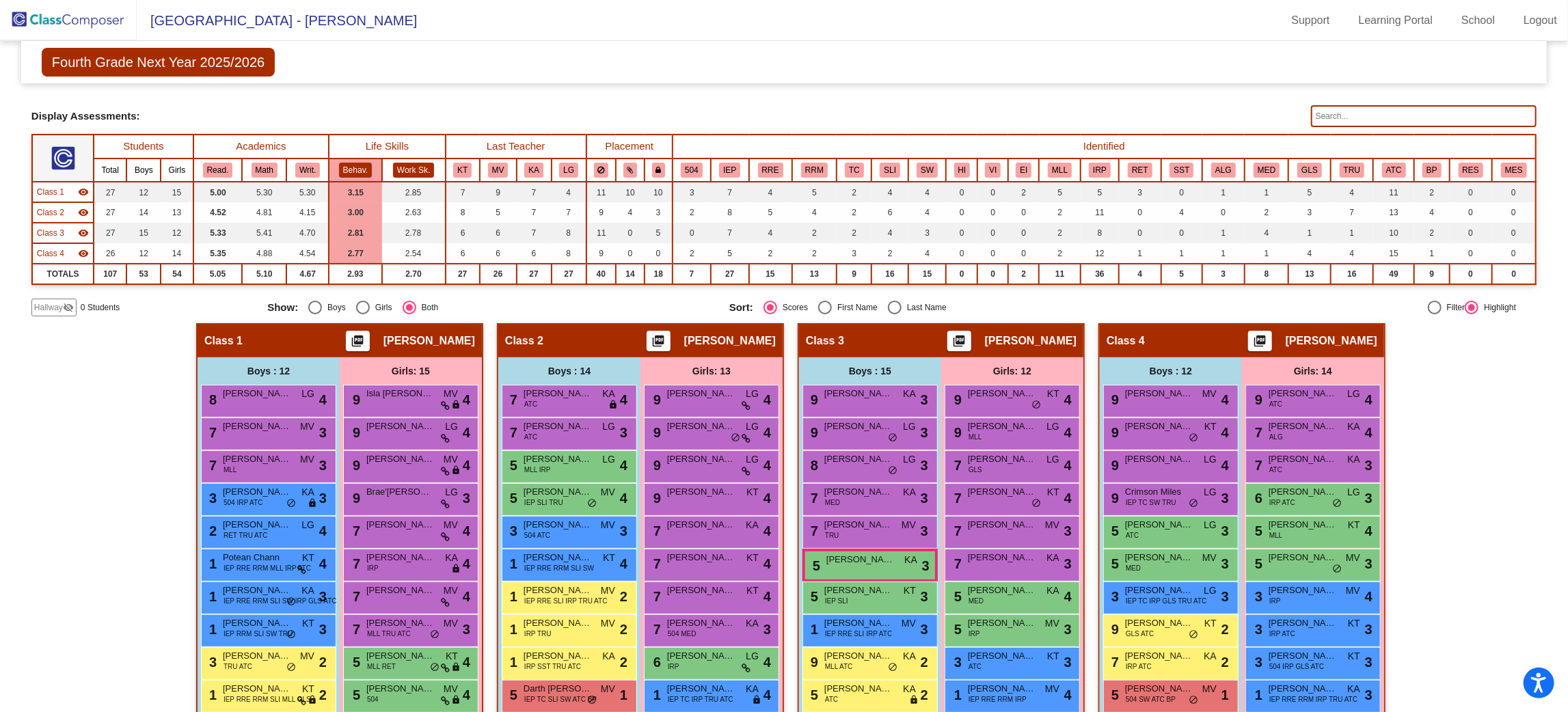
click at [406, 164] on button "Work Sk." at bounding box center [413, 170] width 41 height 15
click at [382, 164] on th "Work Sk." at bounding box center [413, 171] width 63 height 24
click at [864, 560] on span "Amere Sample" at bounding box center [860, 560] width 68 height 14
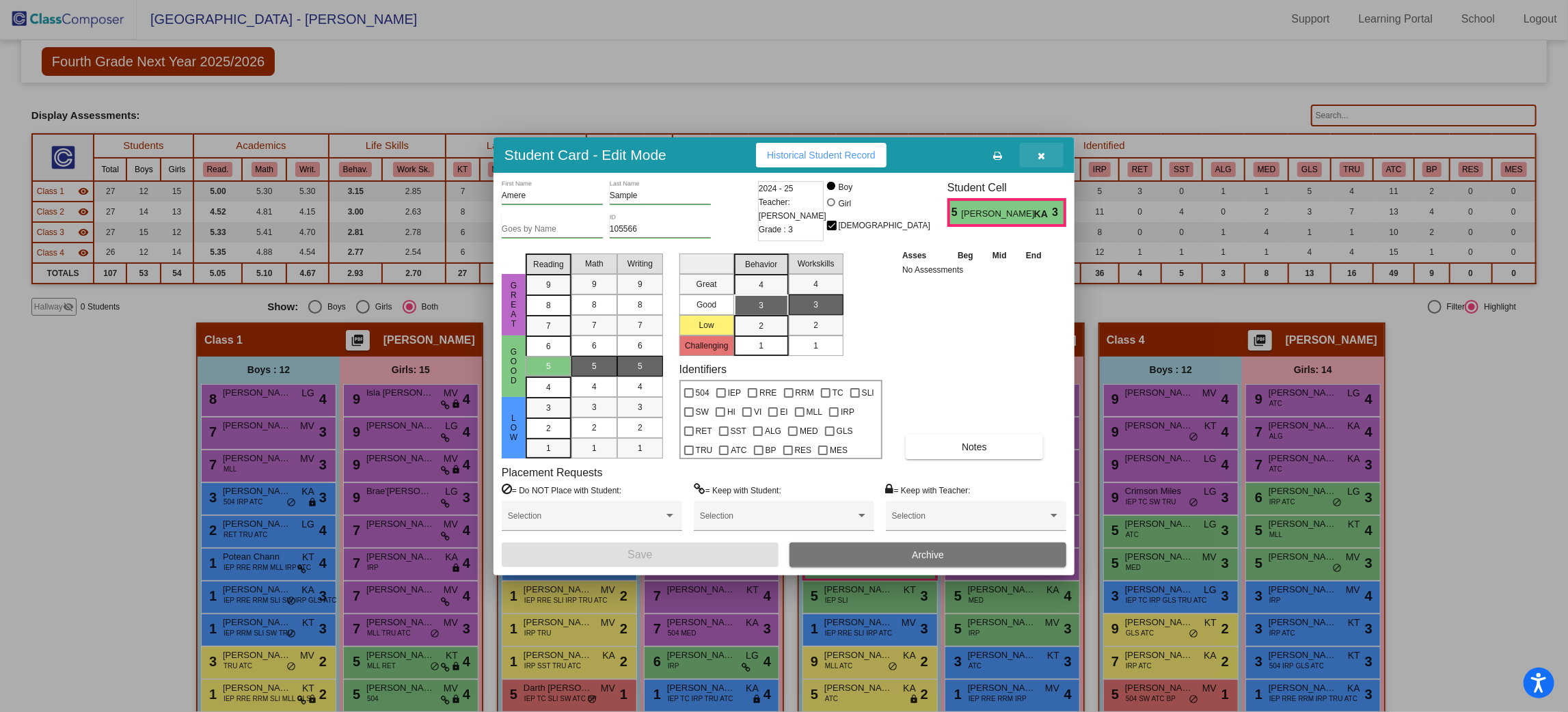
click at [1050, 166] on button "button" at bounding box center [1041, 155] width 43 height 25
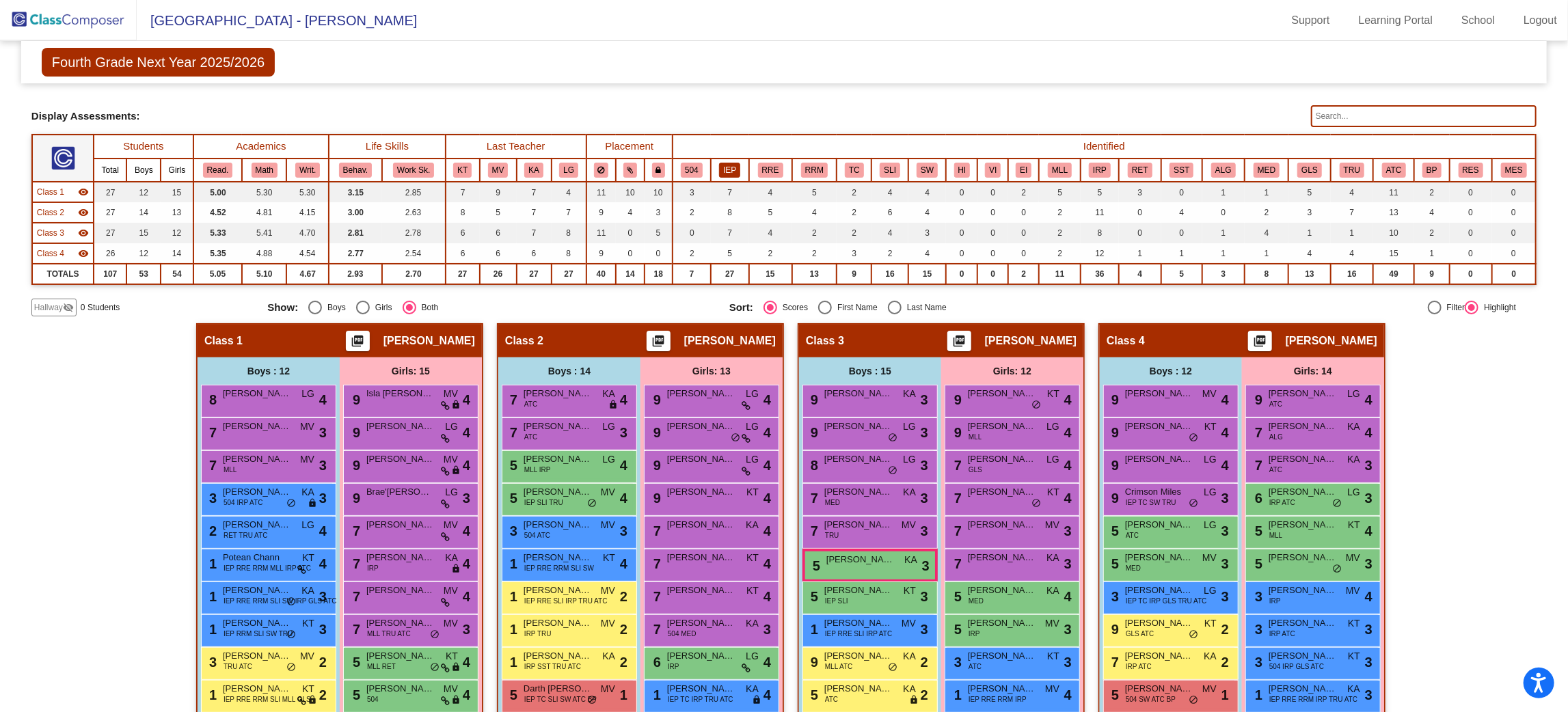
click at [727, 166] on button "IEP" at bounding box center [729, 170] width 21 height 15
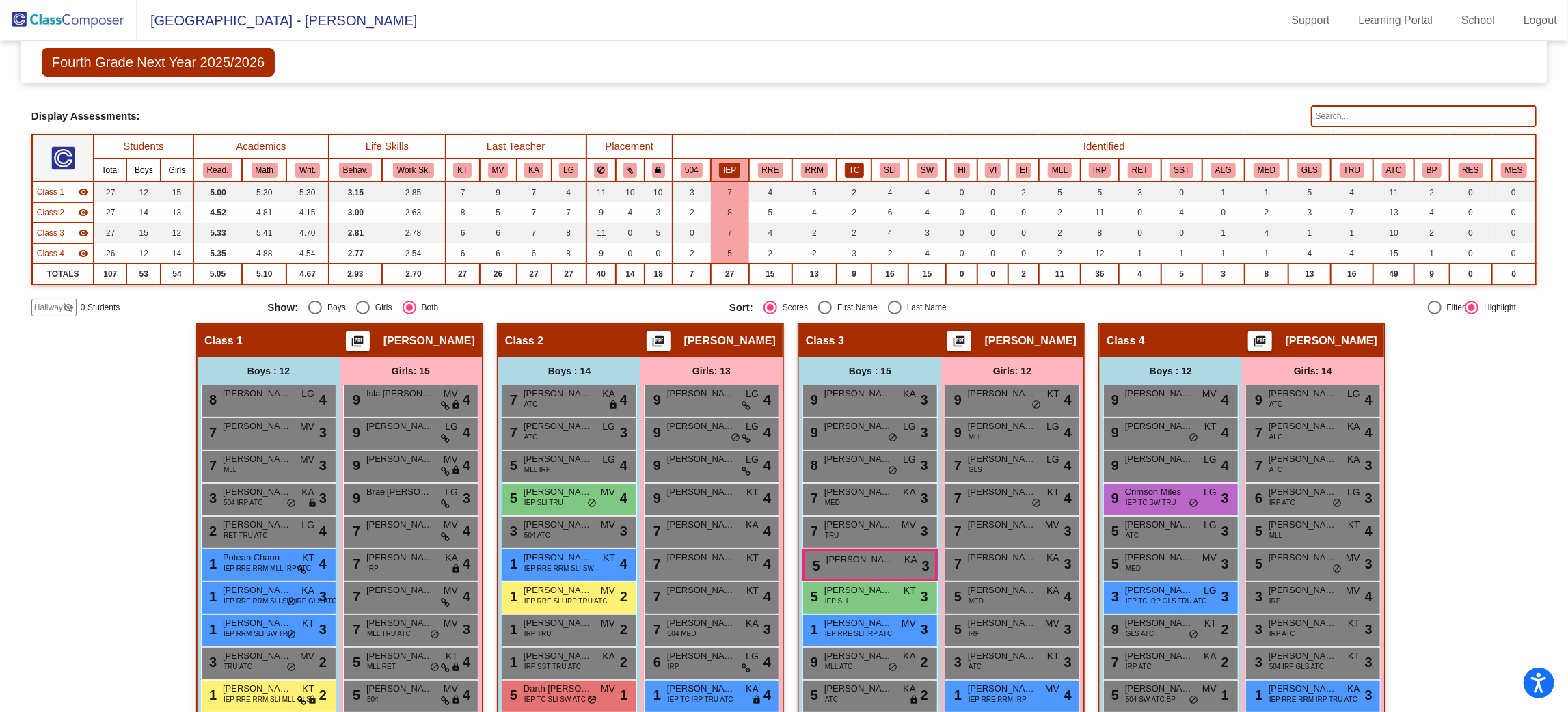
click at [858, 168] on button "TC" at bounding box center [853, 170] width 19 height 15
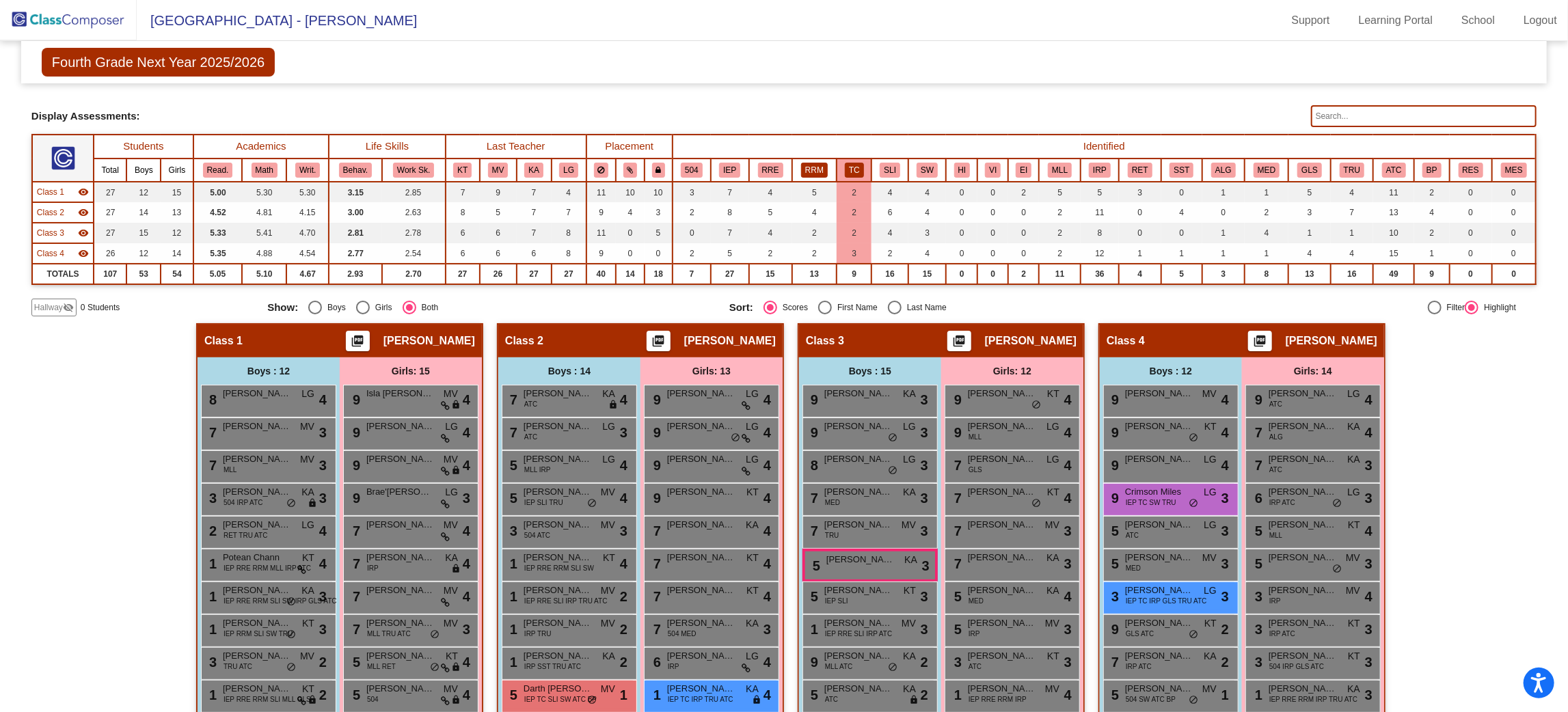
click at [809, 170] on button "RRM" at bounding box center [814, 170] width 27 height 15
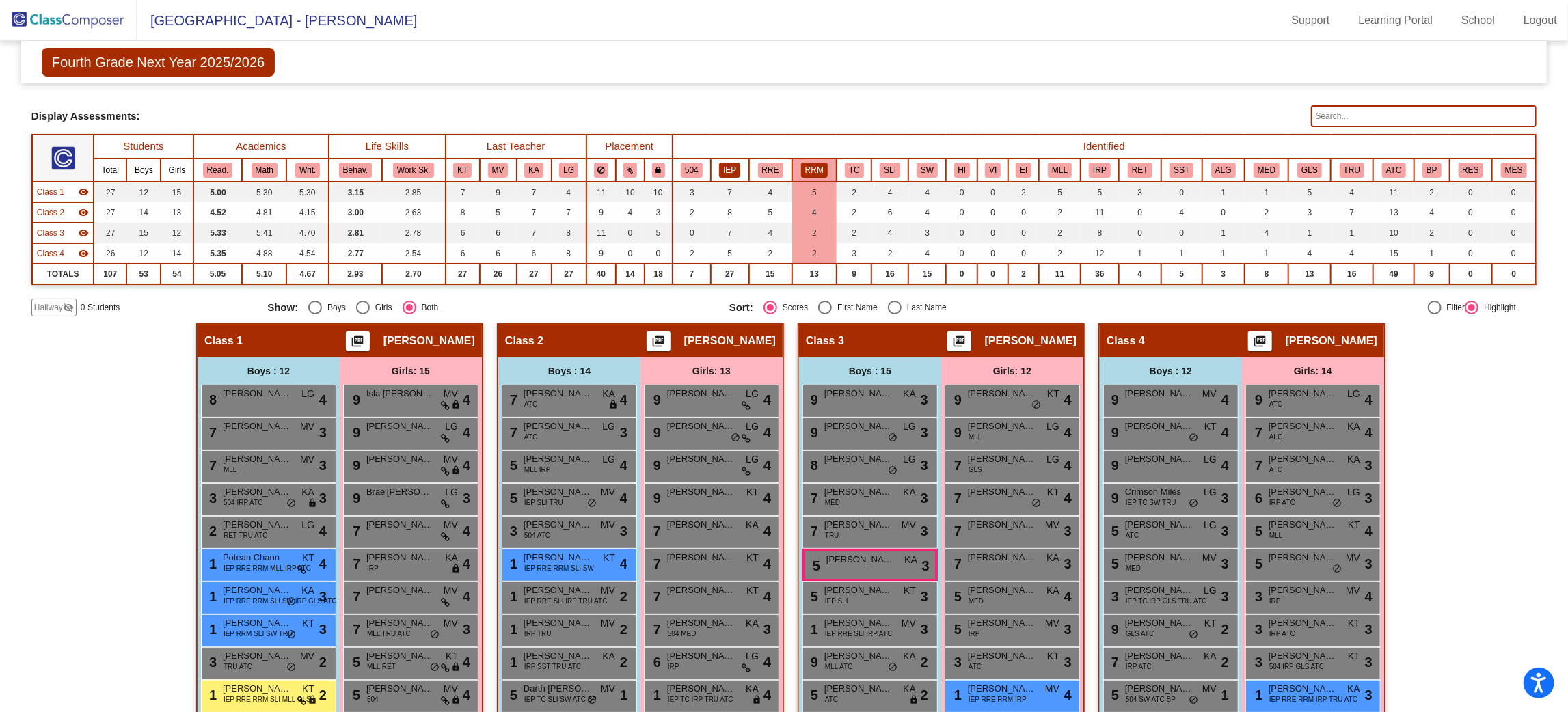
click at [735, 163] on button "IEP" at bounding box center [729, 170] width 21 height 15
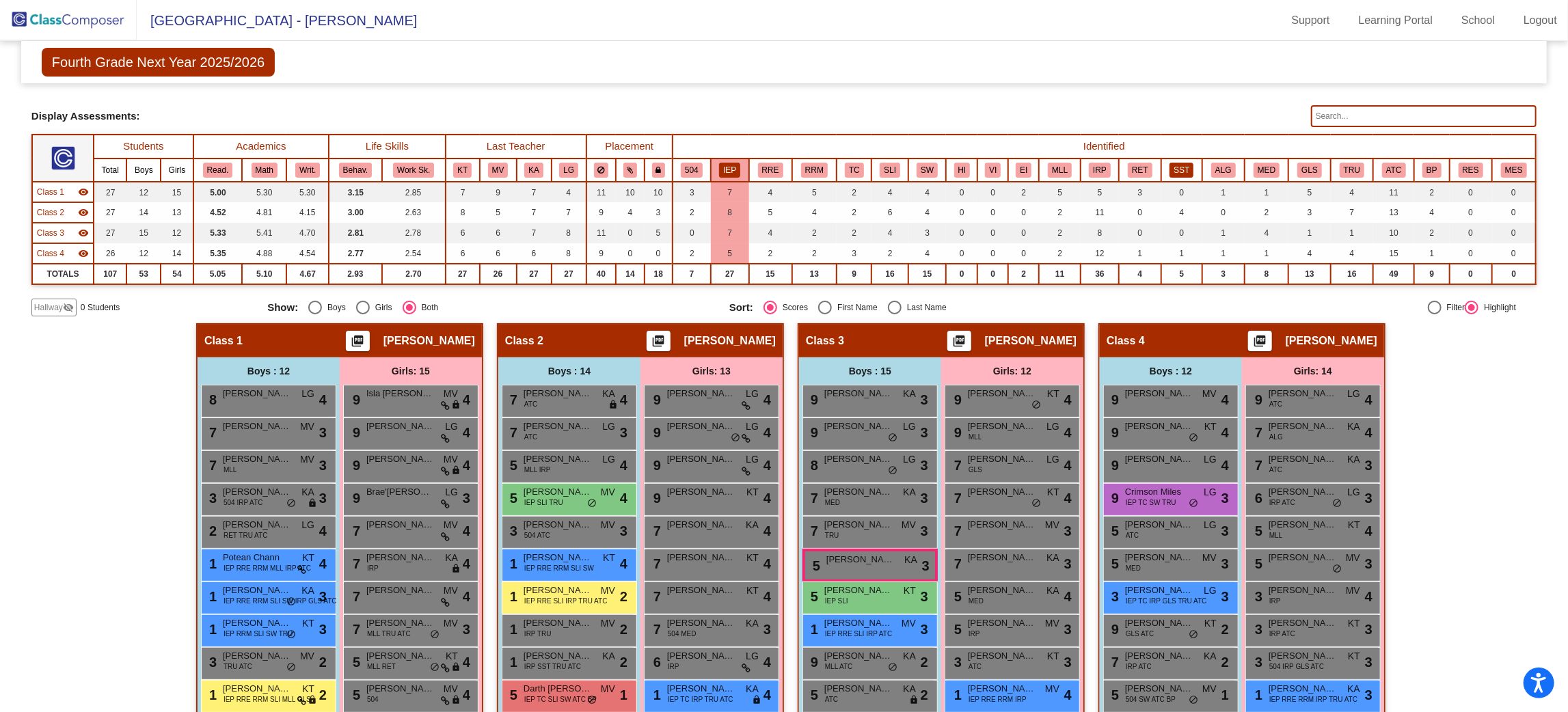
click at [1186, 166] on button "SST" at bounding box center [1181, 170] width 24 height 15
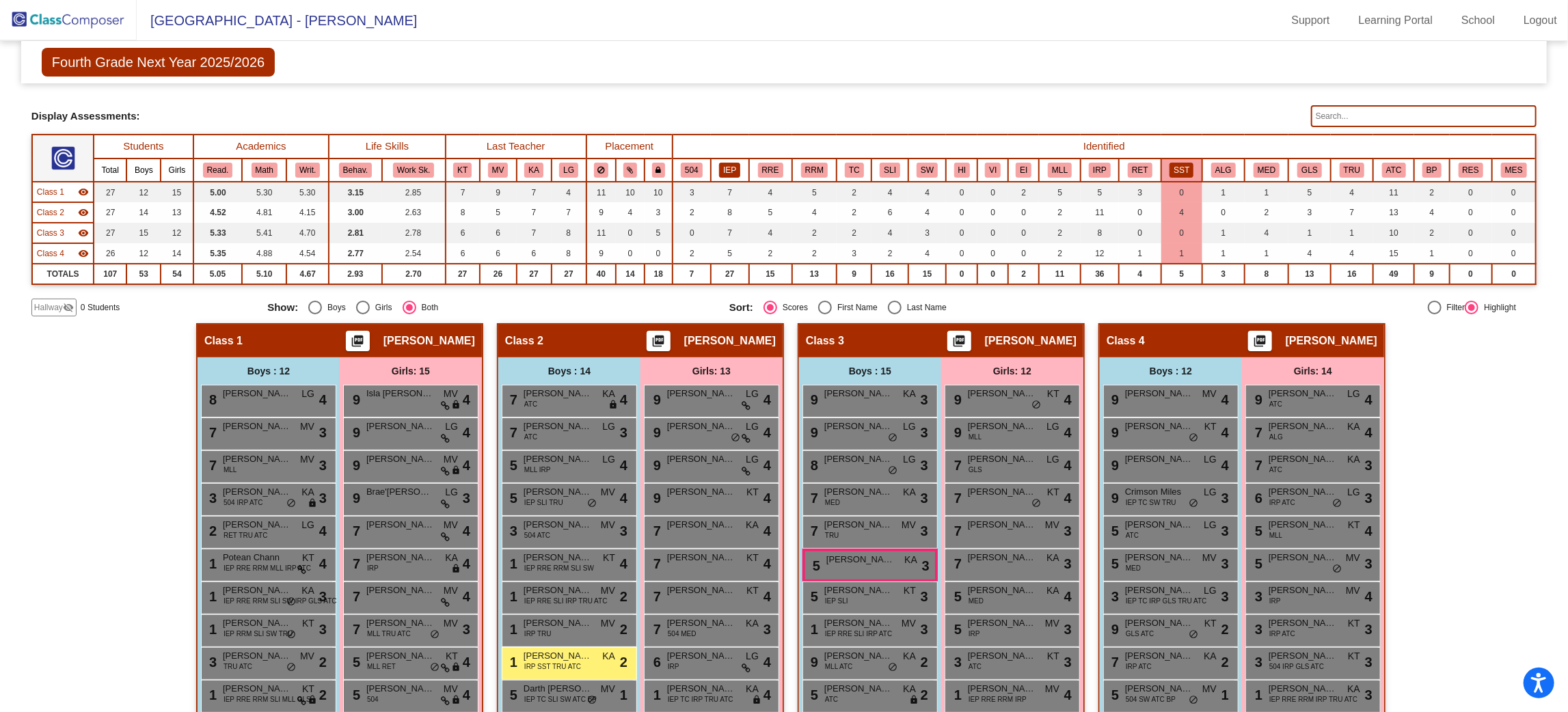
click at [734, 166] on button "IEP" at bounding box center [729, 170] width 21 height 15
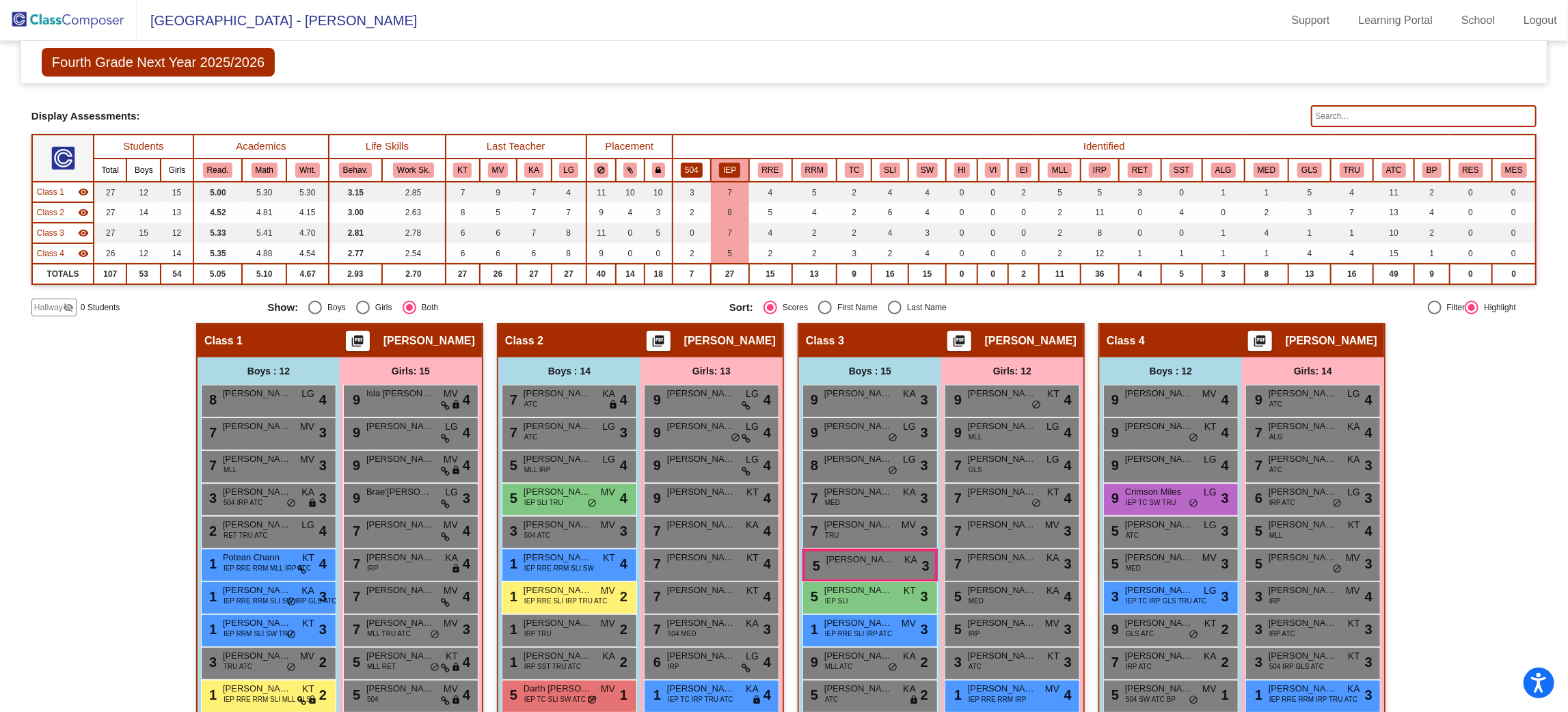
click at [688, 163] on button "504" at bounding box center [691, 170] width 22 height 15
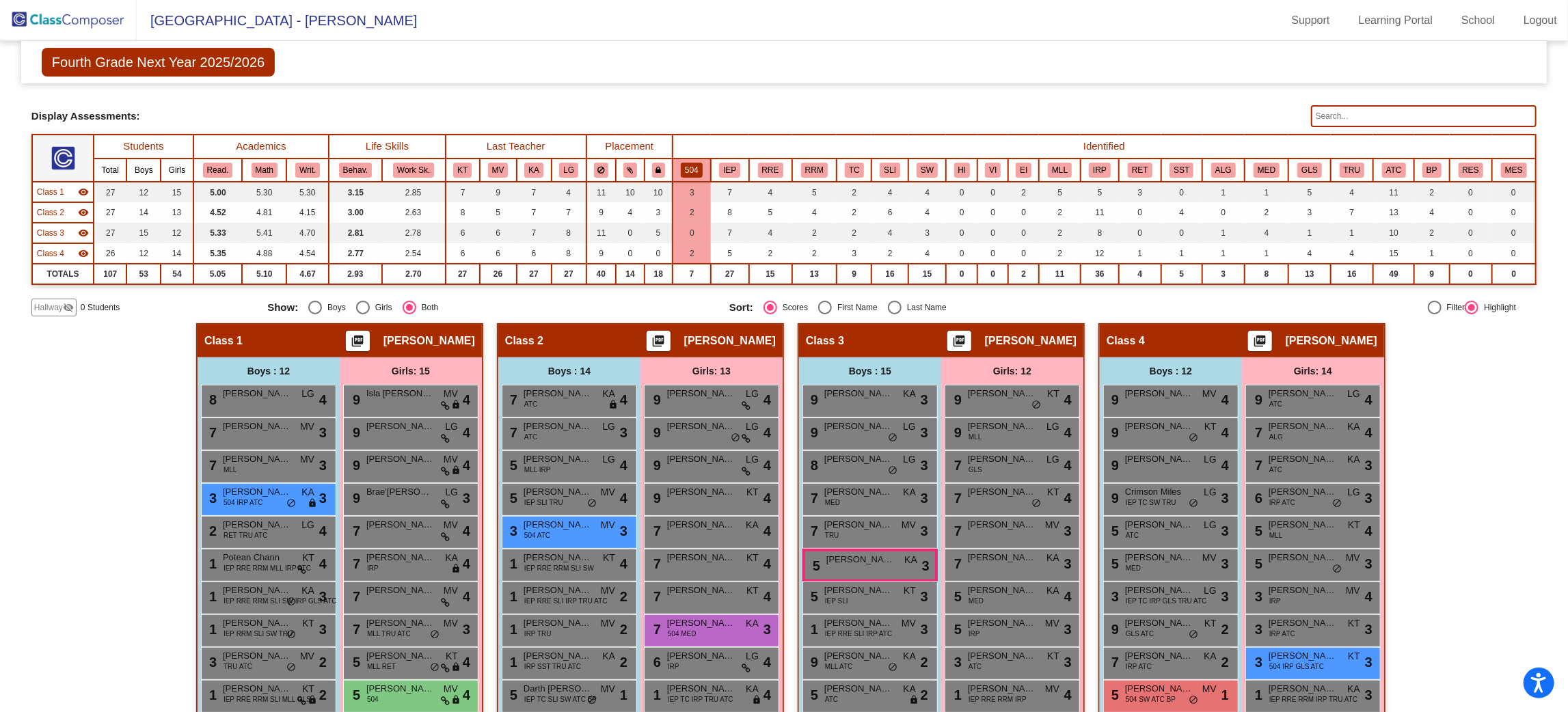
click at [112, 19] on img at bounding box center [68, 20] width 137 height 40
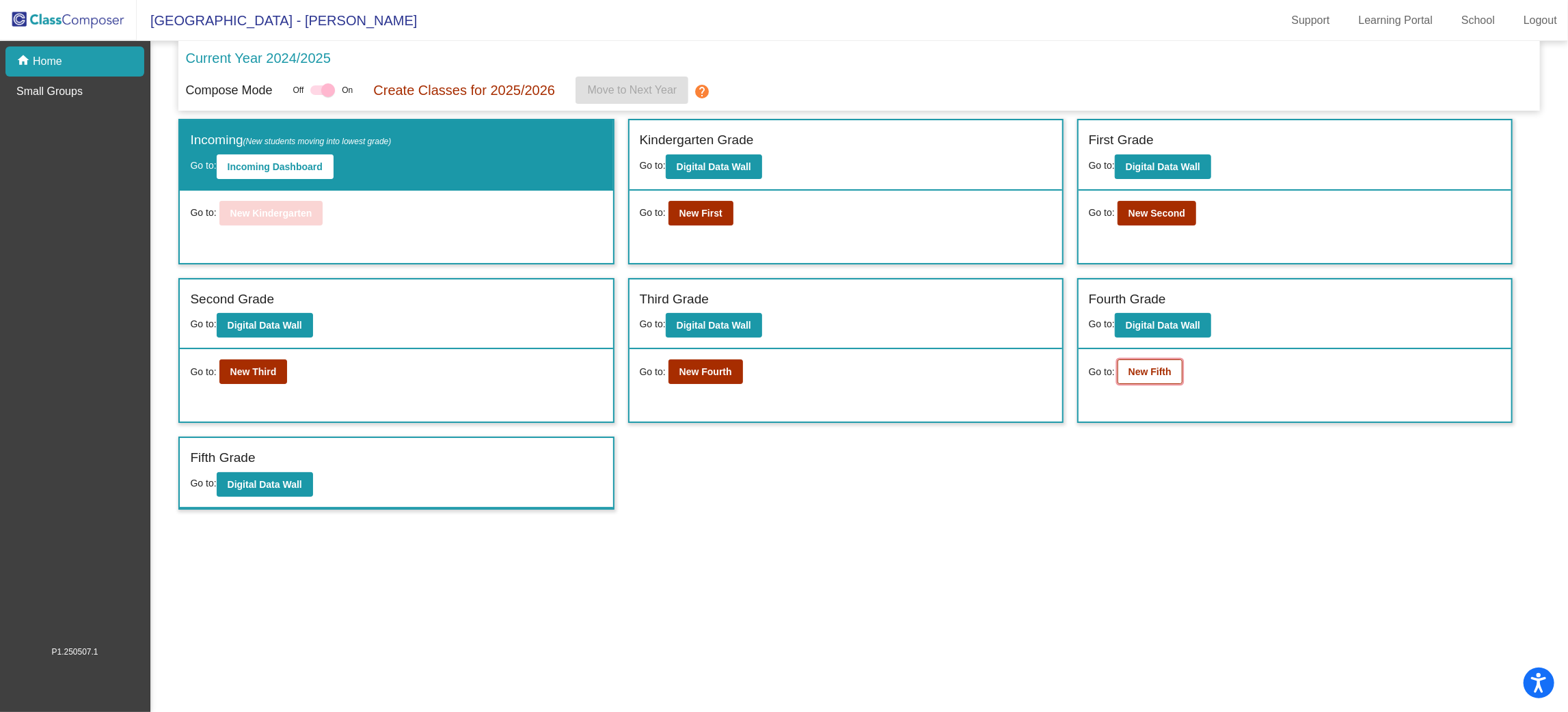
click at [1157, 375] on b "New Fifth" at bounding box center [1150, 371] width 43 height 11
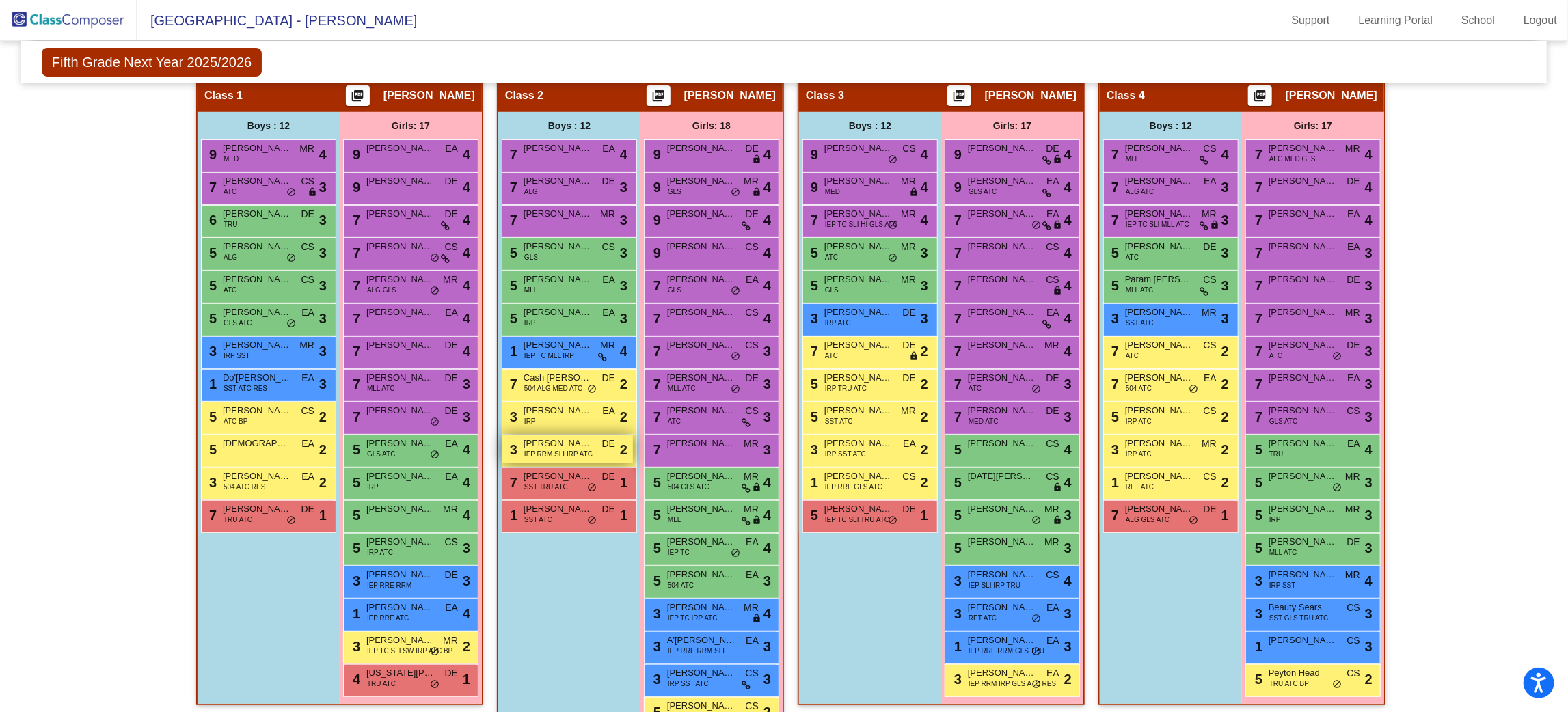
scroll to position [280, 0]
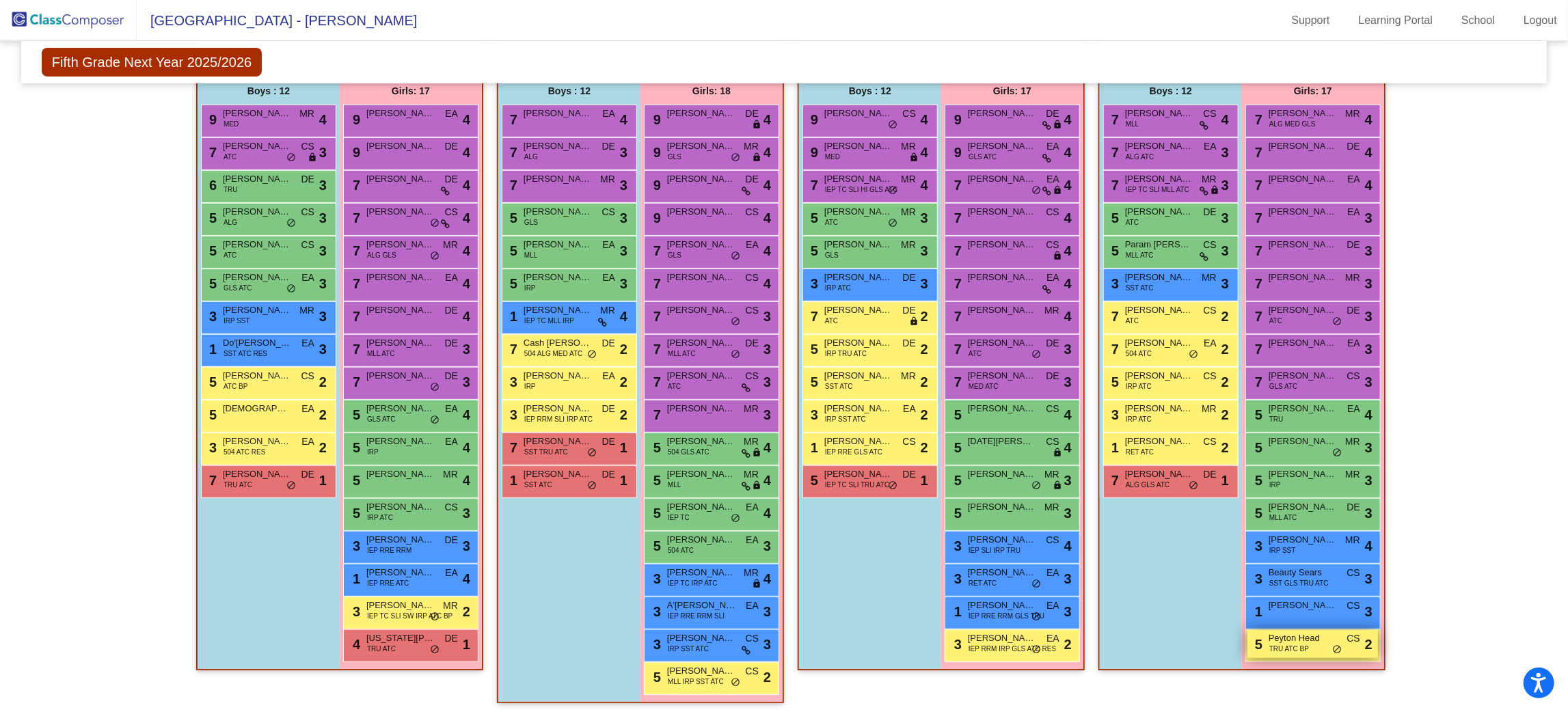
click at [1313, 642] on span "Peyton Head" at bounding box center [1302, 638] width 68 height 14
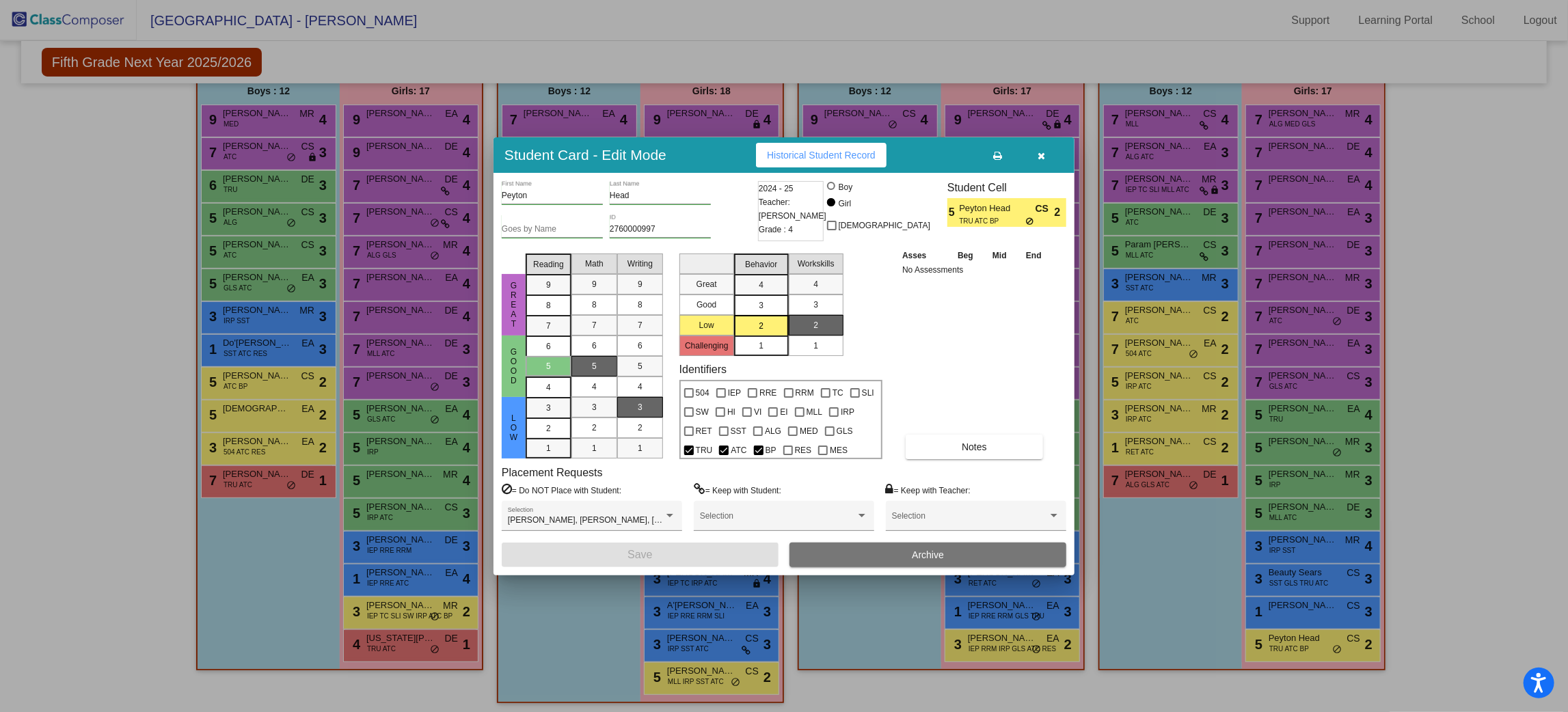
click at [1040, 154] on icon "button" at bounding box center [1042, 156] width 8 height 10
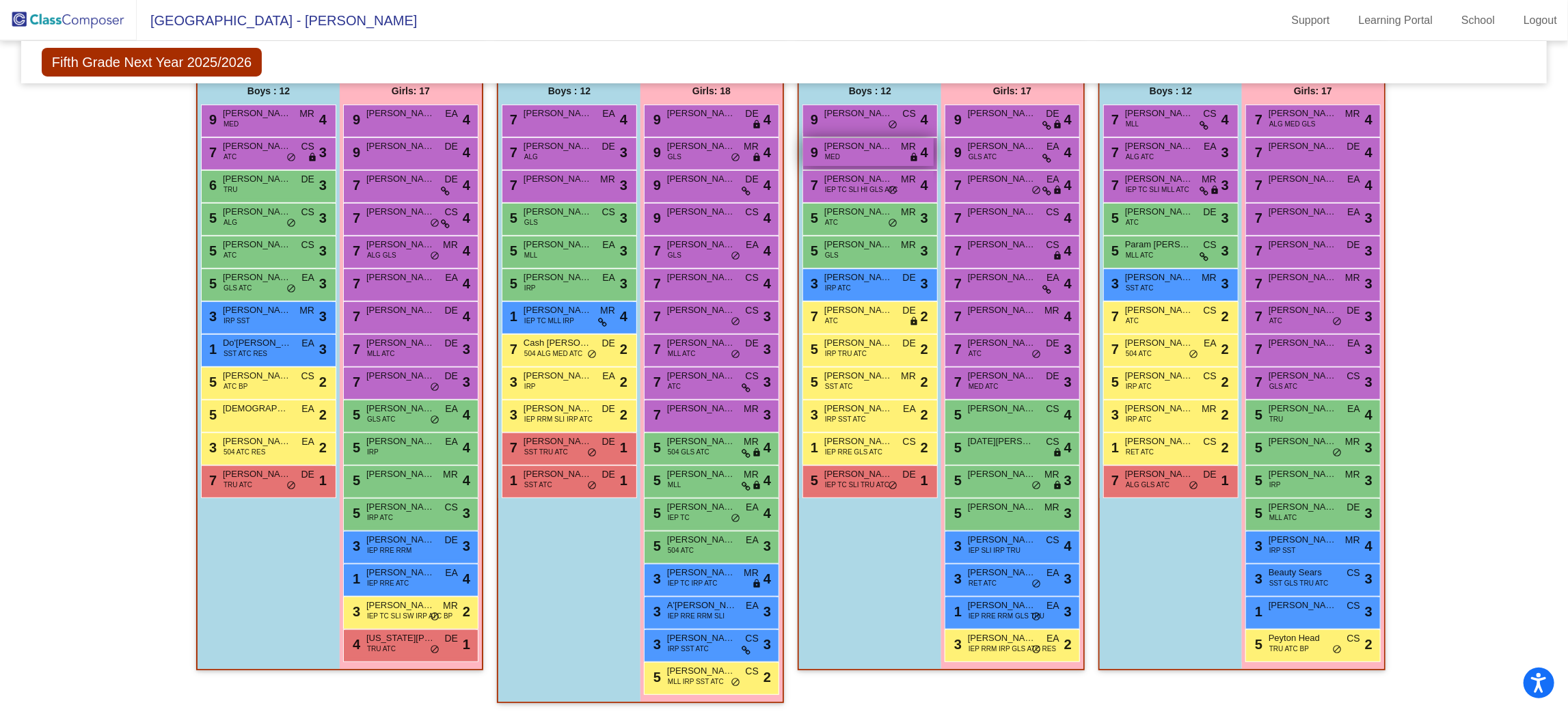
click at [856, 150] on span "Carter DeSantes" at bounding box center [858, 146] width 68 height 14
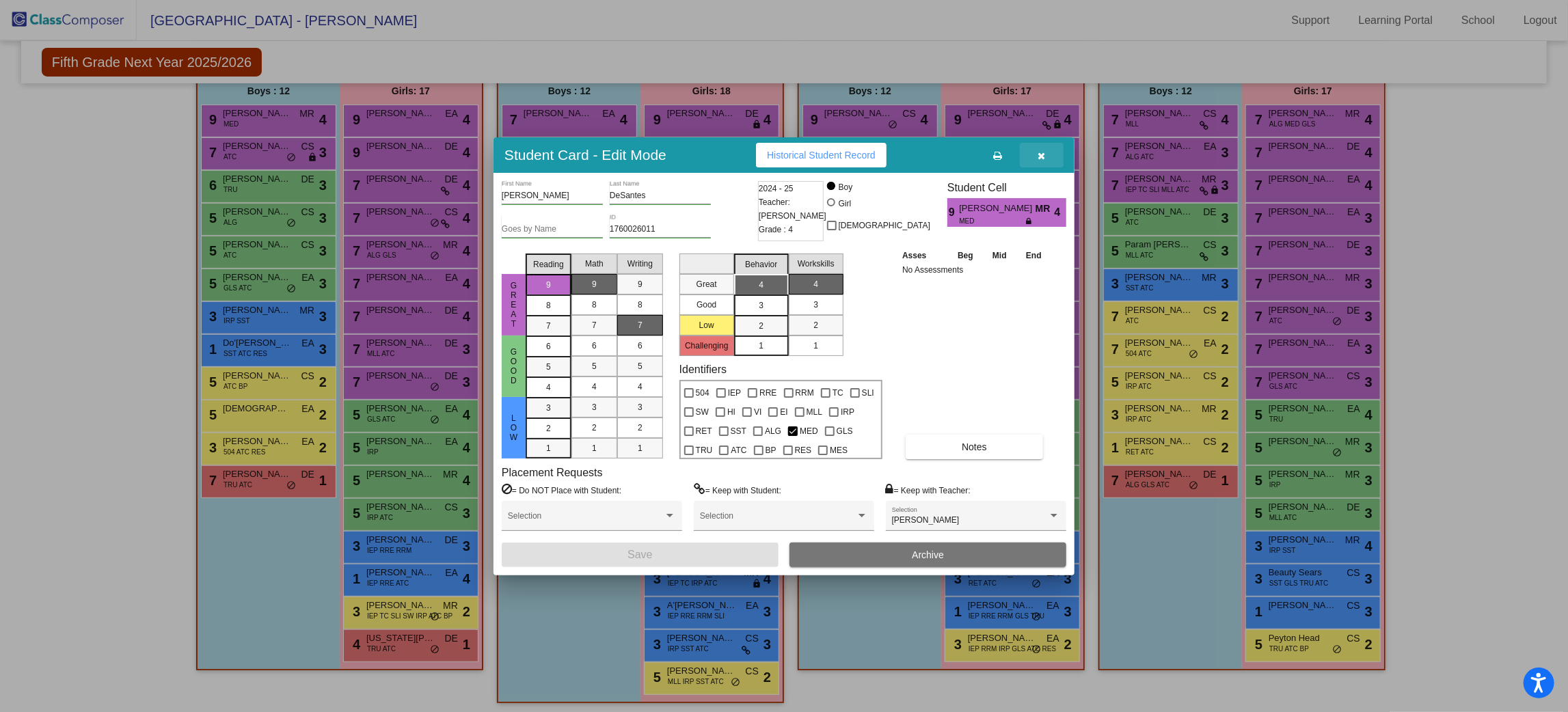
click at [1047, 146] on button "button" at bounding box center [1041, 155] width 43 height 25
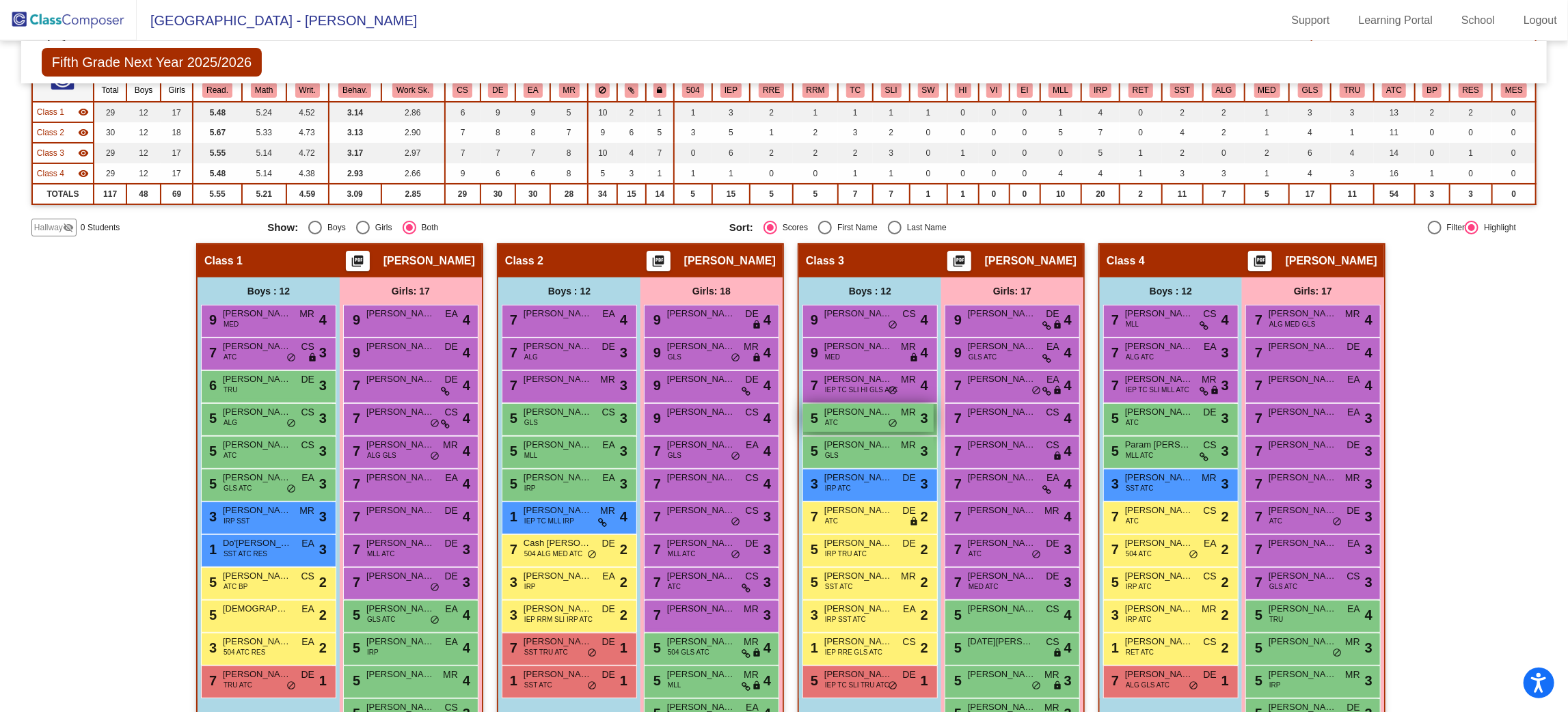
scroll to position [0, 0]
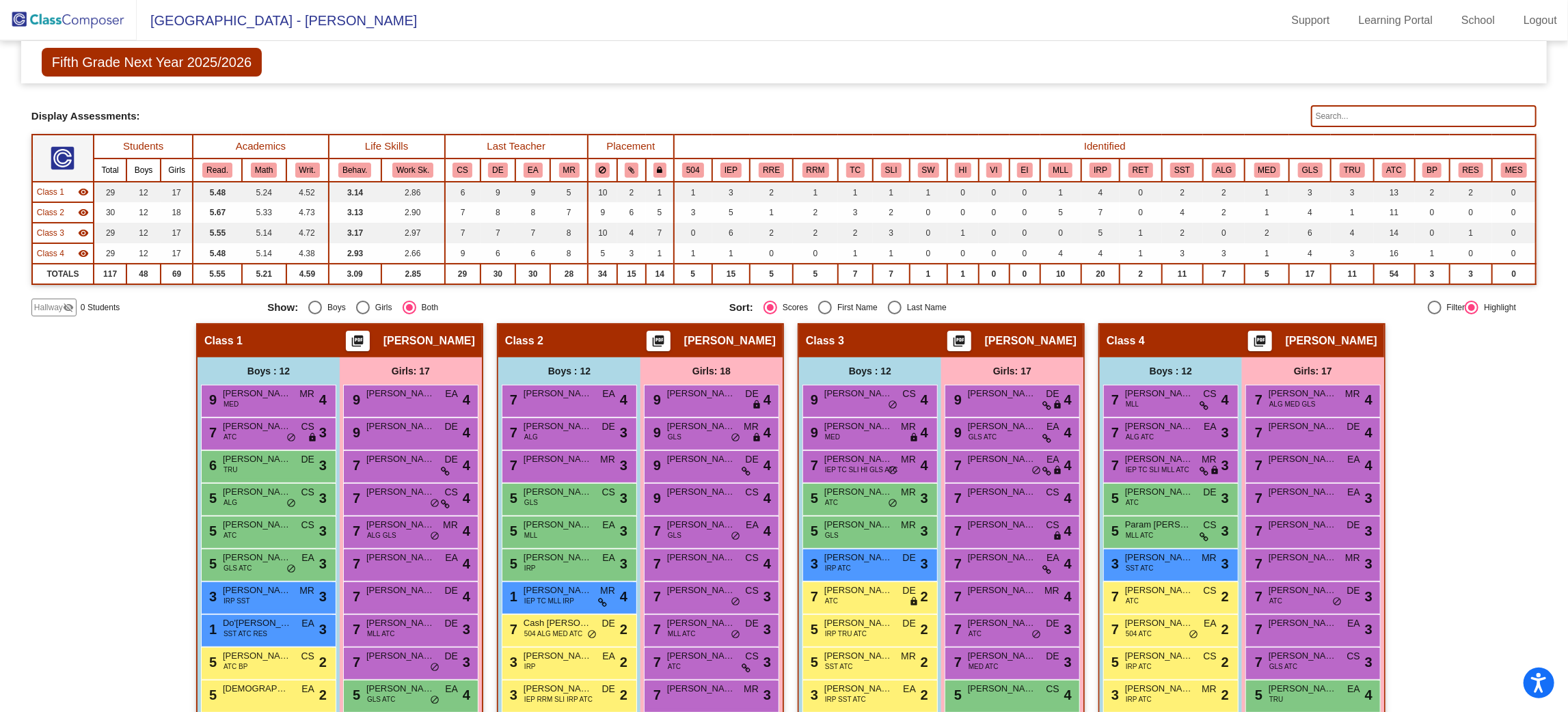
click at [738, 159] on th "IEP" at bounding box center [731, 171] width 37 height 24
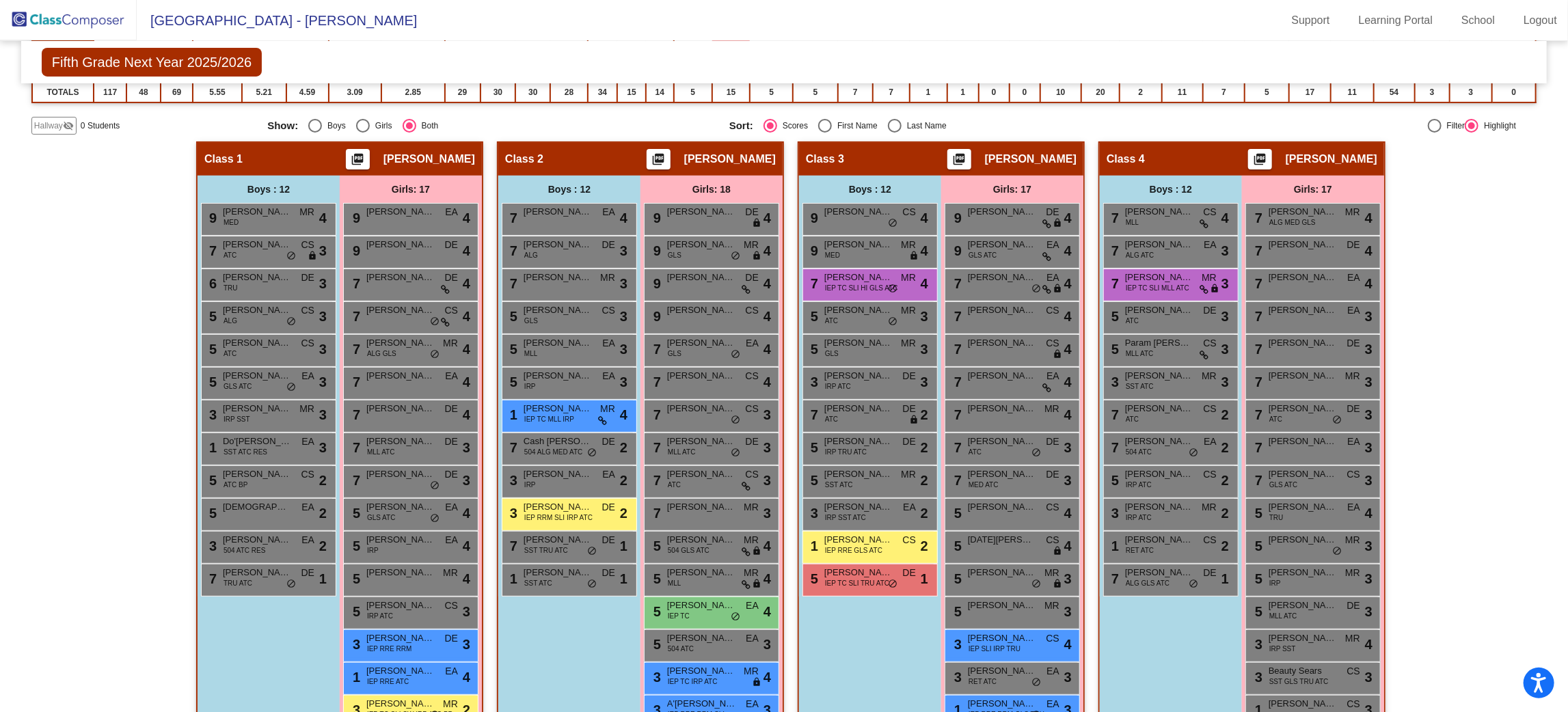
scroll to position [75, 0]
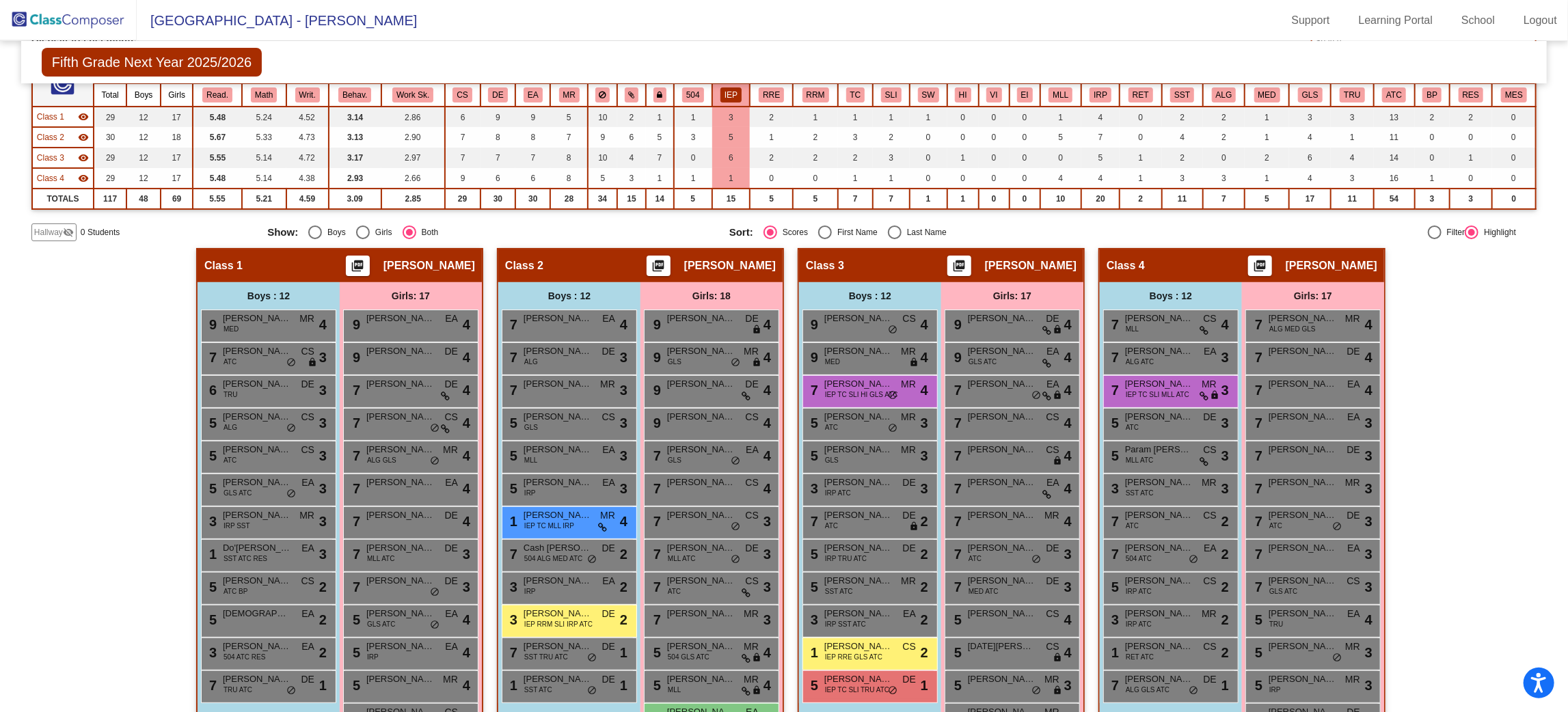
click at [731, 92] on button "IEP" at bounding box center [730, 95] width 21 height 15
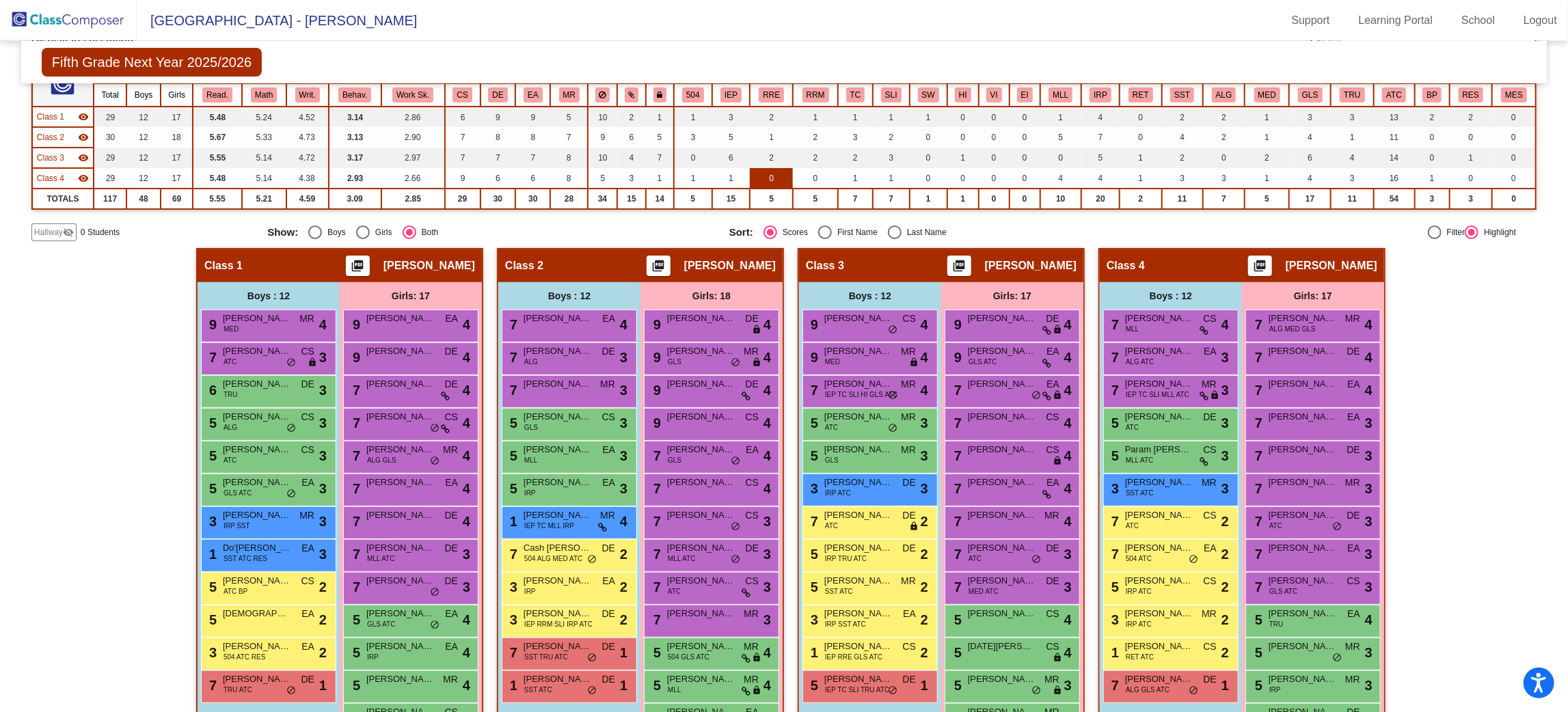
scroll to position [0, 0]
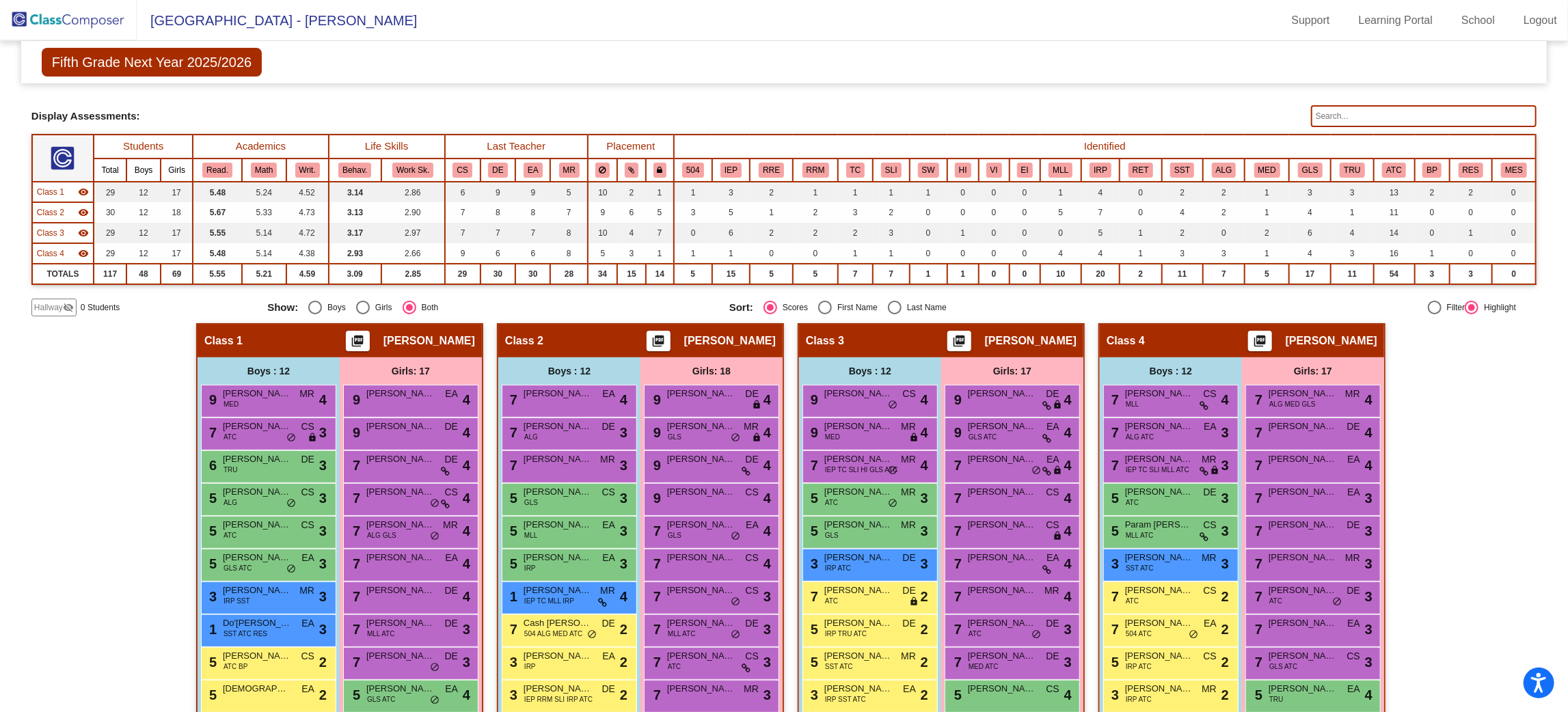
click at [727, 159] on th "IEP" at bounding box center [731, 171] width 37 height 24
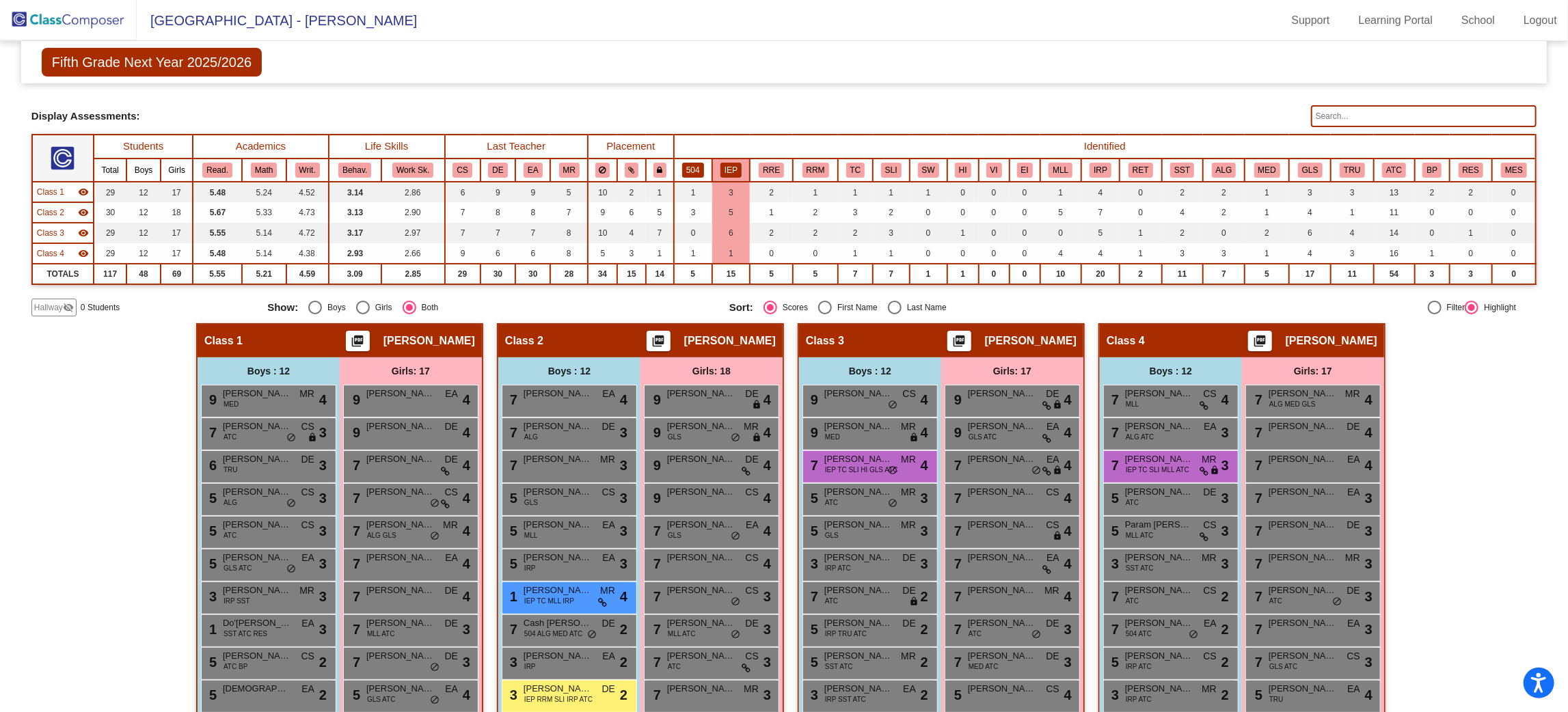
click at [682, 163] on button "504" at bounding box center [693, 170] width 22 height 15
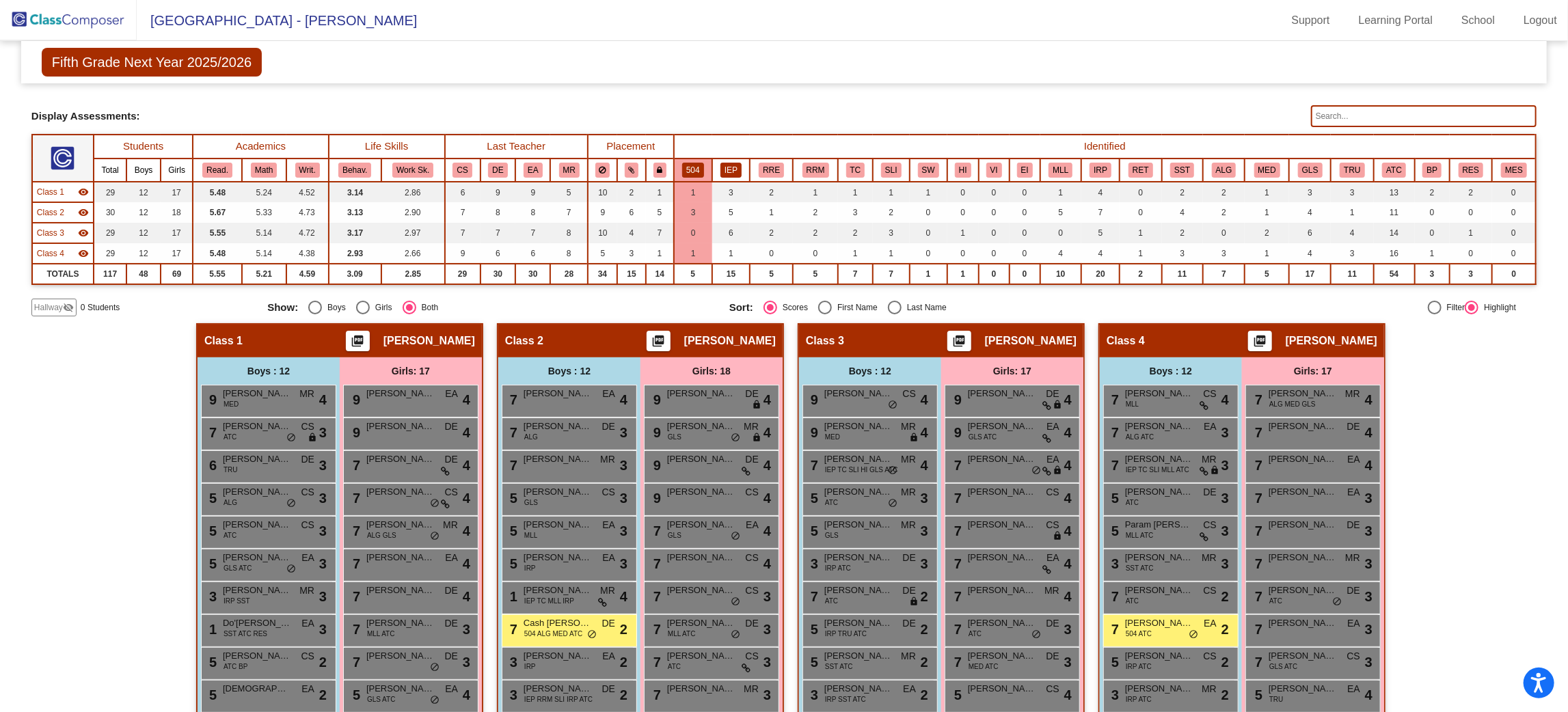
click at [736, 164] on button "IEP" at bounding box center [730, 170] width 21 height 15
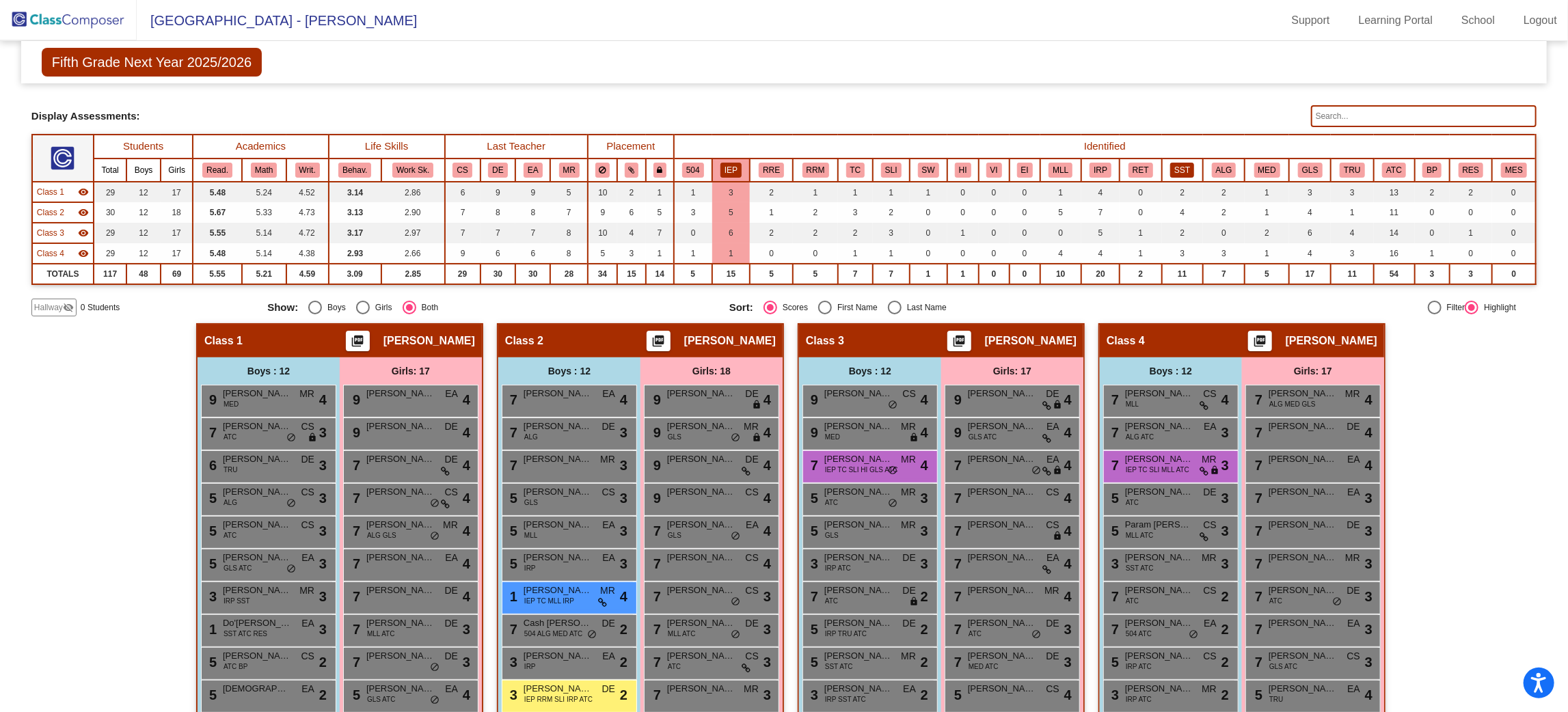
click at [1174, 163] on button "SST" at bounding box center [1181, 170] width 24 height 15
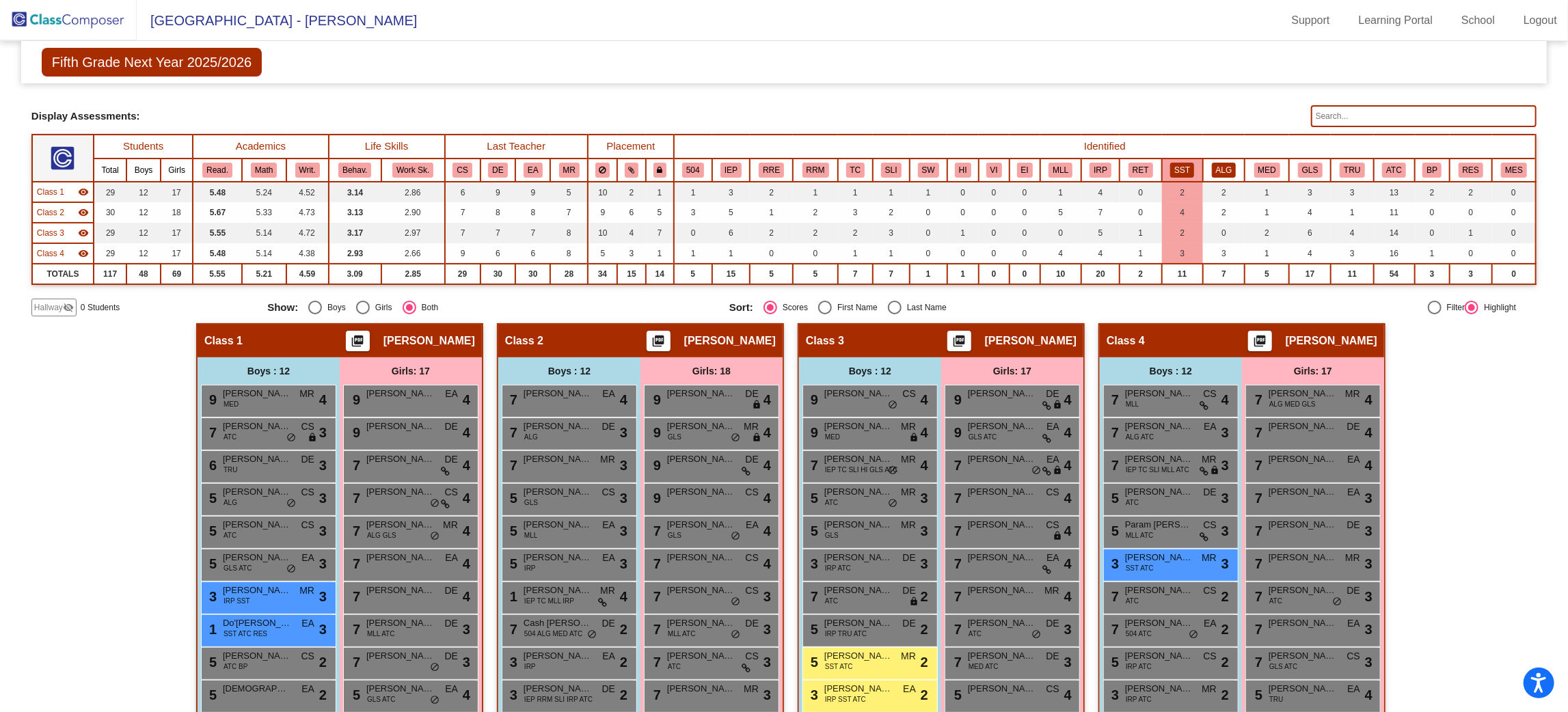
click at [1221, 166] on button "ALG" at bounding box center [1224, 170] width 25 height 15
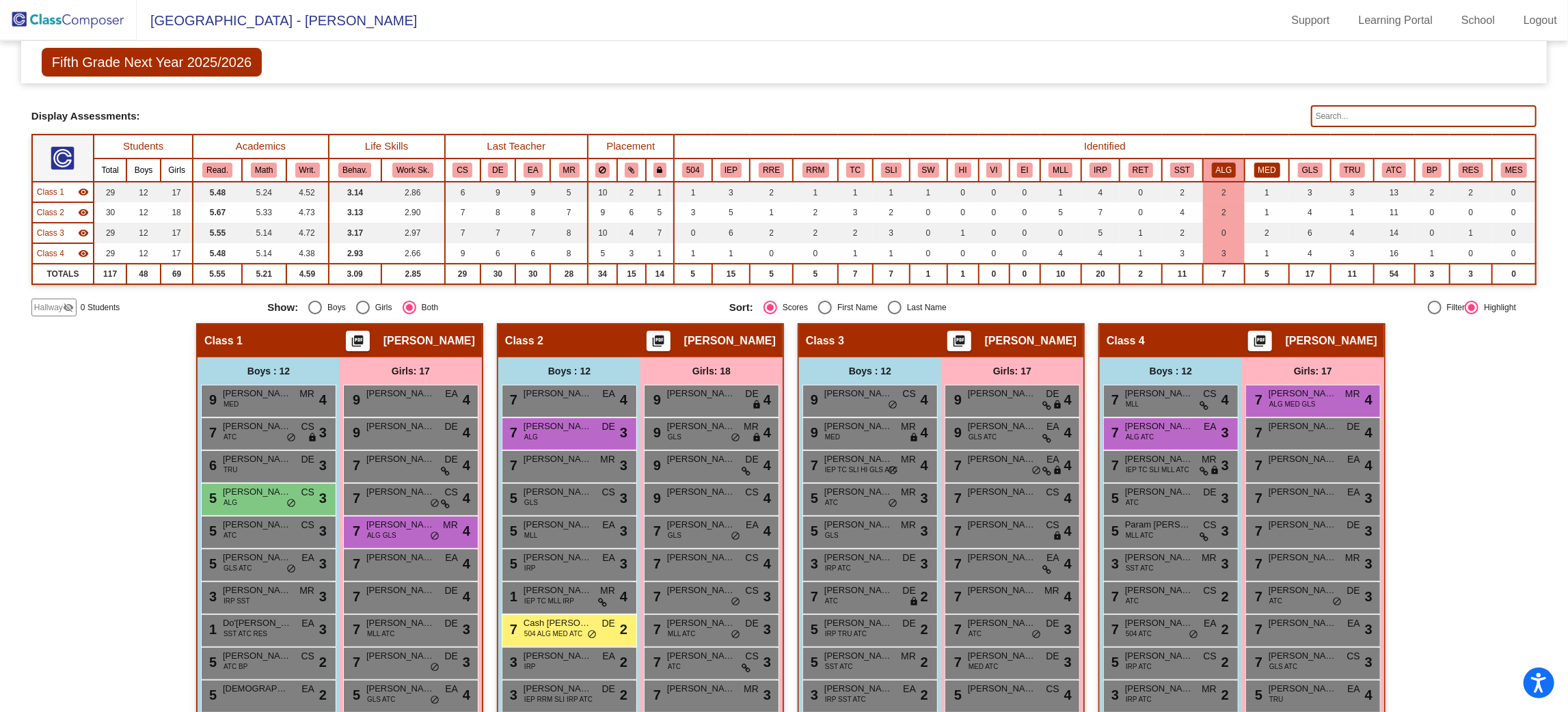
click at [1259, 174] on button "MED" at bounding box center [1267, 170] width 26 height 15
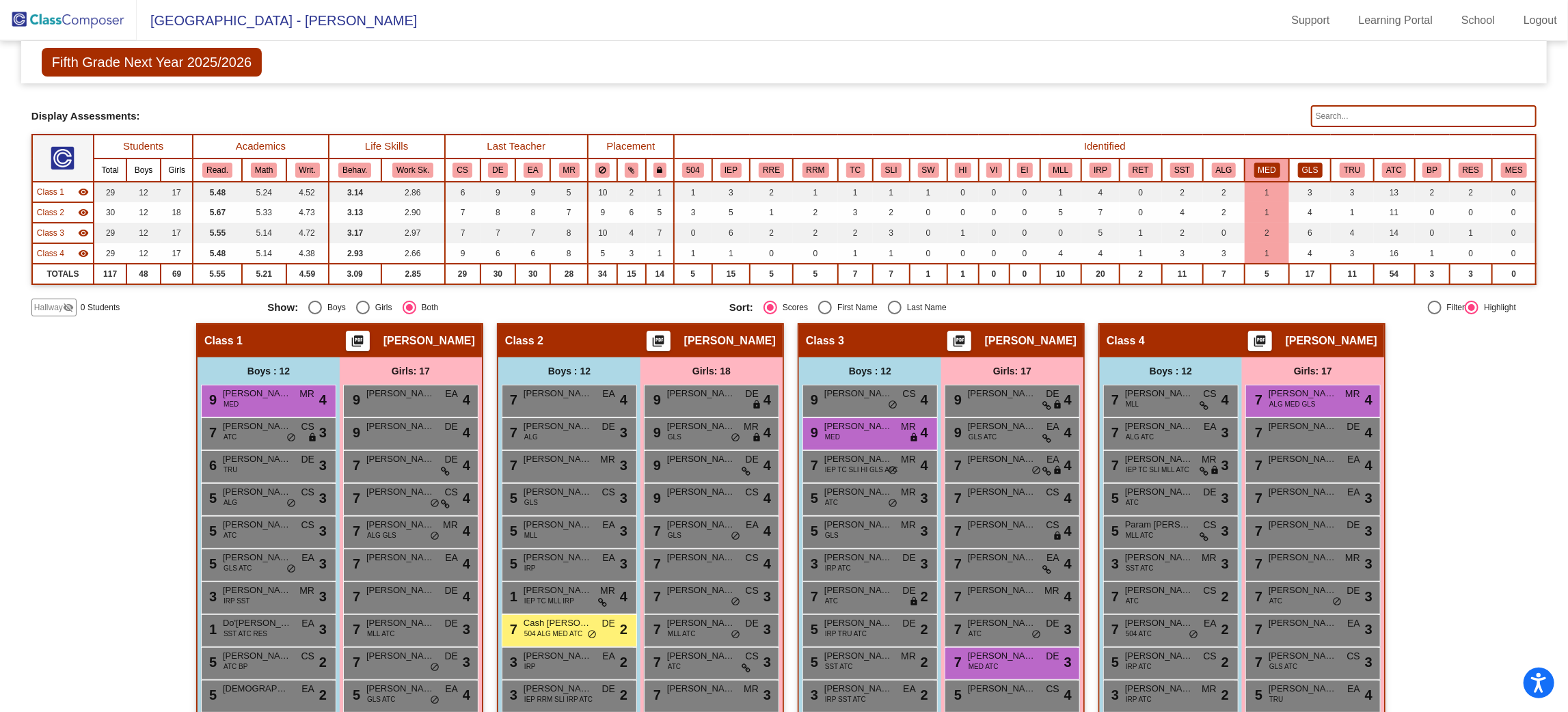
click at [1299, 167] on button "GLS" at bounding box center [1310, 170] width 25 height 15
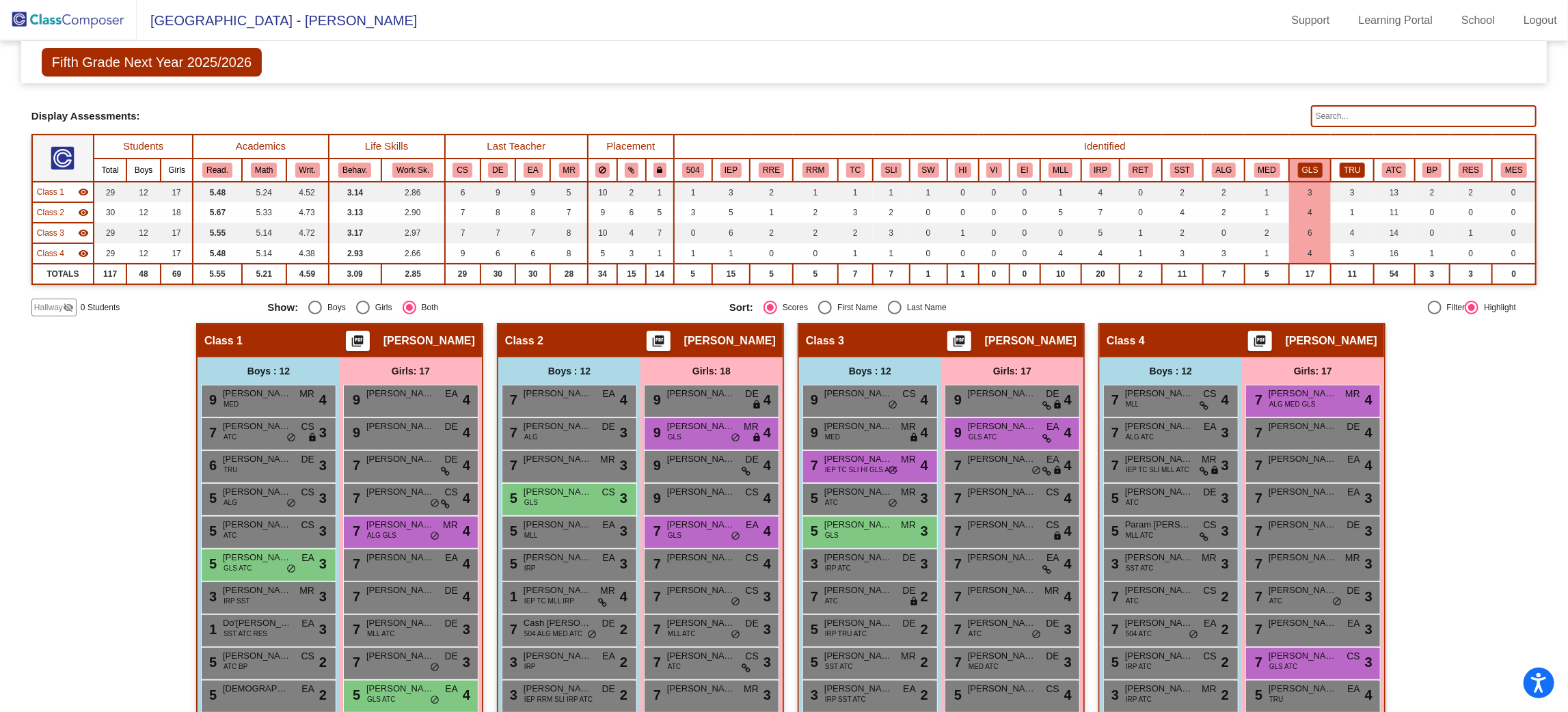
click at [1345, 167] on button "TRU" at bounding box center [1351, 170] width 25 height 15
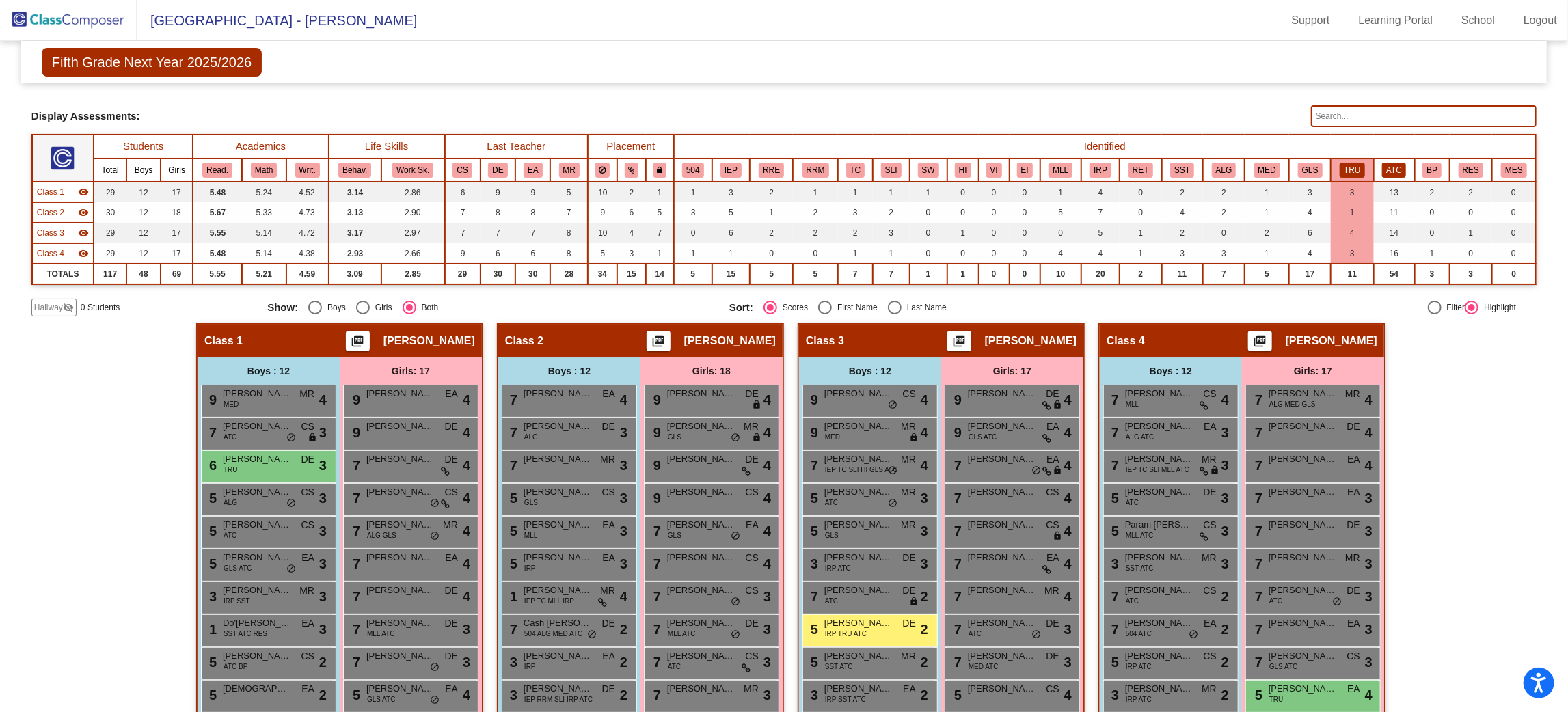
click at [1397, 174] on button "ATC" at bounding box center [1393, 170] width 24 height 15
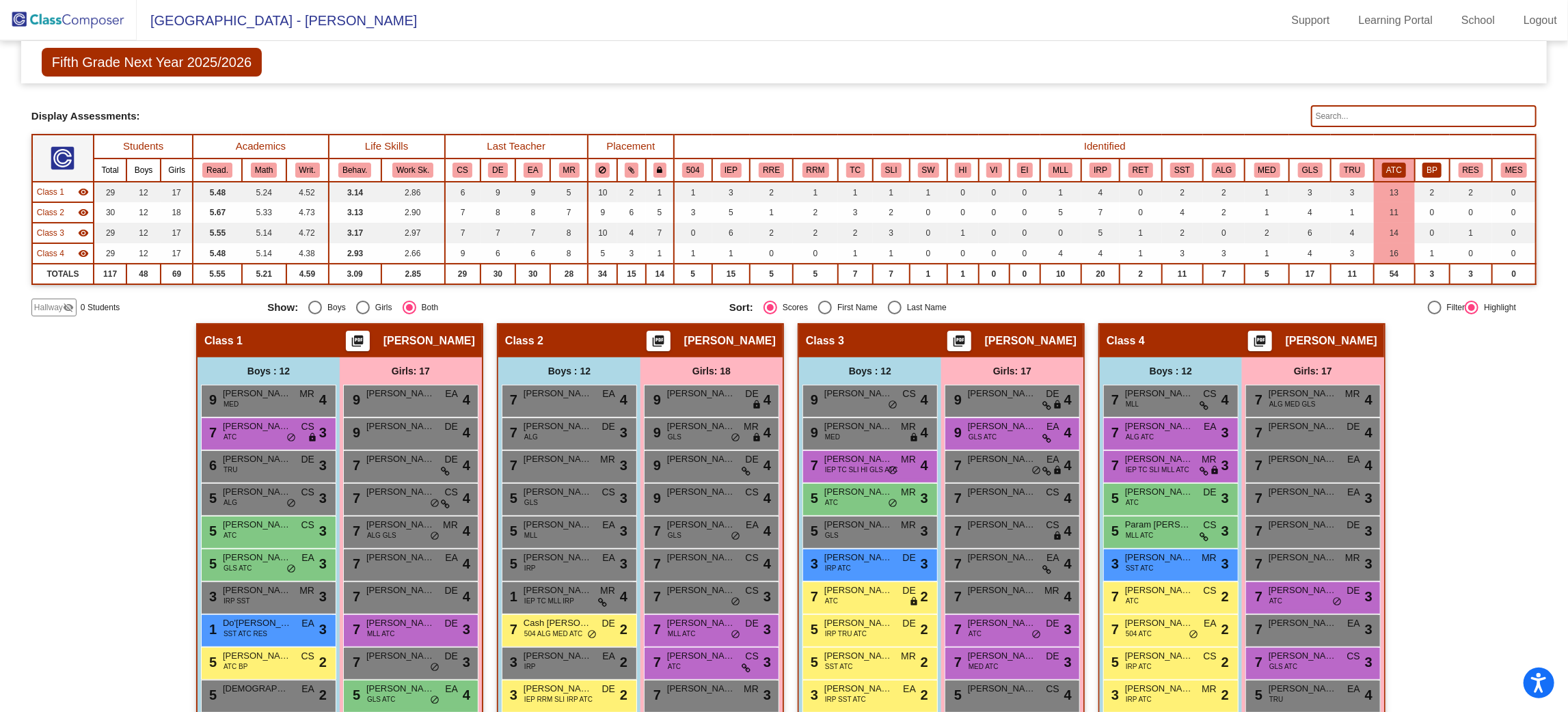
click at [1422, 168] on button "BP" at bounding box center [1431, 170] width 19 height 15
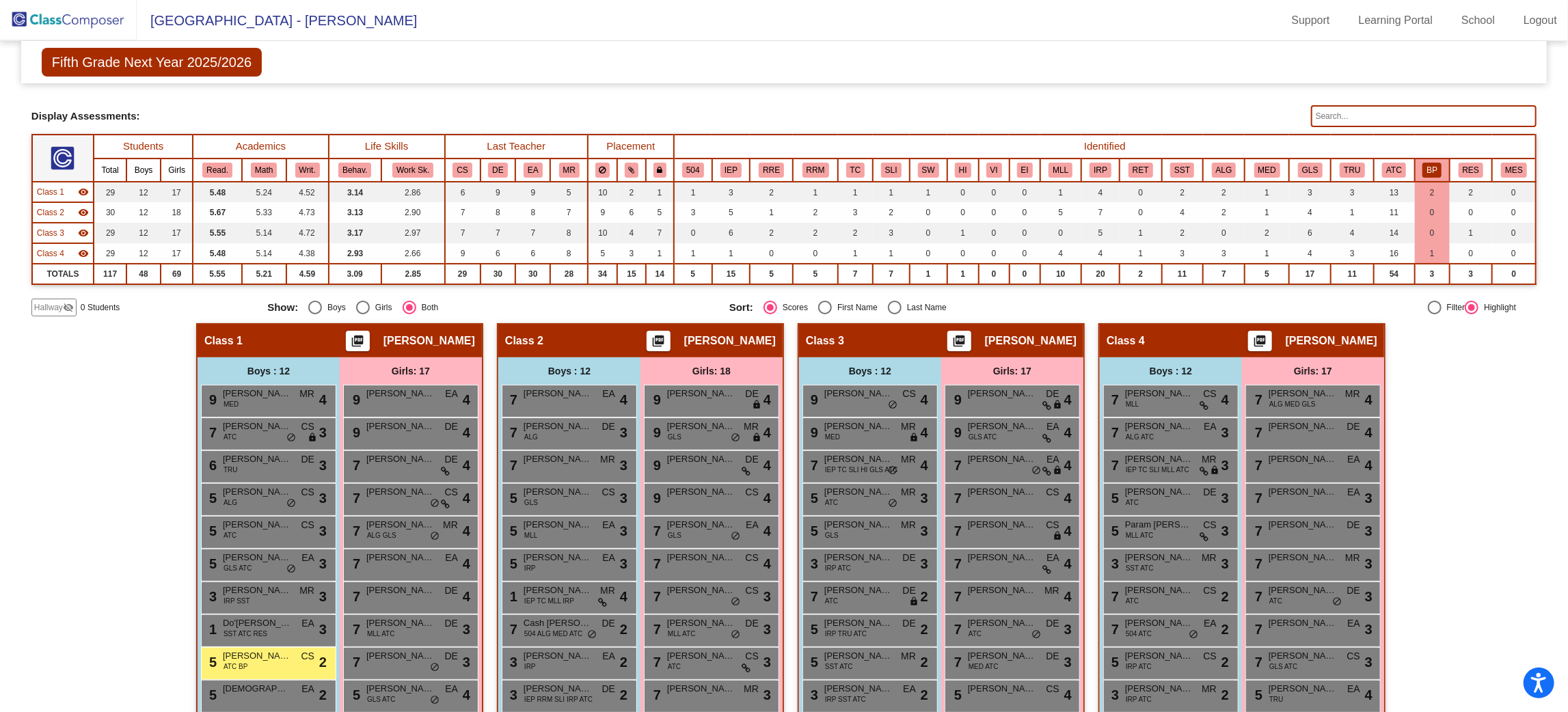
click at [1471, 152] on th "Identified" at bounding box center [1105, 147] width 862 height 24
click at [1471, 163] on button "RES" at bounding box center [1470, 170] width 25 height 15
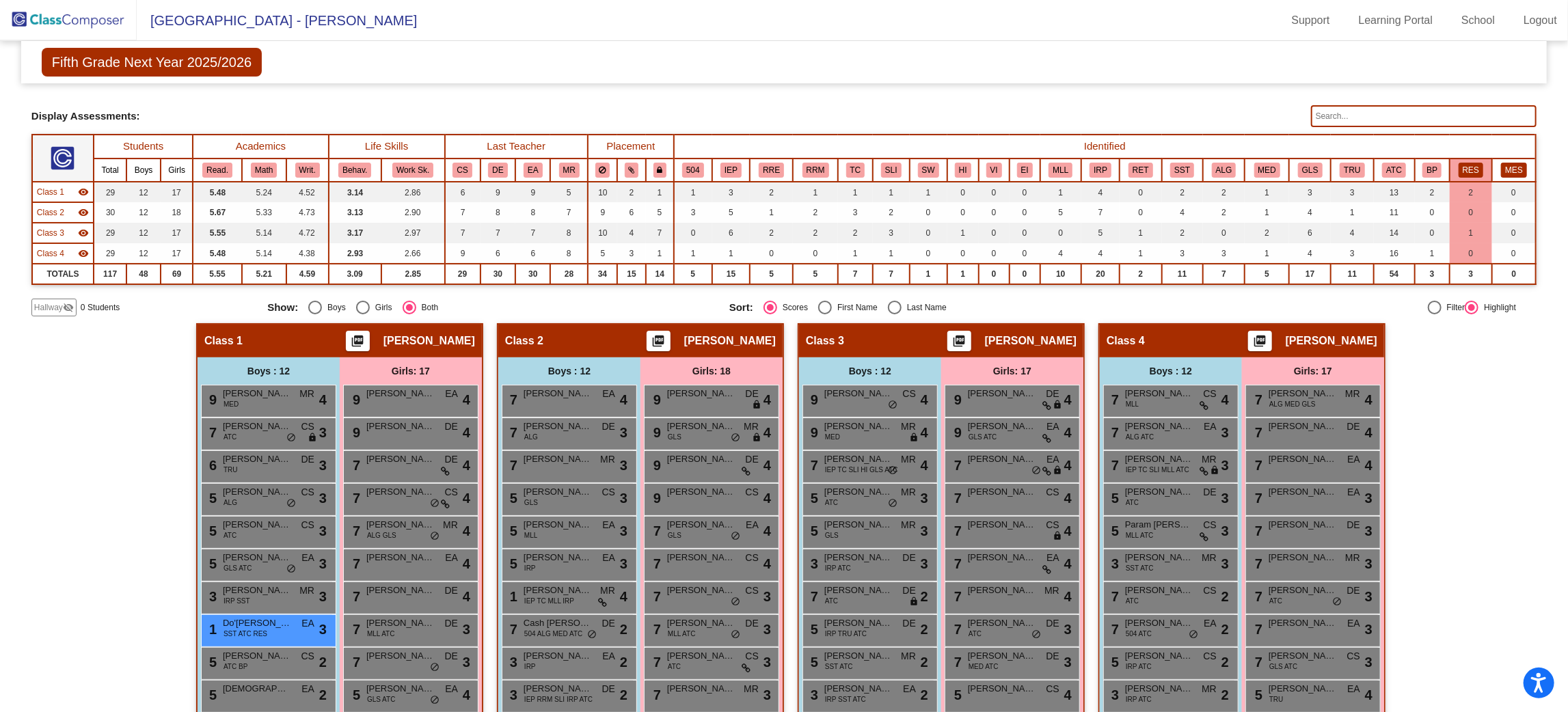
click at [1502, 164] on button "MES" at bounding box center [1514, 170] width 26 height 15
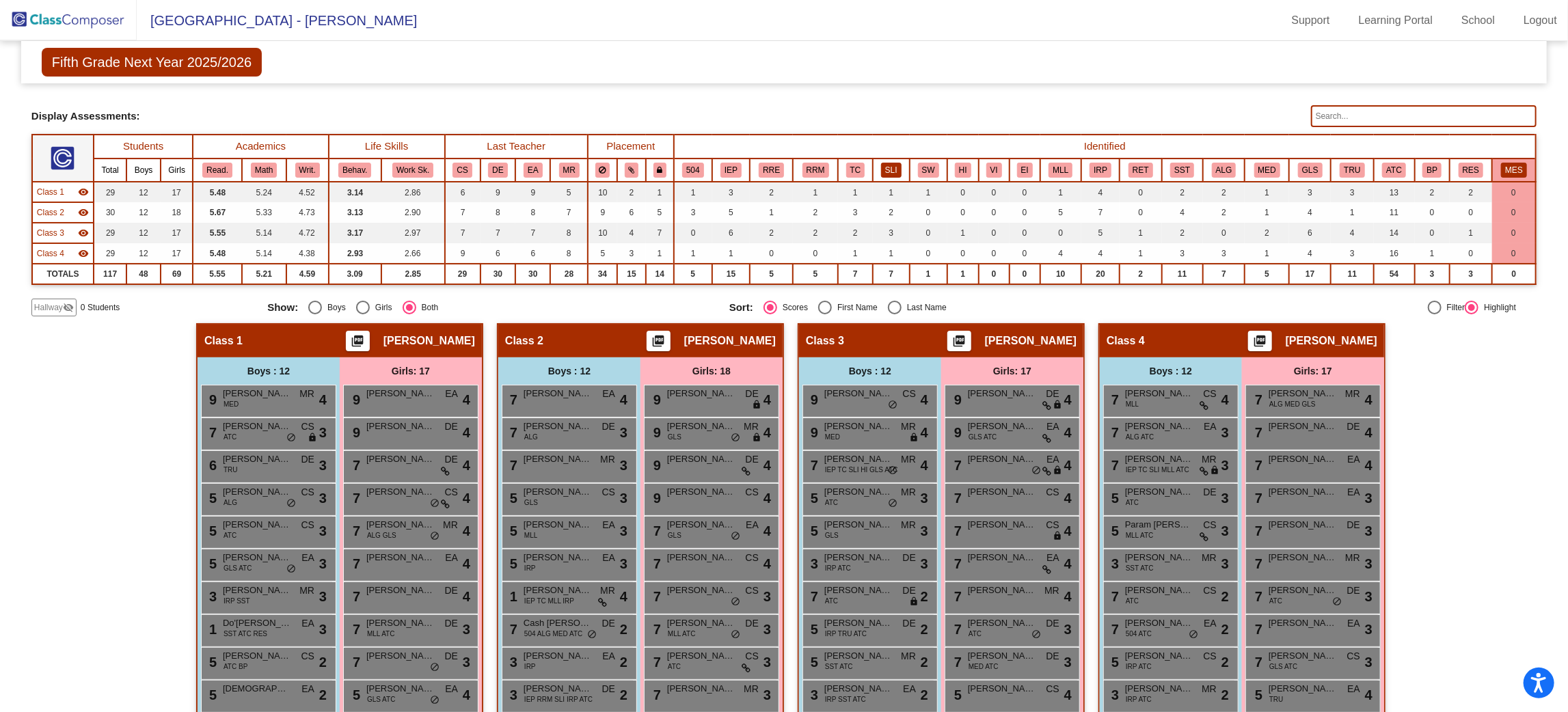
click at [888, 171] on button "SLI" at bounding box center [891, 170] width 21 height 15
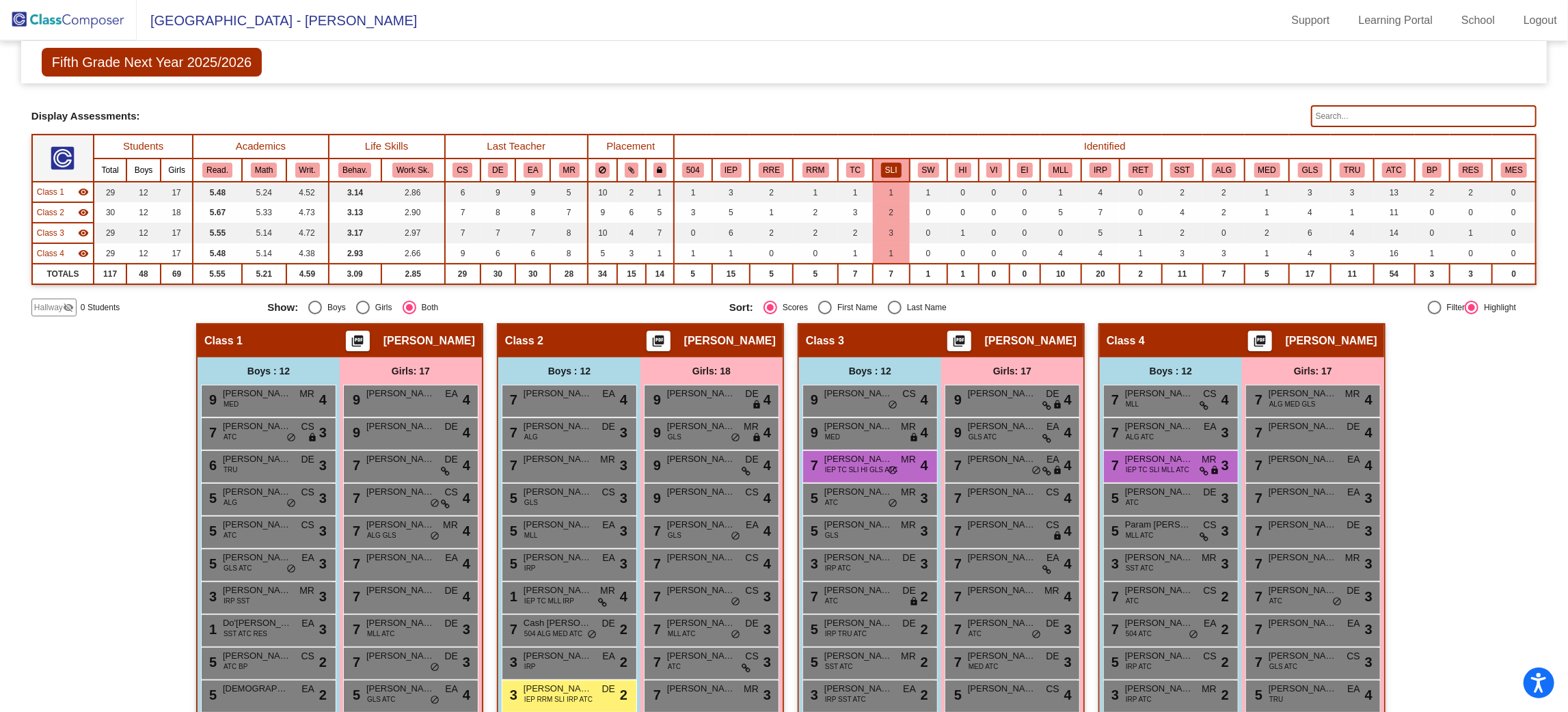
click at [934, 173] on th "SW" at bounding box center [928, 171] width 37 height 24
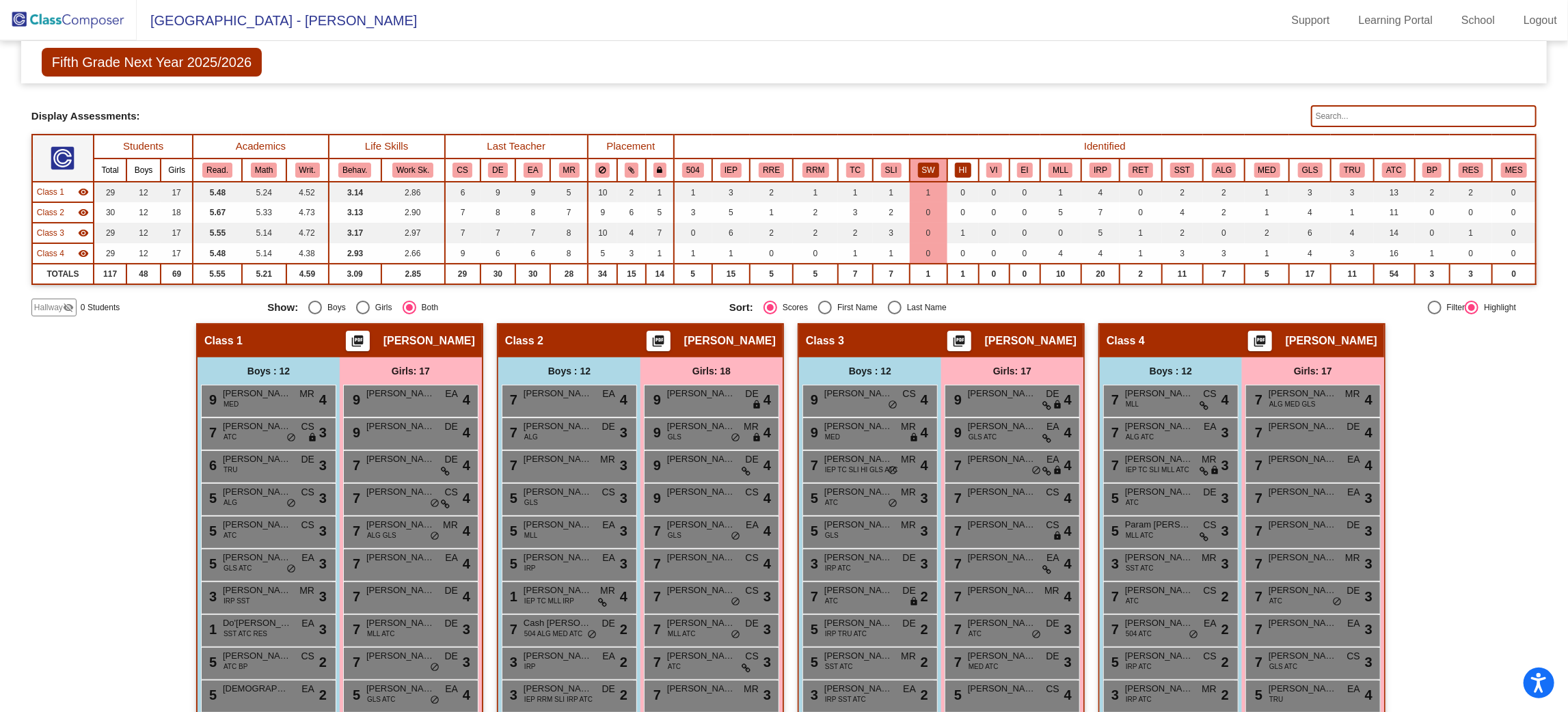
click at [962, 166] on button "HI" at bounding box center [962, 170] width 17 height 15
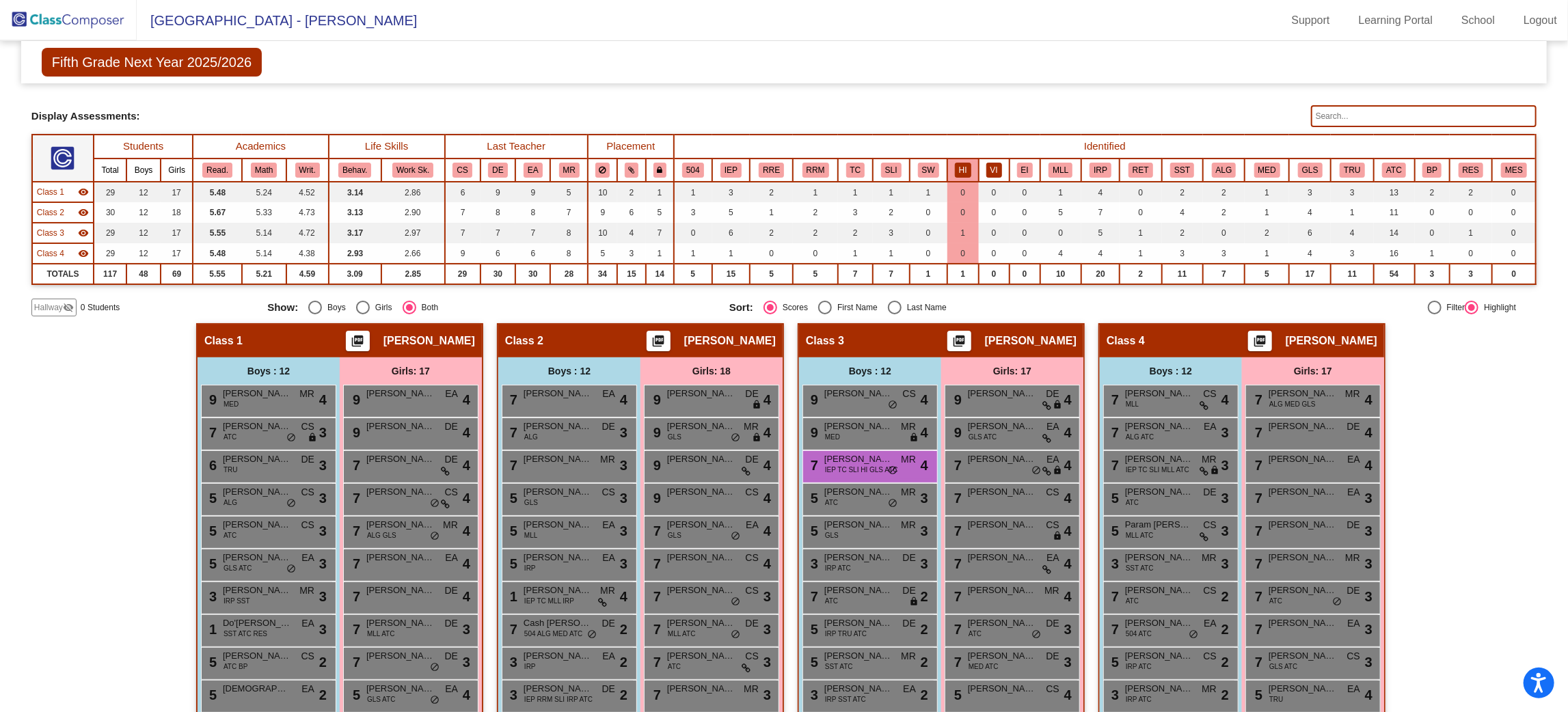
click at [990, 170] on button "VI" at bounding box center [994, 170] width 16 height 15
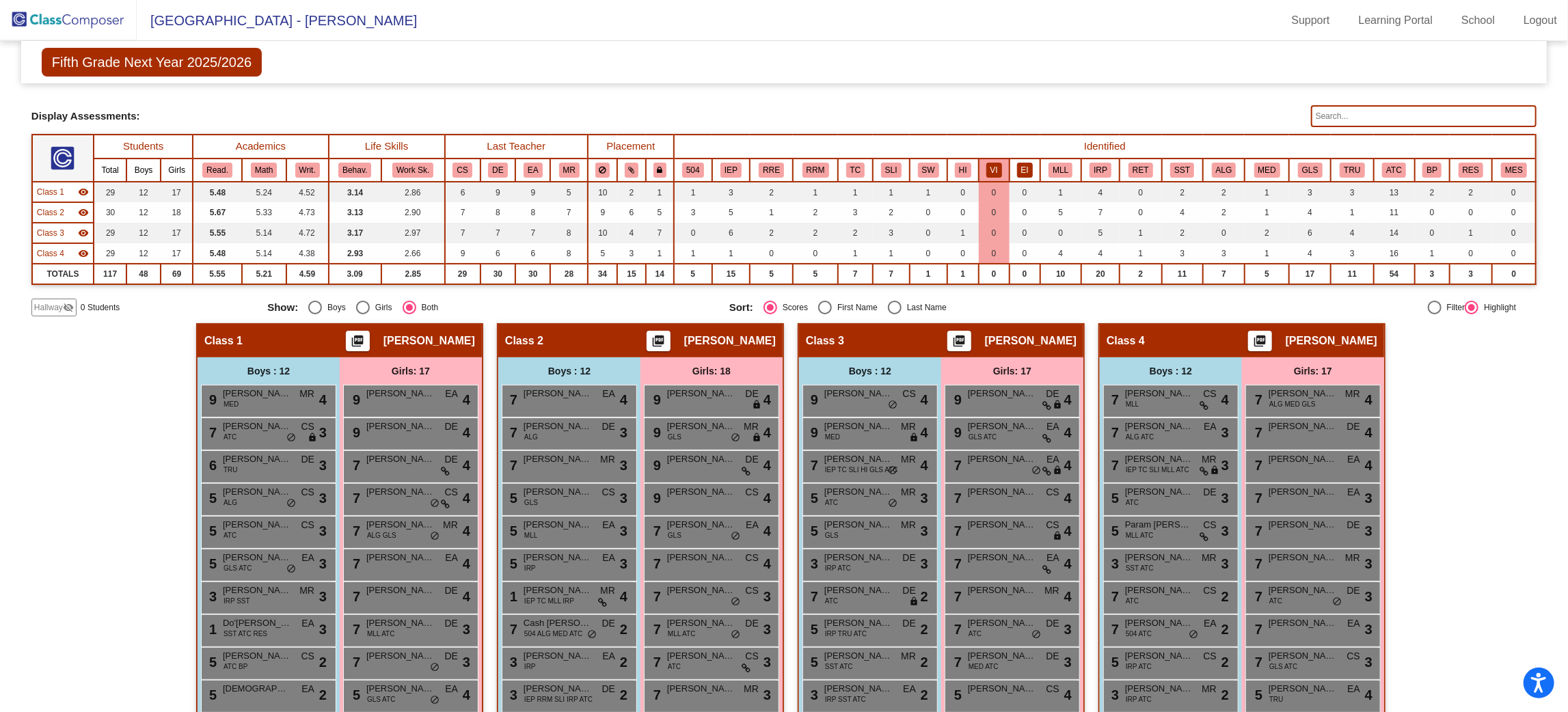
click at [1017, 168] on button "EI" at bounding box center [1025, 170] width 16 height 15
click at [1056, 163] on button "MLL" at bounding box center [1060, 170] width 24 height 15
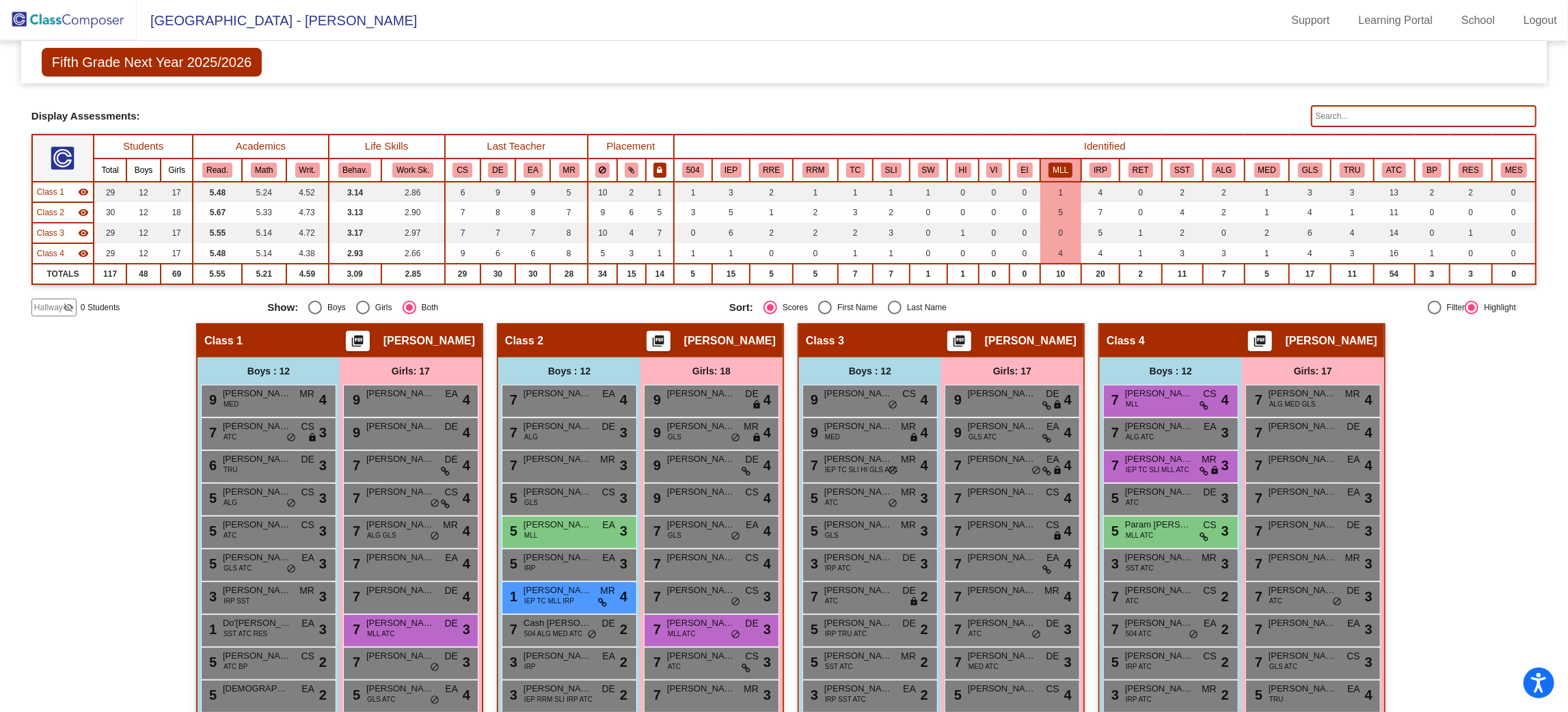
click at [662, 171] on button at bounding box center [660, 170] width 14 height 15
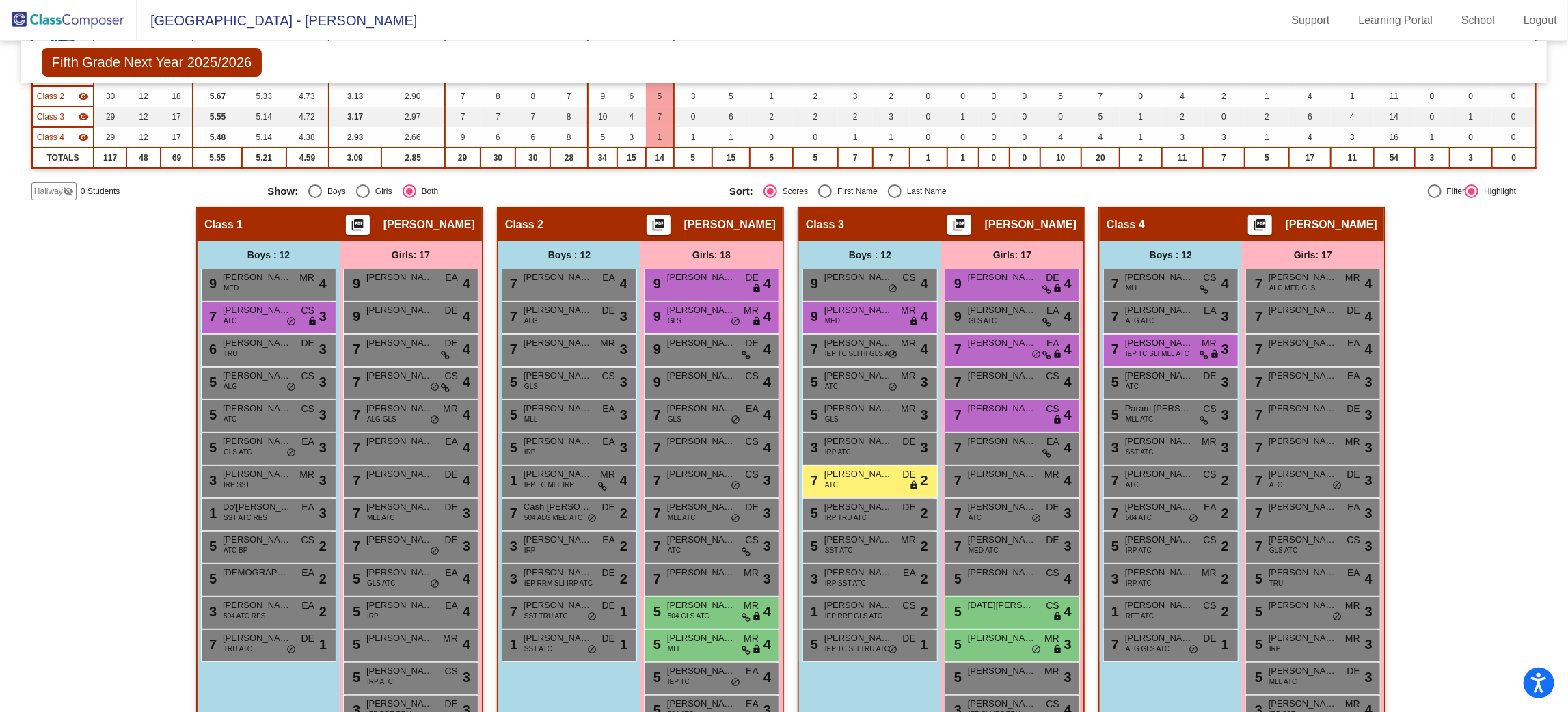
scroll to position [280, 0]
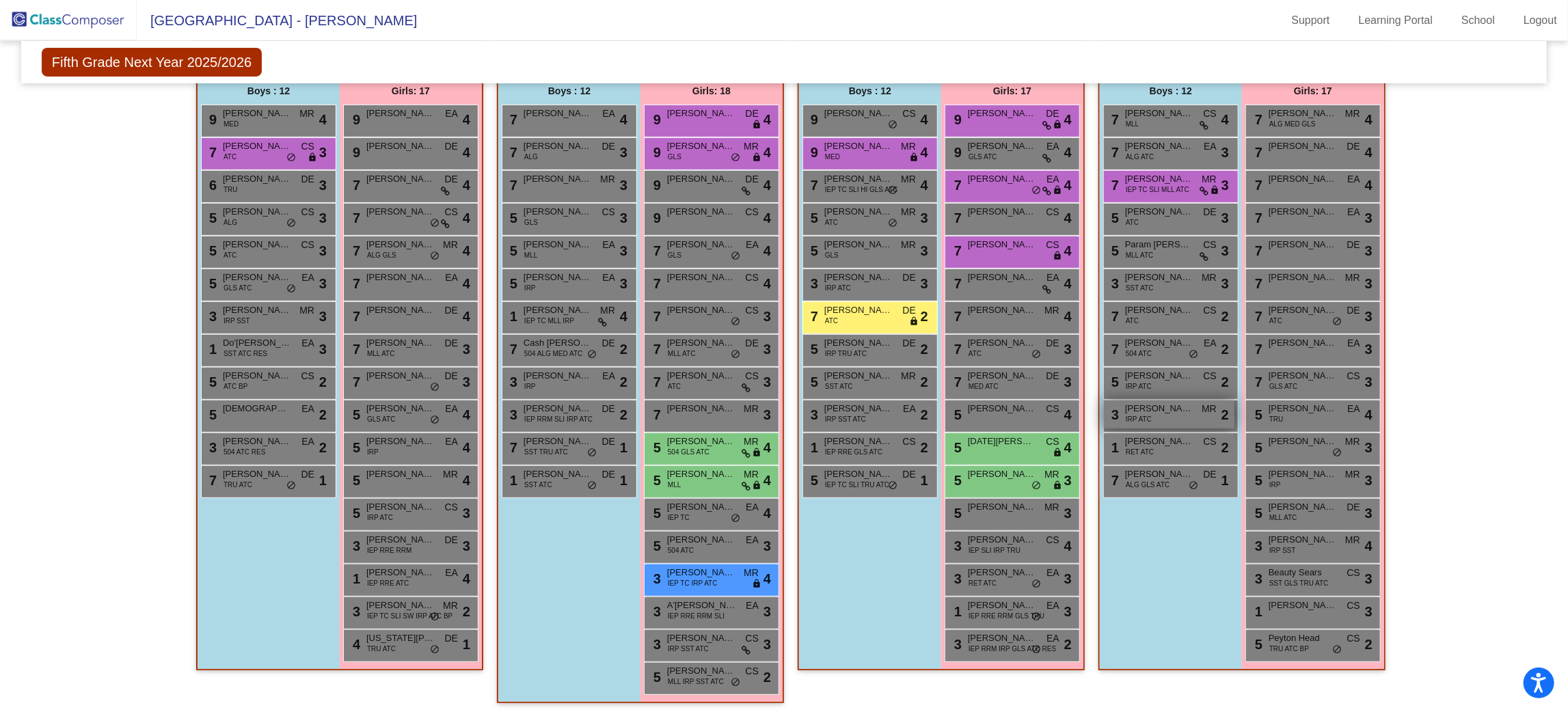
click at [1182, 416] on div "3 Ronald Cardwell IRP ATC MR lock do_not_disturb_alt 2" at bounding box center [1169, 414] width 130 height 28
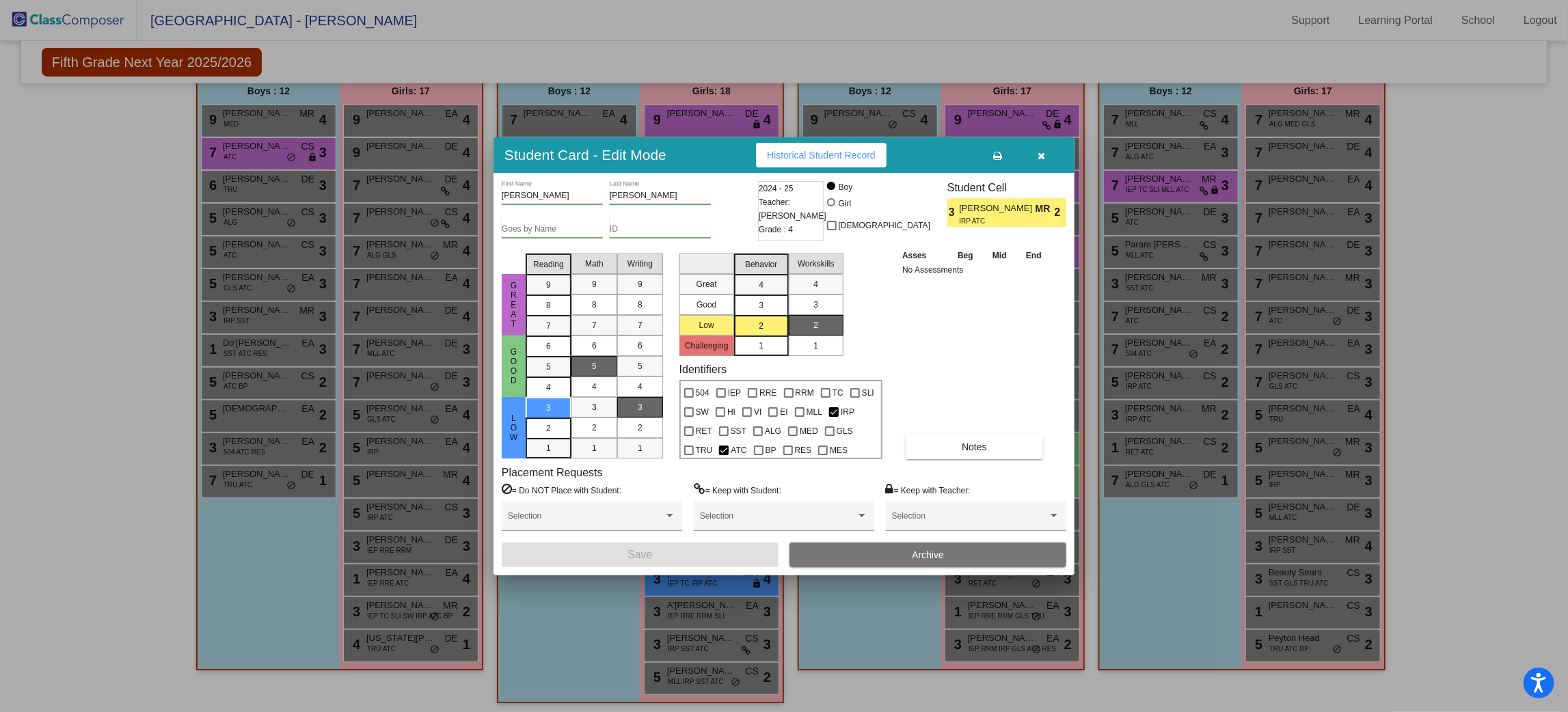
click at [1031, 149] on button "button" at bounding box center [1041, 155] width 43 height 25
